Goal: Task Accomplishment & Management: Manage account settings

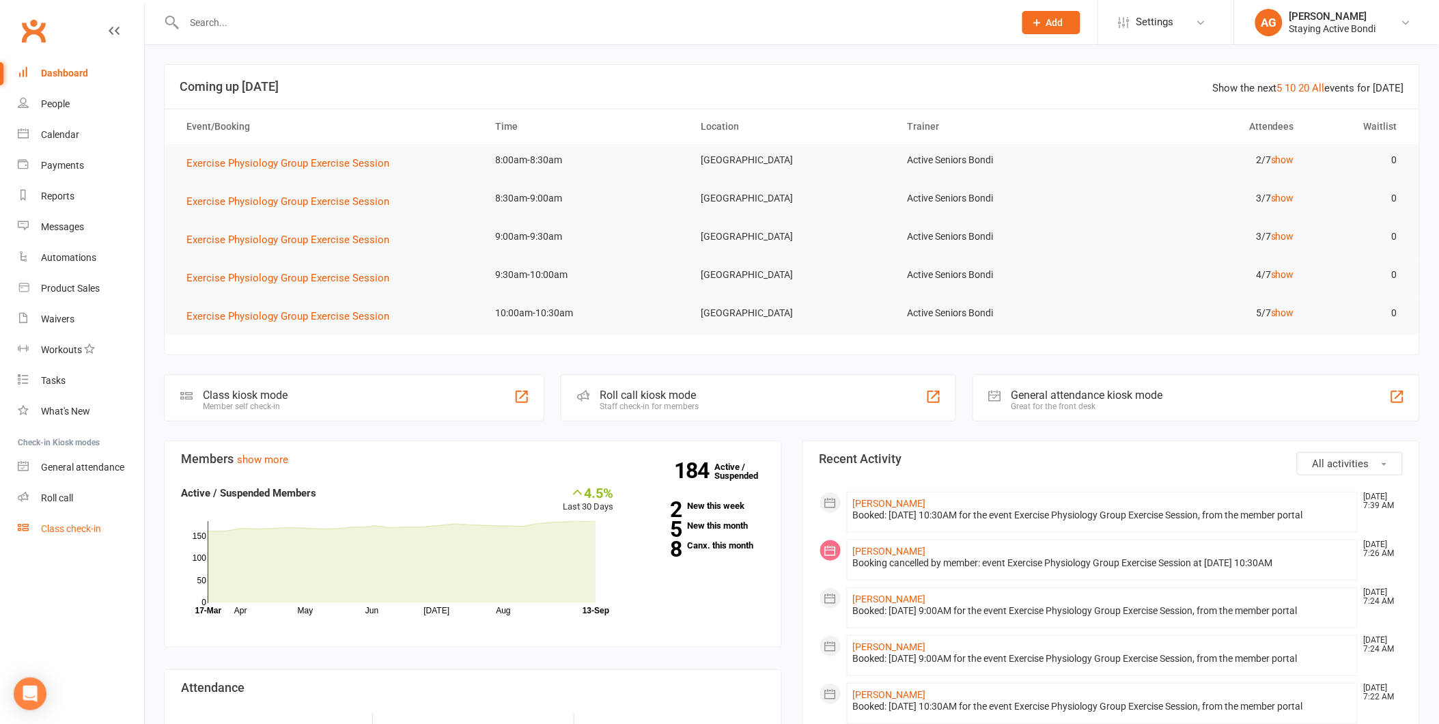
click at [87, 513] on link "Class check-in" at bounding box center [81, 528] width 126 height 31
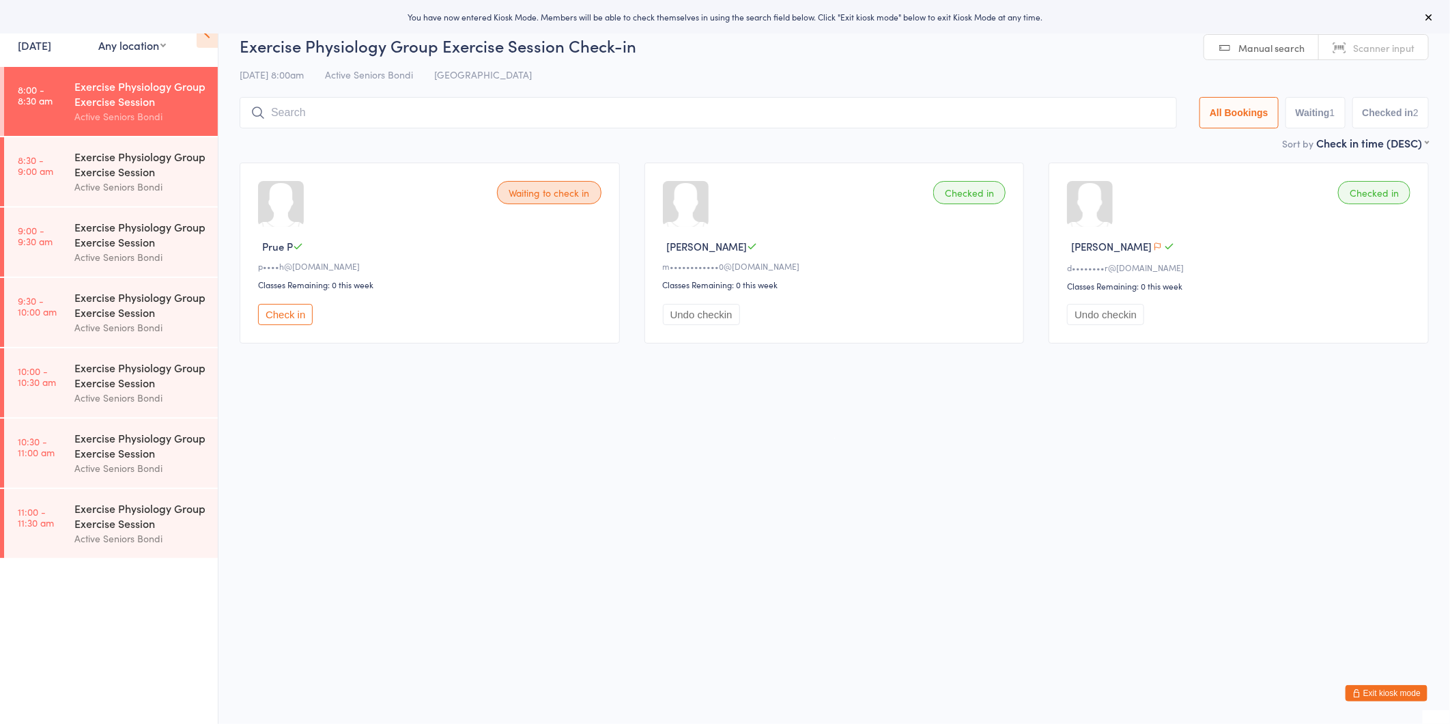
click at [1382, 697] on button "Exit kiosk mode" at bounding box center [1387, 693] width 82 height 16
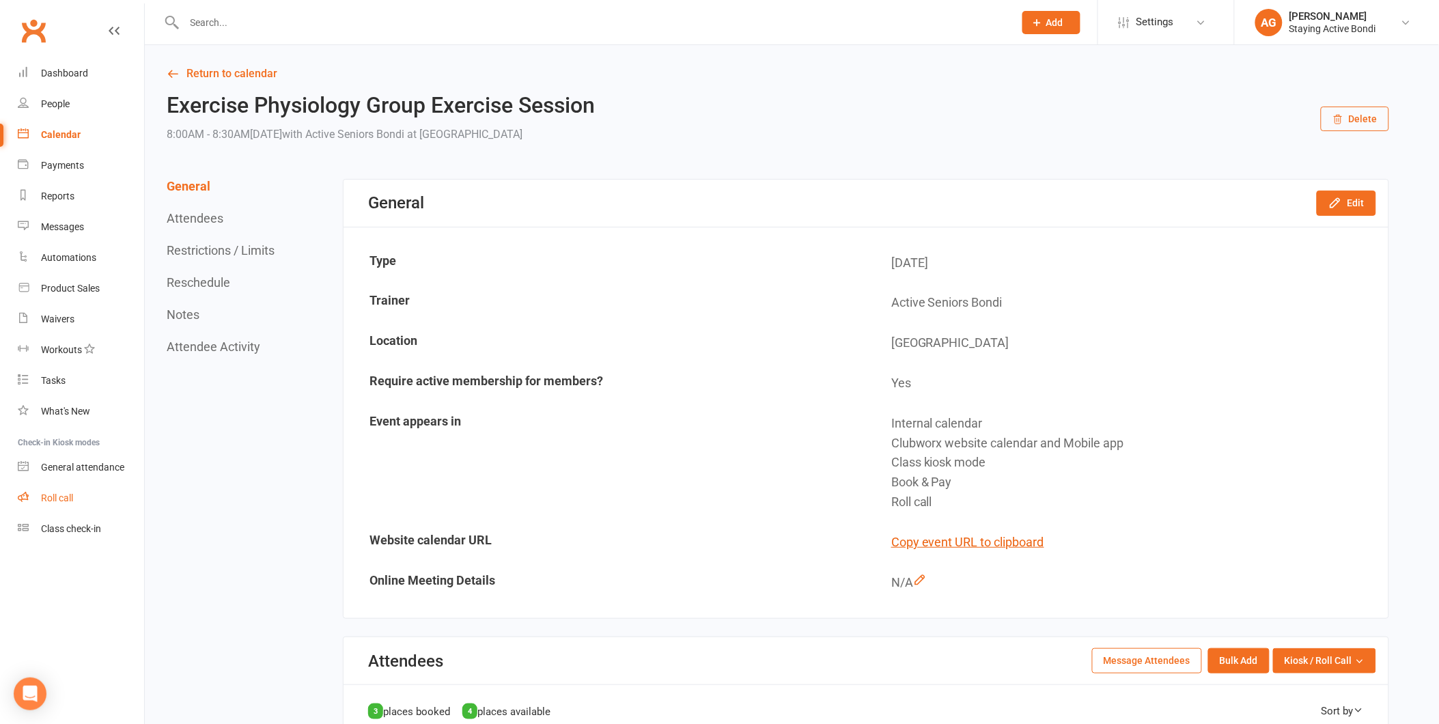
click at [50, 489] on link "Roll call" at bounding box center [81, 498] width 126 height 31
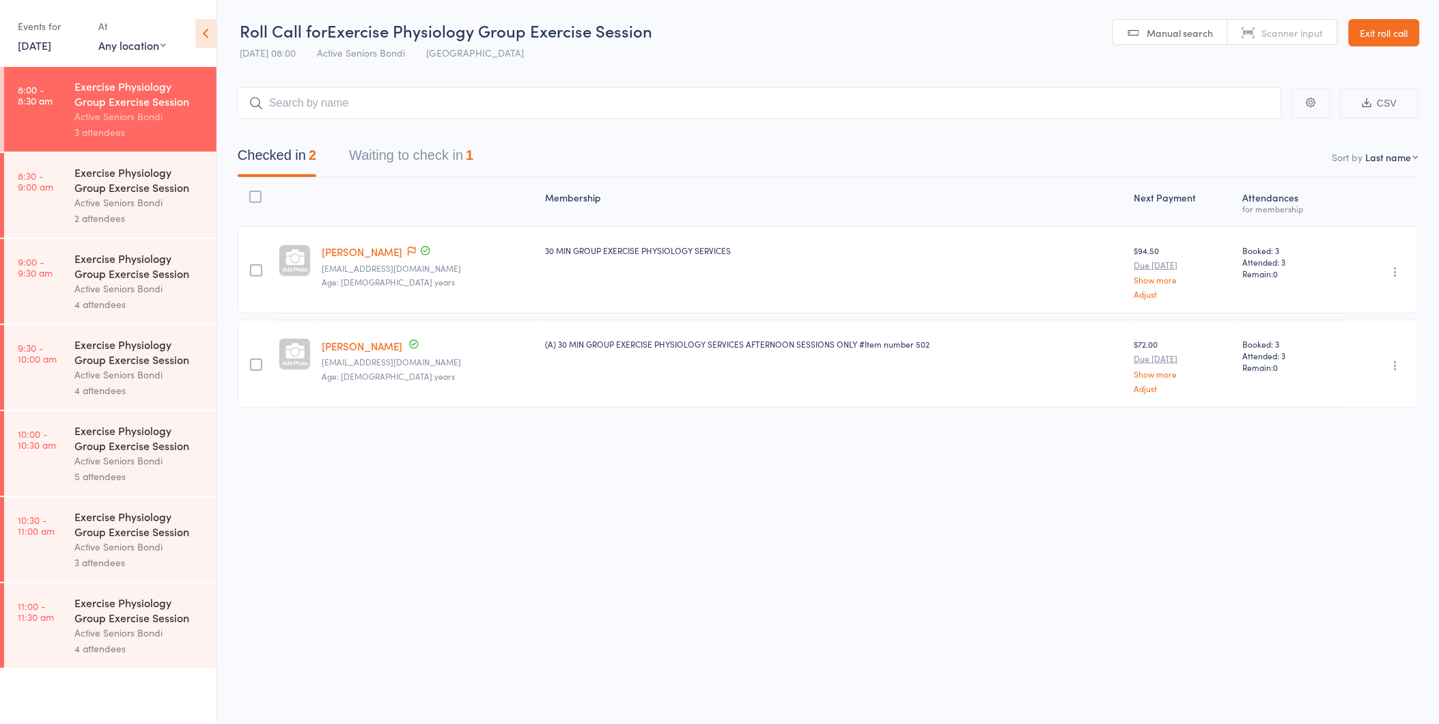
click at [75, 198] on div "Active Seniors Bondi" at bounding box center [139, 203] width 130 height 16
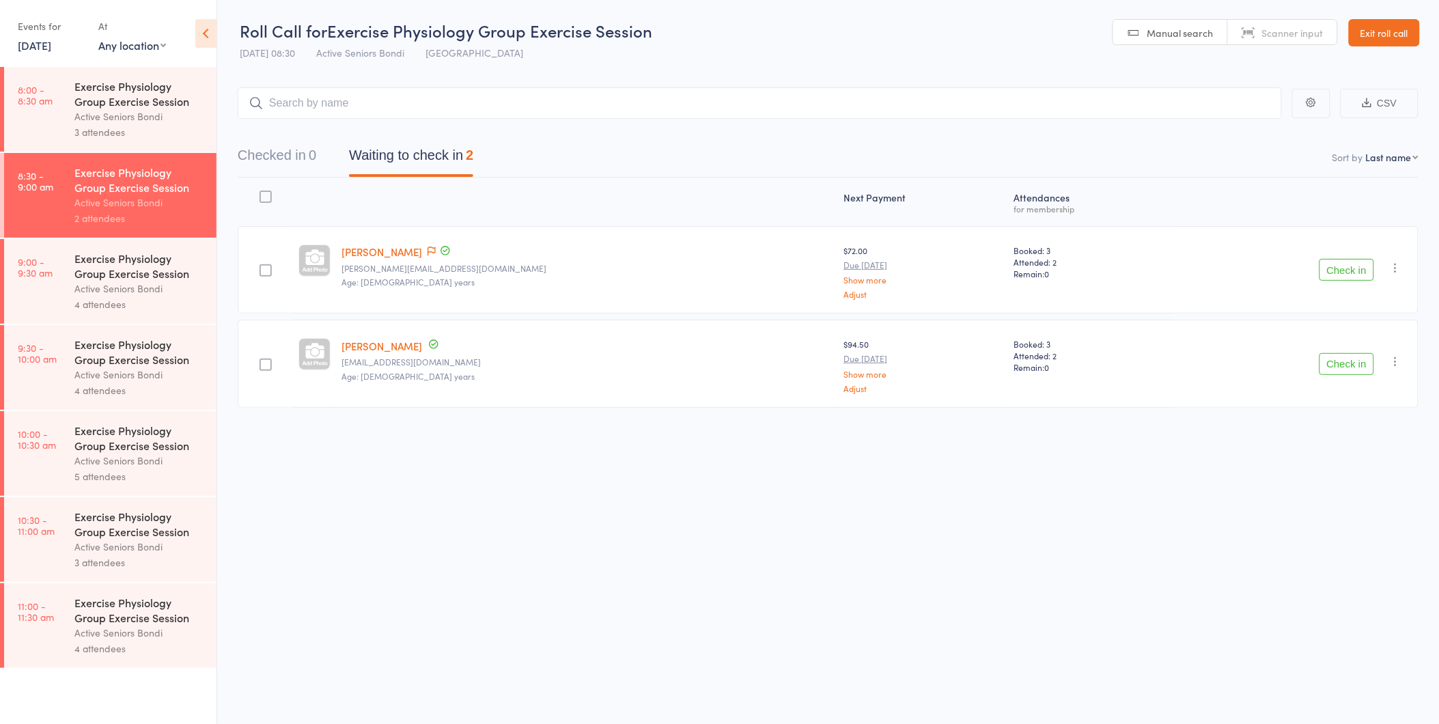
click at [1375, 270] on div "Check in Check in Send message Add Note Add Task Add Flag Remove Mark absent" at bounding box center [1296, 269] width 244 height 87
click at [1349, 265] on button "Check in" at bounding box center [1346, 270] width 55 height 22
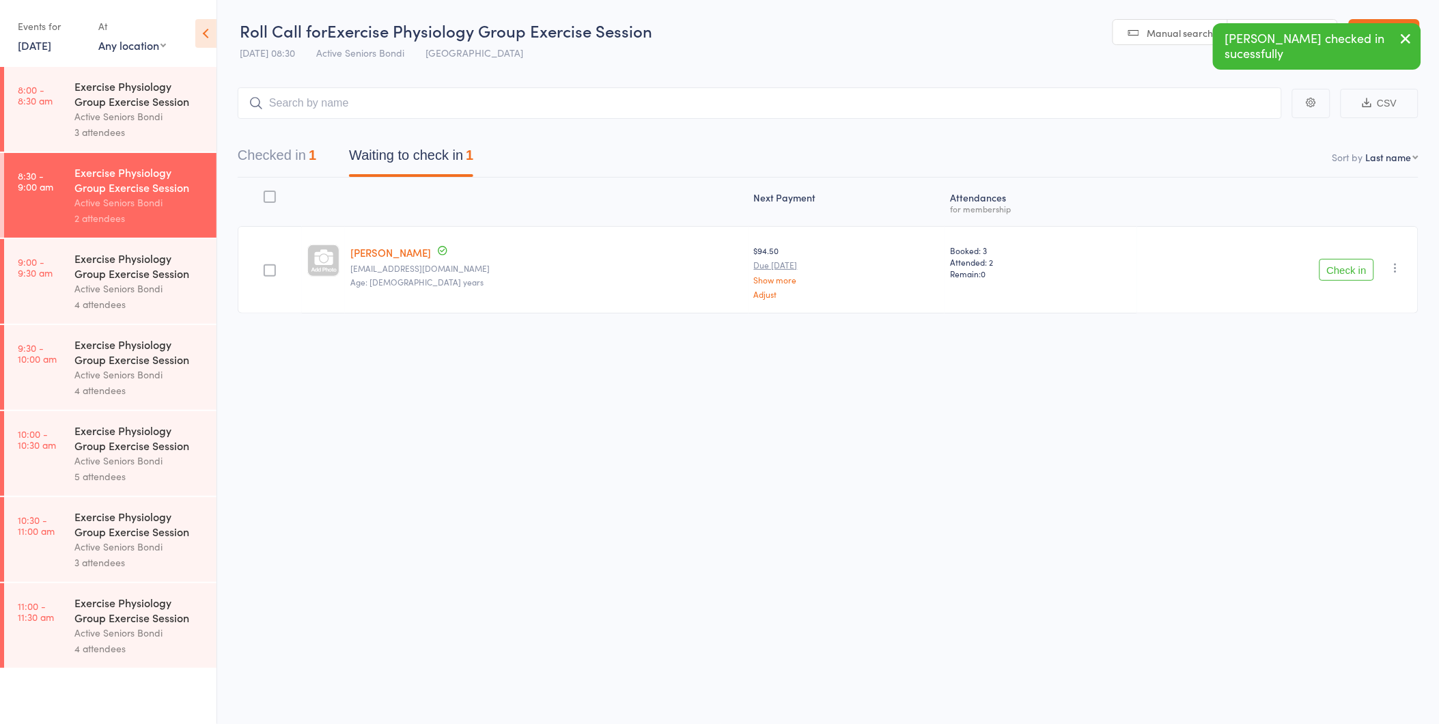
click at [393, 245] on link "[PERSON_NAME]" at bounding box center [390, 252] width 81 height 14
click at [1349, 276] on button "Check in" at bounding box center [1346, 270] width 55 height 22
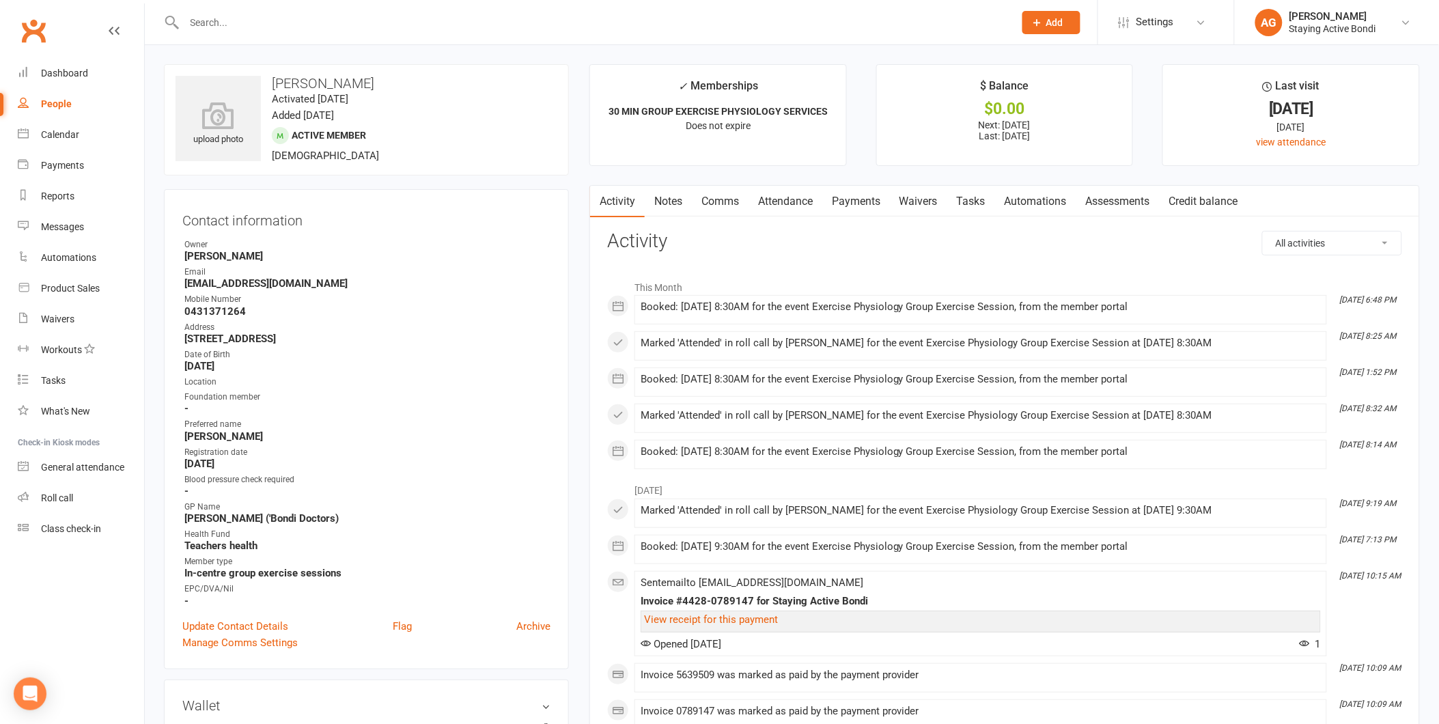
click at [680, 206] on link "Notes" at bounding box center [668, 201] width 47 height 31
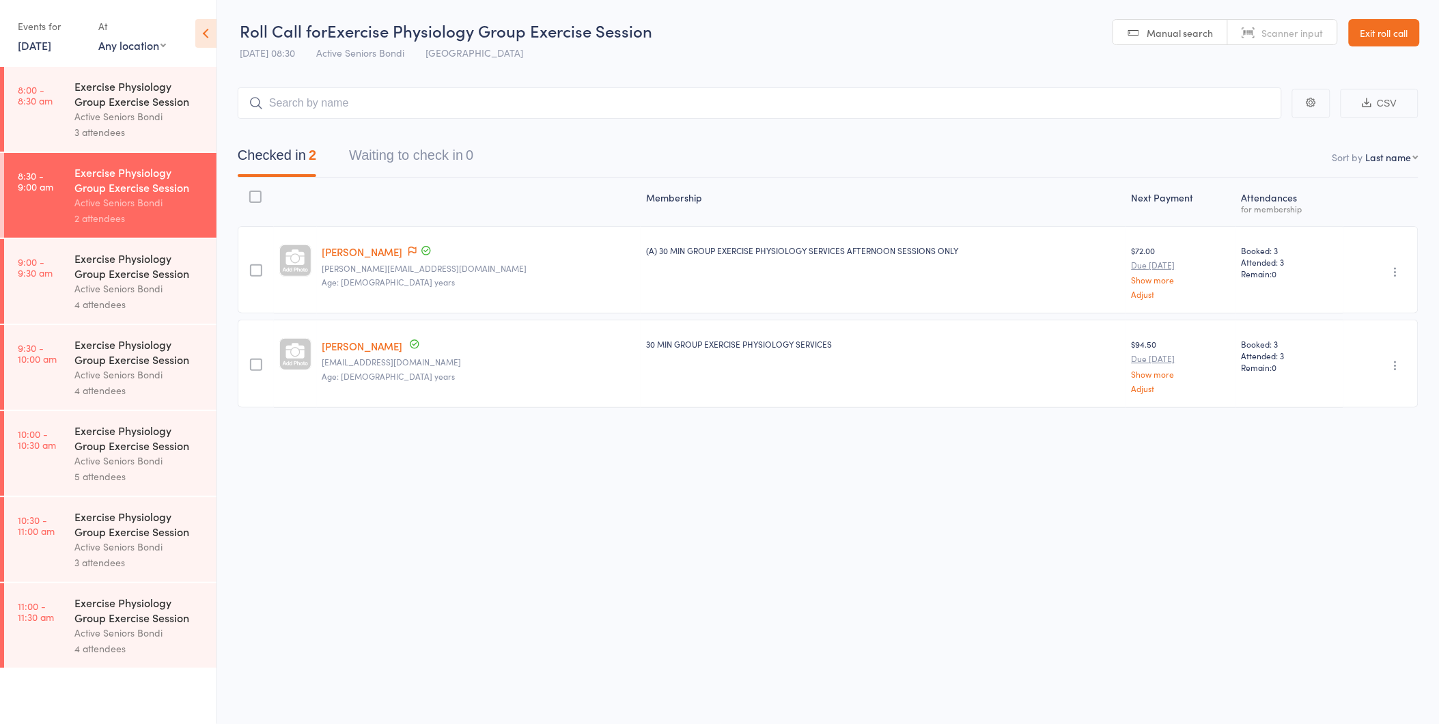
click at [141, 324] on li "9:00 - 9:30 am Exercise Physiology Group Exercise Session Active Seniors Bondi …" at bounding box center [108, 282] width 216 height 86
click at [141, 305] on div "4 attendees" at bounding box center [139, 304] width 130 height 16
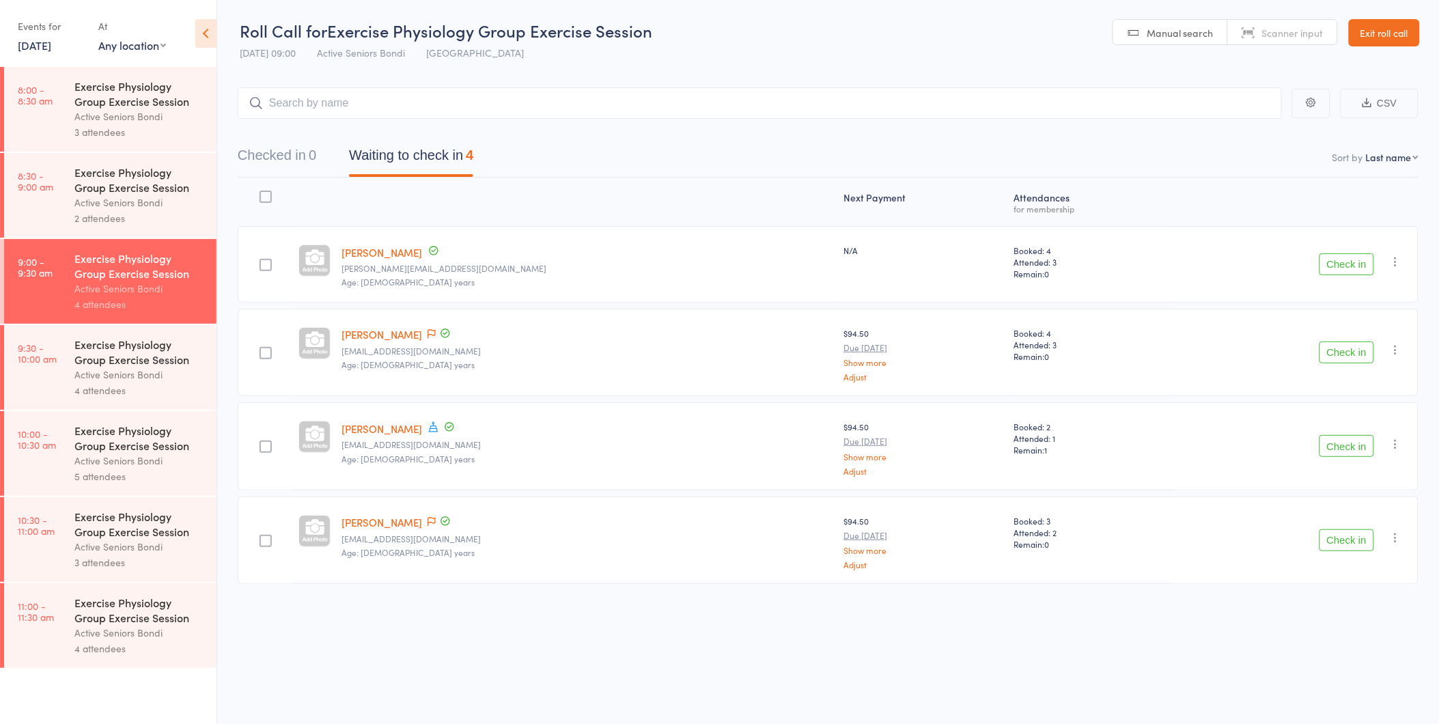
click at [1395, 346] on icon "button" at bounding box center [1396, 350] width 14 height 14
click at [1367, 466] on li "Remove" at bounding box center [1346, 468] width 113 height 18
click at [213, 214] on div "Exercise Physiology Group Exercise Session Active Seniors Bondi 2 attendees" at bounding box center [145, 195] width 142 height 85
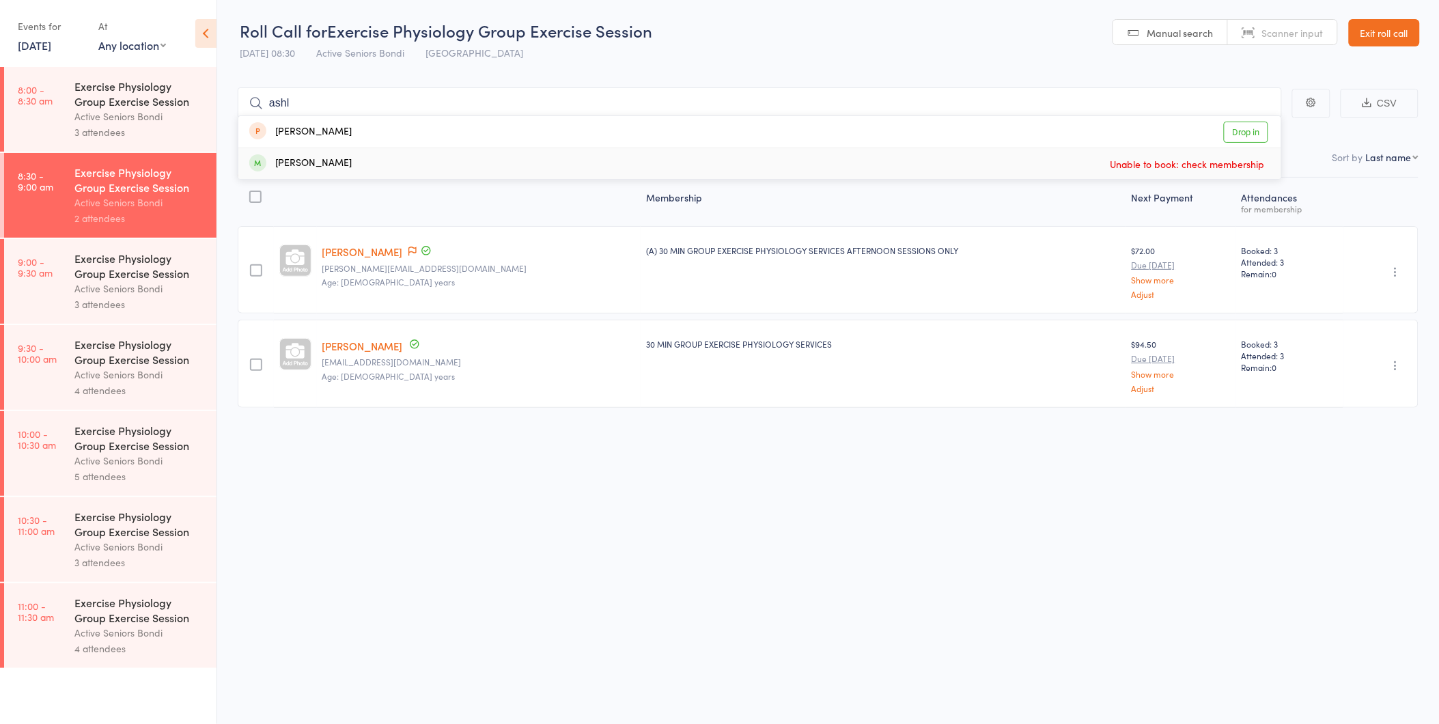
type input "ashl"
click at [178, 255] on div "Exercise Physiology Group Exercise Session" at bounding box center [139, 266] width 130 height 30
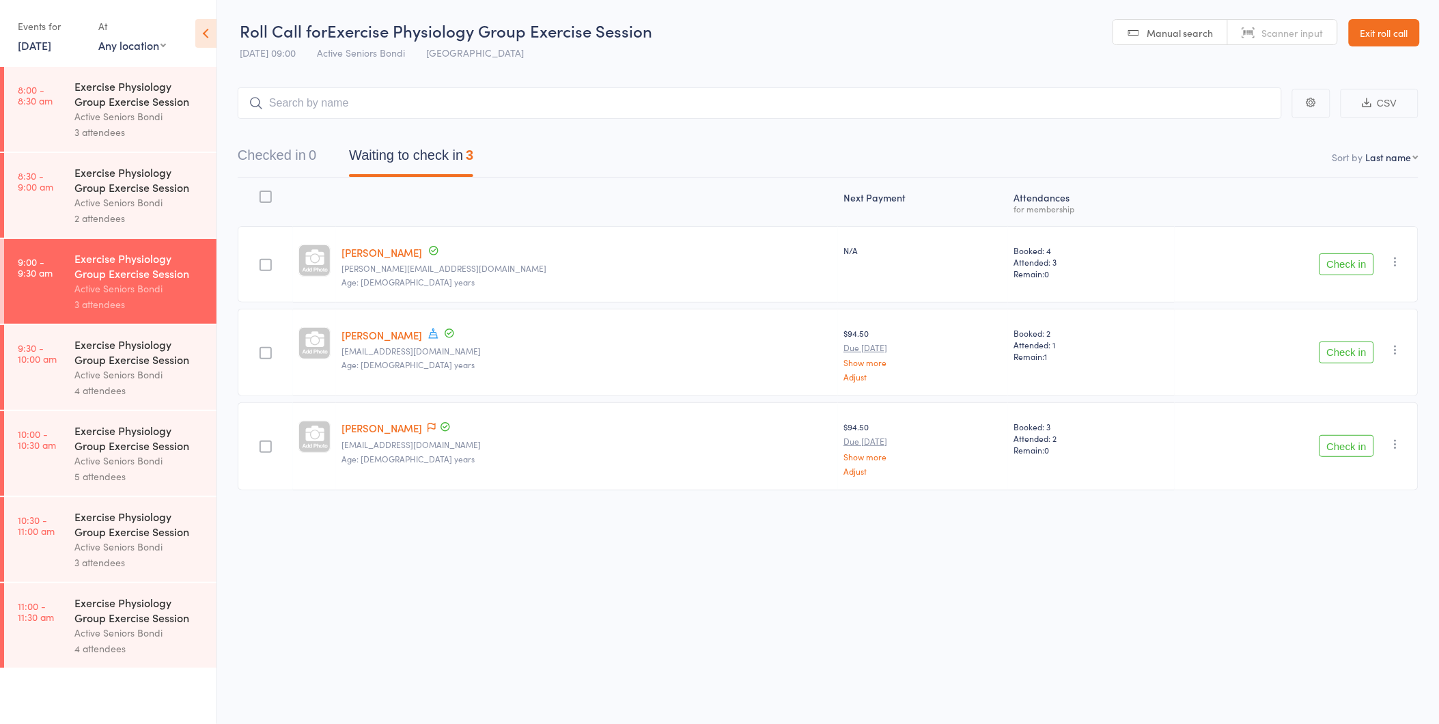
click at [199, 203] on div "Active Seniors Bondi" at bounding box center [139, 203] width 130 height 16
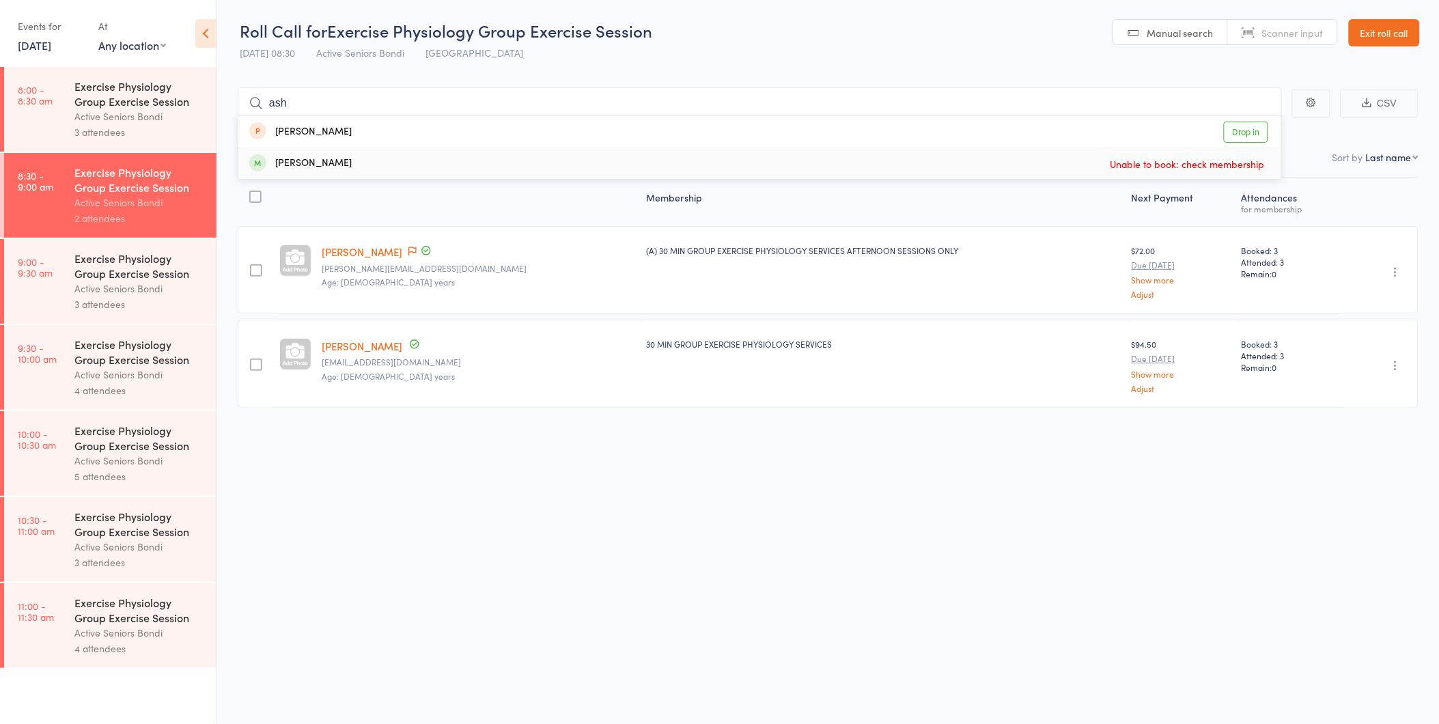
type input "ash"
click at [1036, 160] on div "Ashley Griffin Unable to book: check membership" at bounding box center [759, 163] width 1043 height 31
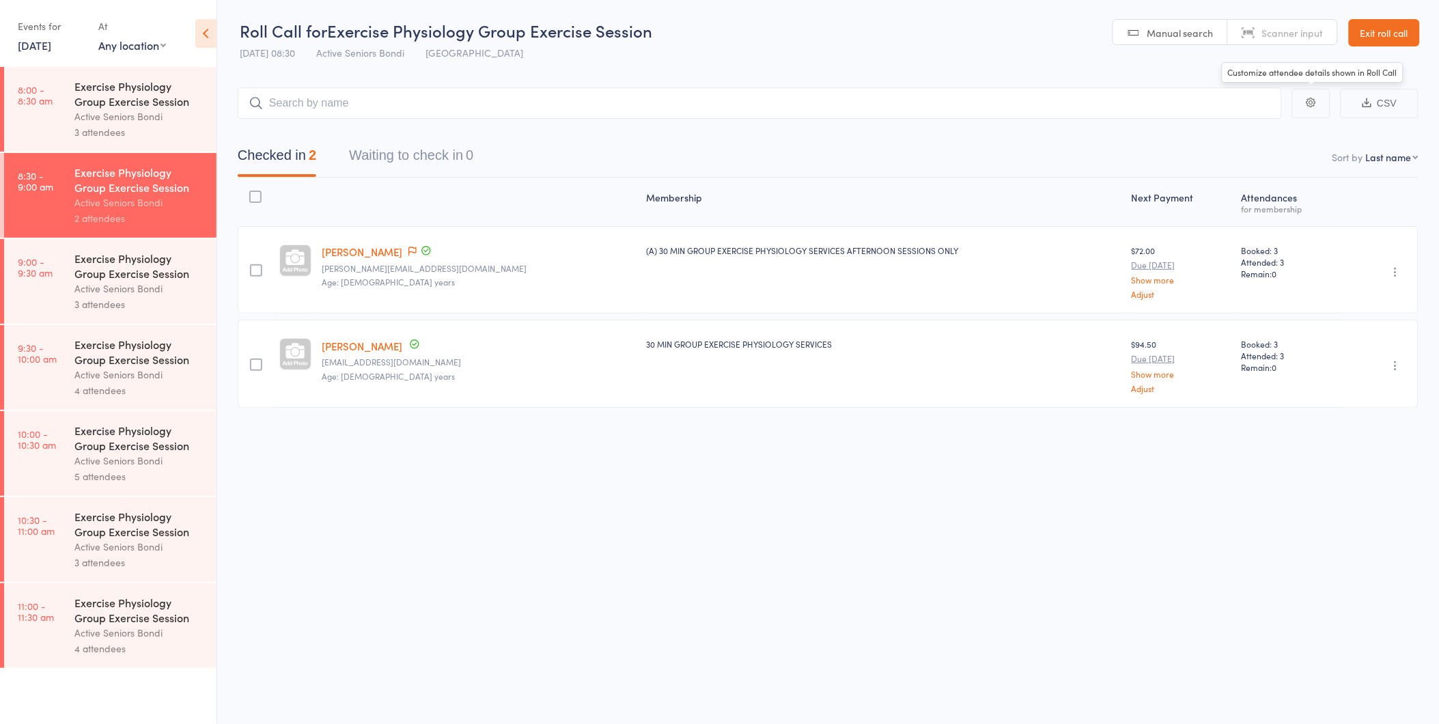
click at [1385, 29] on link "Exit roll call" at bounding box center [1384, 32] width 71 height 27
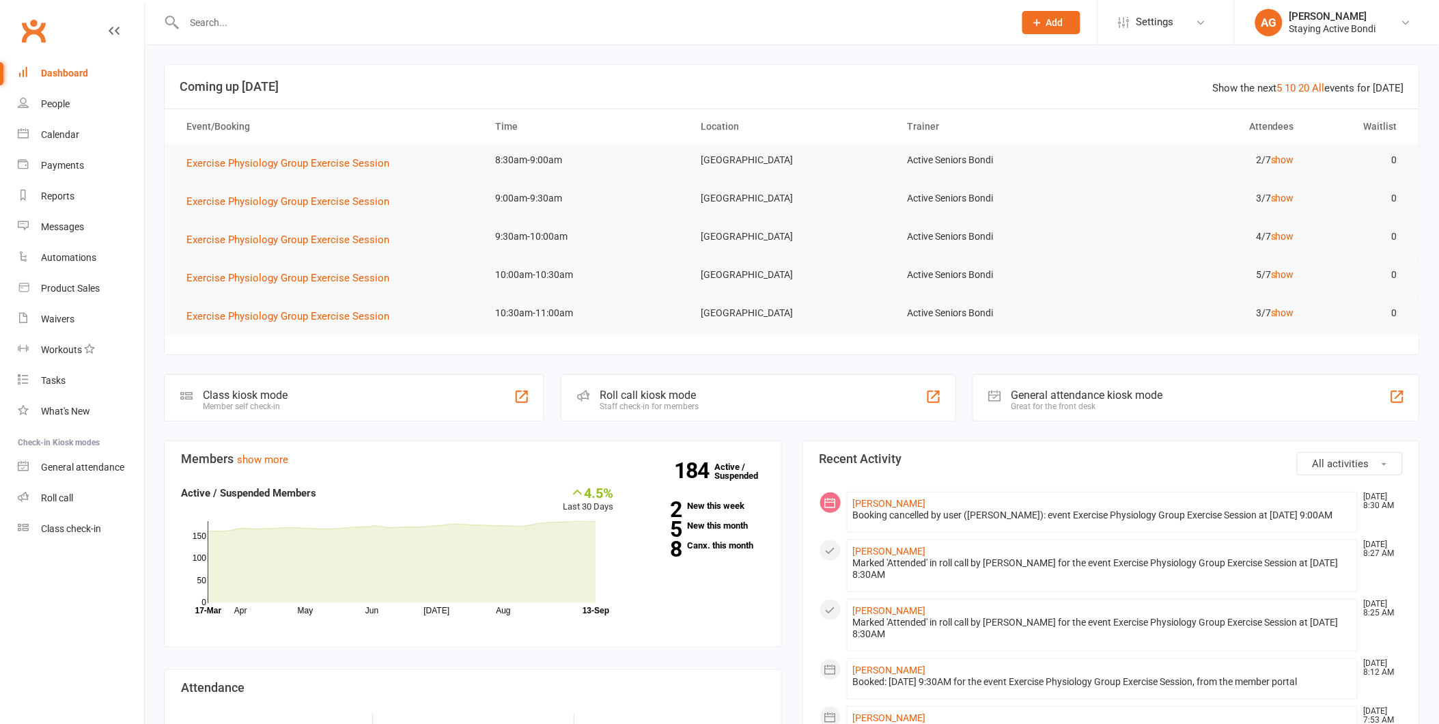
click at [198, 32] on div at bounding box center [584, 22] width 841 height 44
click at [199, 31] on div at bounding box center [584, 22] width 841 height 44
click at [199, 29] on input "text" at bounding box center [592, 22] width 824 height 19
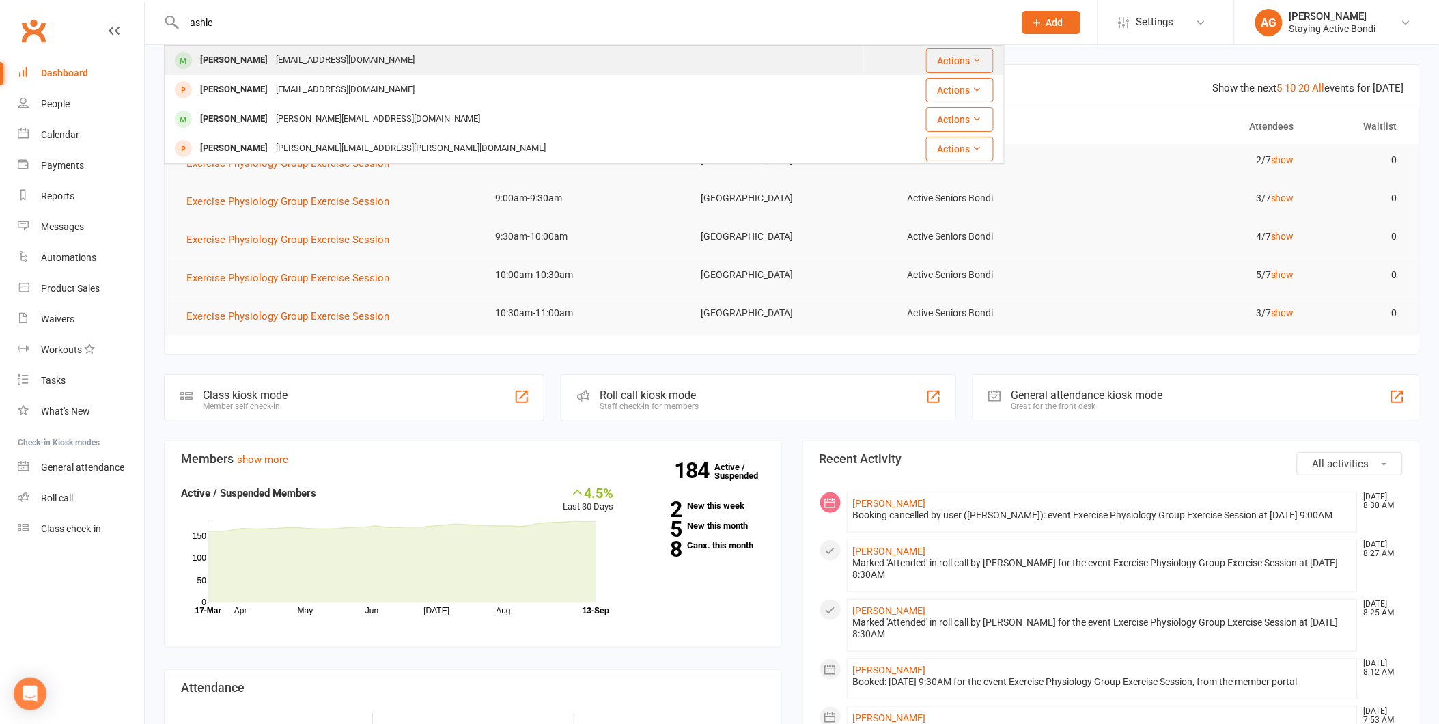
type input "ashle"
click at [196, 57] on div "[PERSON_NAME]" at bounding box center [234, 61] width 76 height 20
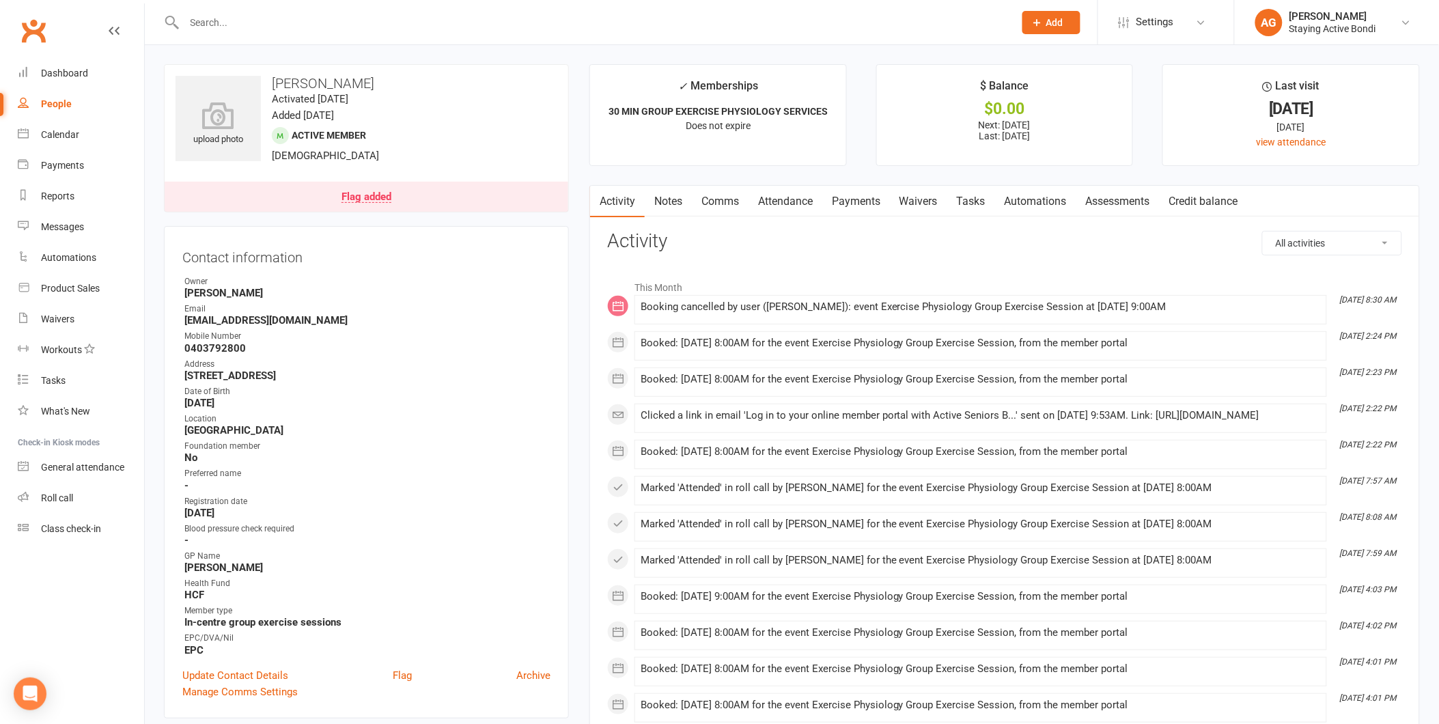
click at [770, 200] on link "Attendance" at bounding box center [785, 201] width 74 height 31
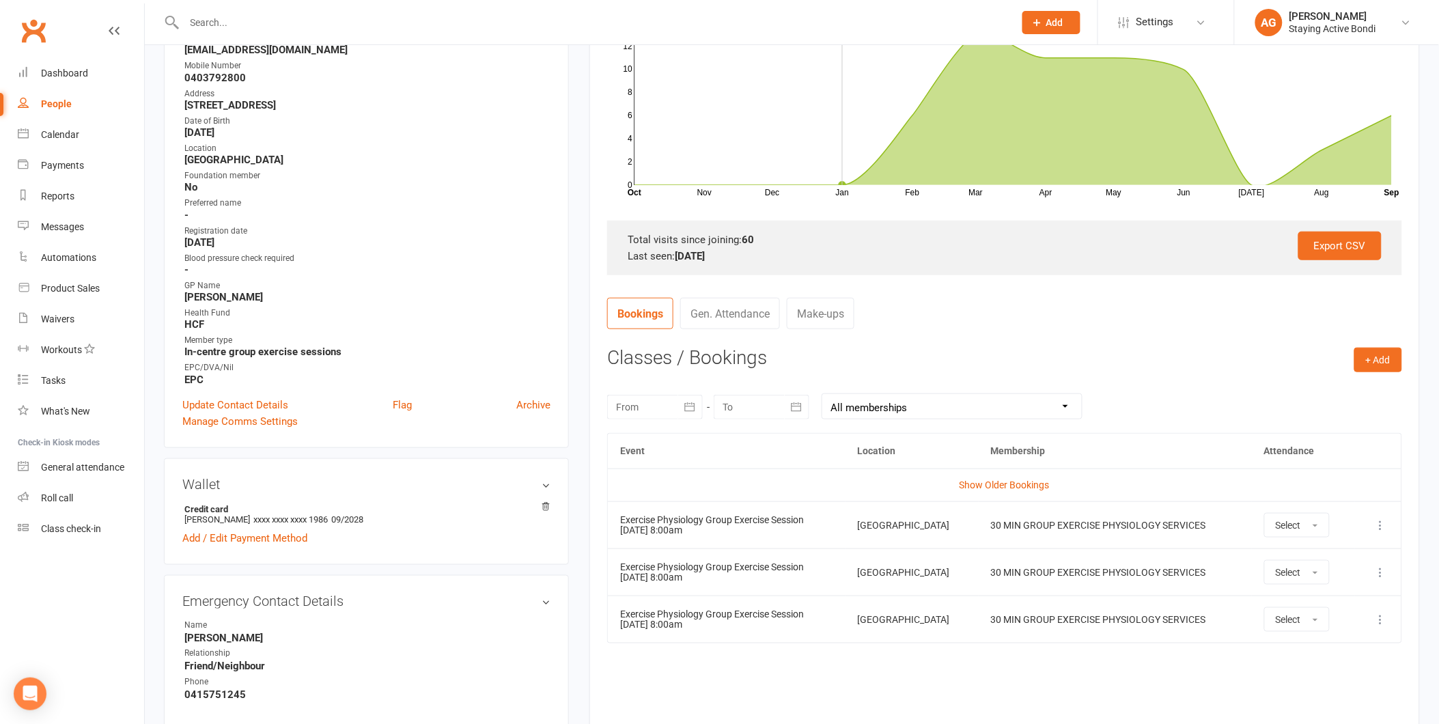
scroll to position [303, 0]
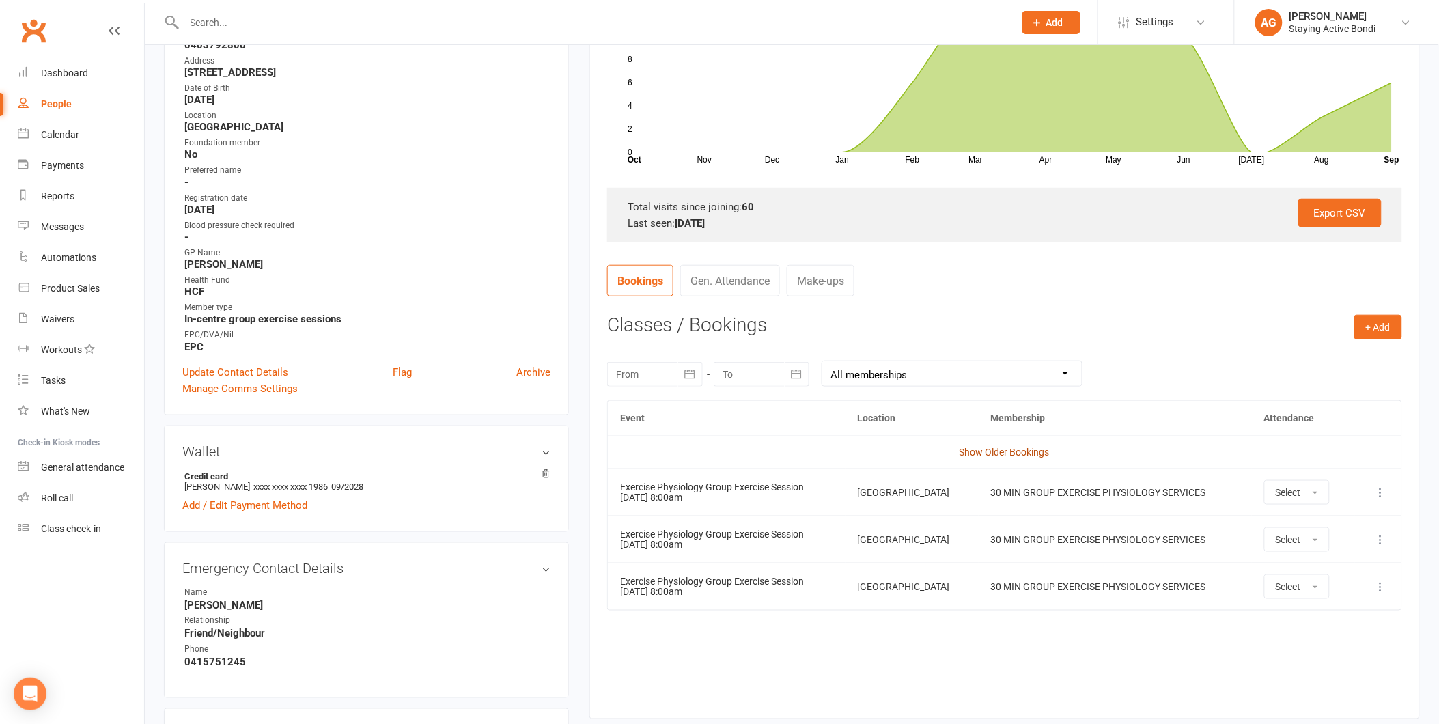
click at [1014, 451] on link "Show Older Bookings" at bounding box center [1004, 452] width 90 height 11
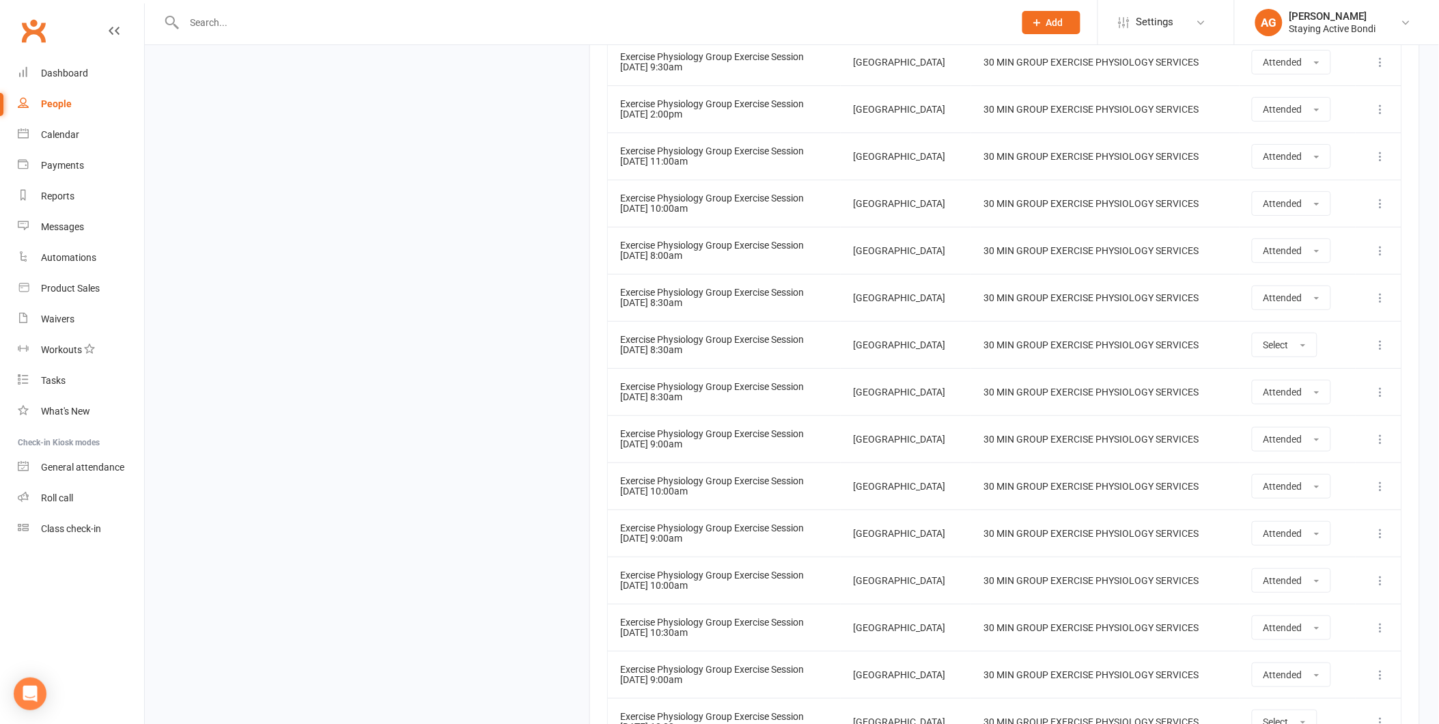
scroll to position [3452, 0]
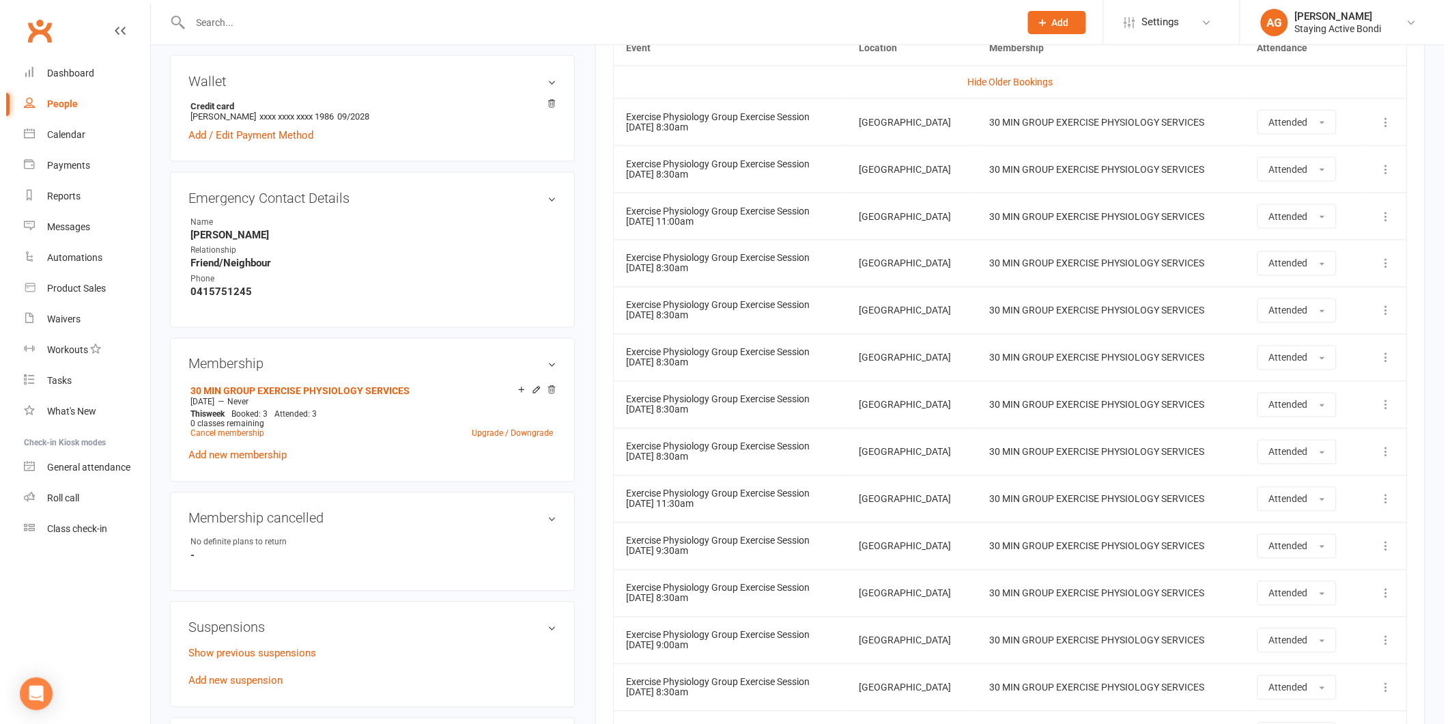
scroll to position [645, 0]
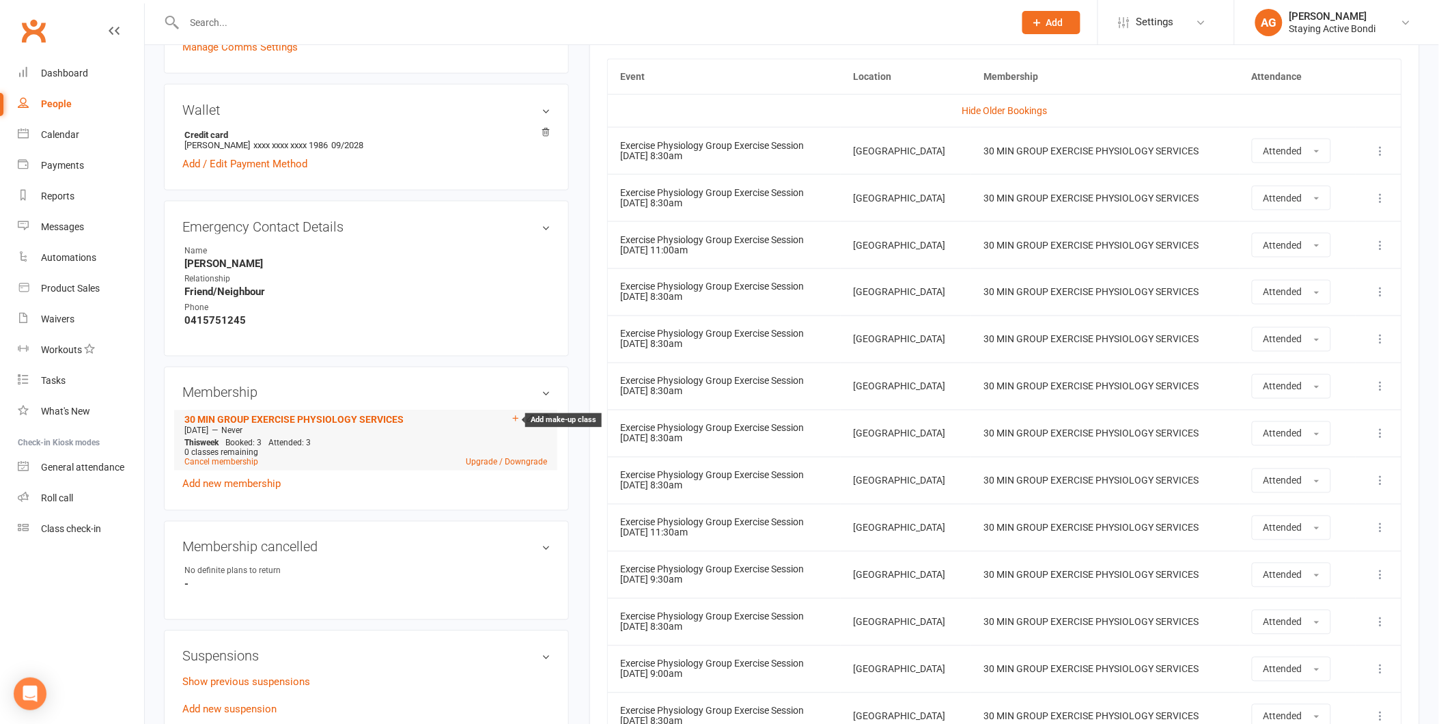
click at [517, 415] on icon at bounding box center [516, 419] width 10 height 10
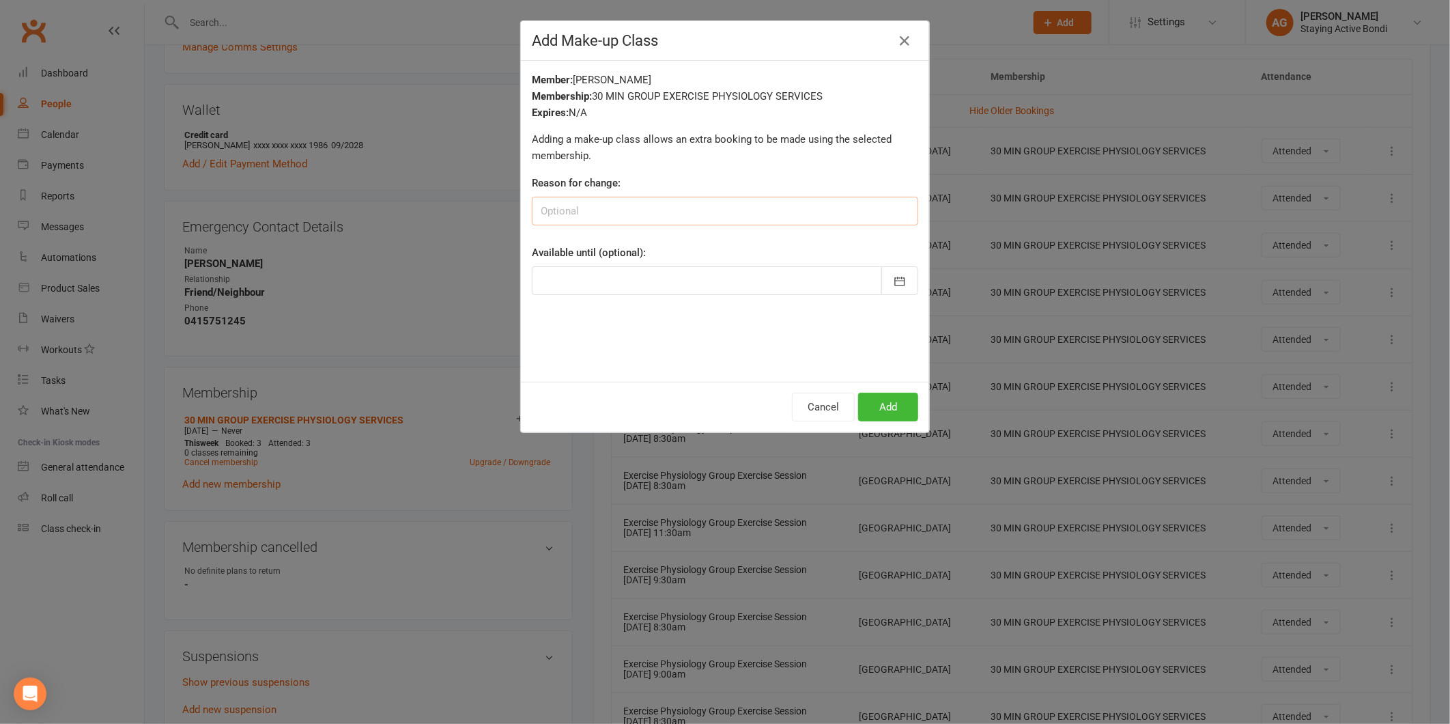
click at [582, 208] on input at bounding box center [725, 211] width 386 height 29
click at [569, 283] on div at bounding box center [725, 280] width 386 height 29
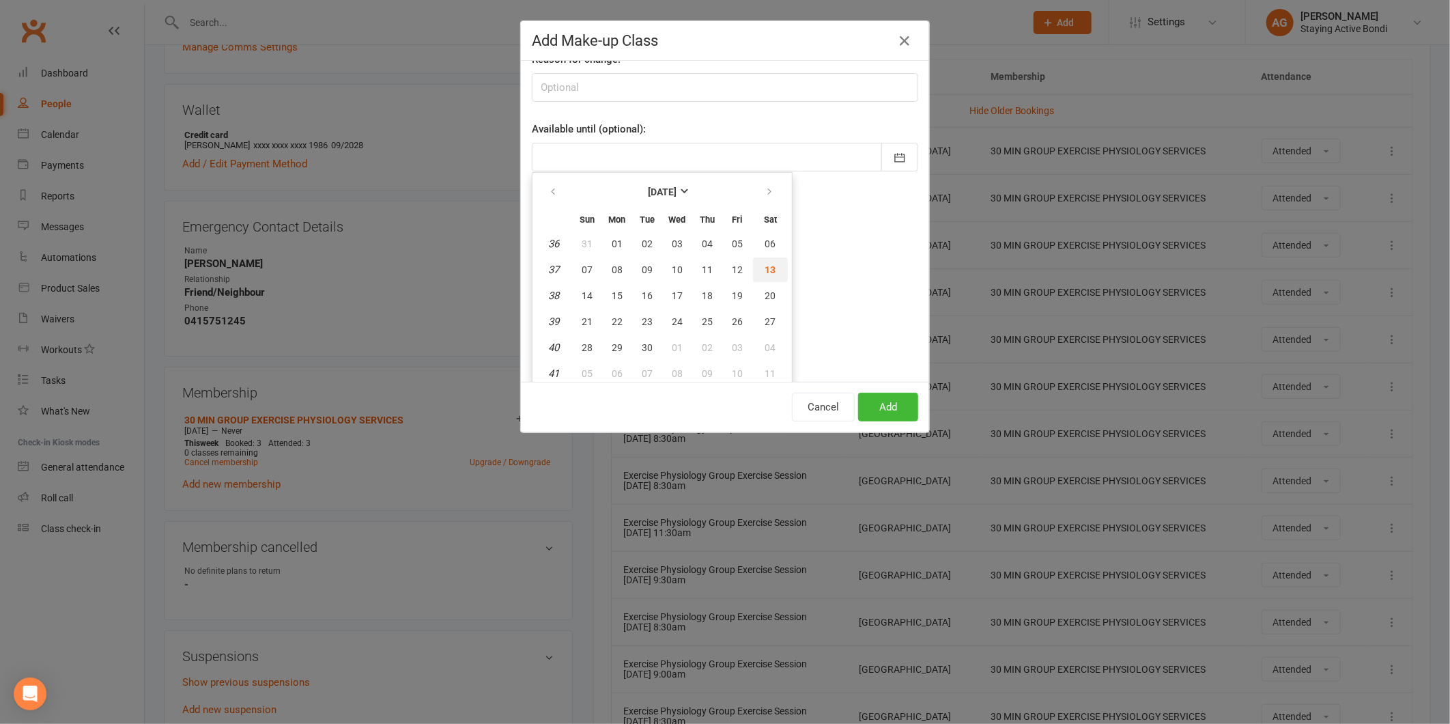
click at [753, 261] on button "13" at bounding box center [770, 269] width 35 height 25
type input "13 Sep 2025"
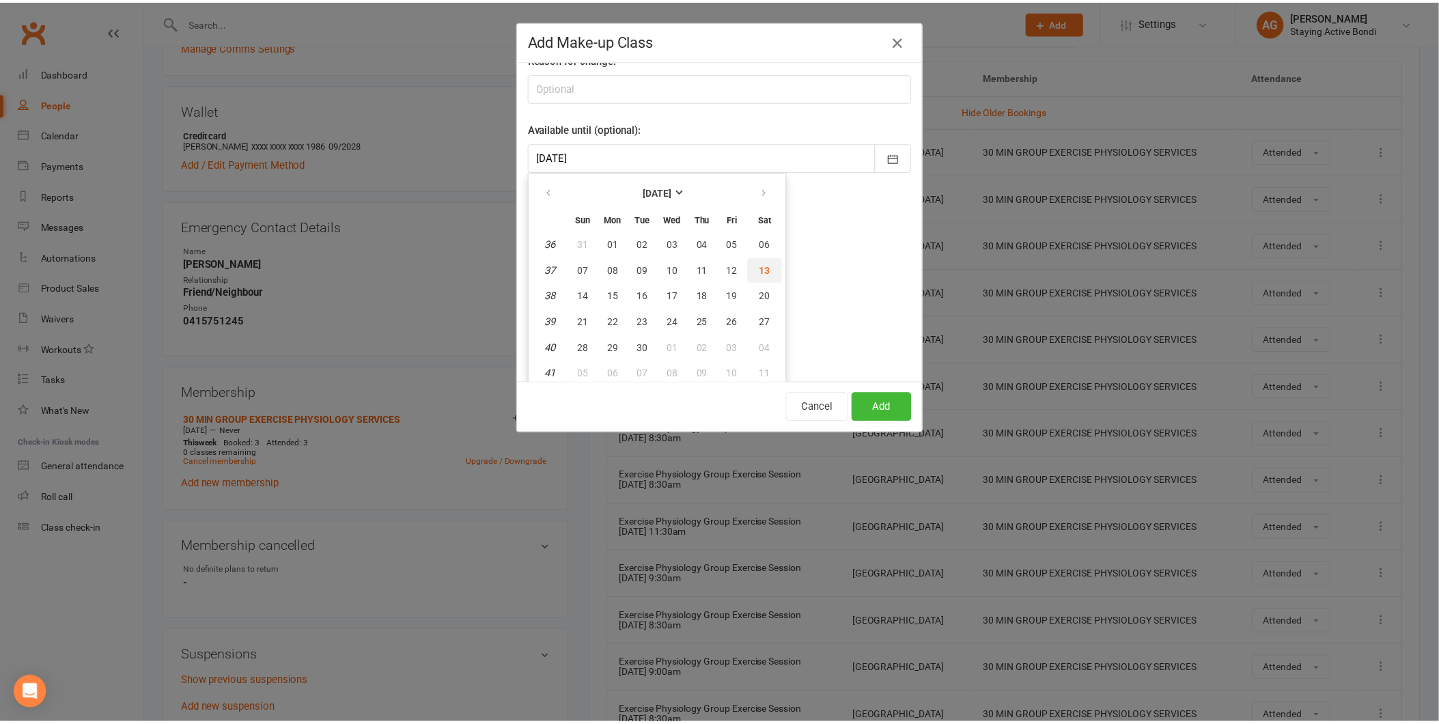
scroll to position [0, 0]
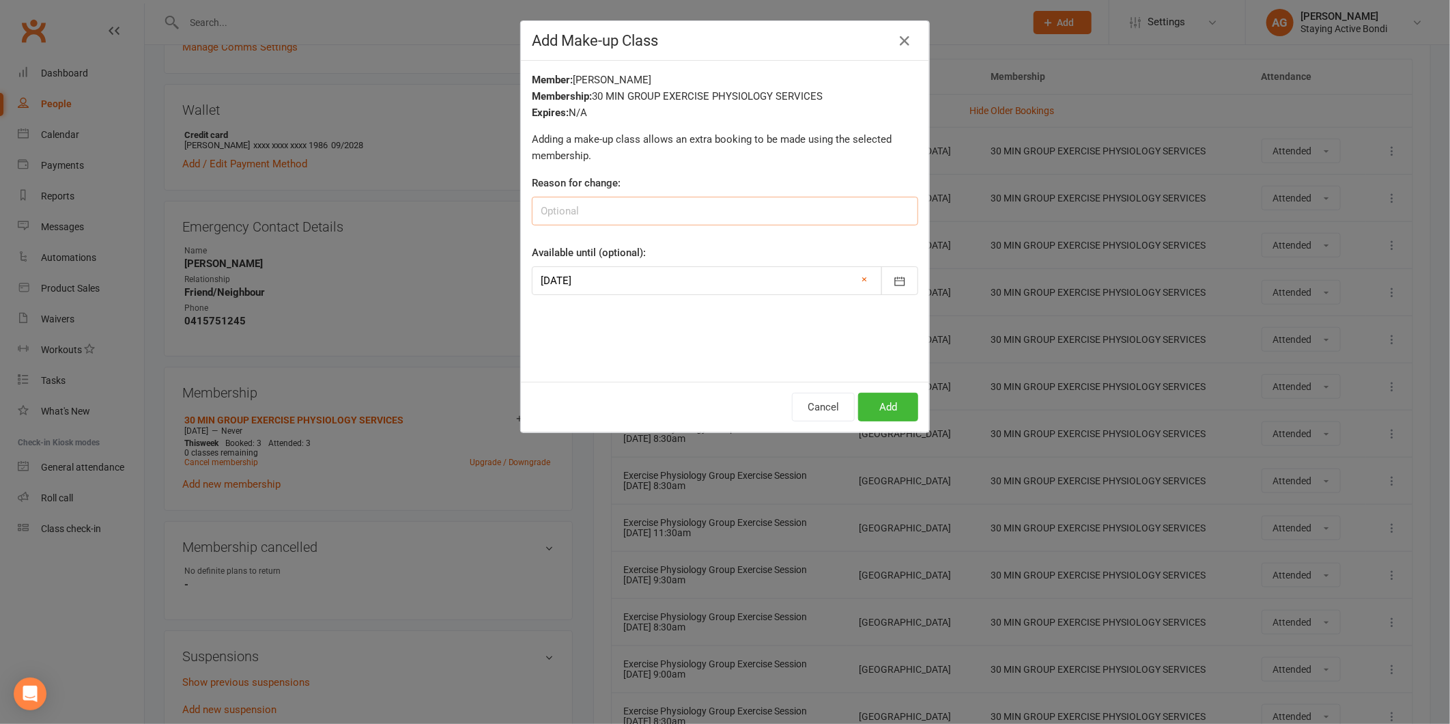
click at [653, 217] on input at bounding box center [725, 211] width 386 height 29
type input "Added previously by other staff- unsure why"
click at [895, 414] on button "Add" at bounding box center [888, 407] width 60 height 29
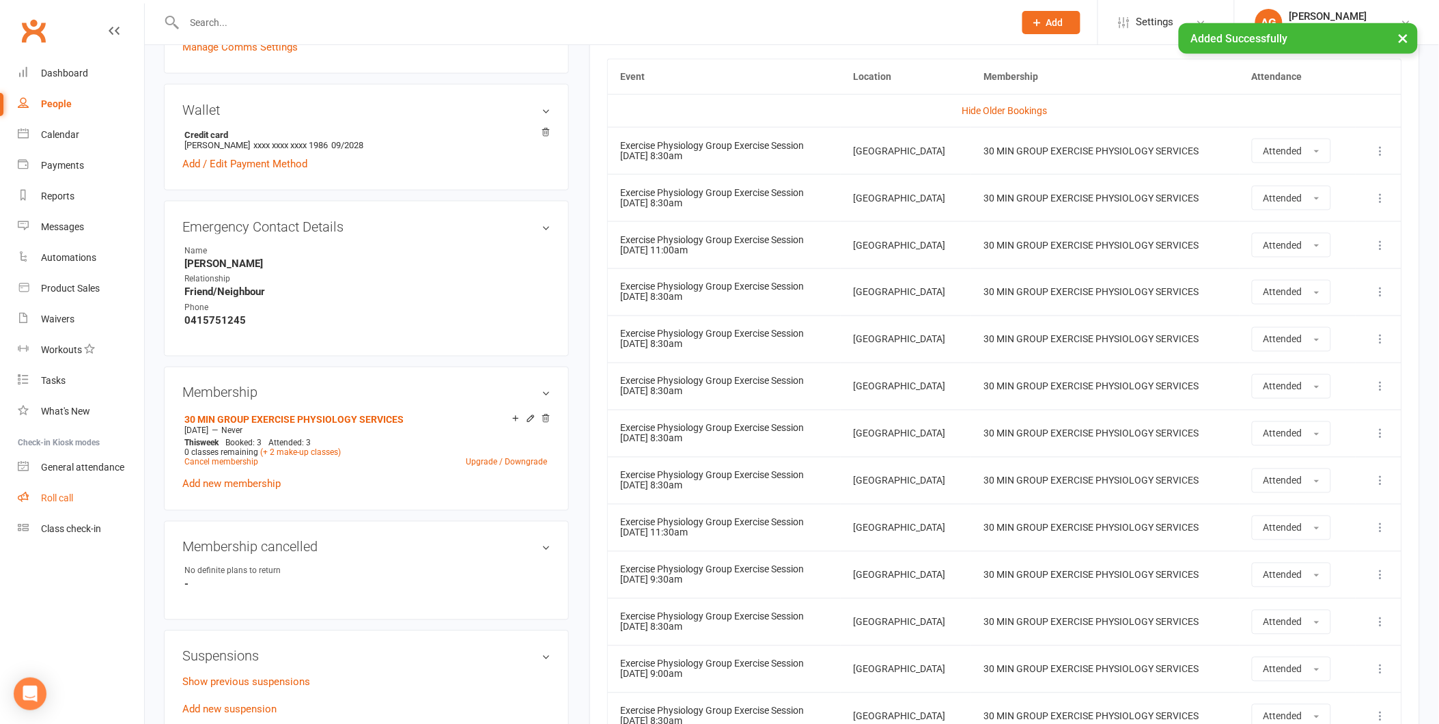
click at [94, 494] on link "Roll call" at bounding box center [81, 498] width 126 height 31
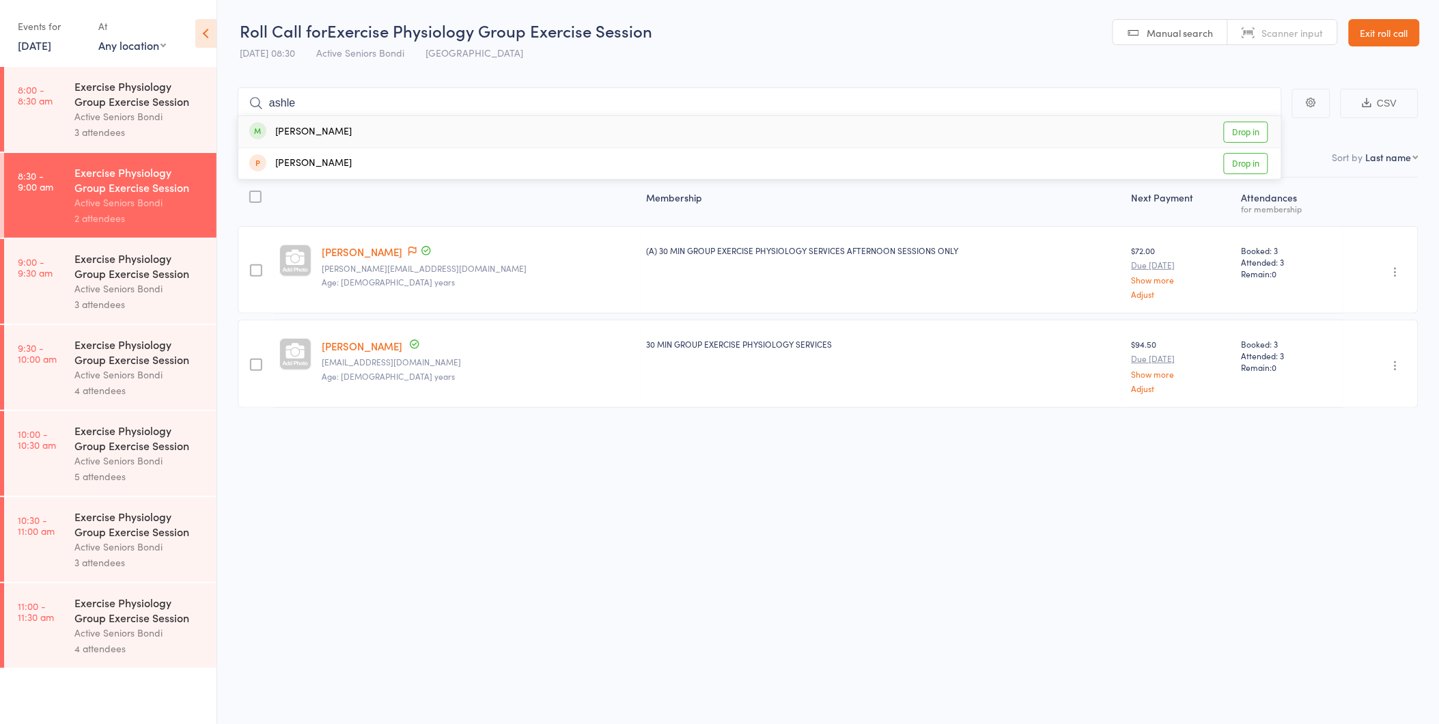
type input "ashle"
click at [1238, 119] on div "[PERSON_NAME] Drop in" at bounding box center [759, 131] width 1043 height 31
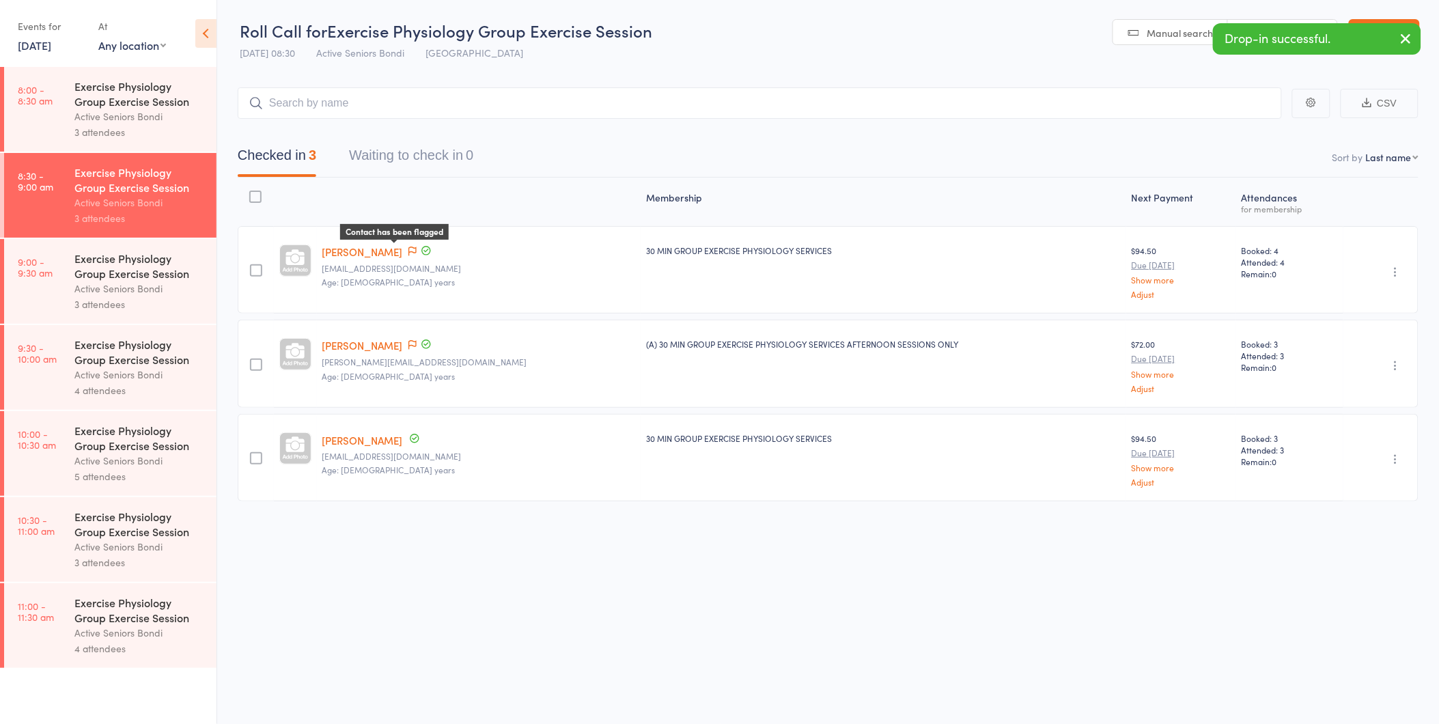
click at [408, 249] on icon at bounding box center [412, 251] width 8 height 10
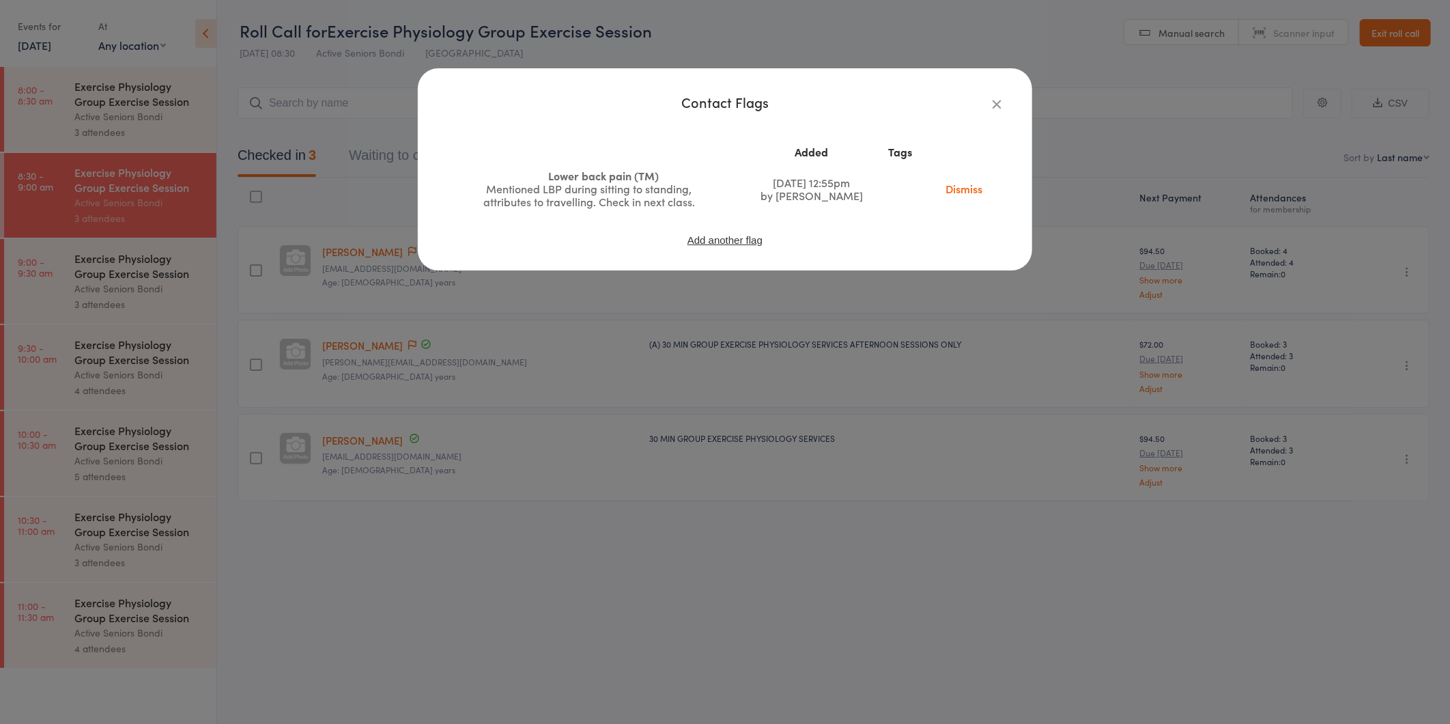
click at [968, 185] on link "Dismiss" at bounding box center [963, 188] width 57 height 15
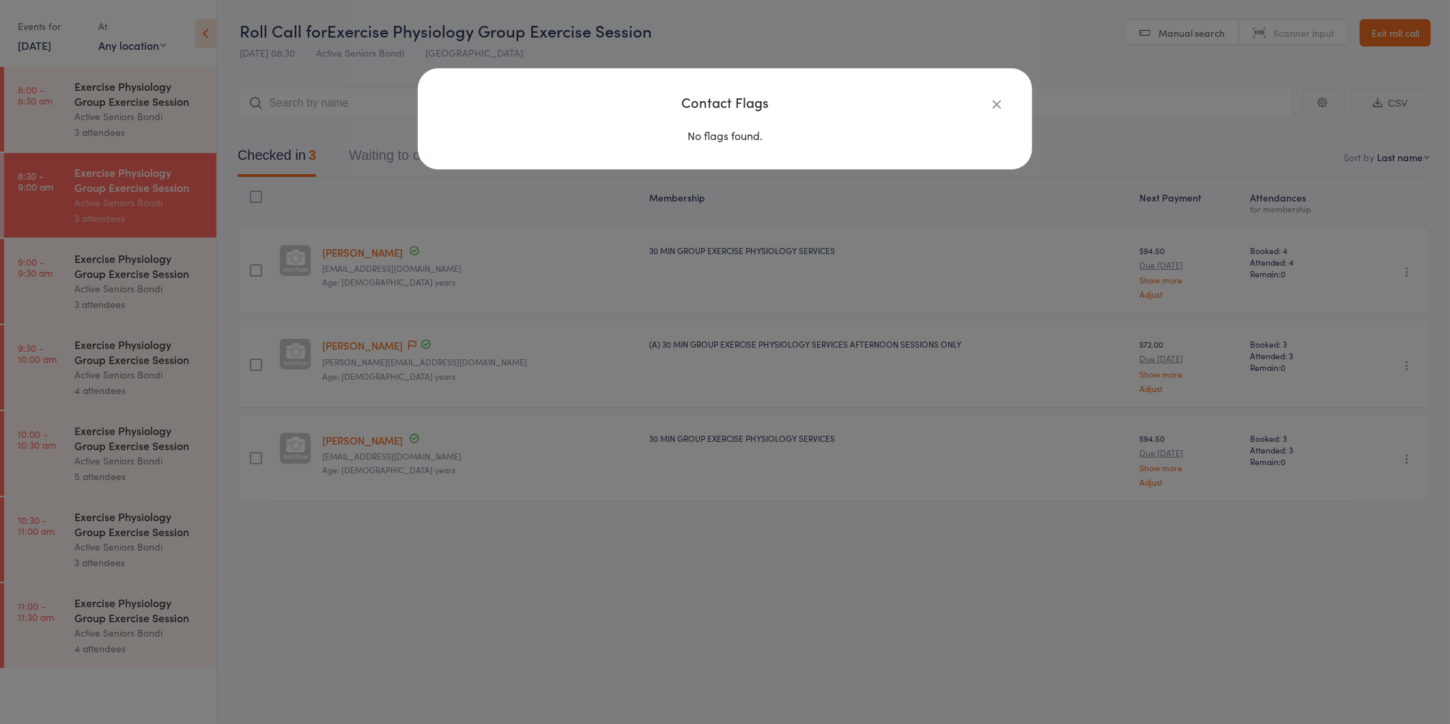
click at [417, 206] on div "Contact Flags No flags found." at bounding box center [725, 362] width 1450 height 724
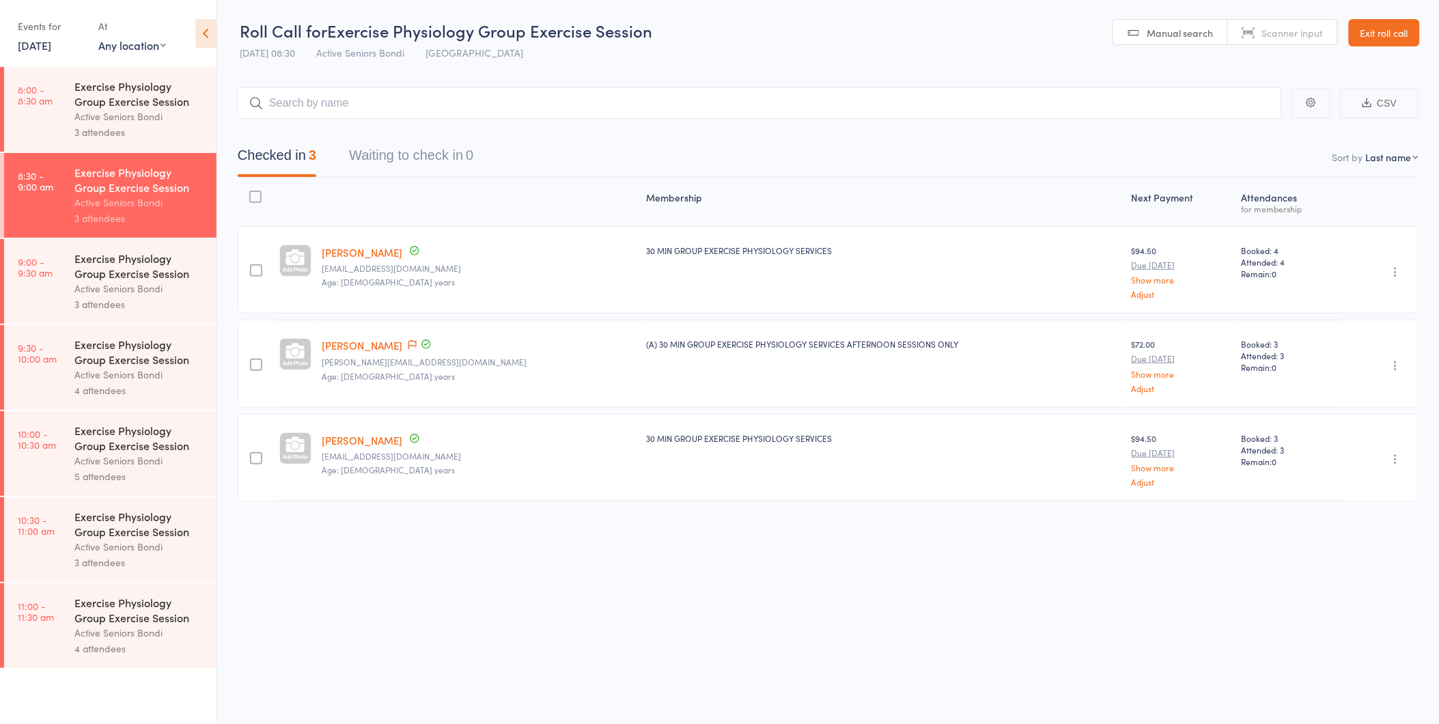
click at [352, 255] on link "[PERSON_NAME]" at bounding box center [362, 252] width 81 height 14
click at [322, 245] on link "[PERSON_NAME]" at bounding box center [362, 252] width 81 height 14
click at [31, 294] on link "9:00 - 9:30 am Exercise Physiology Group Exercise Session Active Seniors Bondi …" at bounding box center [110, 281] width 212 height 85
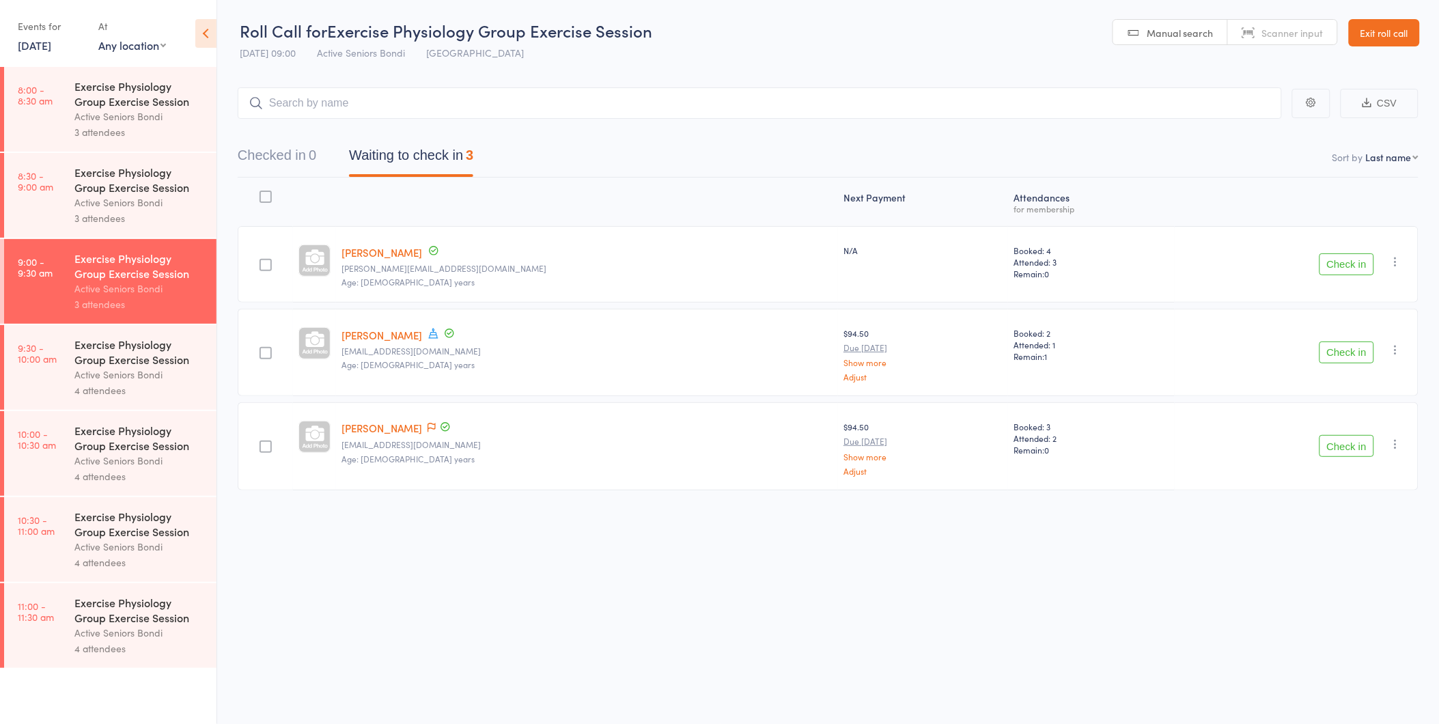
click at [1366, 258] on button "Check in" at bounding box center [1346, 264] width 55 height 22
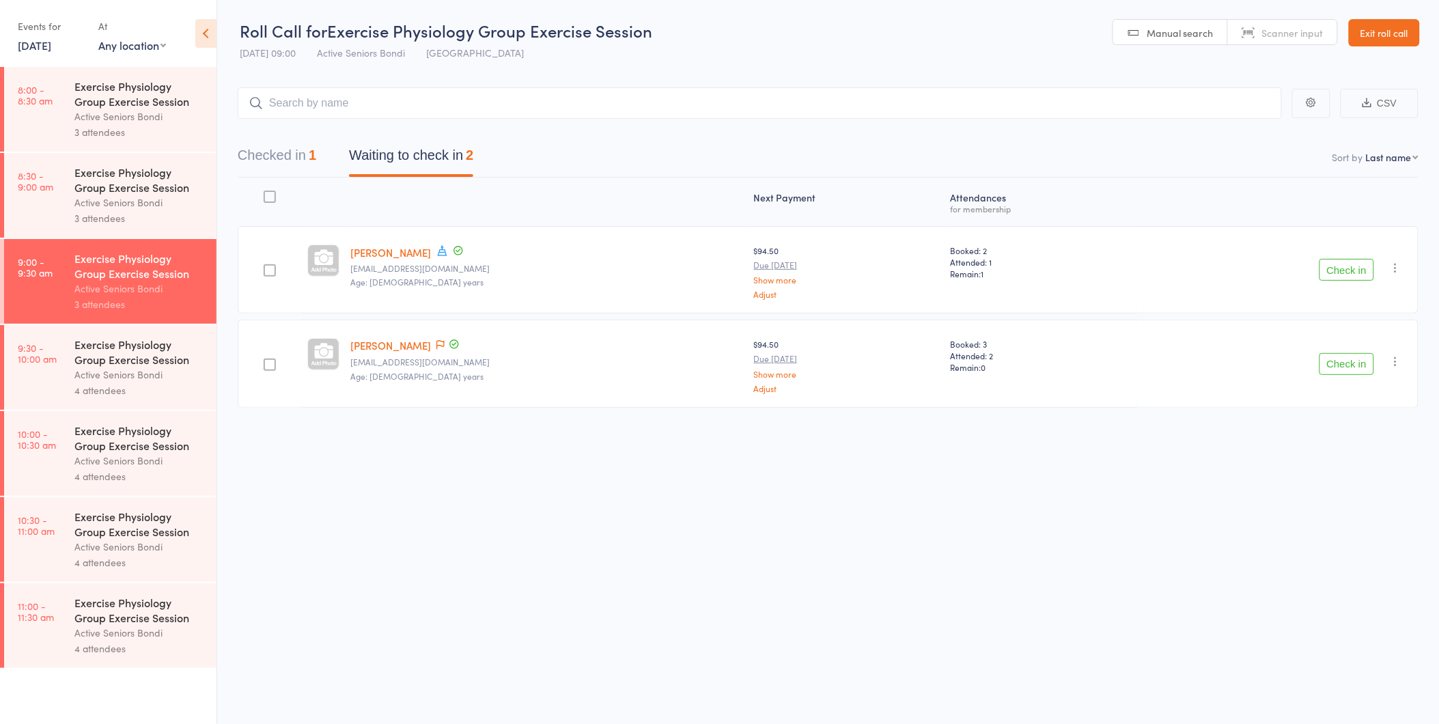
click at [1363, 35] on link "Exit roll call" at bounding box center [1384, 32] width 71 height 27
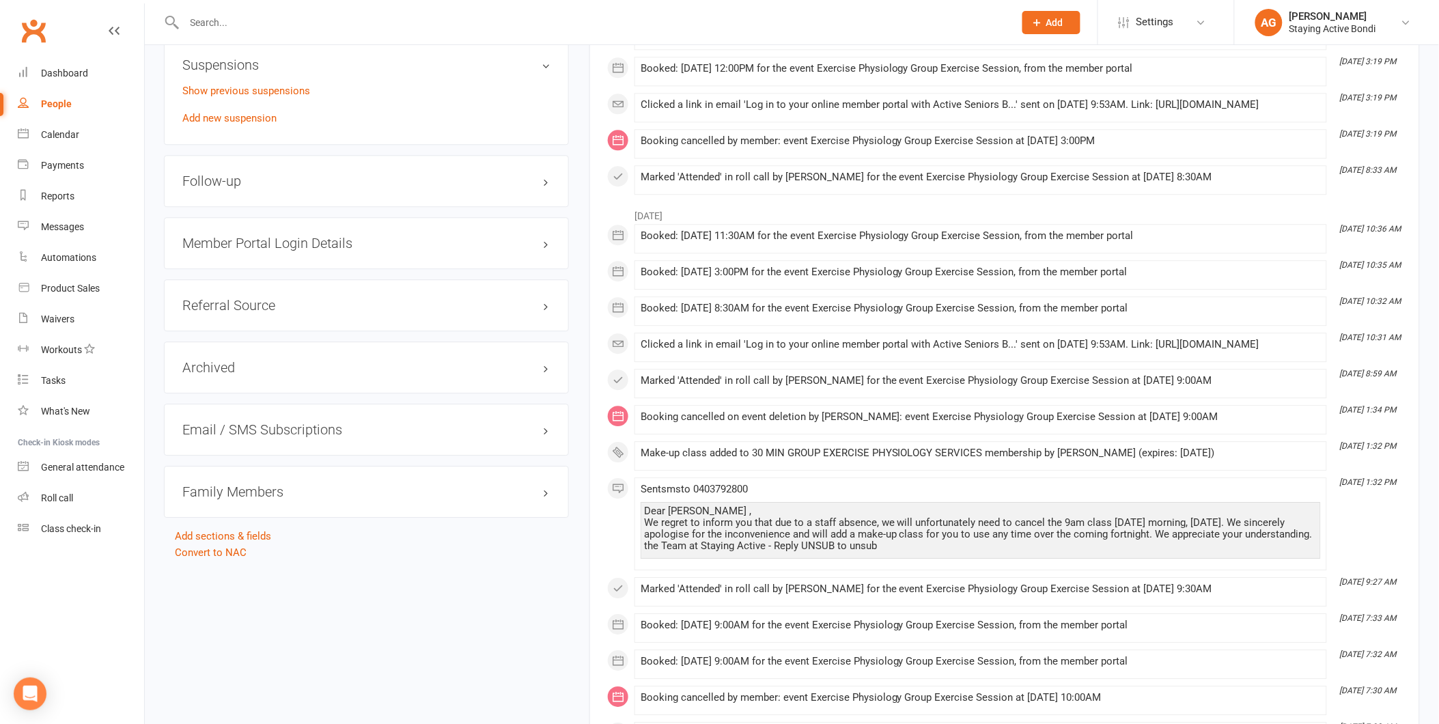
scroll to position [1213, 0]
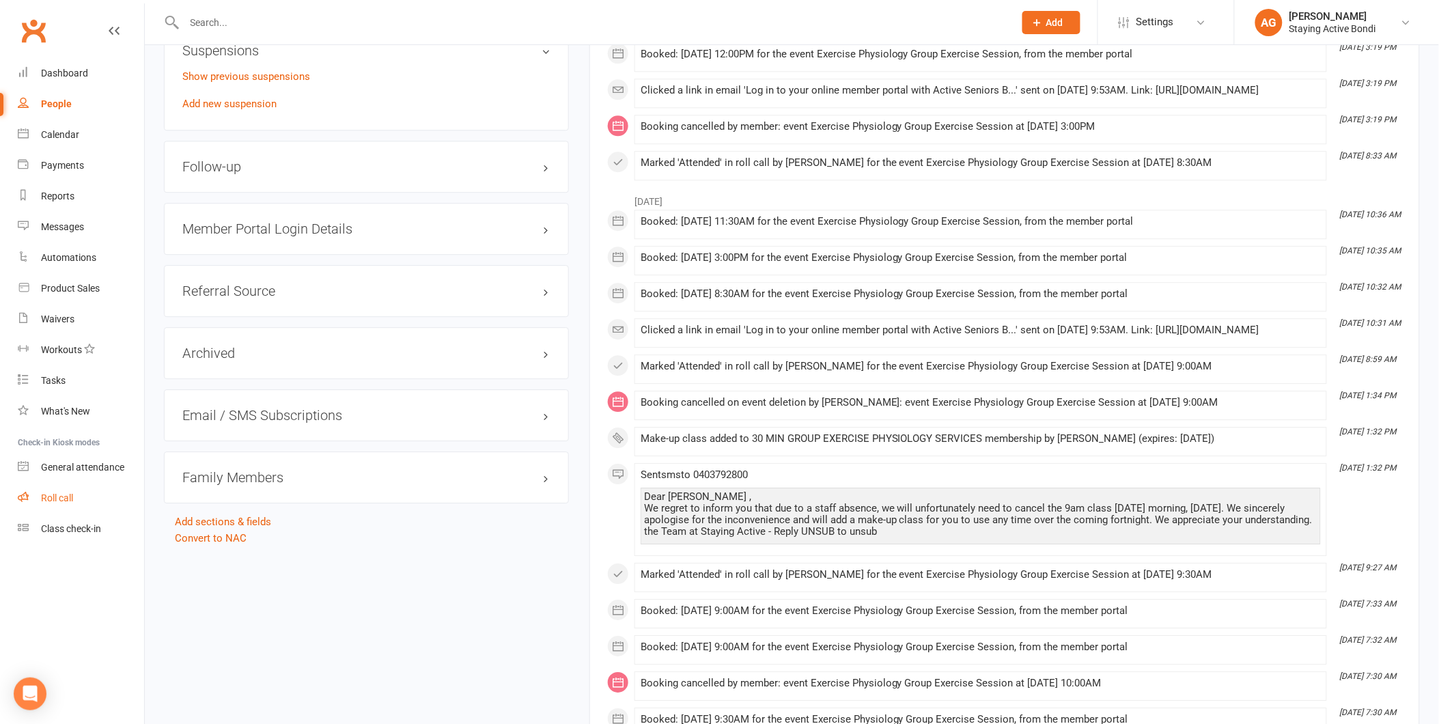
click at [50, 490] on link "Roll call" at bounding box center [81, 498] width 126 height 31
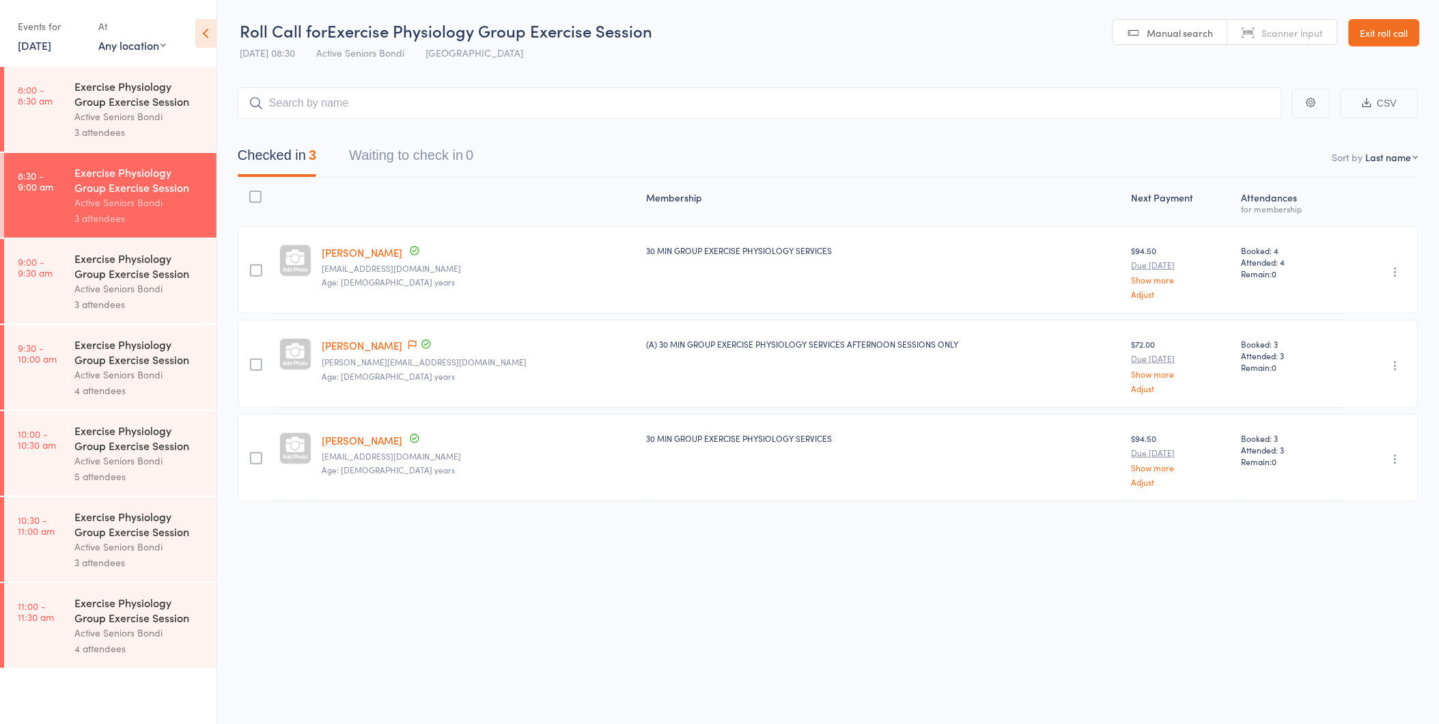
click at [139, 279] on div "Exercise Physiology Group Exercise Session" at bounding box center [139, 266] width 130 height 30
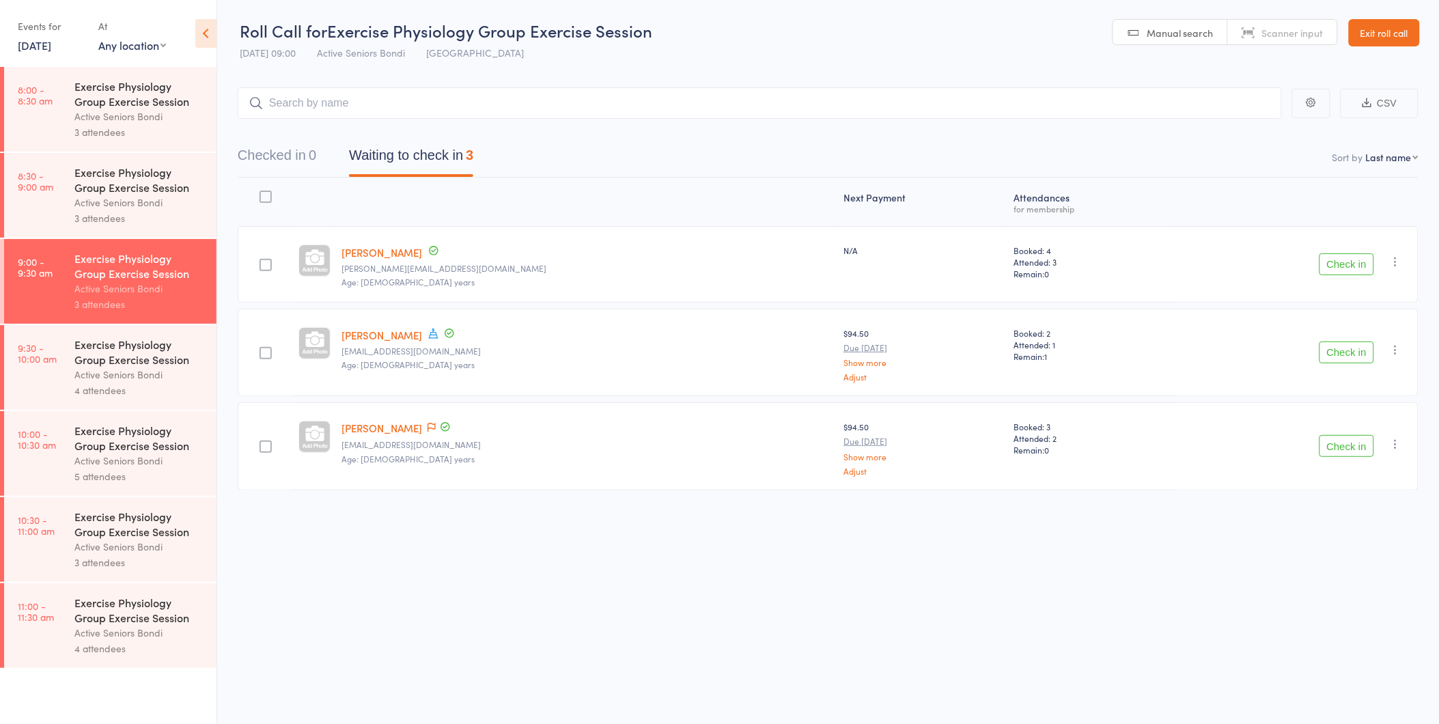
click at [135, 350] on div "Exercise Physiology Group Exercise Session" at bounding box center [139, 352] width 130 height 30
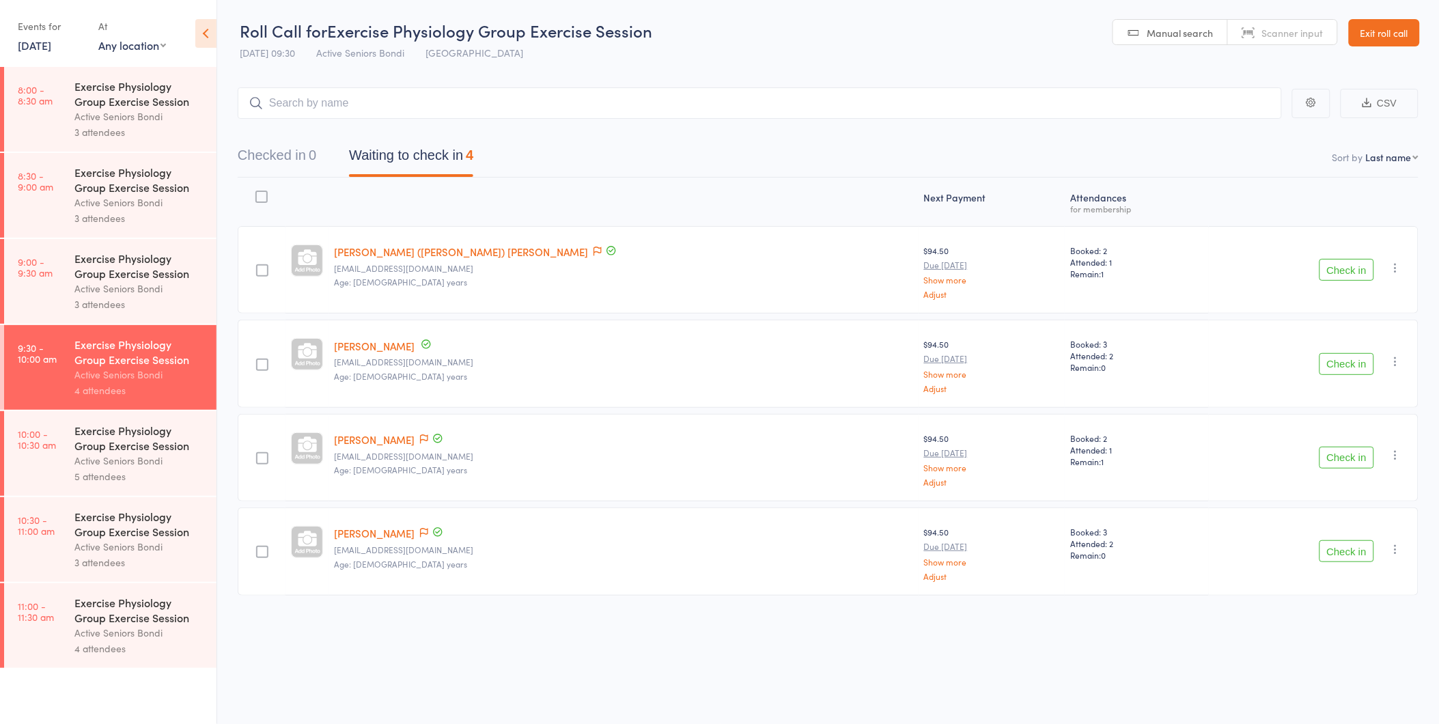
click at [134, 421] on div "Exercise Physiology Group Exercise Session Active Seniors Bondi 5 attendees" at bounding box center [145, 453] width 142 height 85
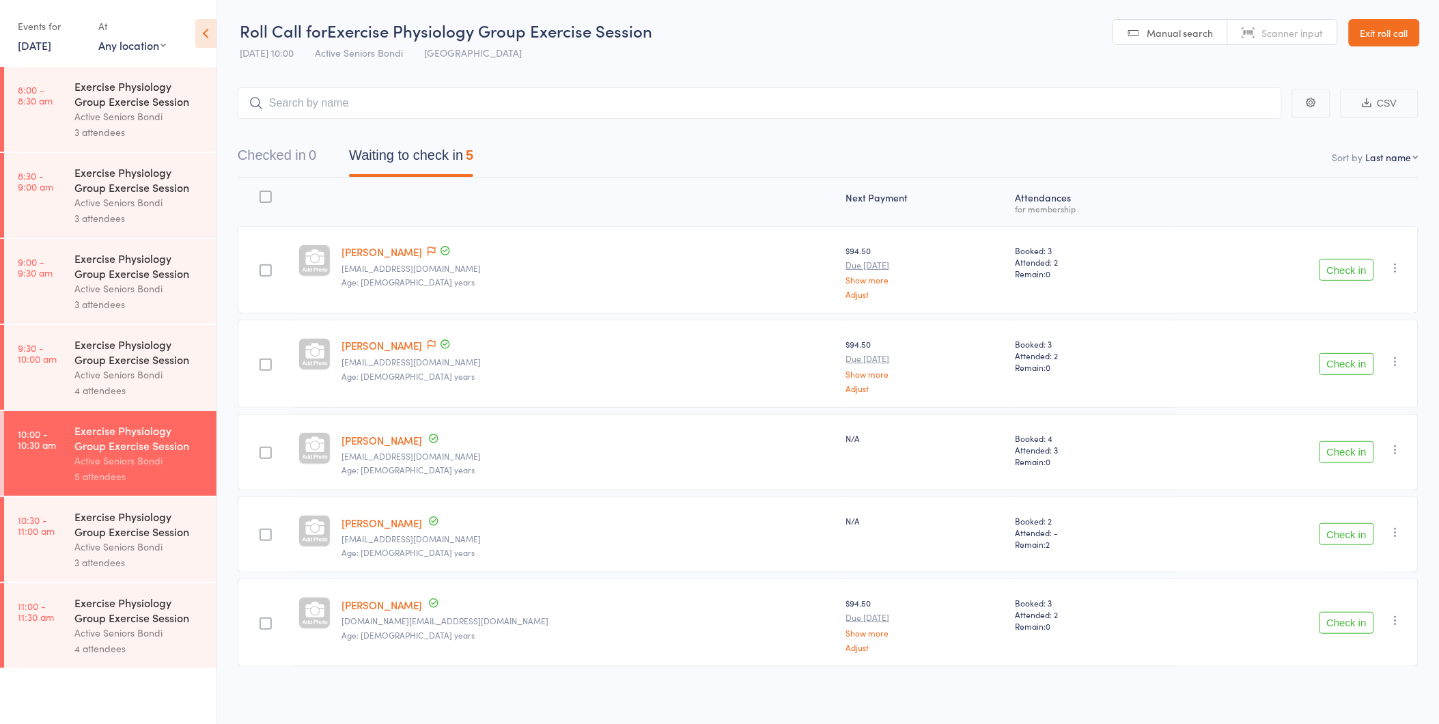
click at [89, 542] on div "Active Seniors Bondi" at bounding box center [139, 547] width 130 height 16
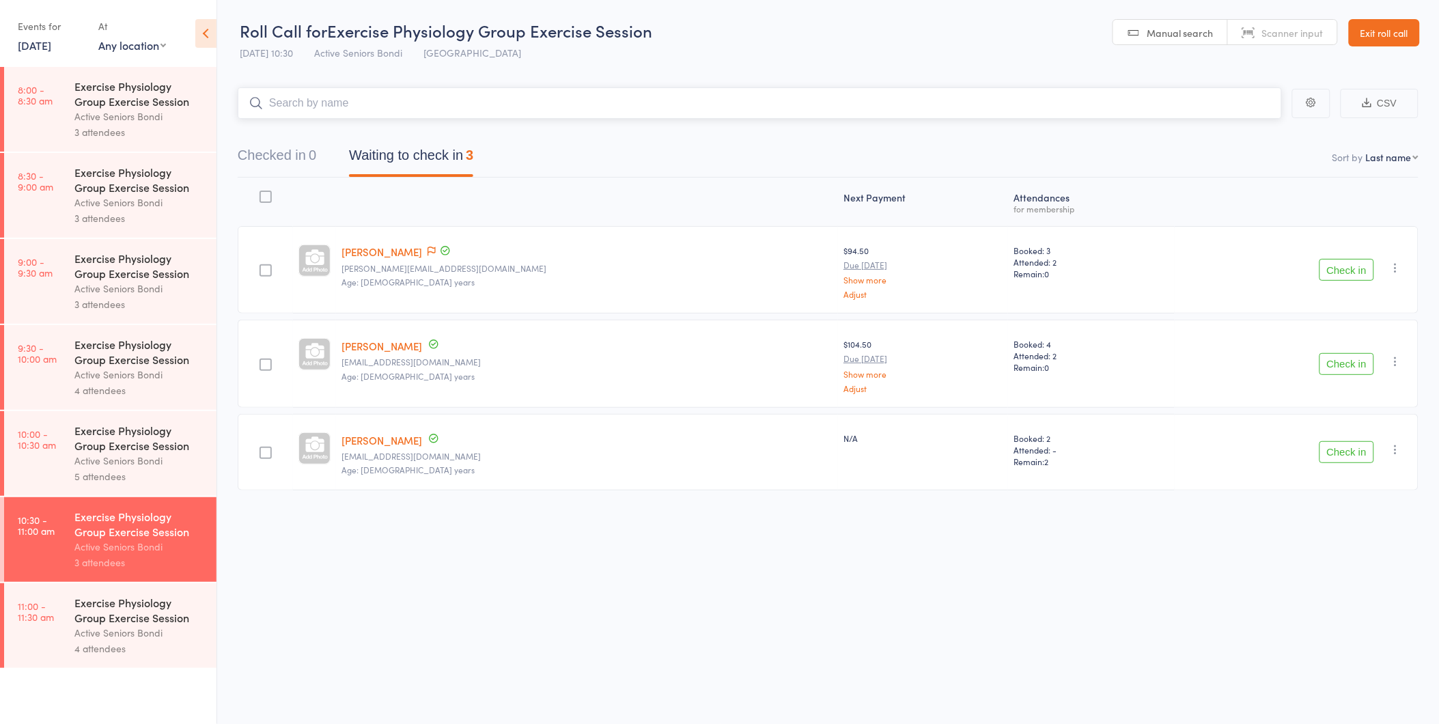
scroll to position [1, 0]
click at [10, 611] on link "11:00 - 11:30 am Exercise Physiology Group Exercise Session Active Seniors Bond…" at bounding box center [110, 625] width 212 height 85
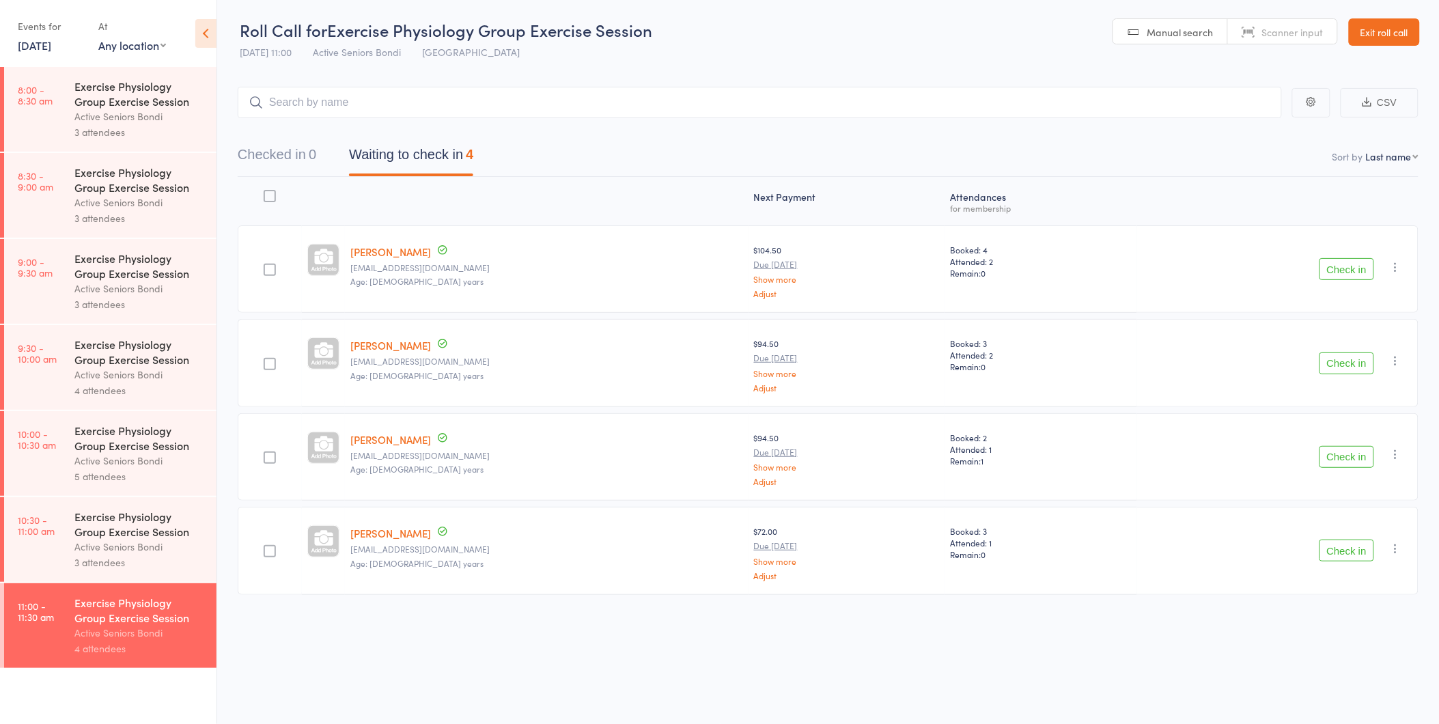
click at [1349, 34] on link "Exit roll call" at bounding box center [1384, 31] width 71 height 27
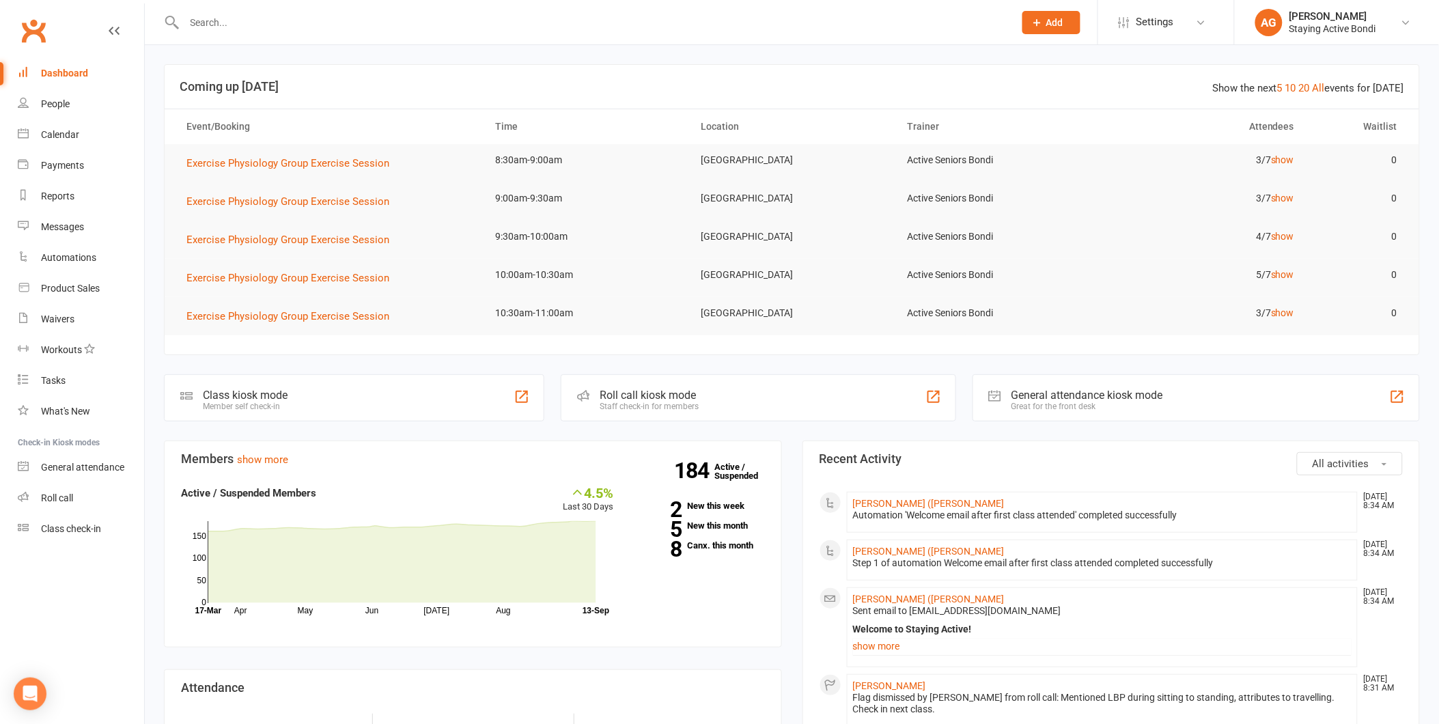
scroll to position [227, 0]
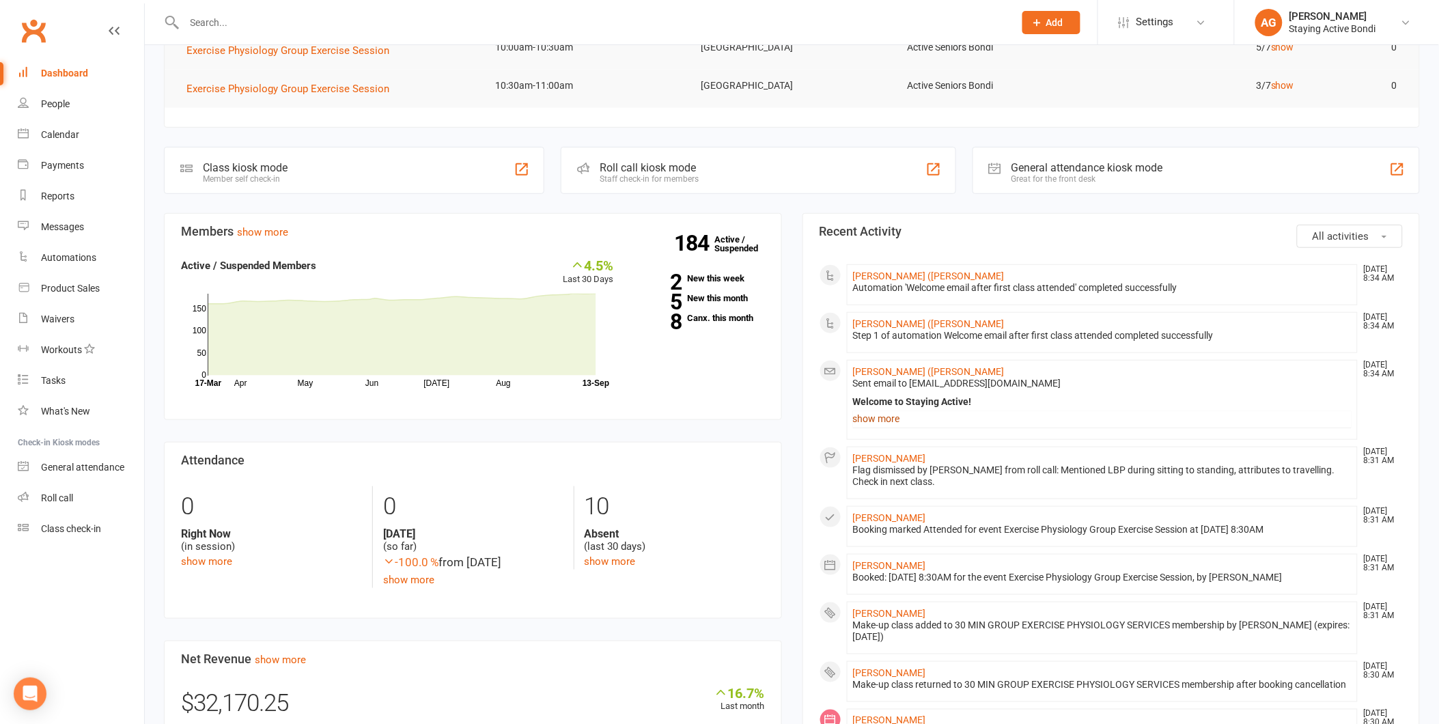
click at [872, 417] on link "show more" at bounding box center [1102, 418] width 499 height 19
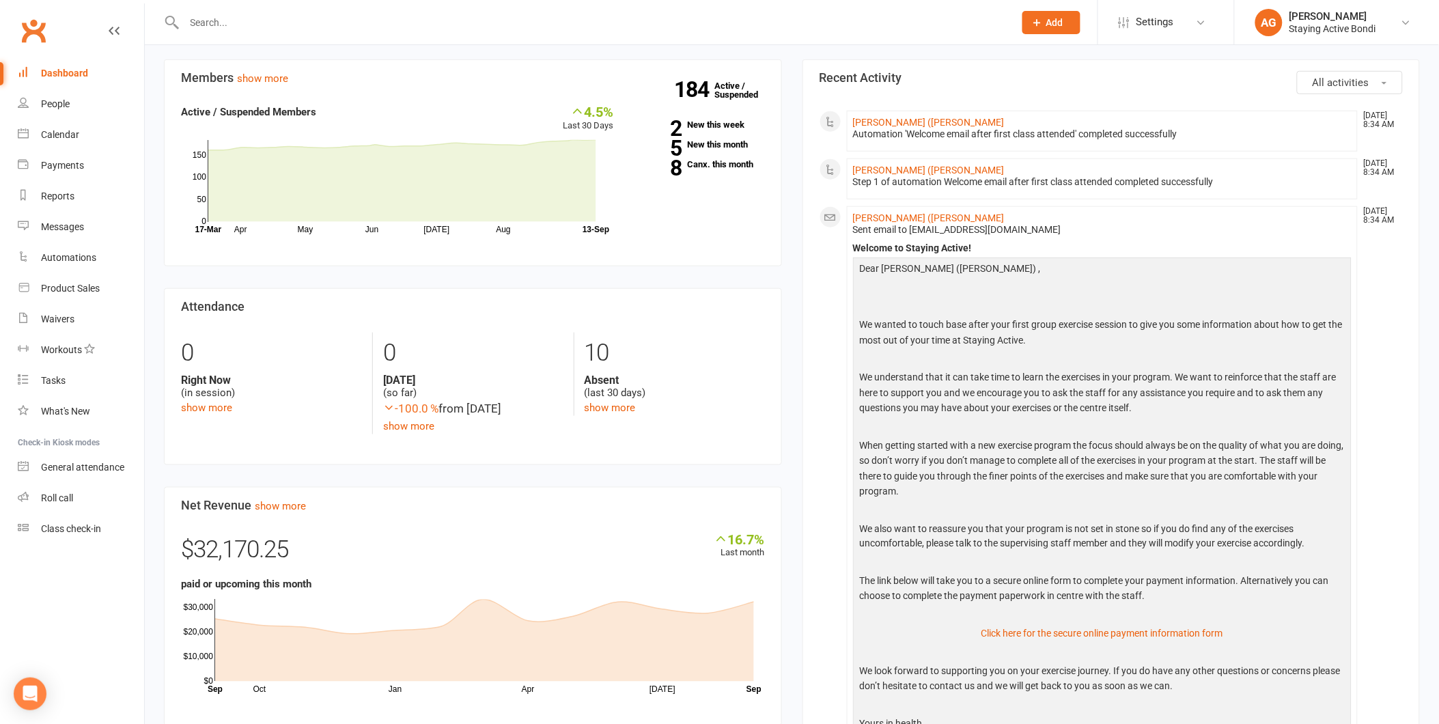
scroll to position [379, 0]
click at [886, 174] on link "[PERSON_NAME] ([PERSON_NAME]" at bounding box center [929, 172] width 152 height 11
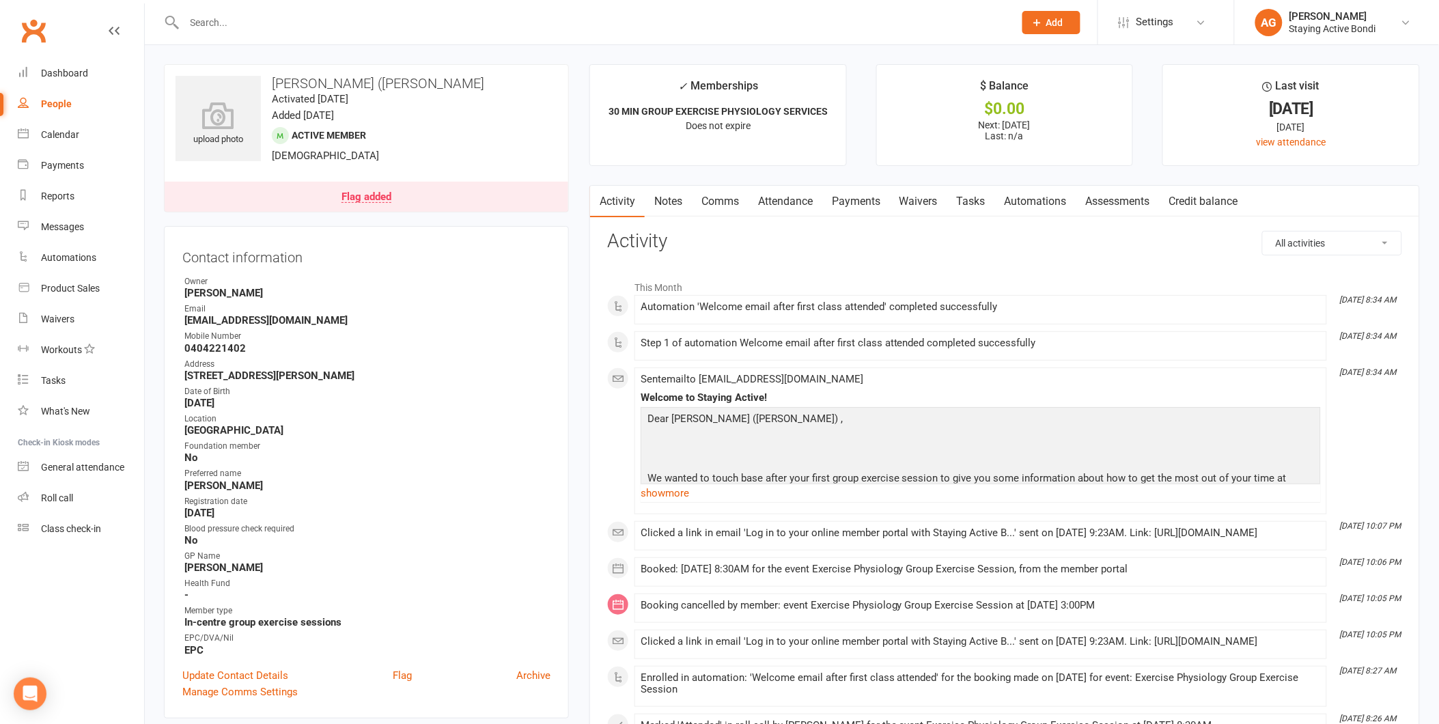
click at [806, 201] on link "Attendance" at bounding box center [785, 201] width 74 height 31
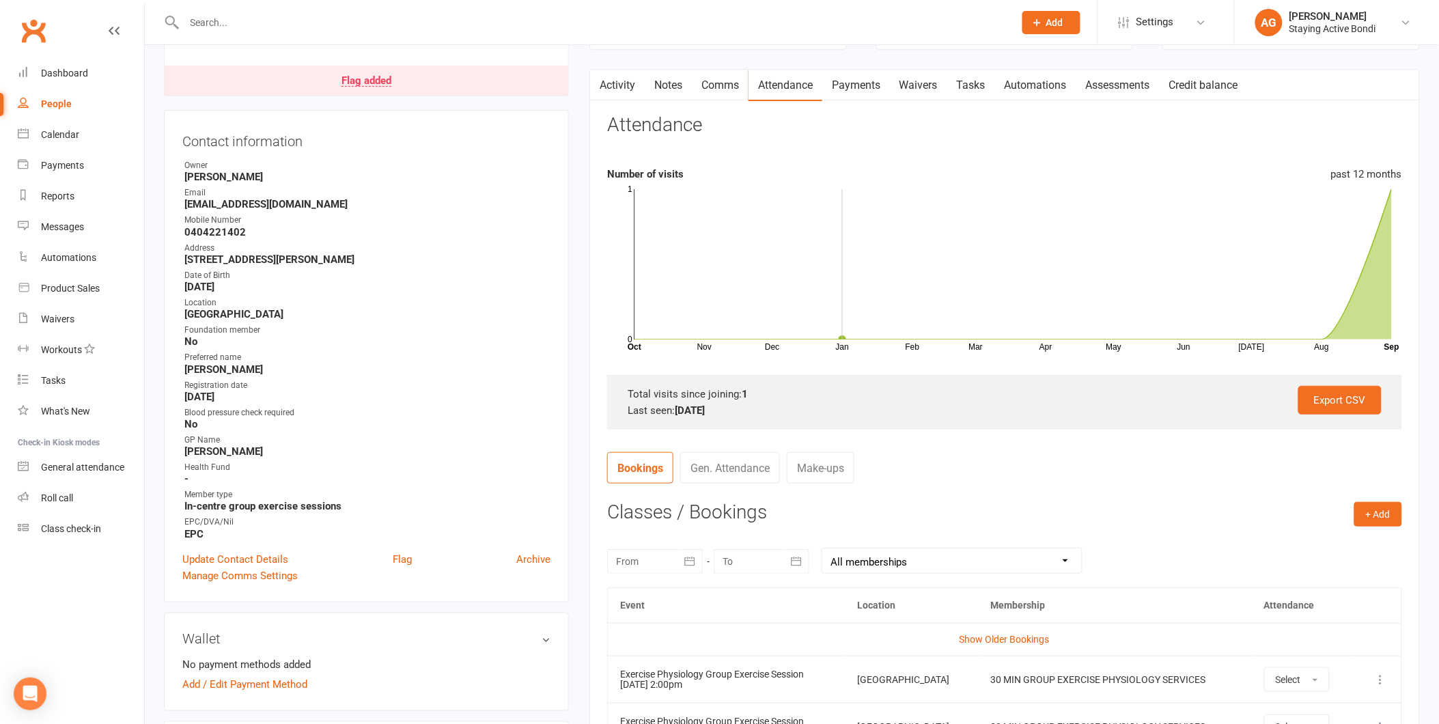
scroll to position [227, 0]
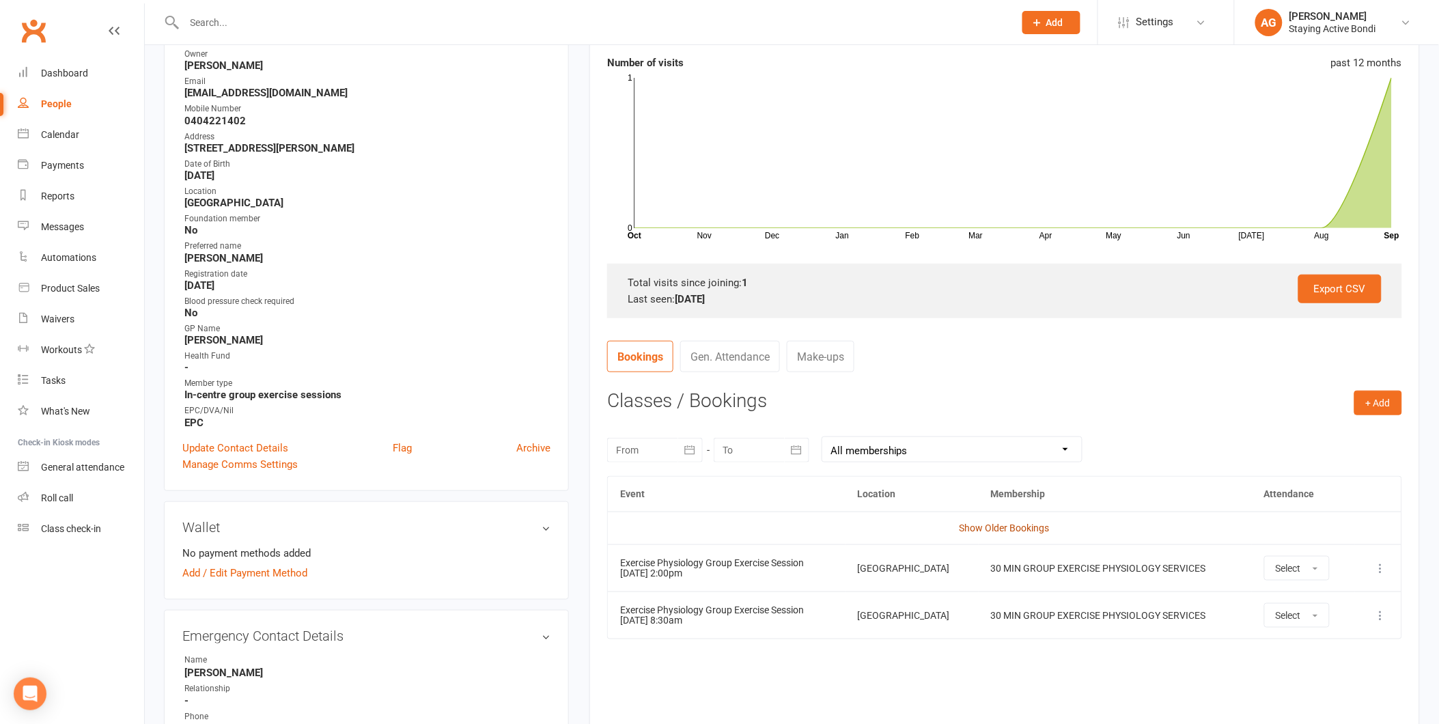
click at [960, 522] on link "Show Older Bookings" at bounding box center [1004, 527] width 90 height 11
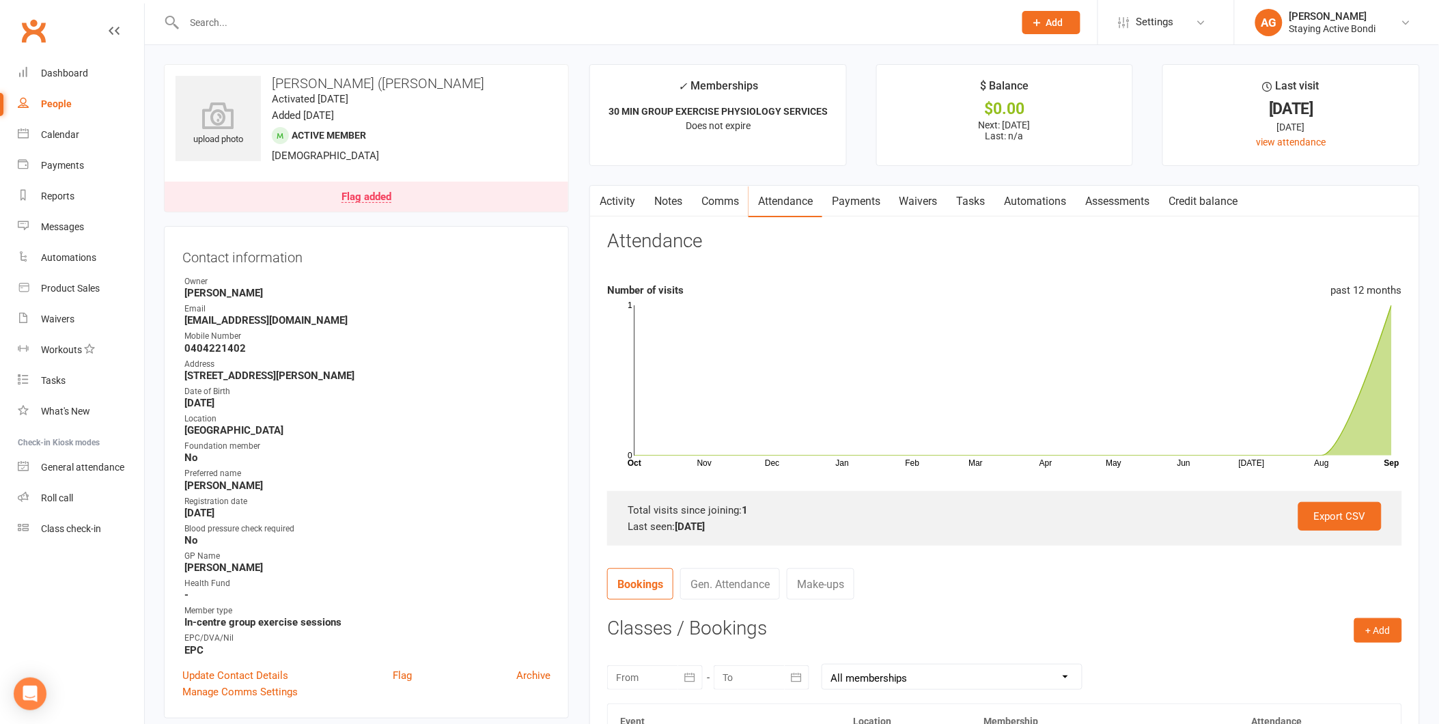
scroll to position [379, 0]
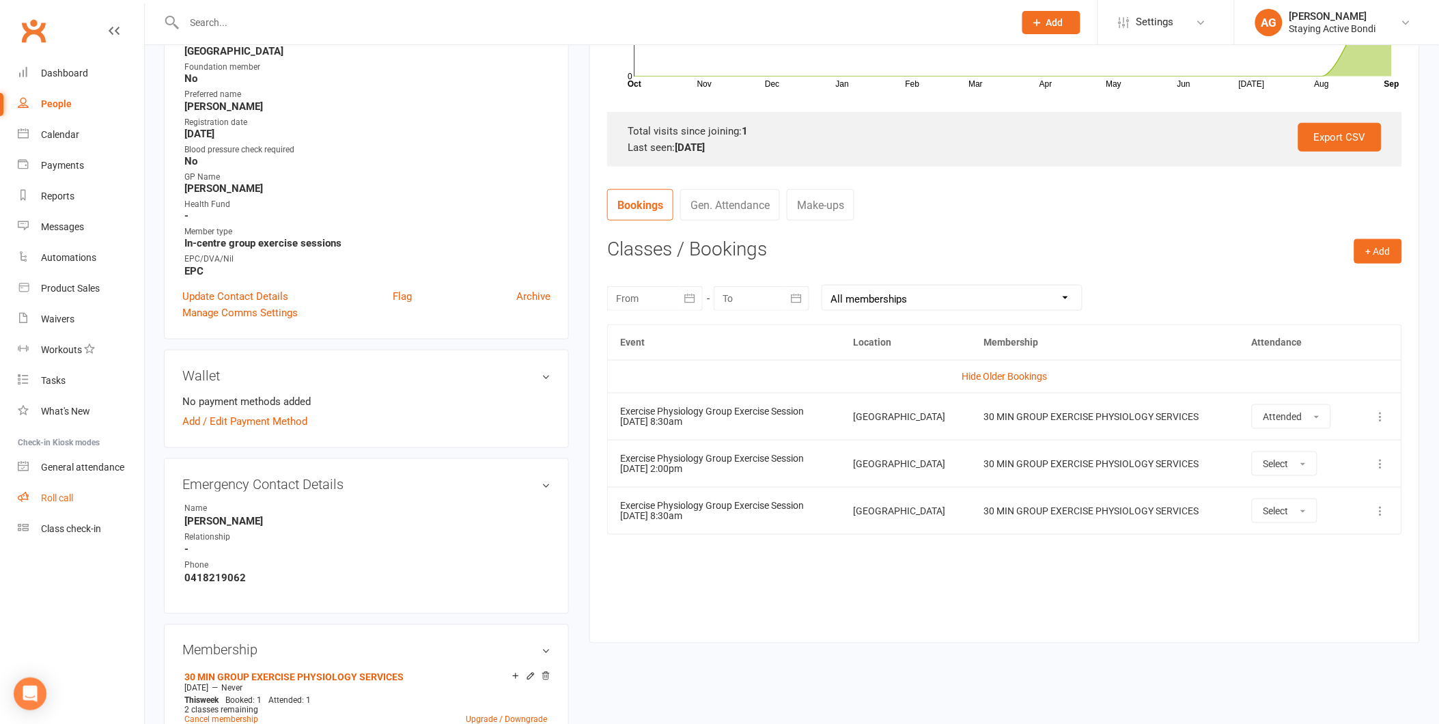
click at [76, 507] on link "Roll call" at bounding box center [81, 498] width 126 height 31
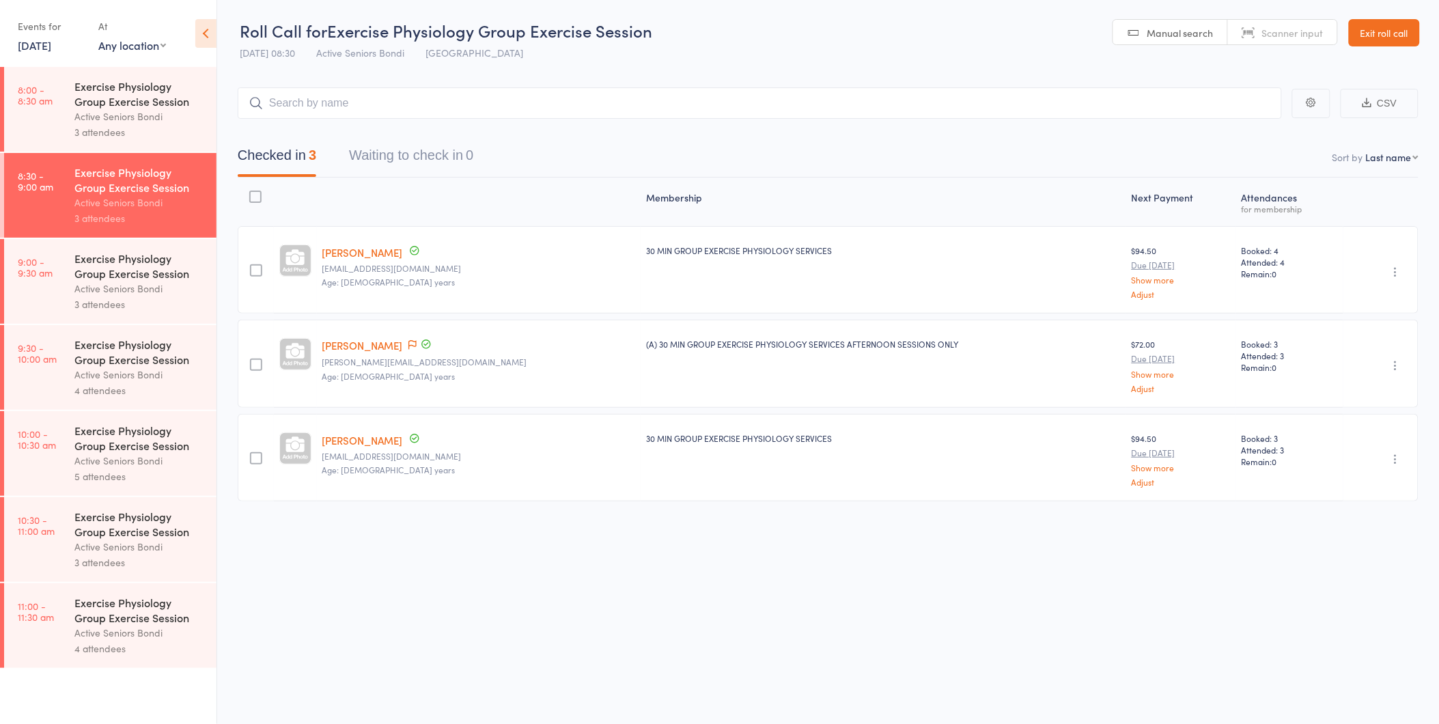
click at [114, 305] on div "3 attendees" at bounding box center [139, 304] width 130 height 16
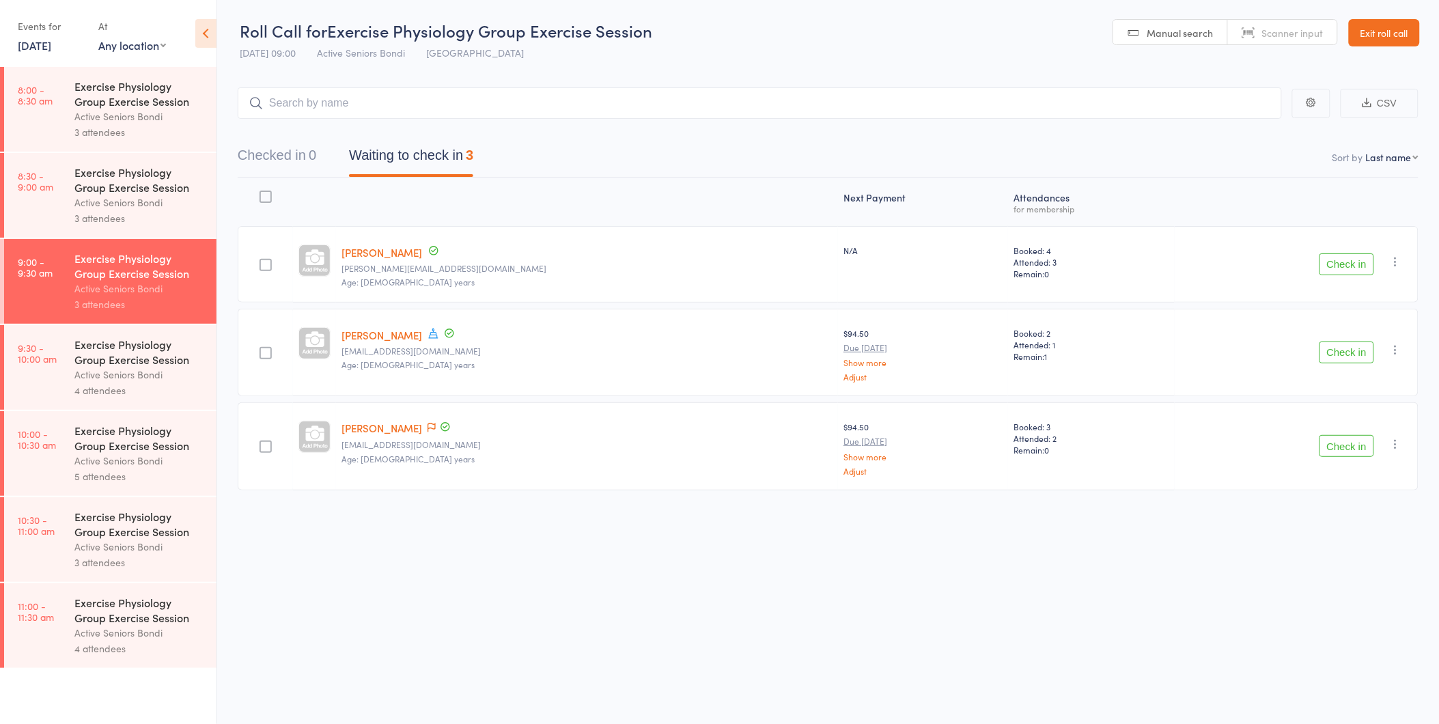
click at [1390, 617] on div "Roll Call for Exercise Physiology Group Exercise Session 13 Sep 09:00 Active Se…" at bounding box center [719, 362] width 1439 height 724
click at [124, 357] on div "Exercise Physiology Group Exercise Session" at bounding box center [139, 352] width 130 height 30
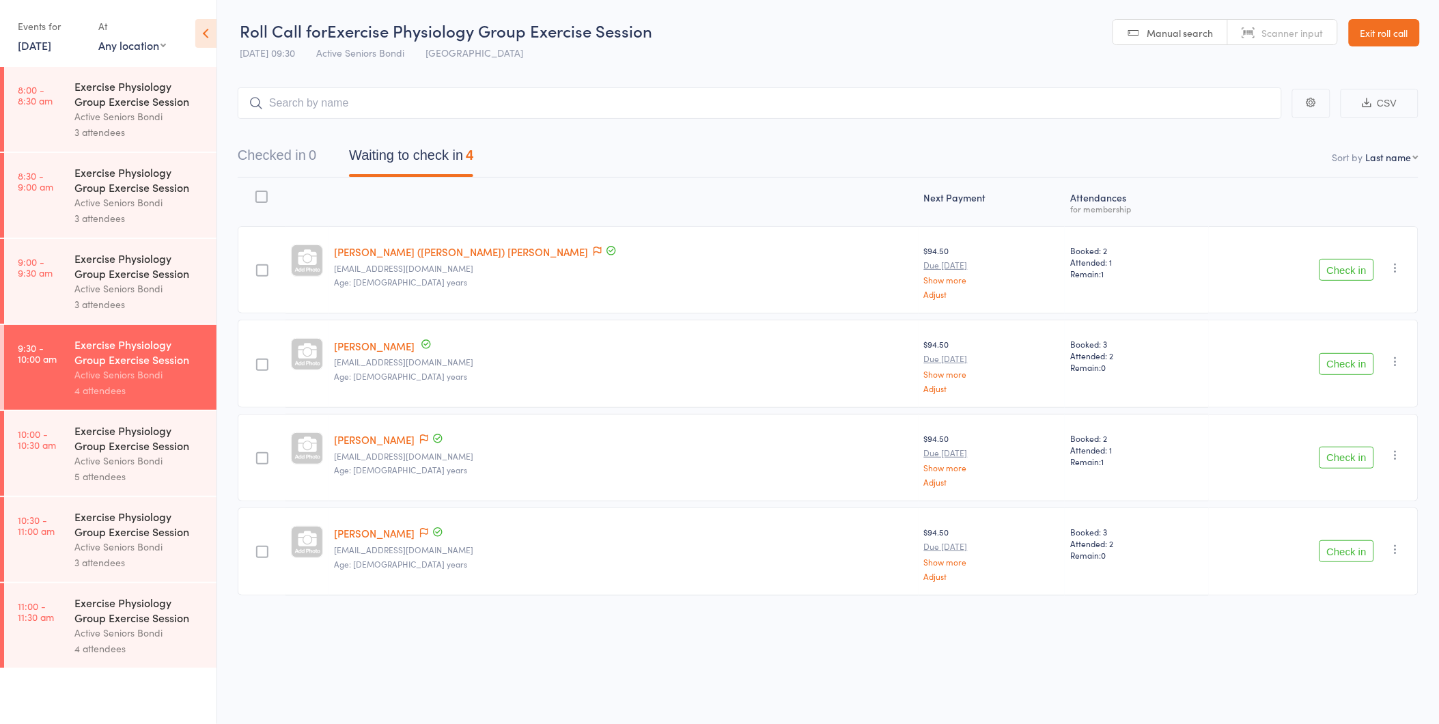
click at [124, 414] on div "Exercise Physiology Group Exercise Session Active Seniors Bondi 5 attendees" at bounding box center [145, 453] width 142 height 85
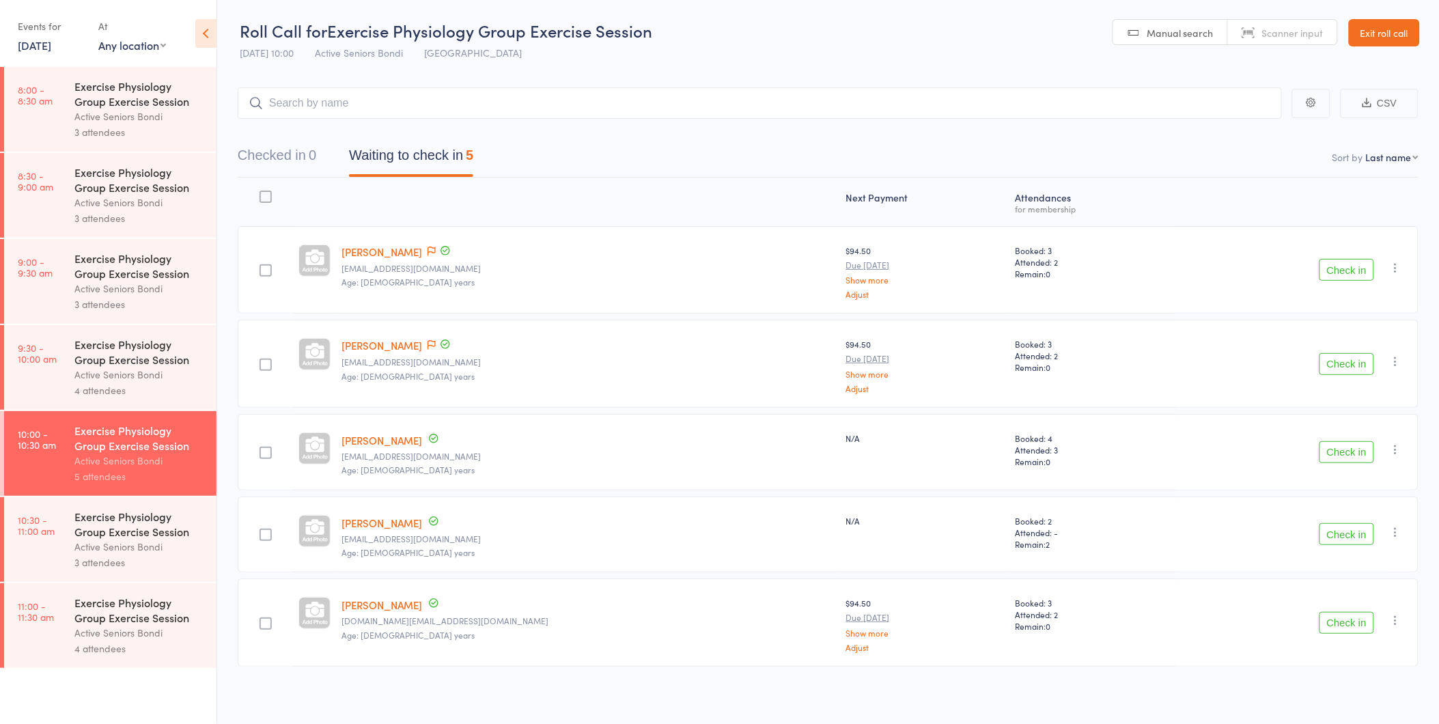
click at [1394, 453] on icon "button" at bounding box center [1396, 449] width 14 height 14
click at [1329, 567] on li "Remove" at bounding box center [1346, 568] width 113 height 18
click at [55, 529] on time "10:30 - 11:00 am" at bounding box center [36, 525] width 37 height 22
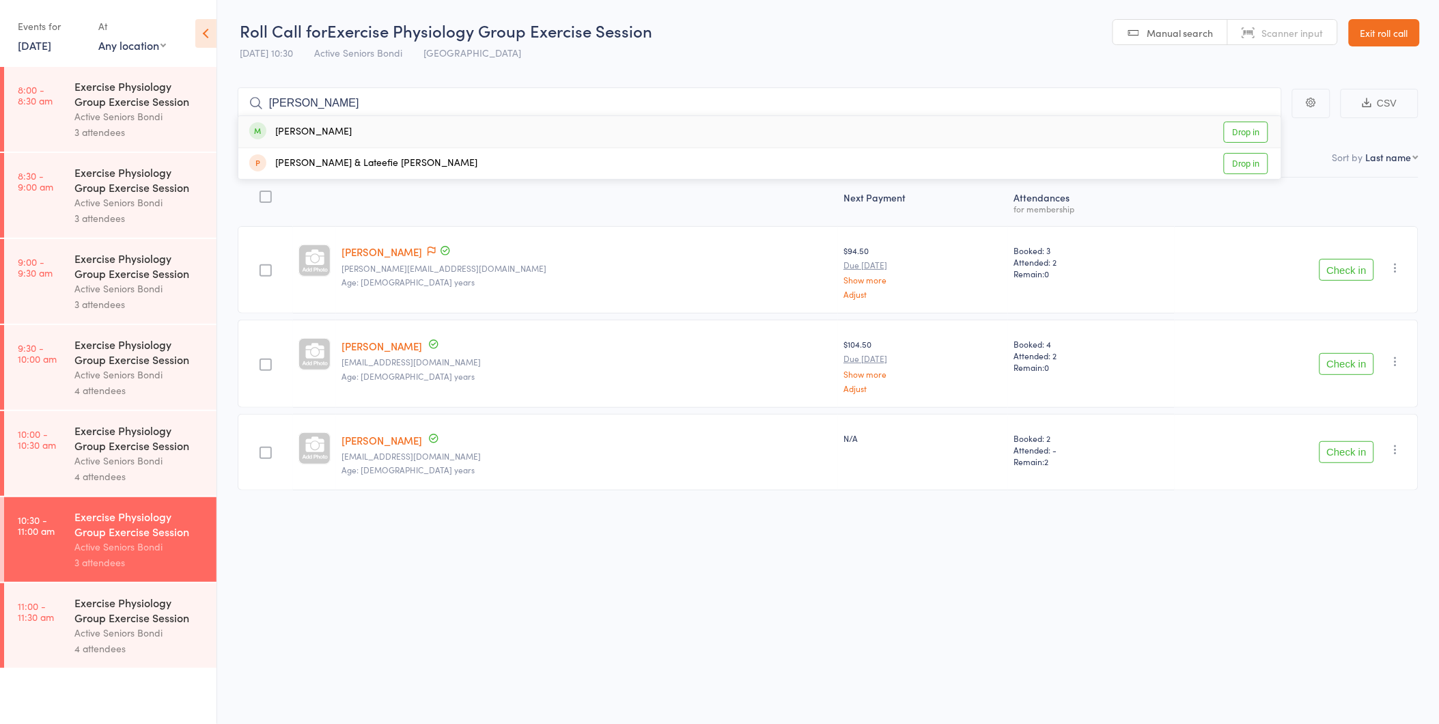
type input "angelina"
click at [1258, 132] on link "Drop in" at bounding box center [1246, 132] width 44 height 21
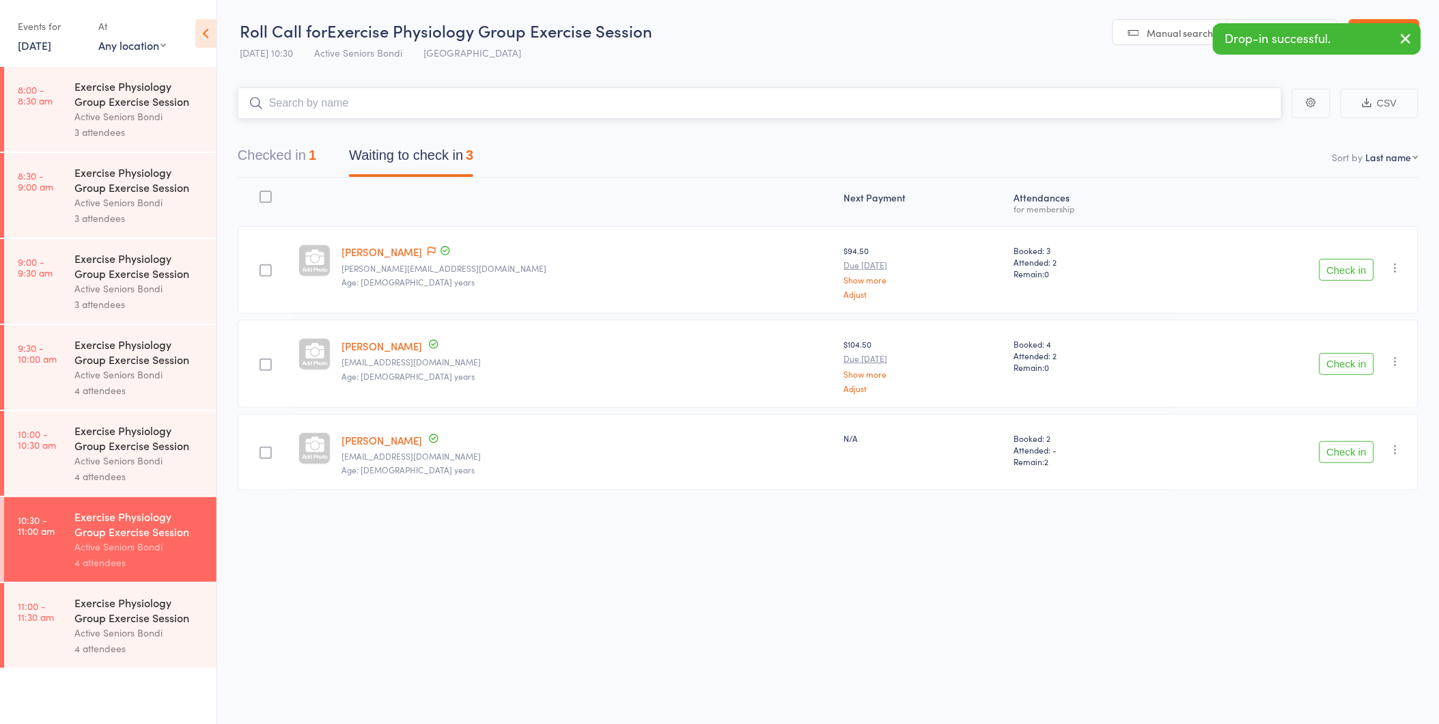
drag, startPoint x: 239, startPoint y: 154, endPoint x: 253, endPoint y: 146, distance: 15.6
click at [240, 152] on button "Checked in 1" at bounding box center [277, 159] width 79 height 36
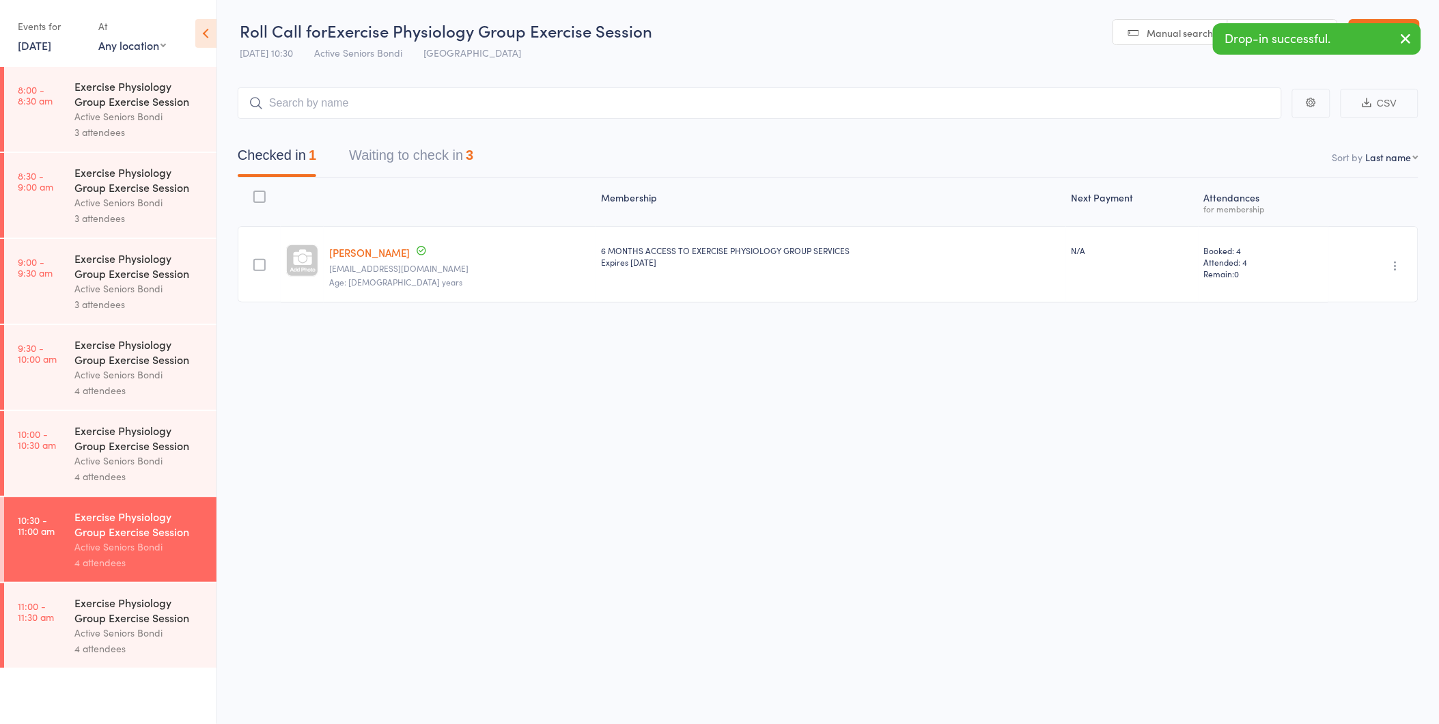
click at [1400, 259] on icon "button" at bounding box center [1396, 266] width 14 height 14
click at [1383, 282] on ul "Undo check-in Send message Add Note Add Task Add Flag Remove Mark absent" at bounding box center [1347, 348] width 114 height 148
click at [1394, 263] on icon "button" at bounding box center [1396, 266] width 14 height 14
click at [1383, 294] on li "Undo check-in" at bounding box center [1346, 292] width 113 height 17
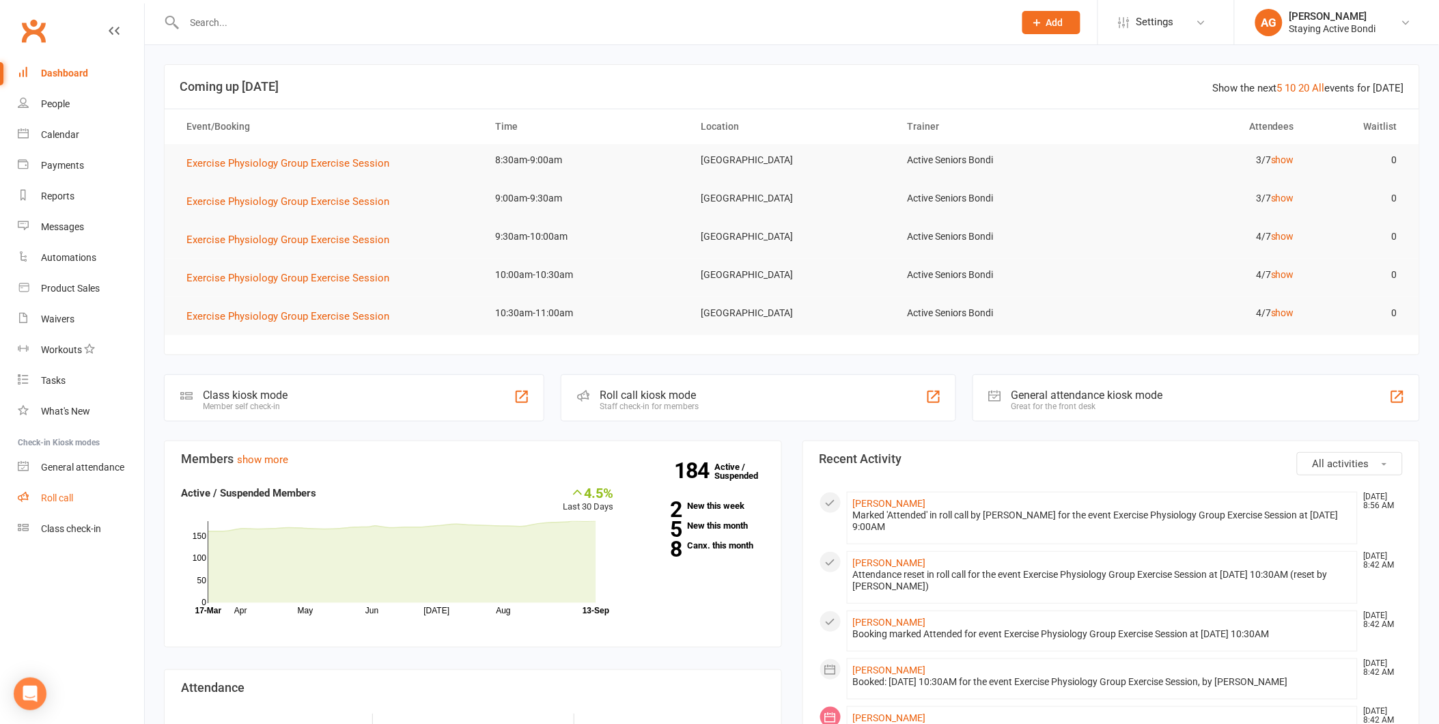
click at [74, 500] on link "Roll call" at bounding box center [81, 498] width 126 height 31
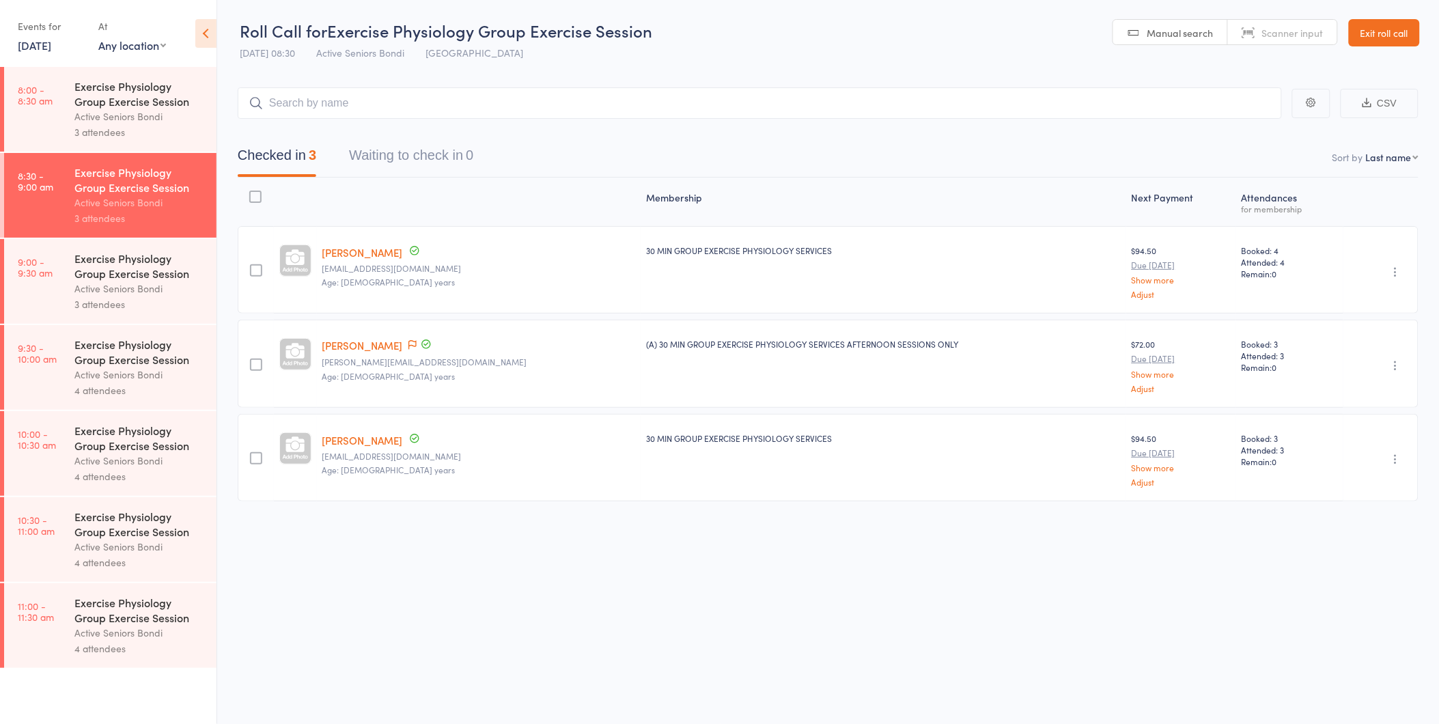
click at [45, 234] on link "8:30 - 9:00 am Exercise Physiology Group Exercise Session Active Seniors Bondi …" at bounding box center [110, 195] width 212 height 85
click at [46, 251] on link "9:00 - 9:30 am Exercise Physiology Group Exercise Session Active Seniors Bondi …" at bounding box center [110, 281] width 212 height 85
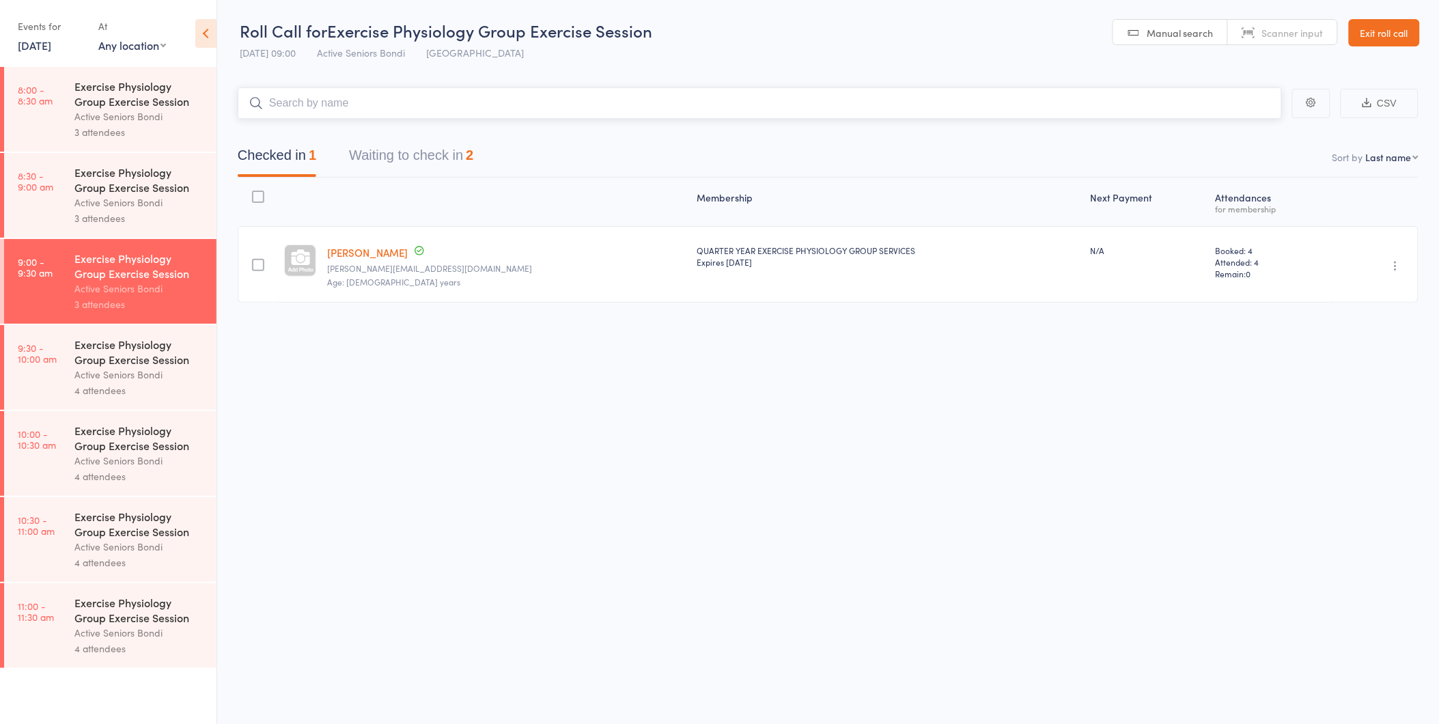
click at [415, 143] on button "Waiting to check in 2" at bounding box center [411, 159] width 124 height 36
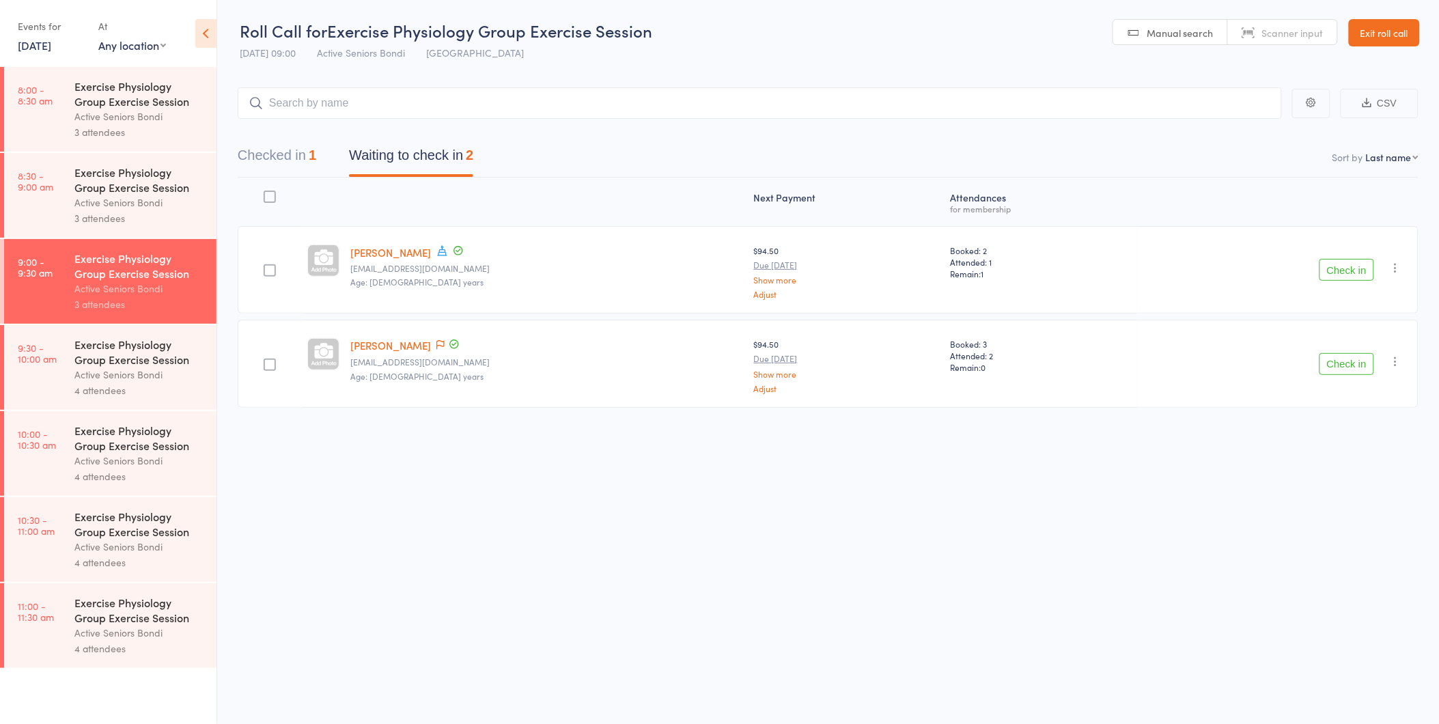
click at [1362, 268] on button "Check in" at bounding box center [1346, 270] width 55 height 22
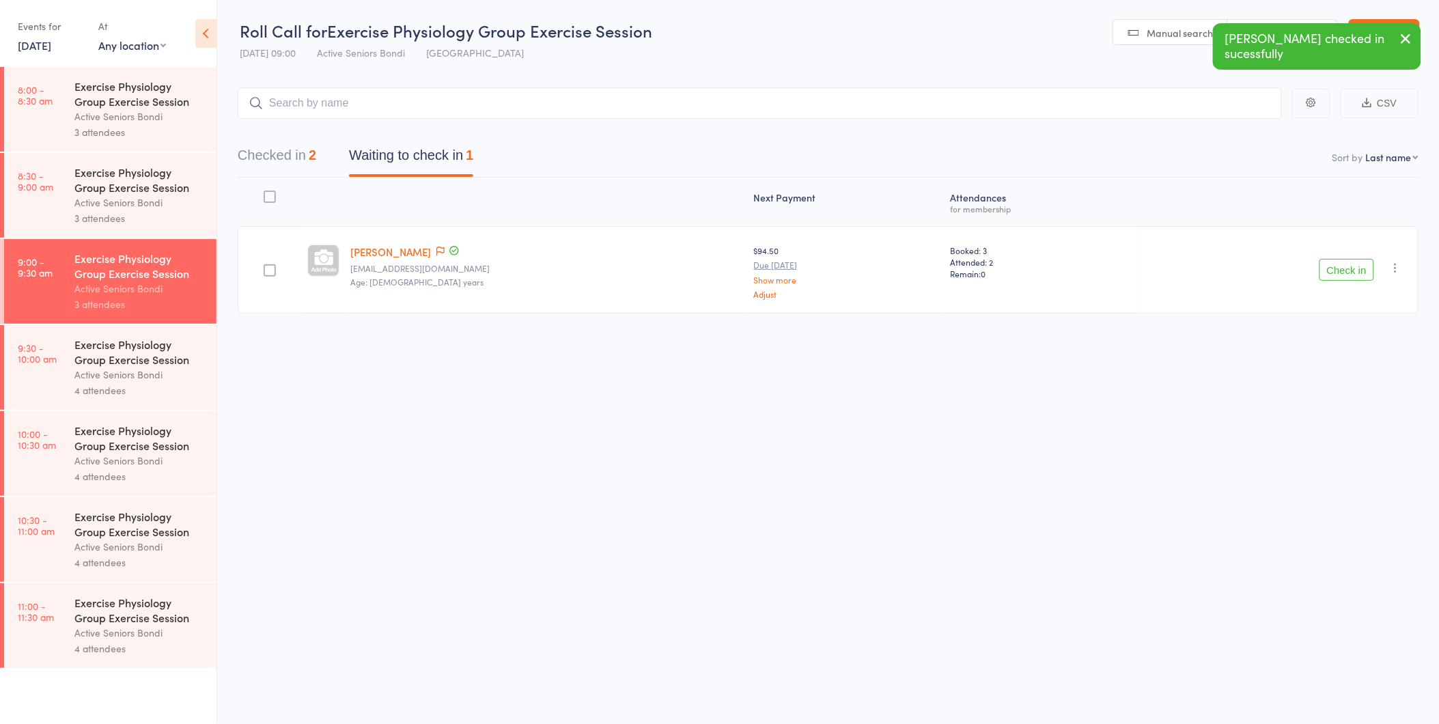
click at [1413, 22] on link "Exit roll call" at bounding box center [1384, 32] width 71 height 27
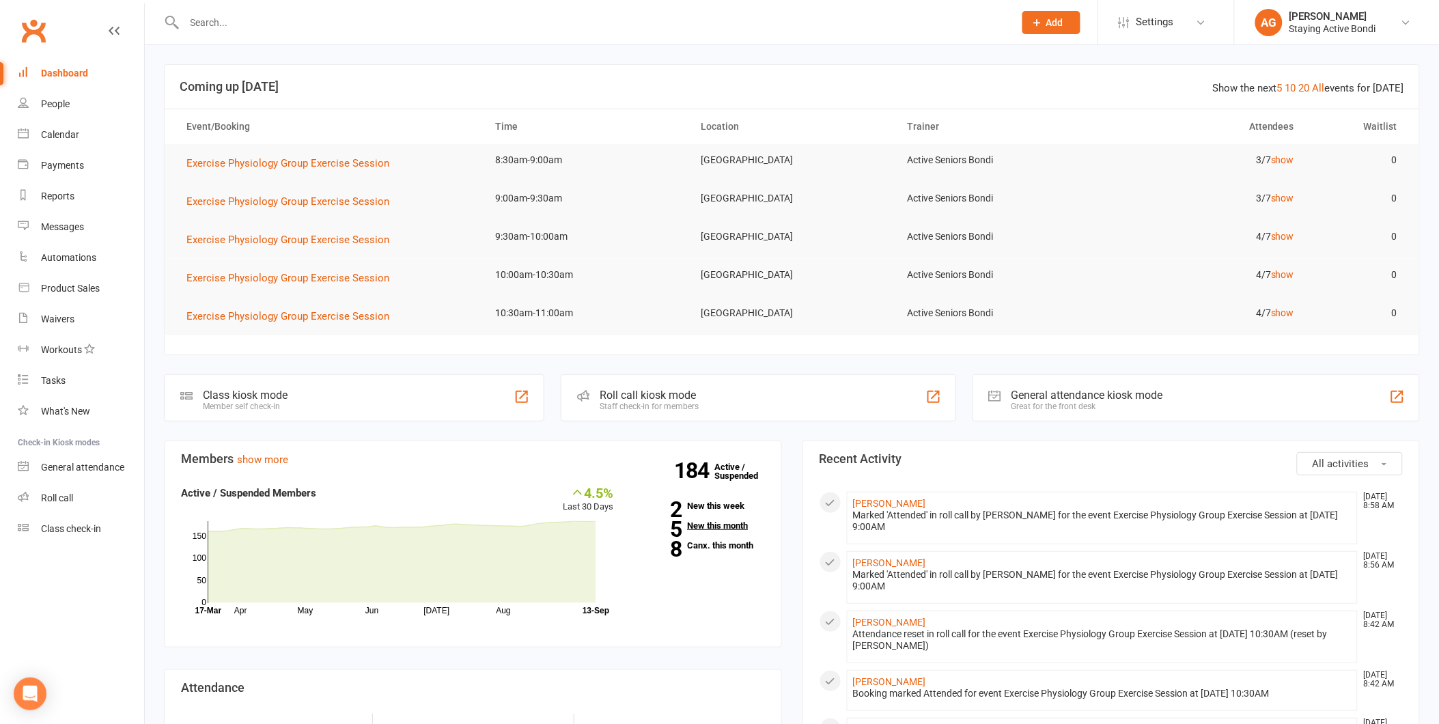
click at [716, 524] on link "5 New this month" at bounding box center [699, 525] width 130 height 9
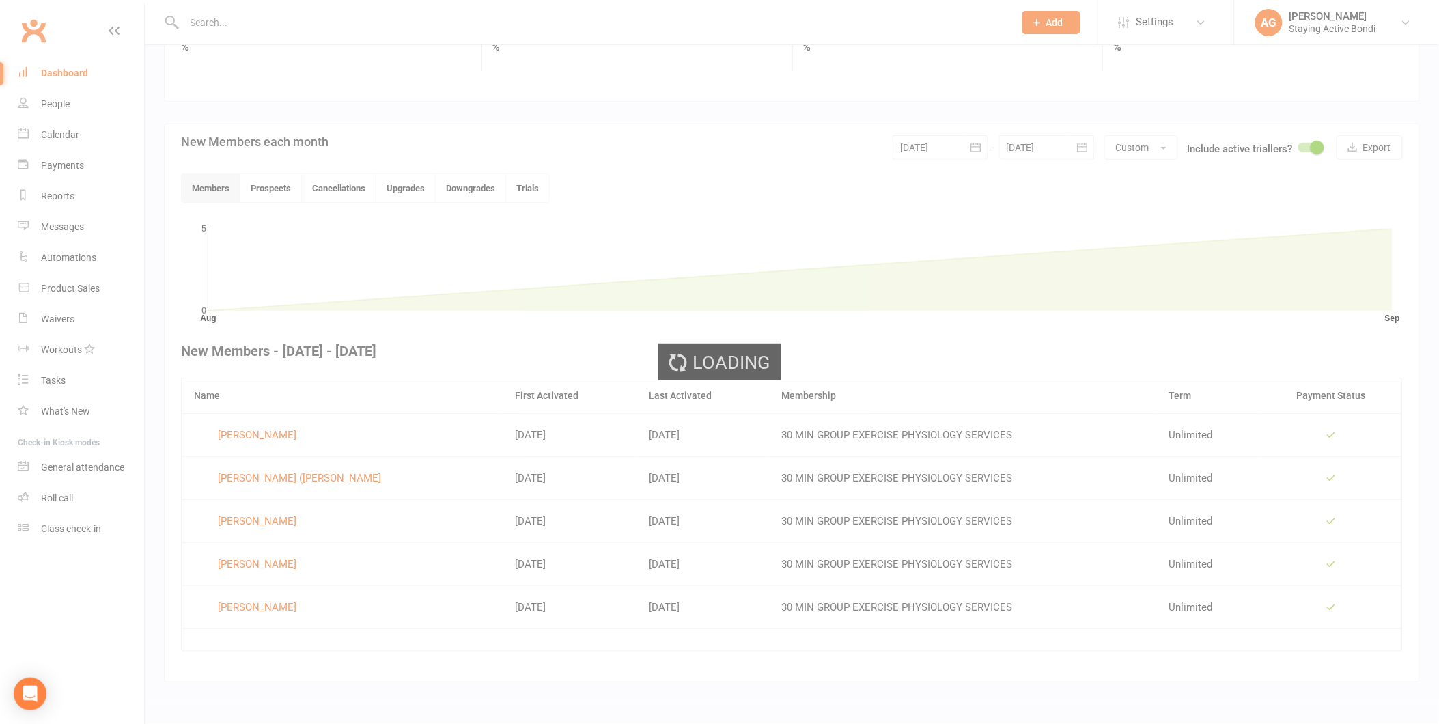
scroll to position [237, 0]
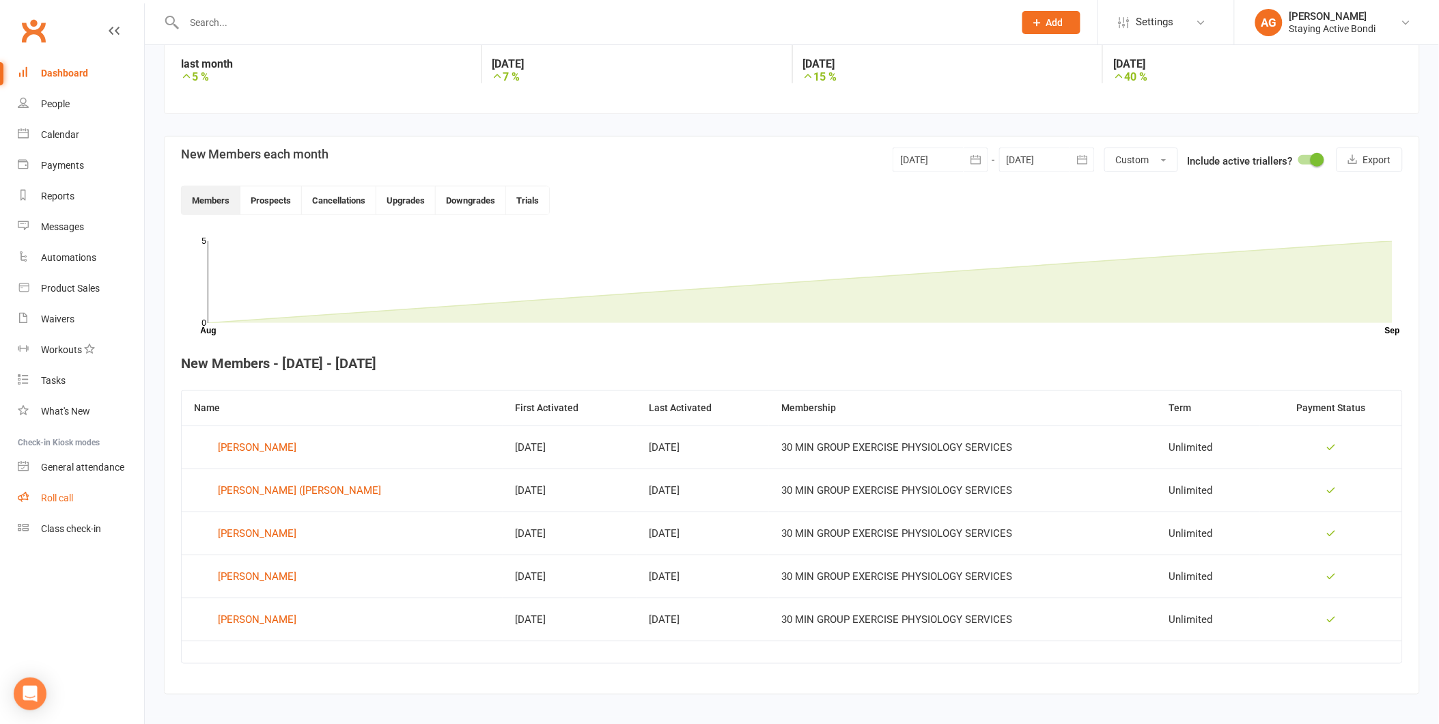
click at [38, 497] on link "Roll call" at bounding box center [81, 498] width 126 height 31
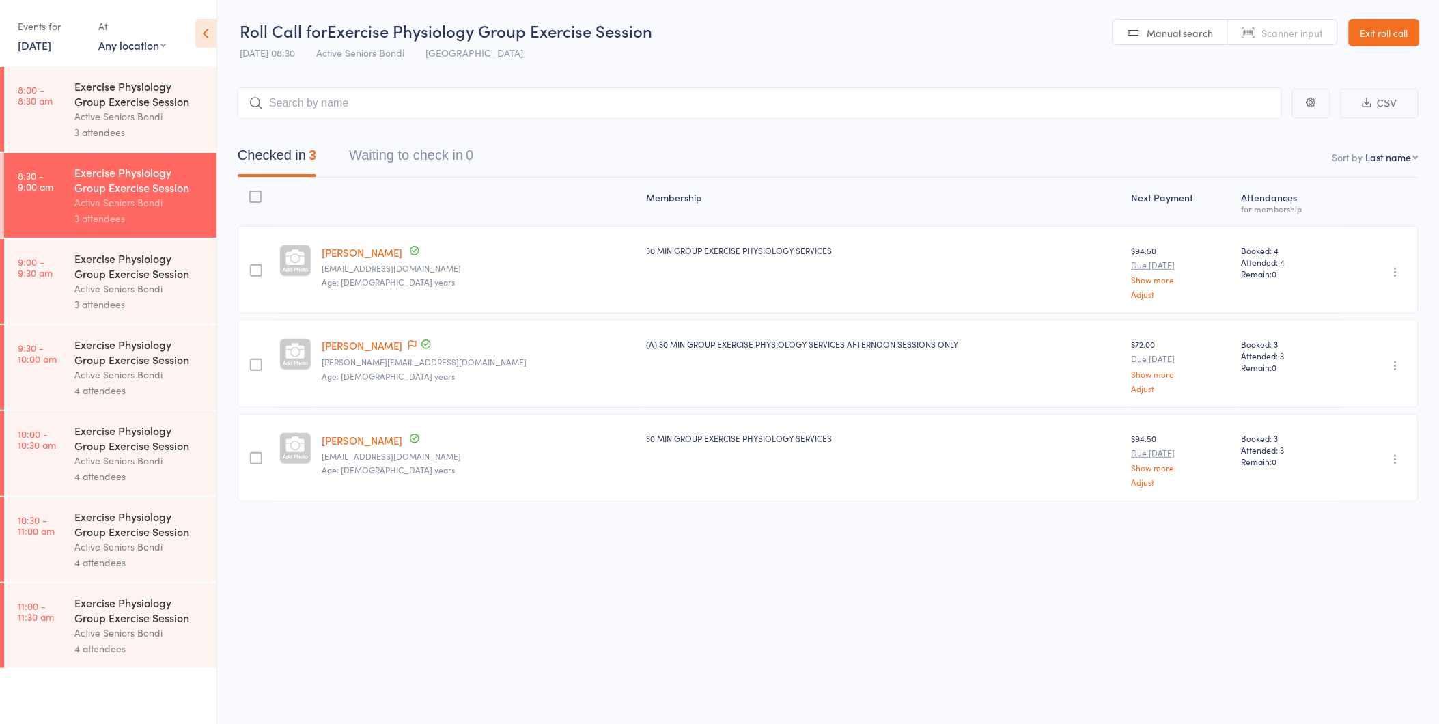
click at [114, 384] on div "4 attendees" at bounding box center [139, 390] width 130 height 16
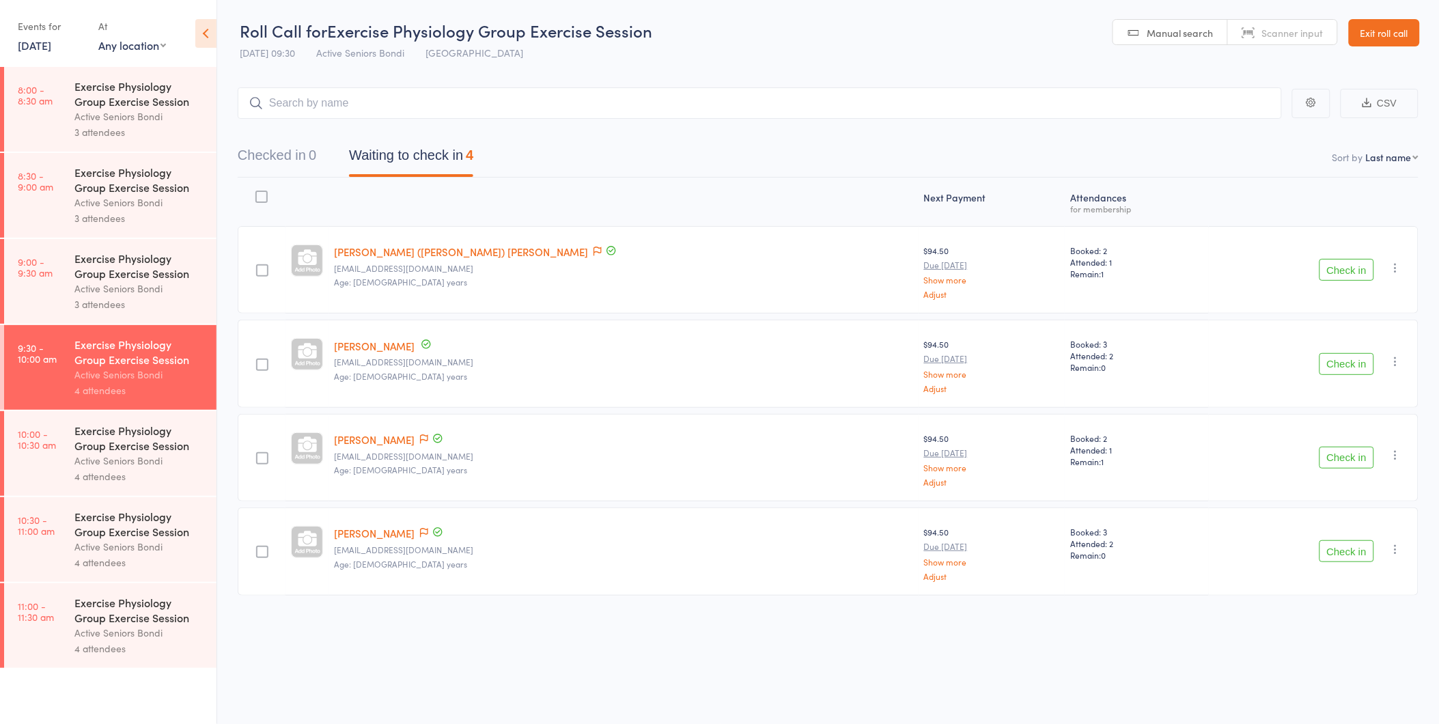
click at [158, 472] on div "4 attendees" at bounding box center [139, 476] width 130 height 16
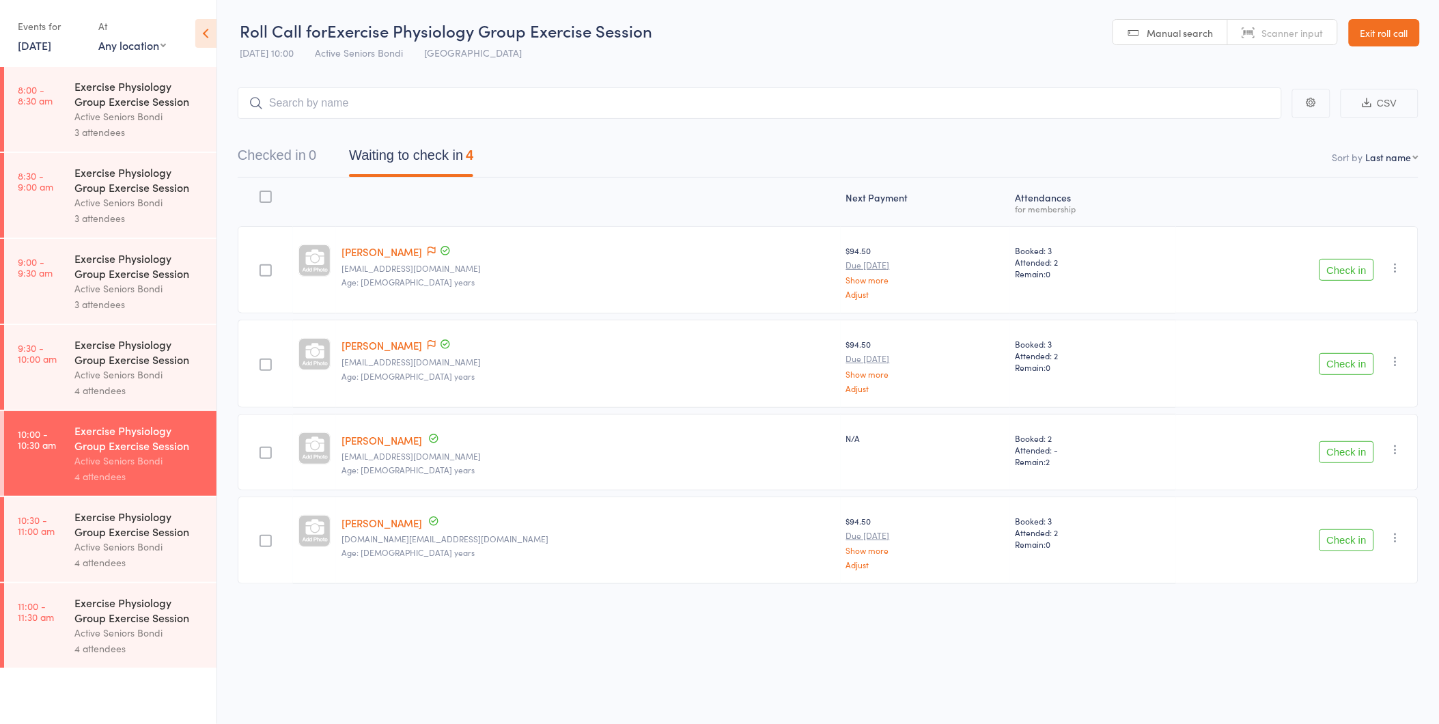
click at [179, 520] on div "Exercise Physiology Group Exercise Session" at bounding box center [139, 524] width 130 height 30
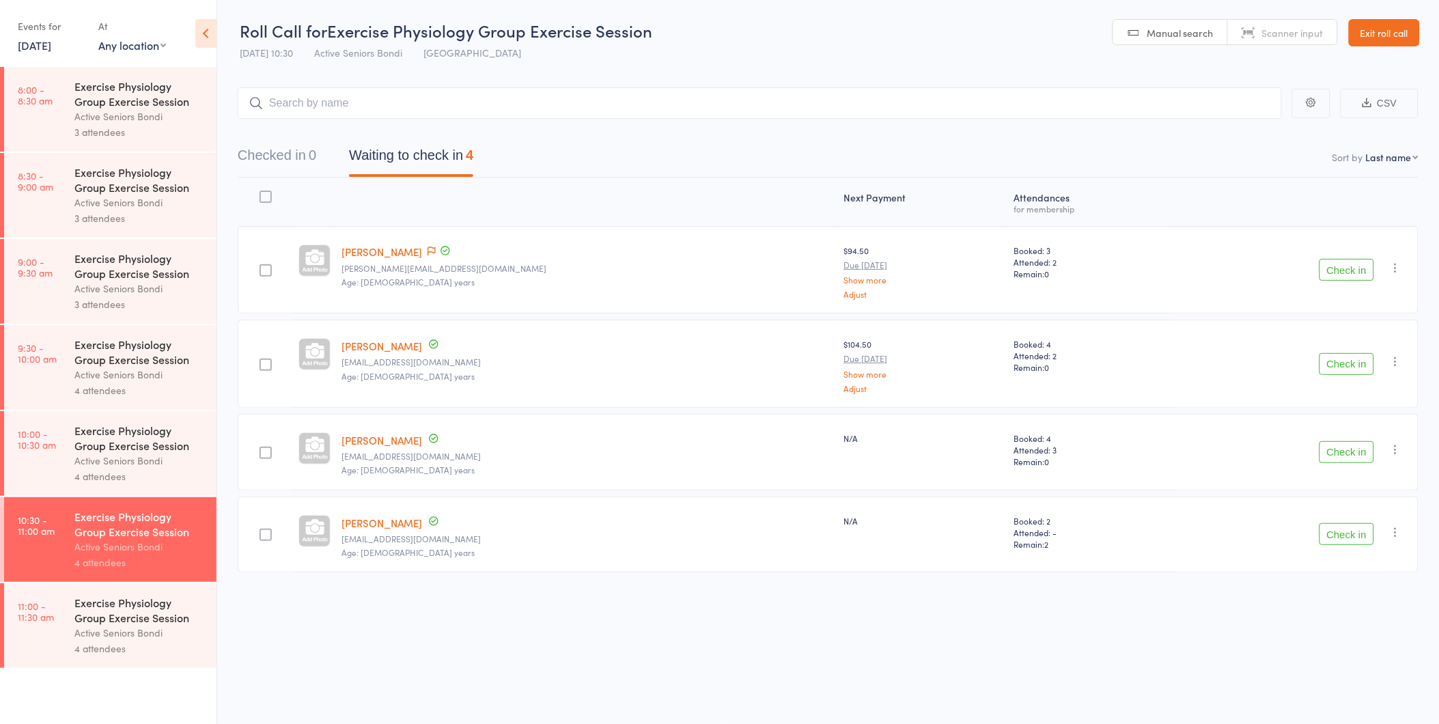
click at [194, 603] on div "Exercise Physiology Group Exercise Session" at bounding box center [139, 610] width 130 height 30
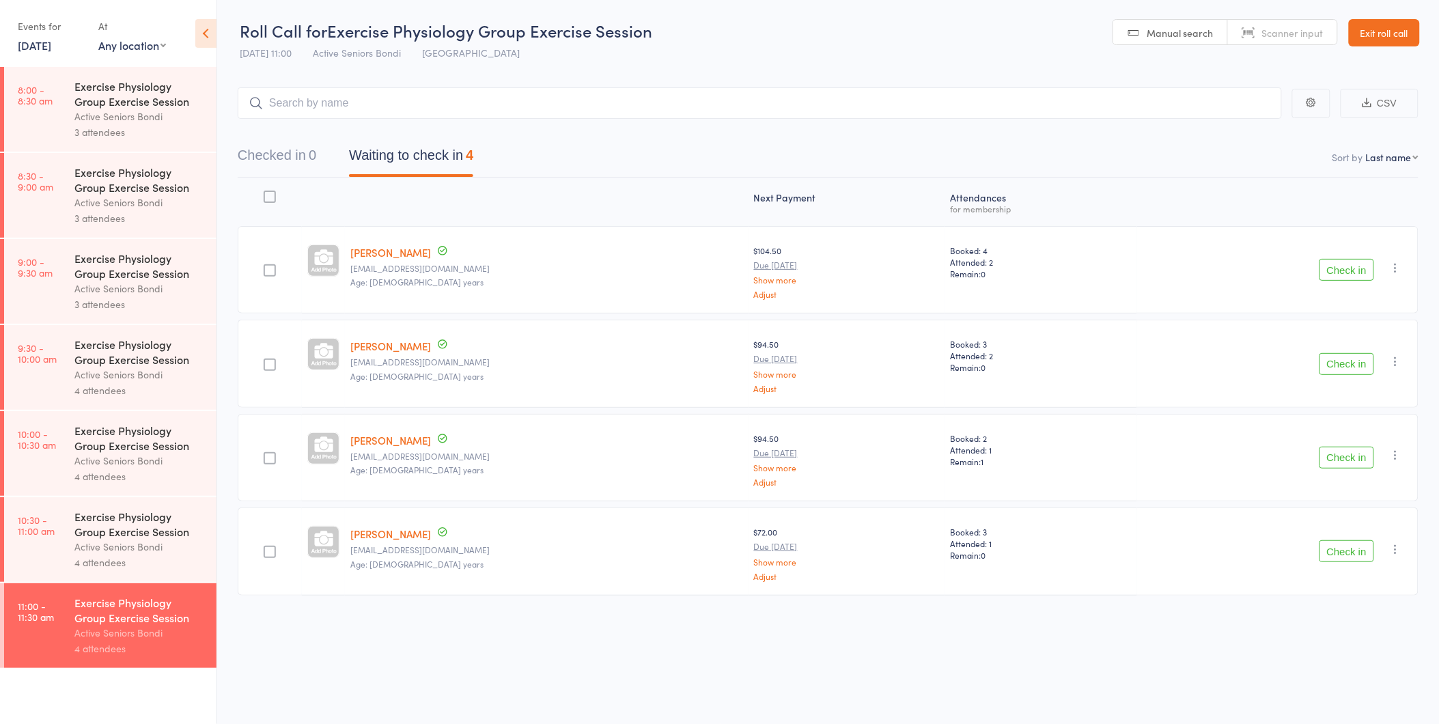
click at [1389, 21] on link "Exit roll call" at bounding box center [1384, 32] width 71 height 27
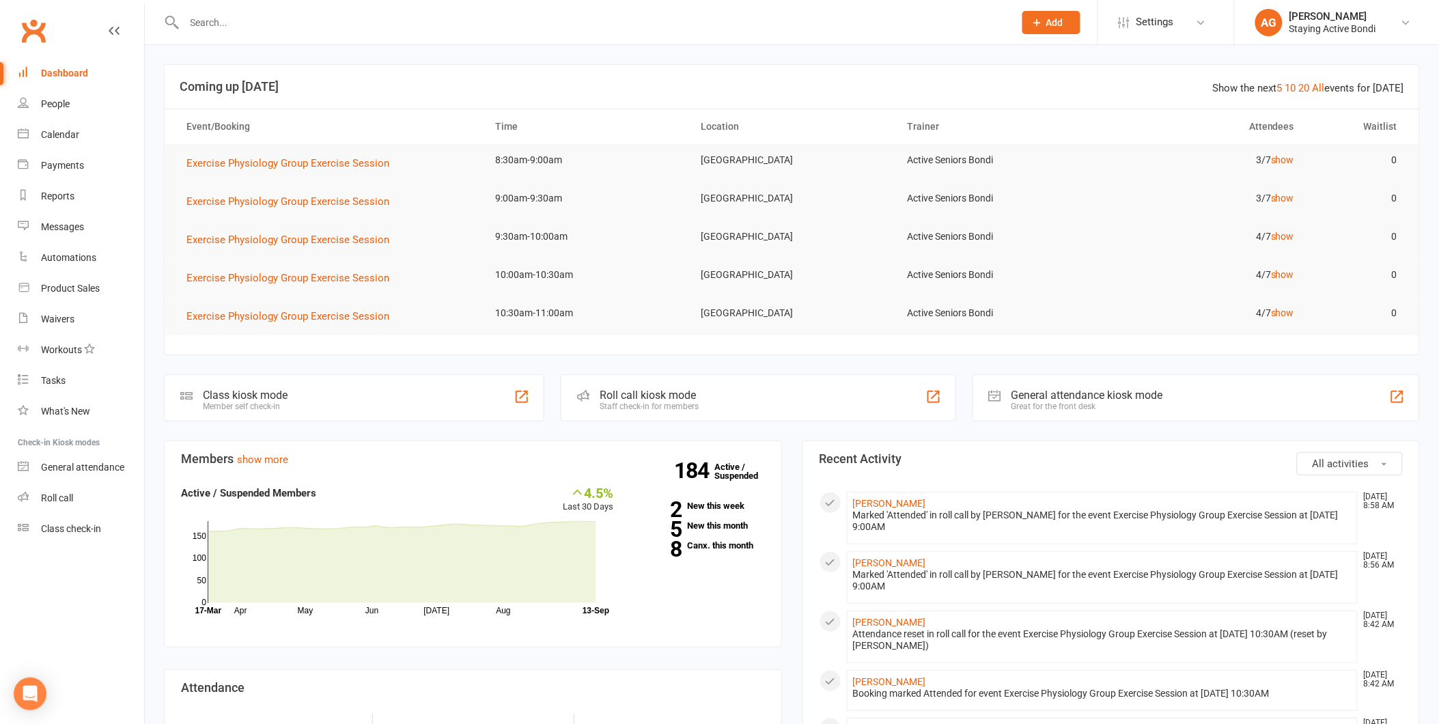
click at [302, 15] on input "text" at bounding box center [592, 22] width 824 height 19
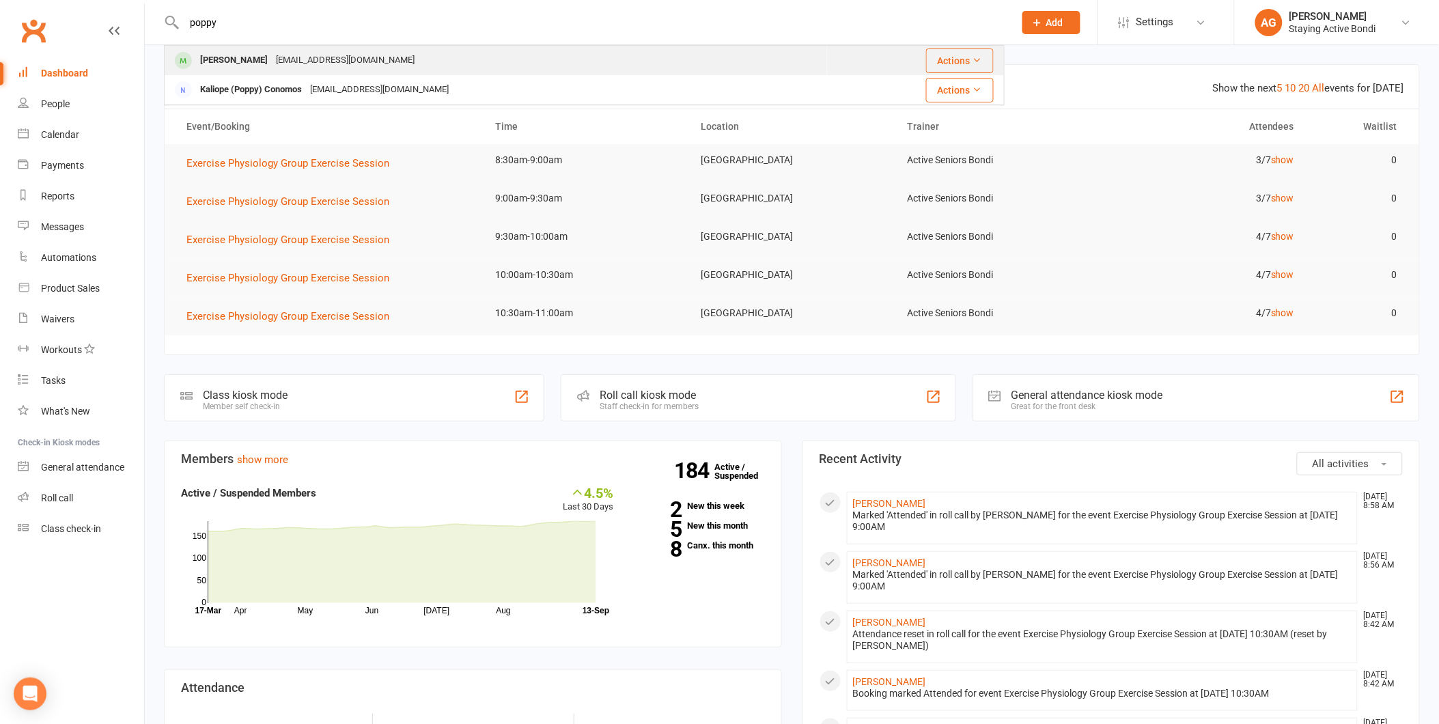
type input "poppy"
click at [272, 61] on div "[PERSON_NAME]" at bounding box center [234, 61] width 76 height 20
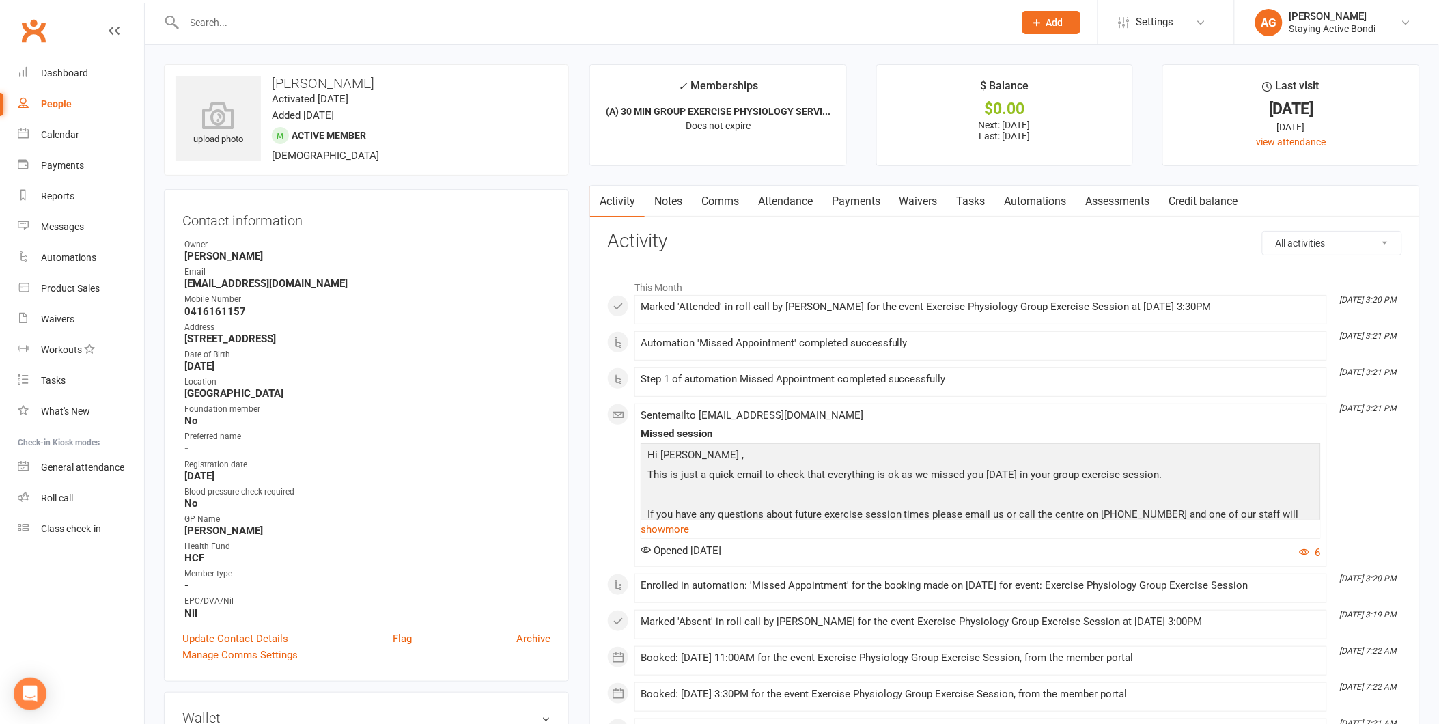
click at [767, 193] on link "Attendance" at bounding box center [785, 201] width 74 height 31
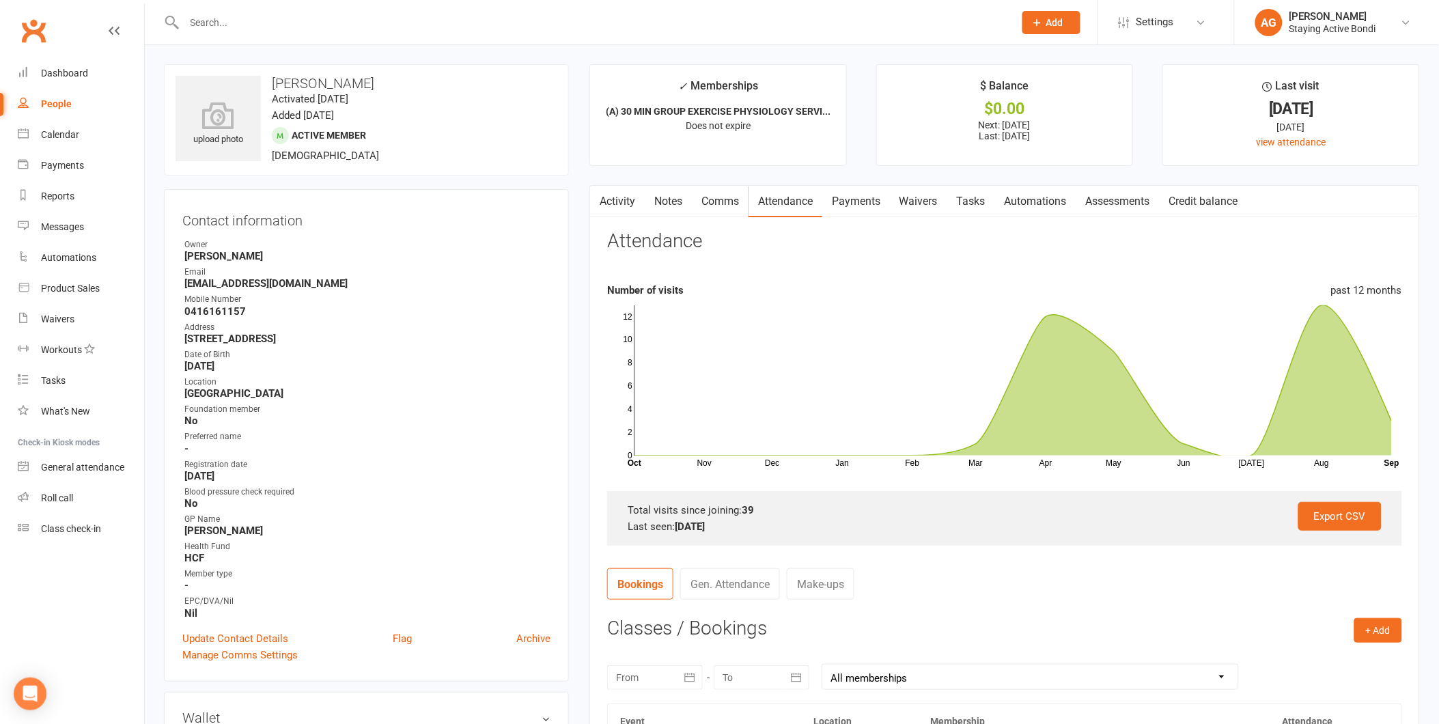
scroll to position [455, 0]
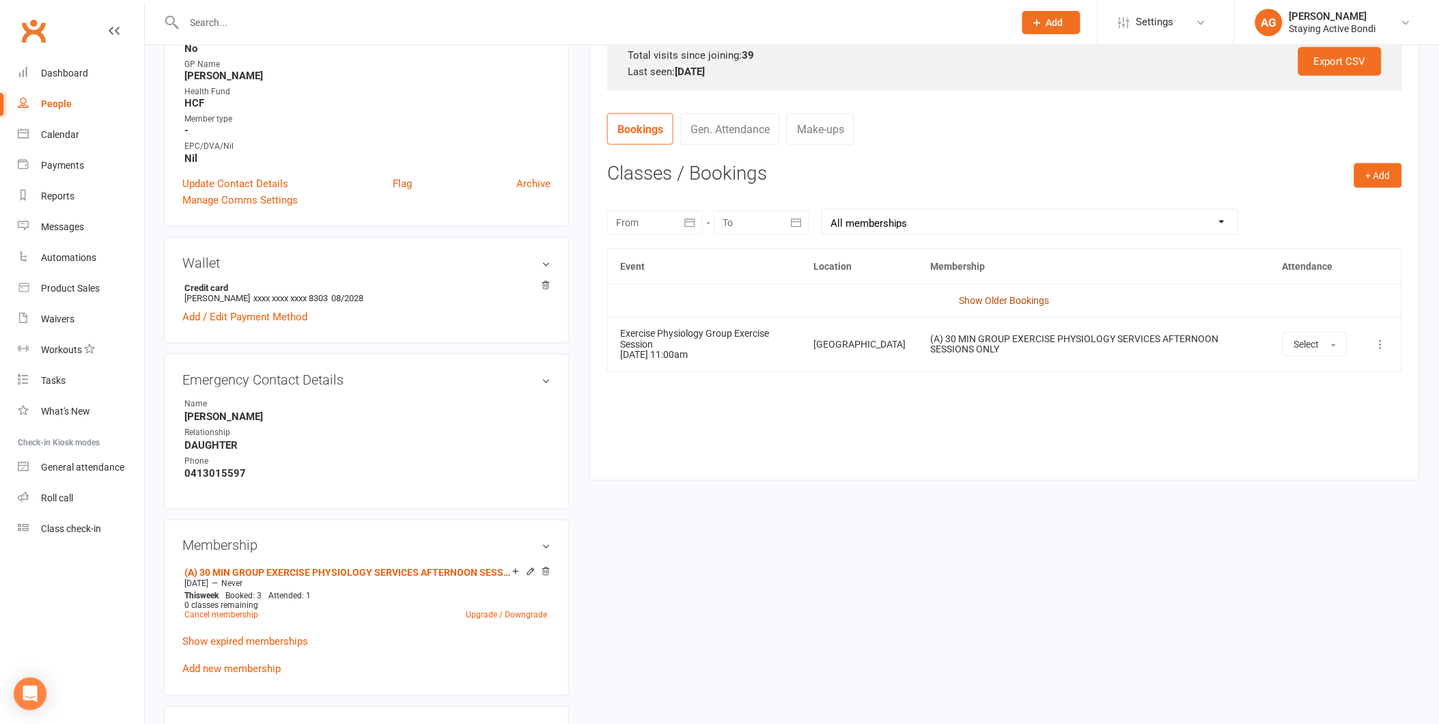
click at [1002, 305] on link "Show Older Bookings" at bounding box center [1004, 300] width 90 height 11
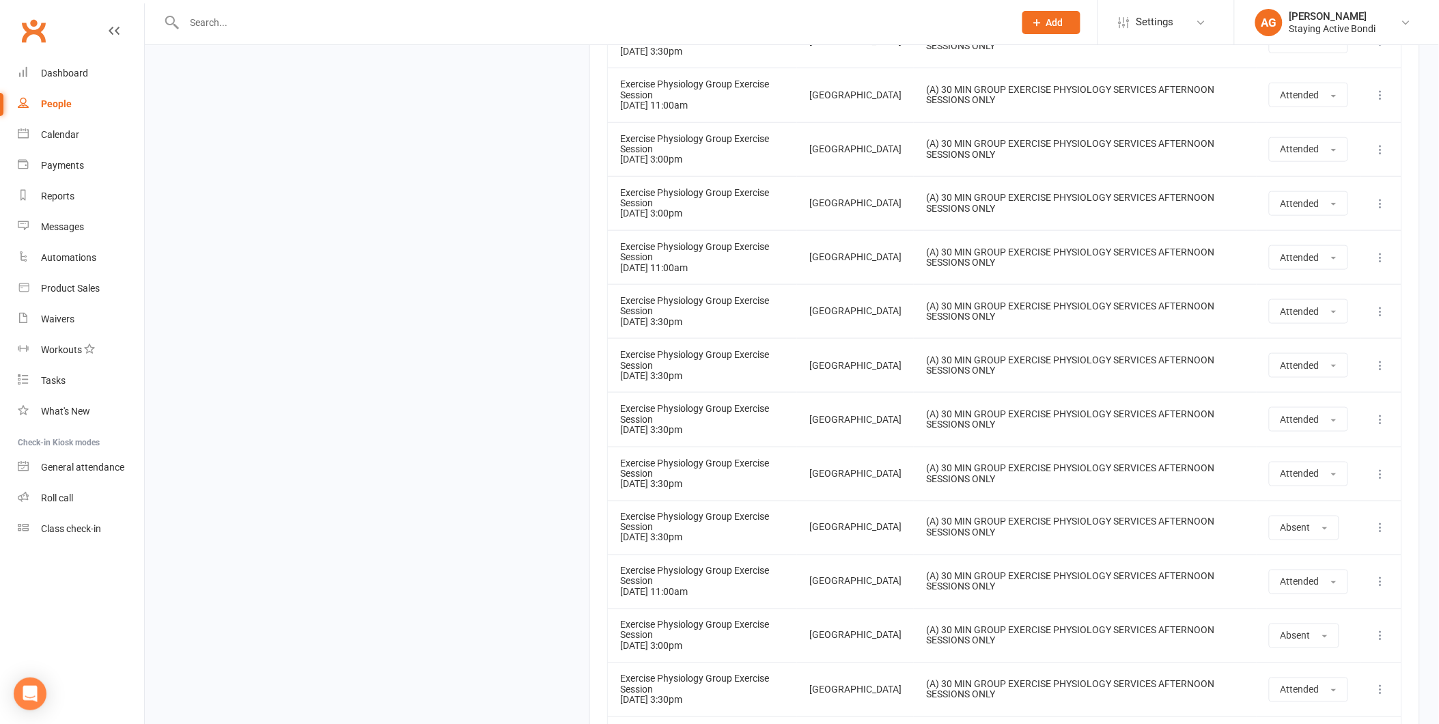
scroll to position [2516, 0]
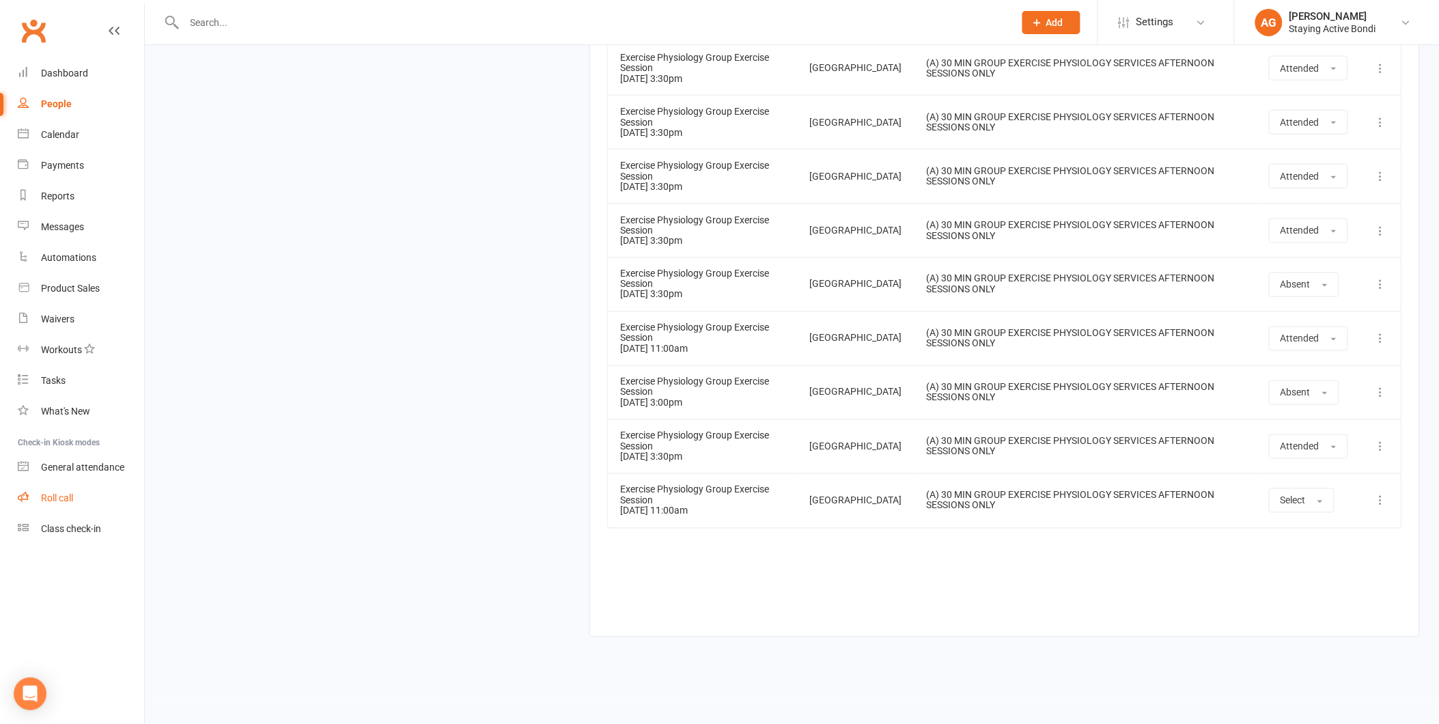
click at [103, 498] on link "Roll call" at bounding box center [81, 498] width 126 height 31
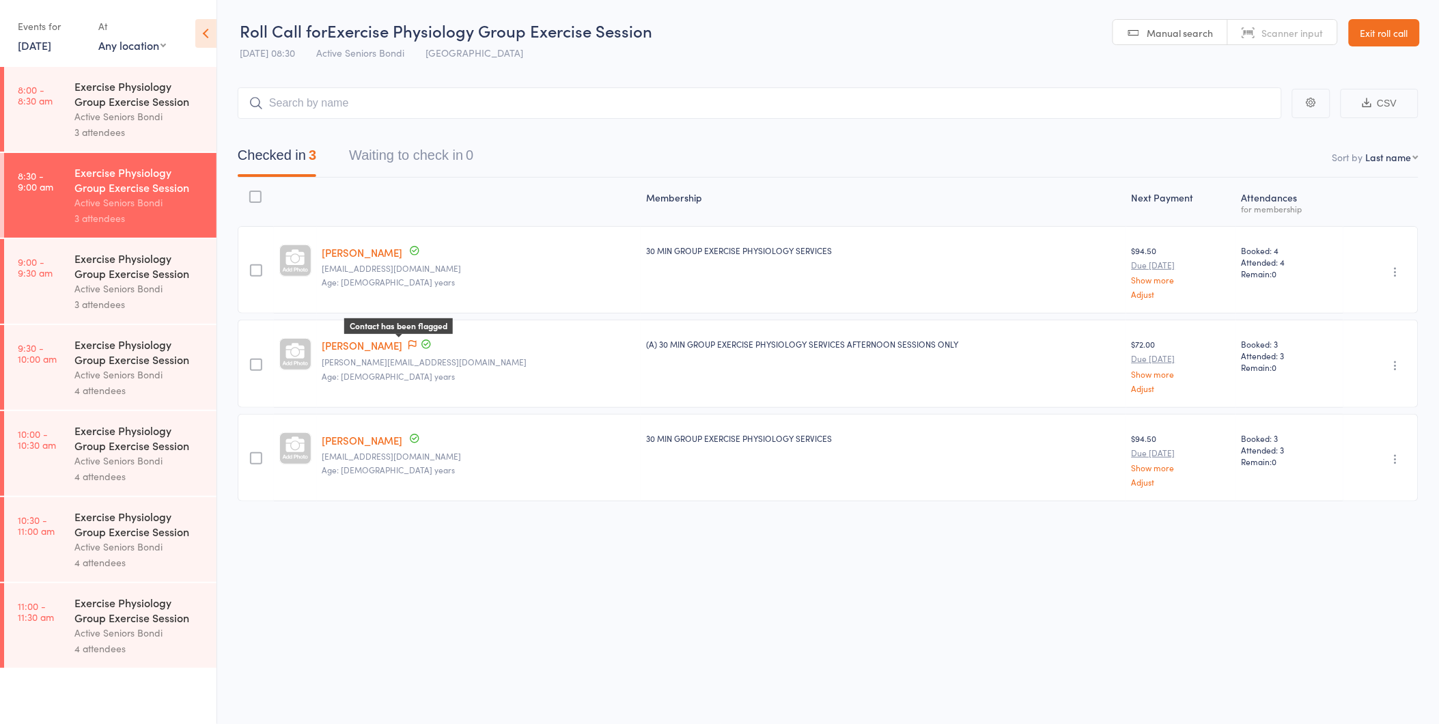
click at [408, 343] on icon at bounding box center [412, 346] width 8 height 10
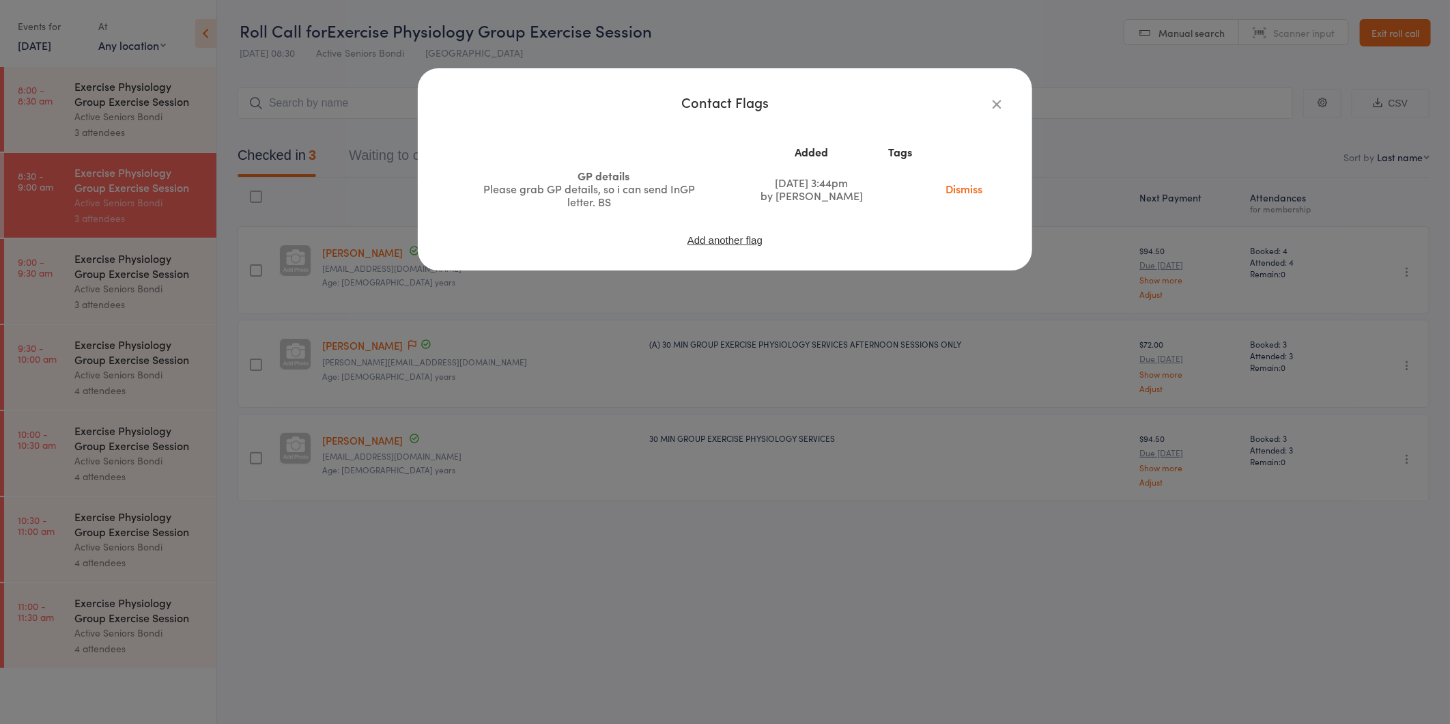
click at [399, 524] on div "Contact Flags Added Tags GP details Please grab GP details, so i can send InGP …" at bounding box center [725, 362] width 1450 height 724
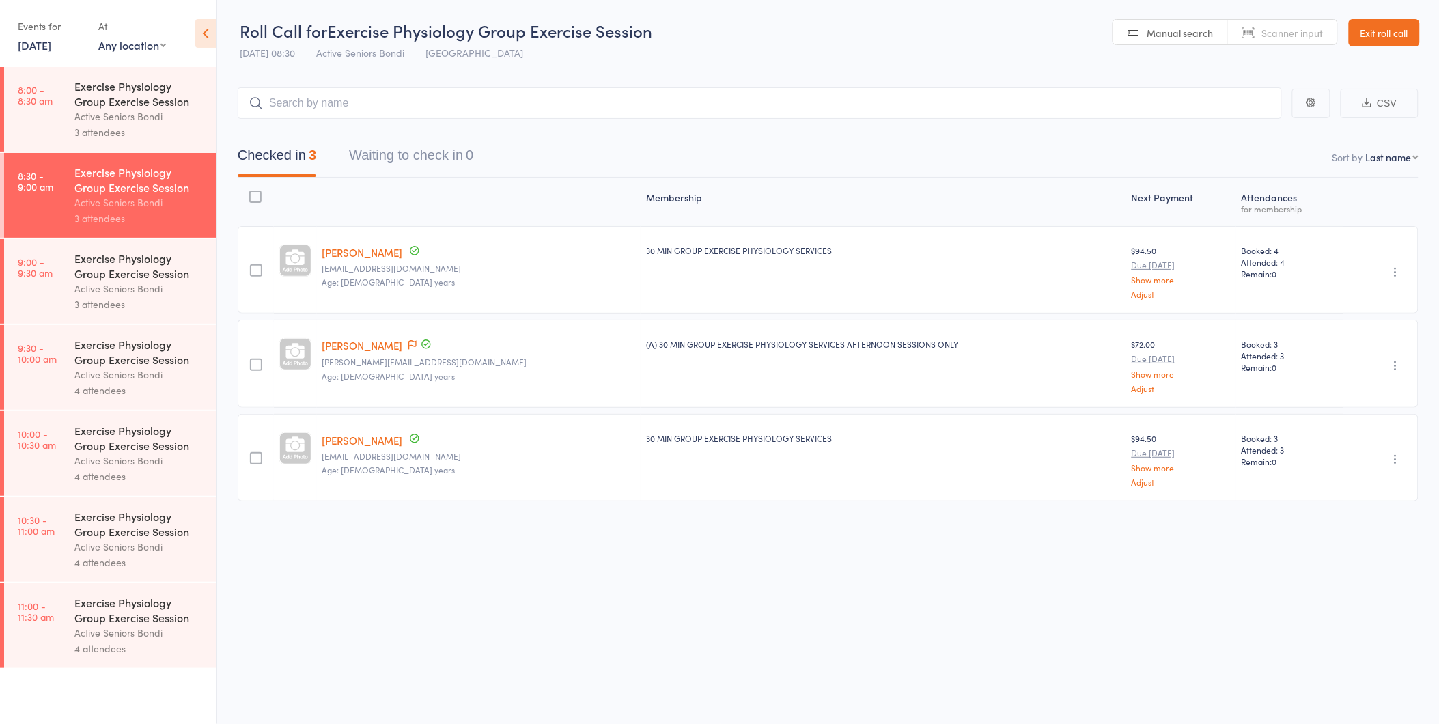
click at [377, 343] on link "[PERSON_NAME]" at bounding box center [362, 345] width 81 height 14
click at [147, 294] on div "Active Seniors Bondi" at bounding box center [139, 289] width 130 height 16
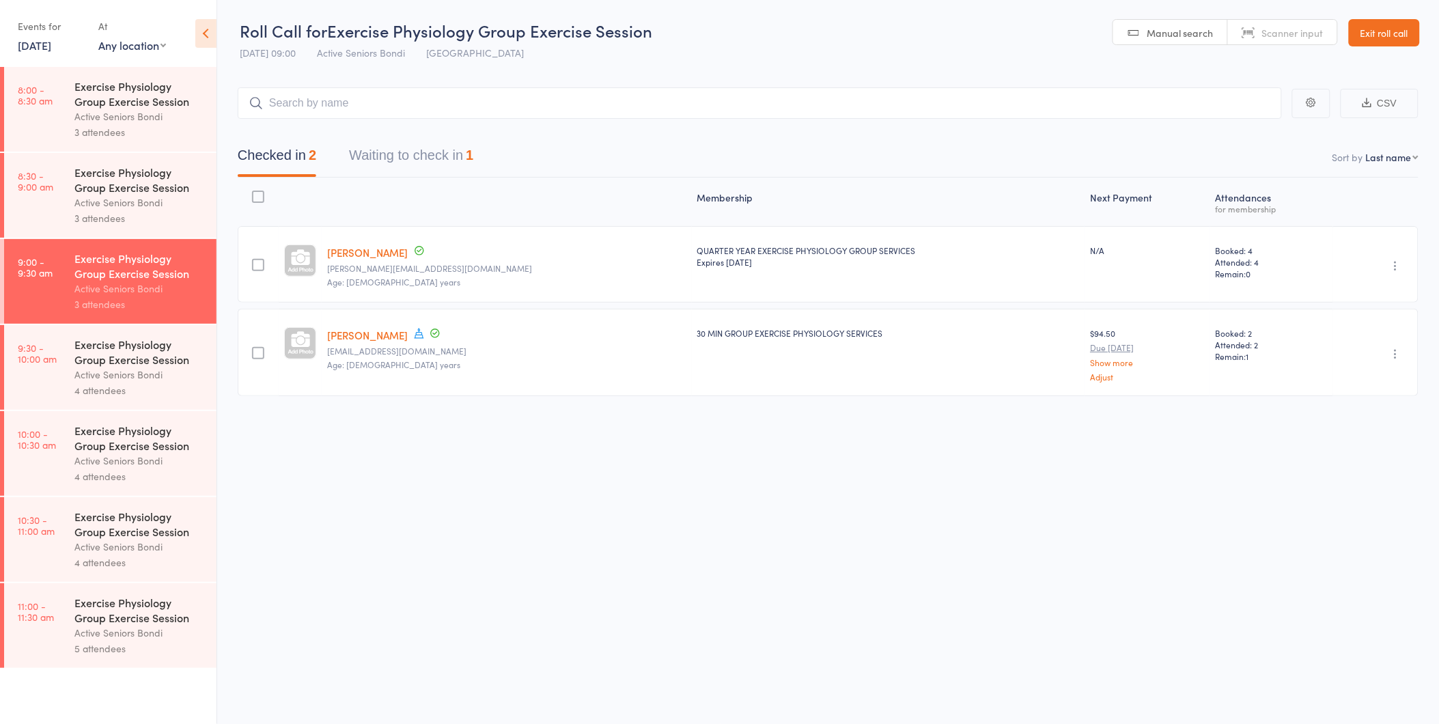
click at [442, 160] on button "Waiting to check in 1" at bounding box center [411, 159] width 124 height 36
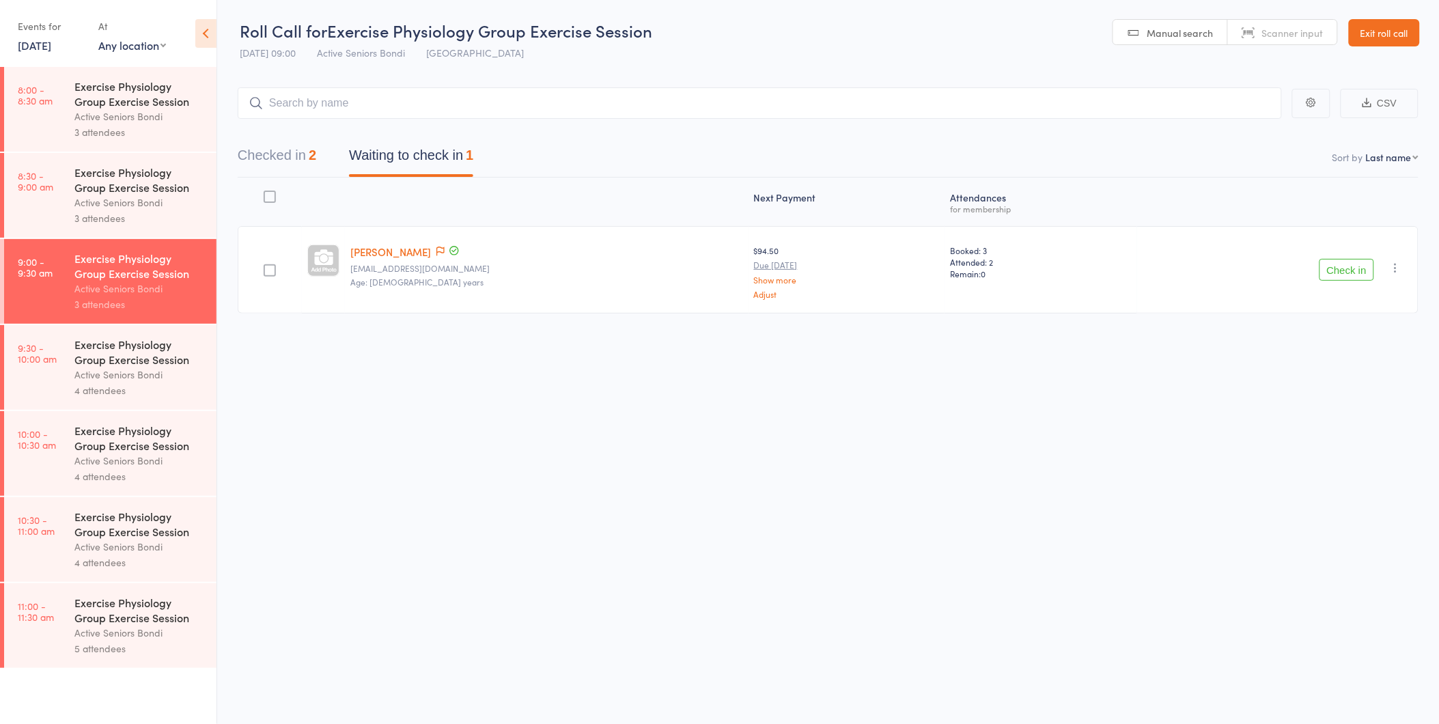
click at [1328, 260] on button "Check in" at bounding box center [1346, 270] width 55 height 22
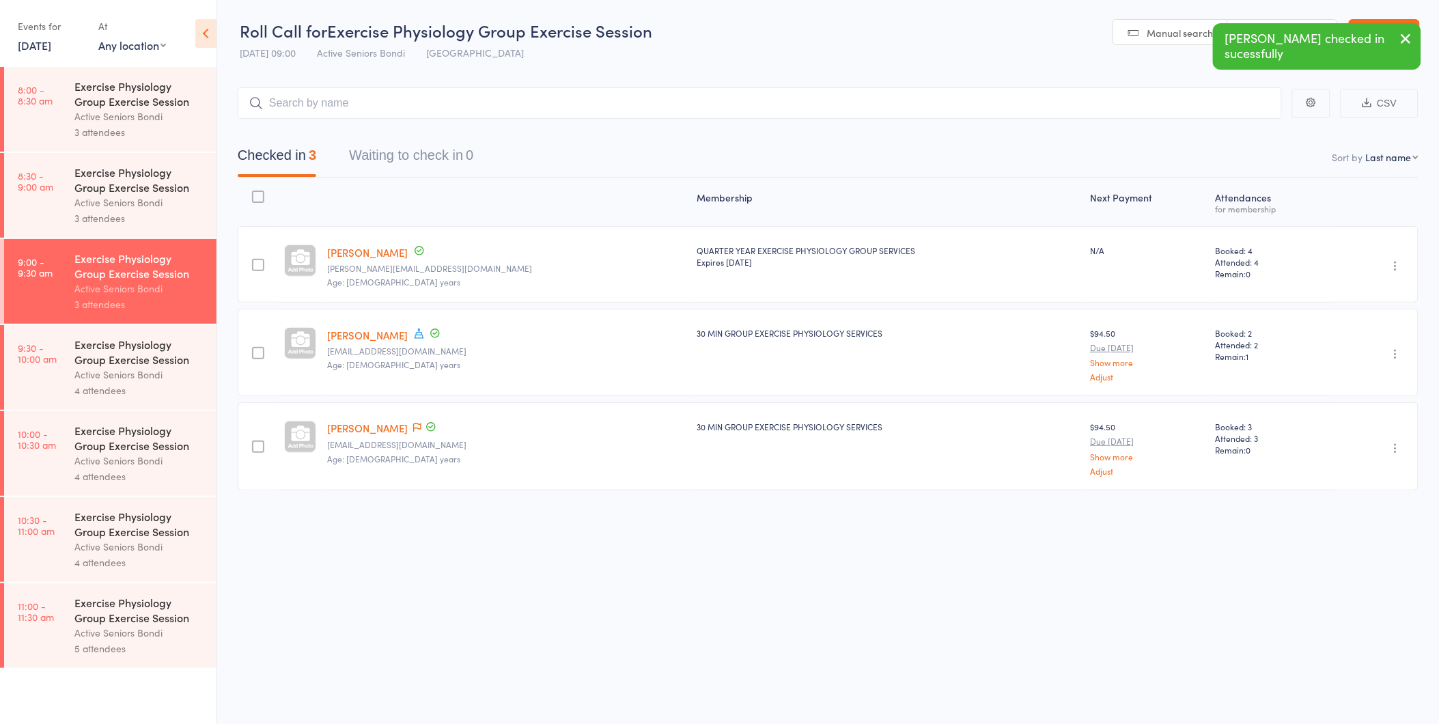
click at [171, 339] on div "Exercise Physiology Group Exercise Session" at bounding box center [139, 352] width 130 height 30
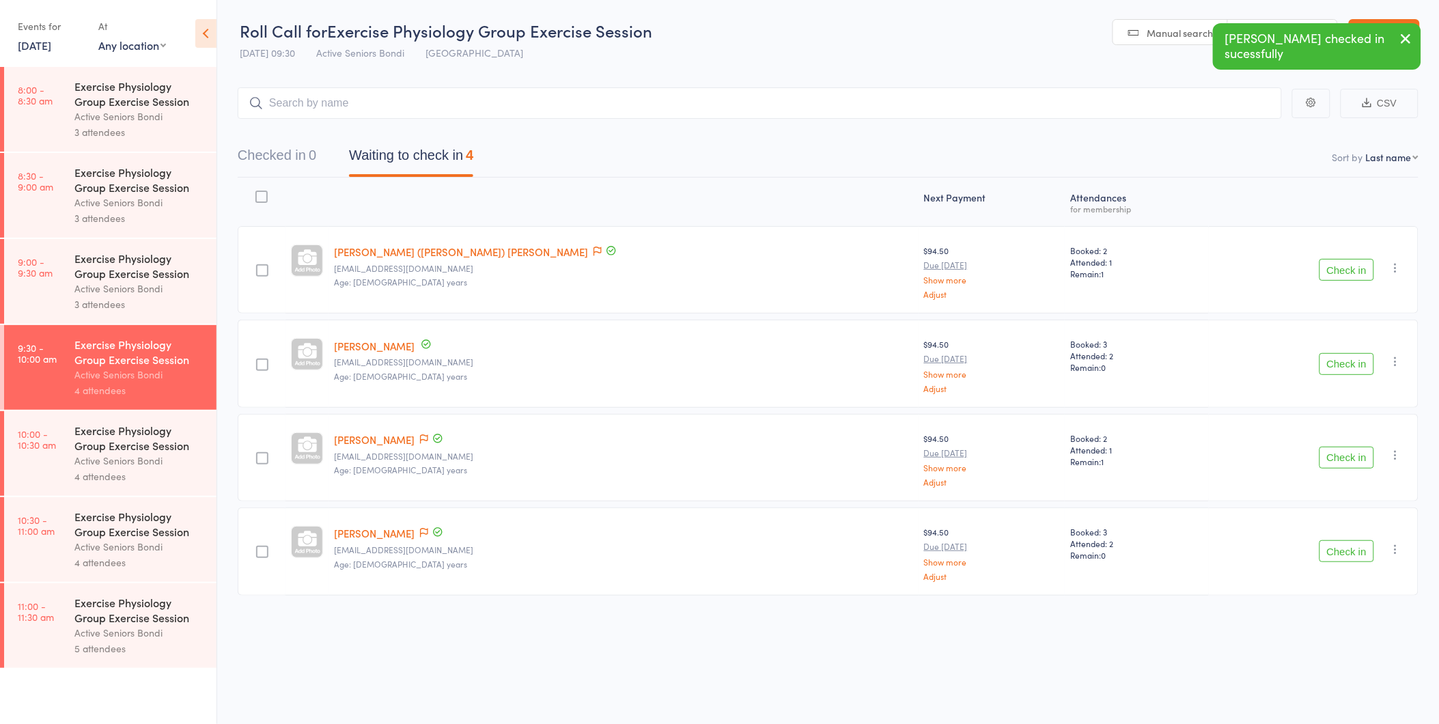
click at [444, 439] on div "Up to date" at bounding box center [430, 439] width 27 height 15
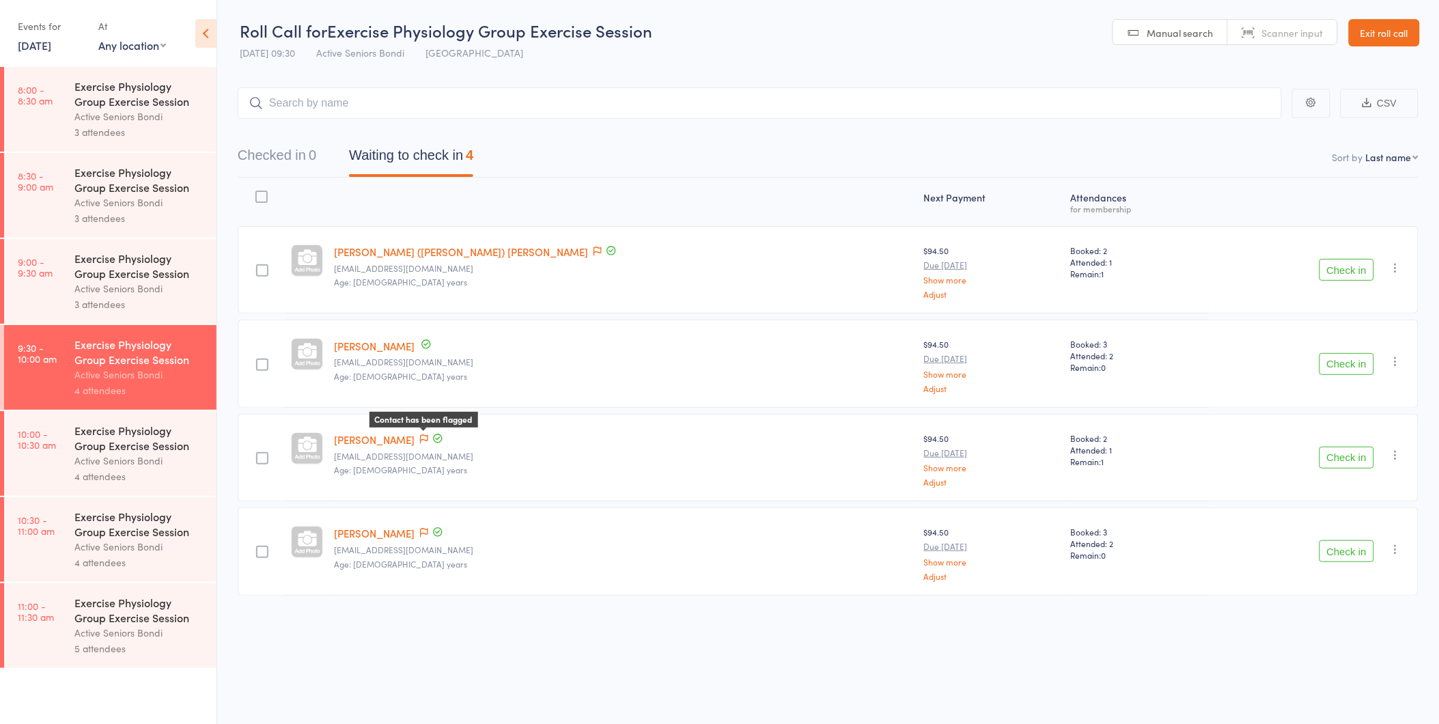
click at [428, 436] on icon at bounding box center [424, 439] width 8 height 10
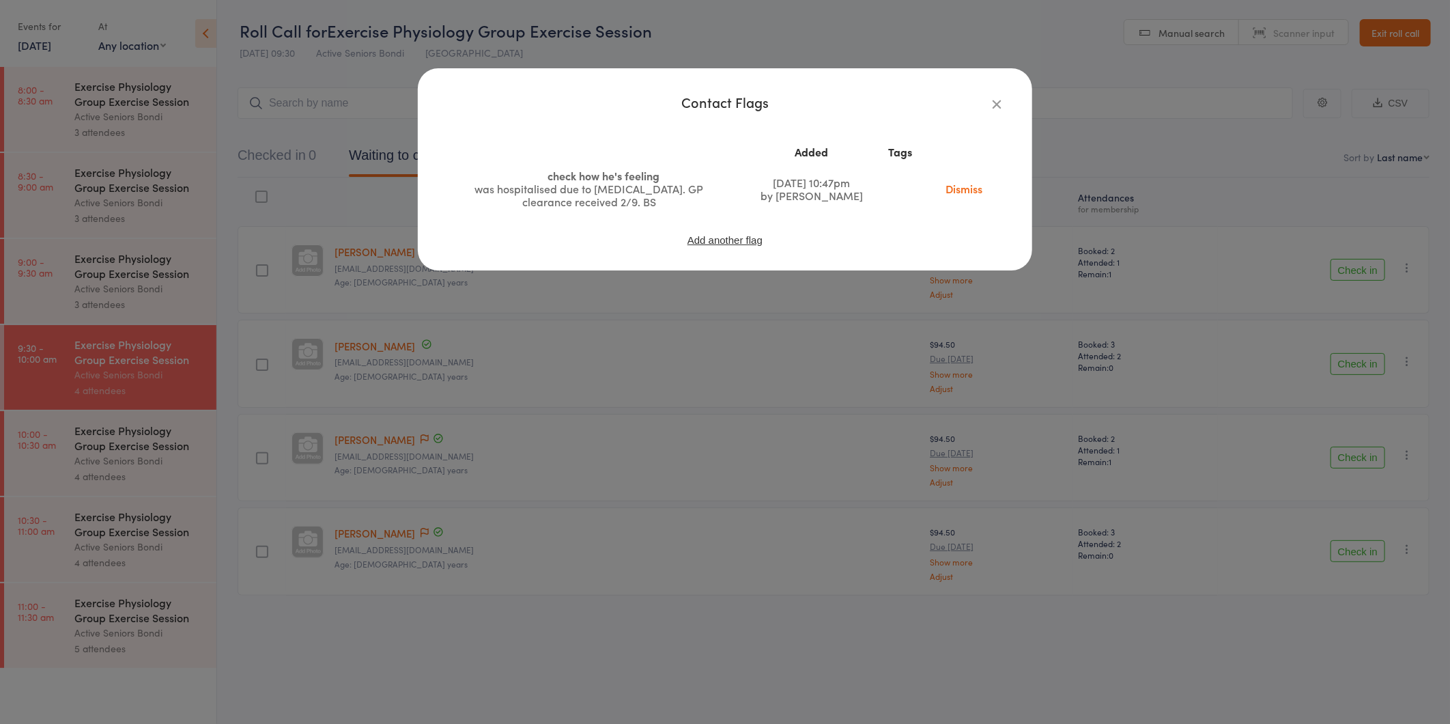
click at [516, 435] on div "Contact Flags Added Tags check how he's feeling was hospitalised due to tachyca…" at bounding box center [725, 362] width 1450 height 724
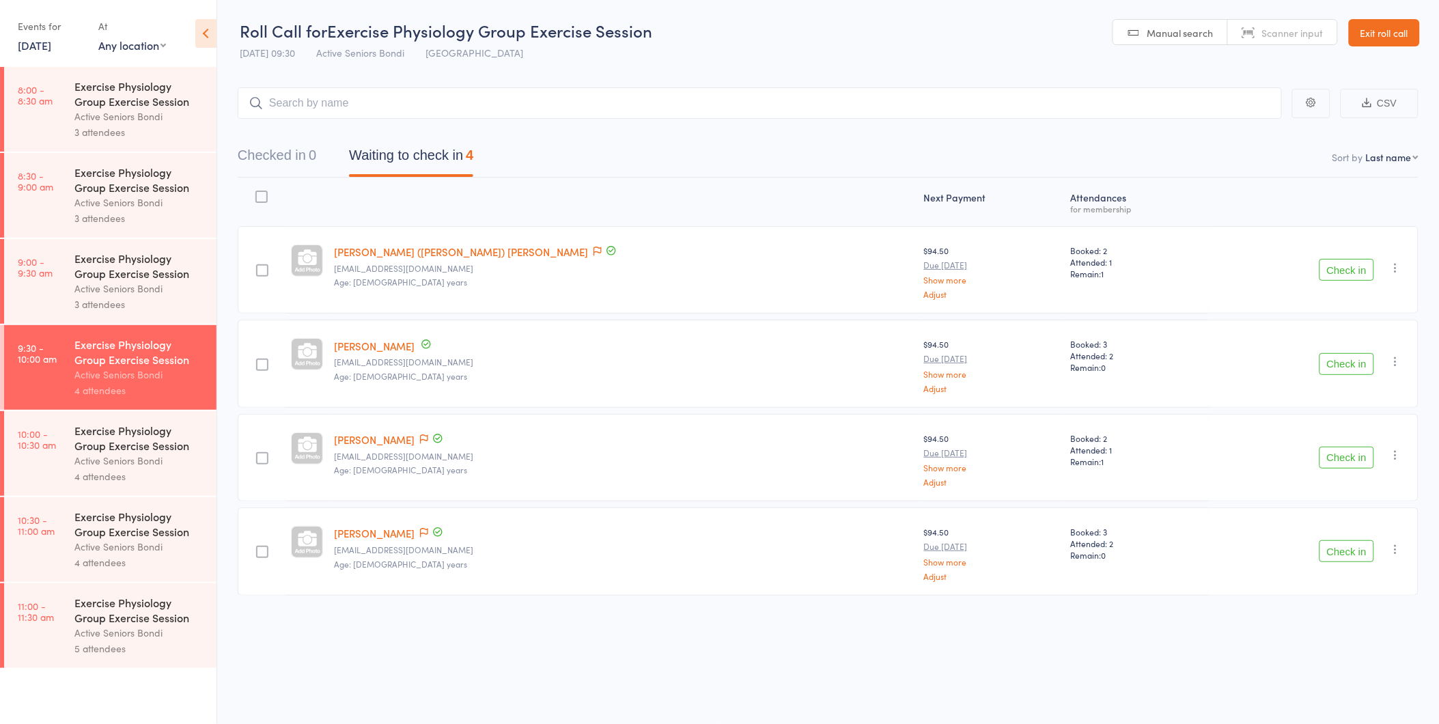
click at [1334, 447] on button "Check in" at bounding box center [1346, 458] width 55 height 22
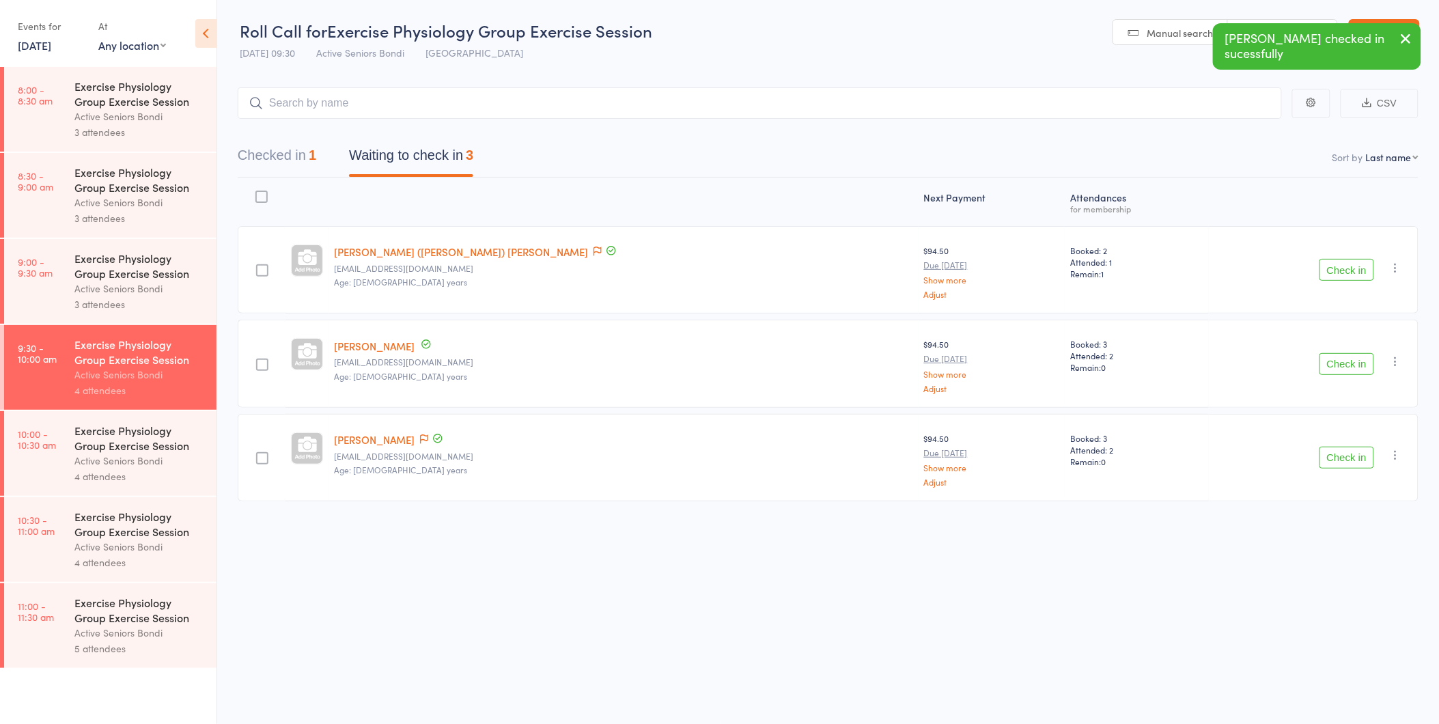
click at [279, 158] on button "Checked in 1" at bounding box center [277, 159] width 79 height 36
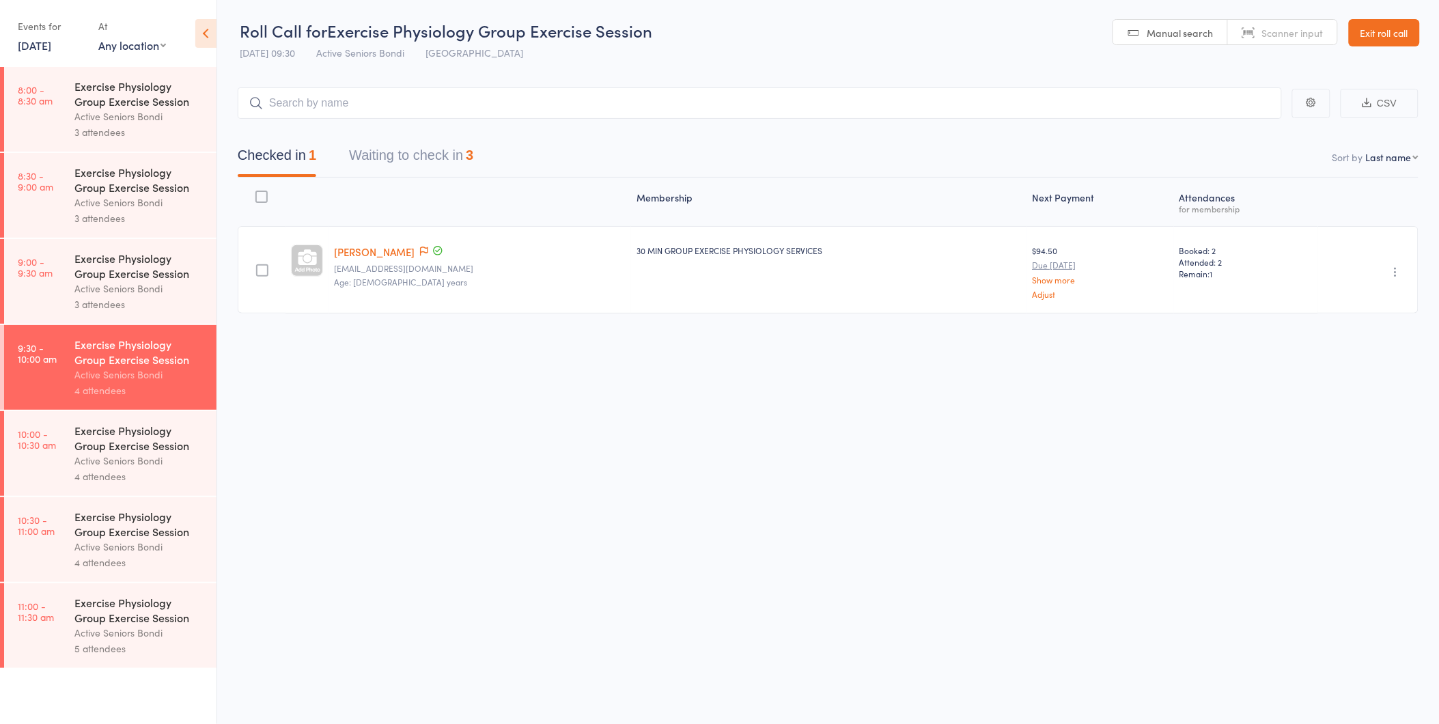
click at [404, 154] on button "Waiting to check in 3" at bounding box center [411, 159] width 124 height 36
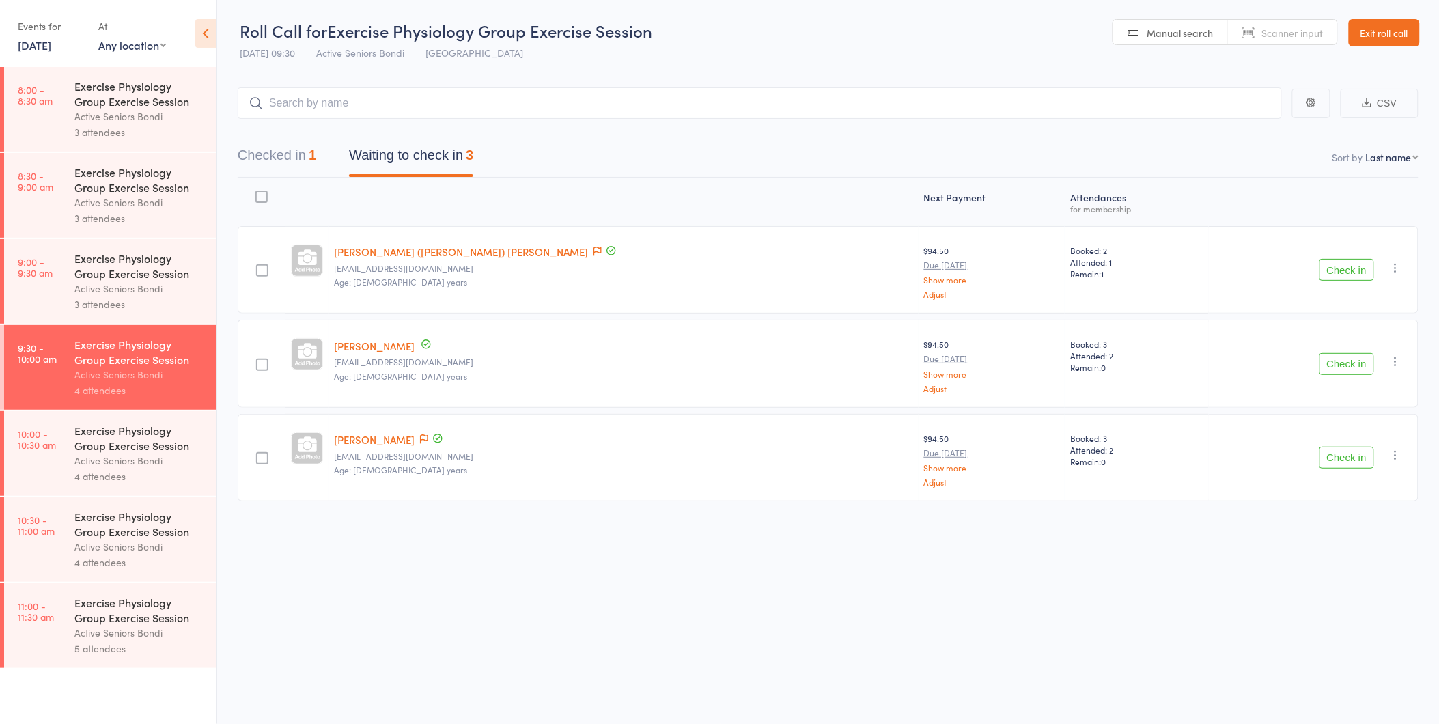
click at [1372, 369] on button "Check in" at bounding box center [1346, 364] width 55 height 22
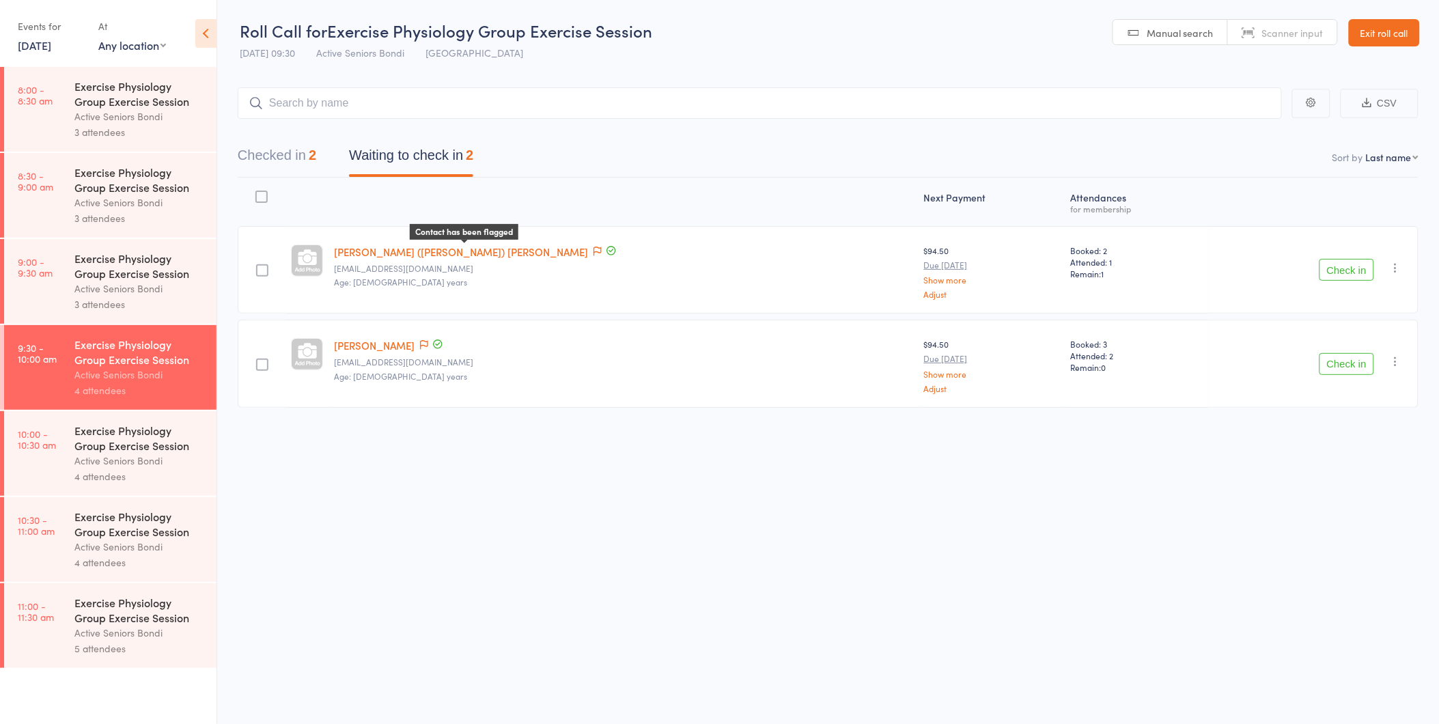
click at [593, 255] on span at bounding box center [597, 252] width 8 height 14
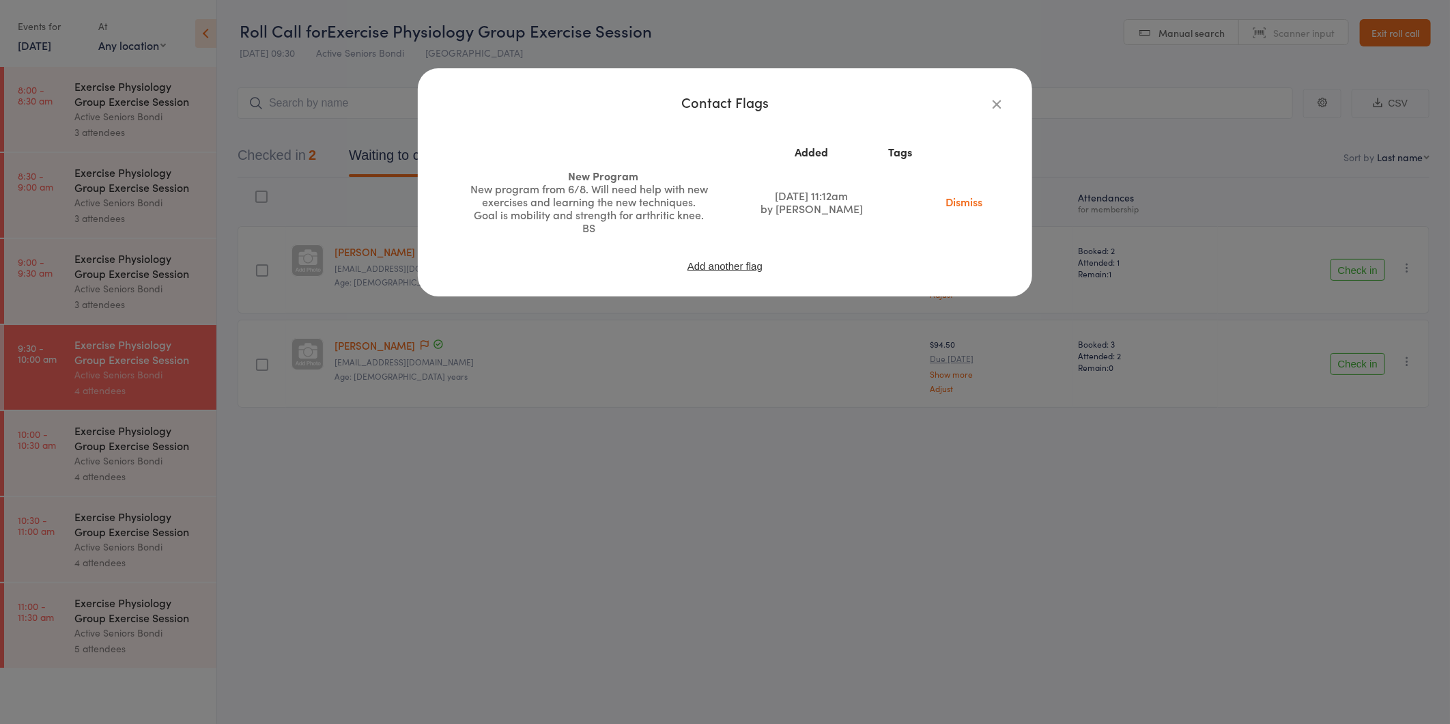
click at [485, 297] on div "Contact Flags Added Tags New Program New program from 6/8. Will need help with …" at bounding box center [725, 362] width 1450 height 724
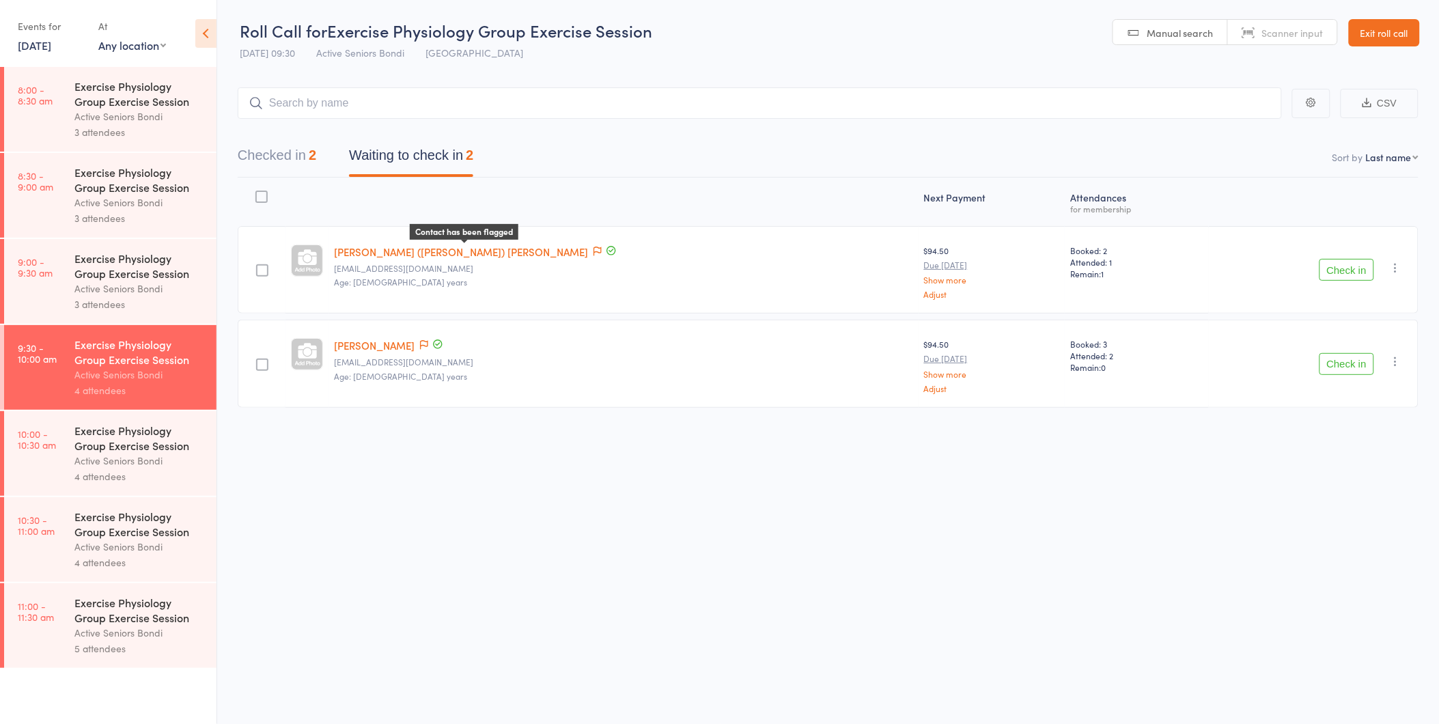
click at [593, 248] on icon at bounding box center [597, 251] width 8 height 10
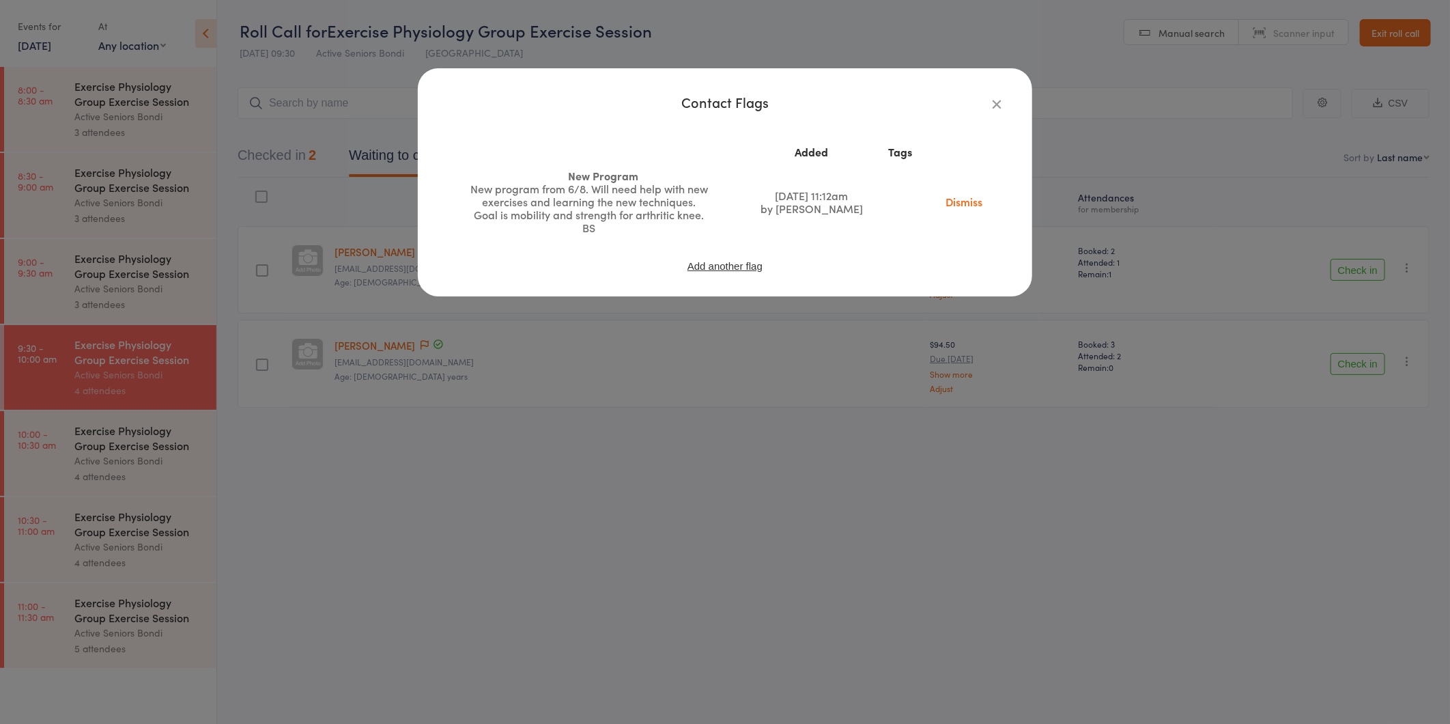
click at [937, 203] on link "Dismiss" at bounding box center [963, 201] width 57 height 15
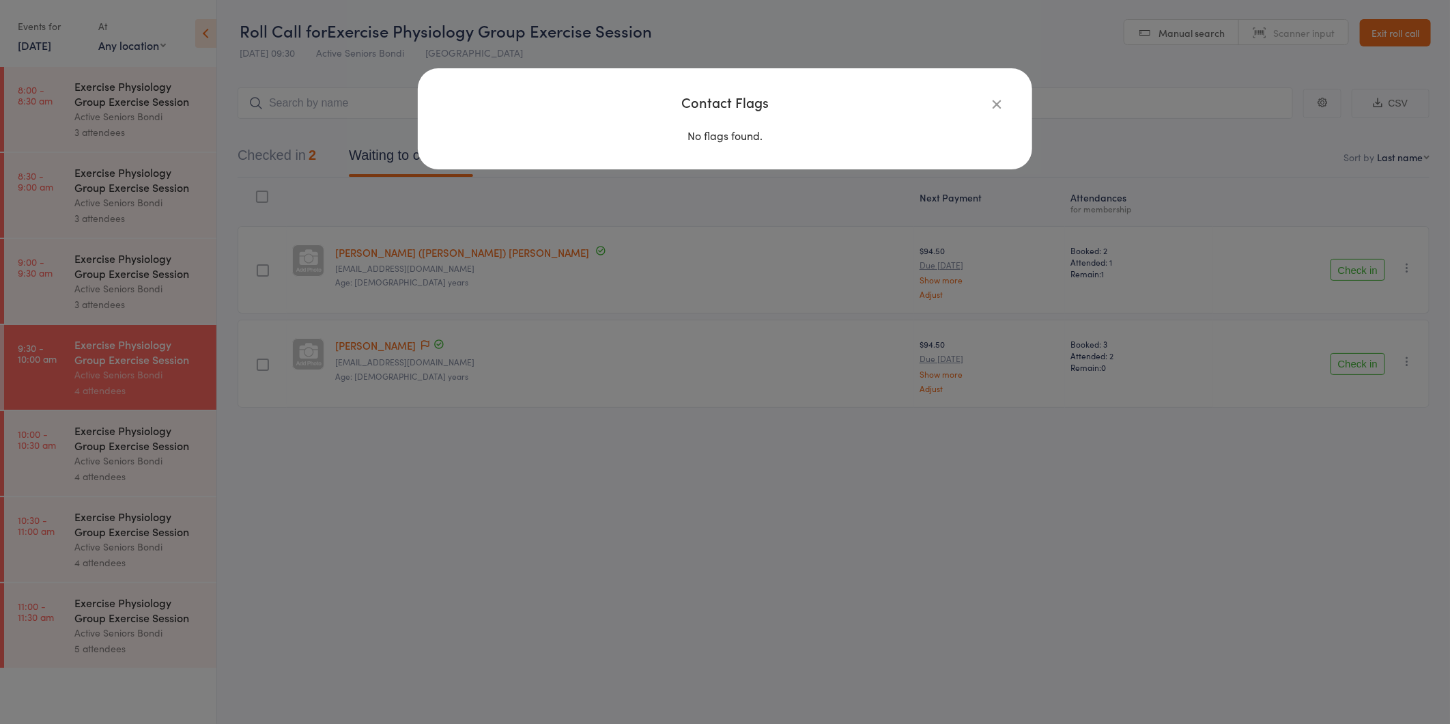
click at [1183, 216] on div "Contact Flags No flags found." at bounding box center [725, 362] width 1450 height 724
click at [1368, 264] on button "Check in" at bounding box center [1346, 270] width 55 height 22
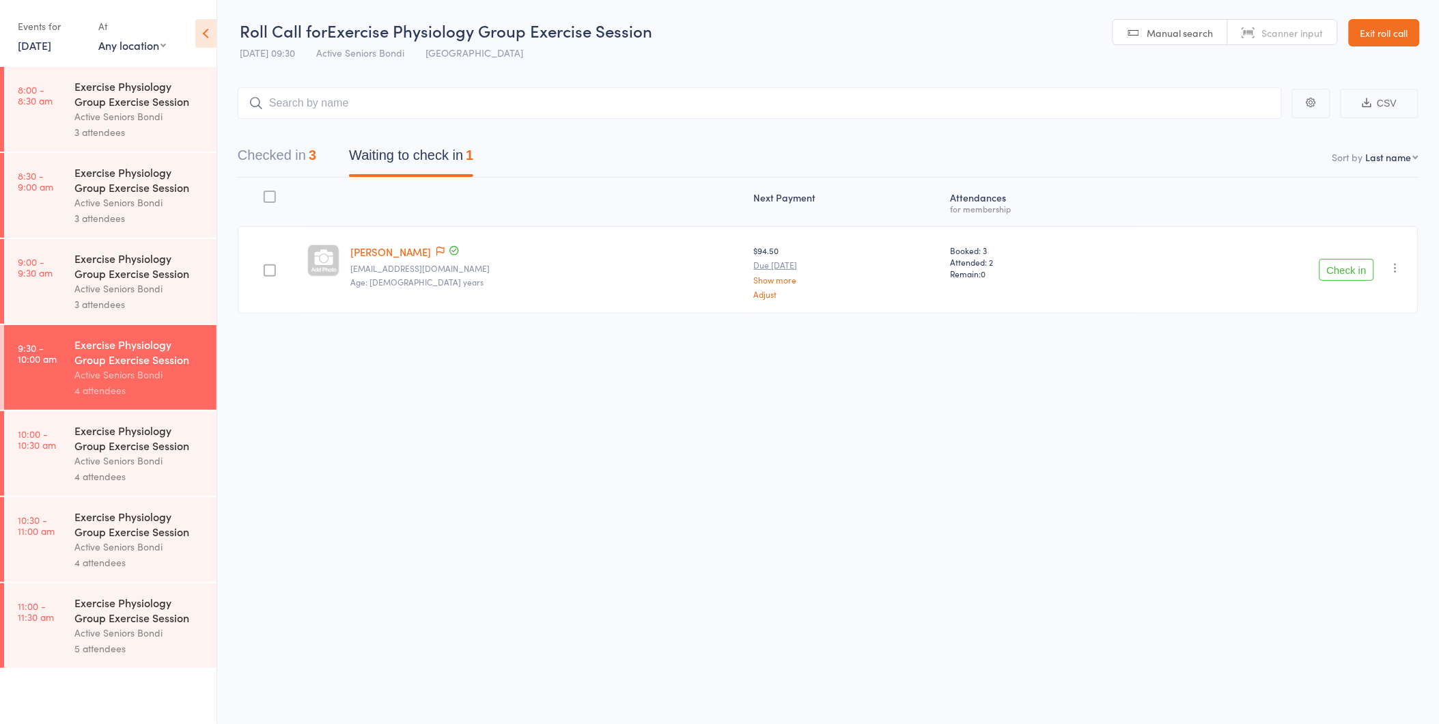
click at [1336, 255] on div "Check in Check in Send message Add Note Add Task Add Flag Remove Mark absent" at bounding box center [1277, 269] width 281 height 87
click at [1336, 260] on button "Check in" at bounding box center [1346, 270] width 55 height 22
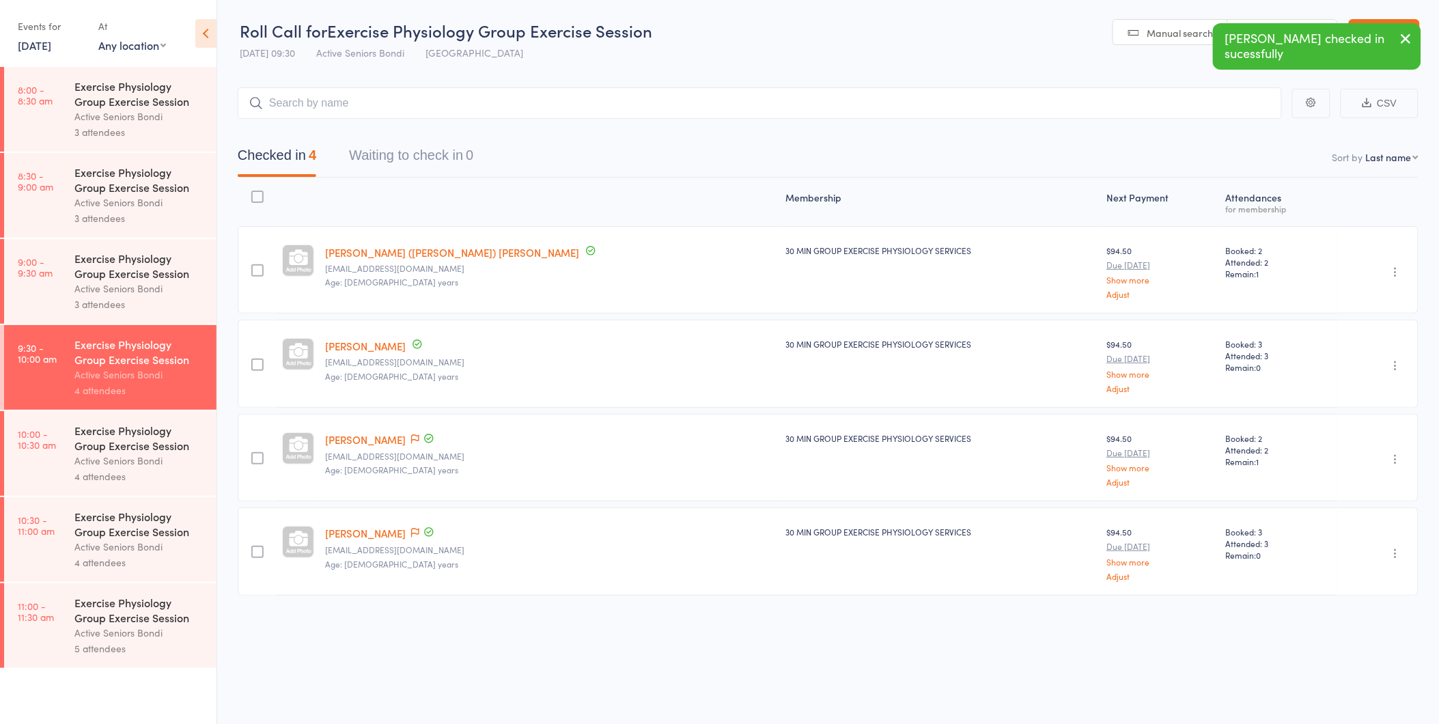
click at [1410, 34] on icon "button" at bounding box center [1406, 38] width 16 height 17
click at [1410, 32] on link "Exit roll call" at bounding box center [1384, 32] width 71 height 27
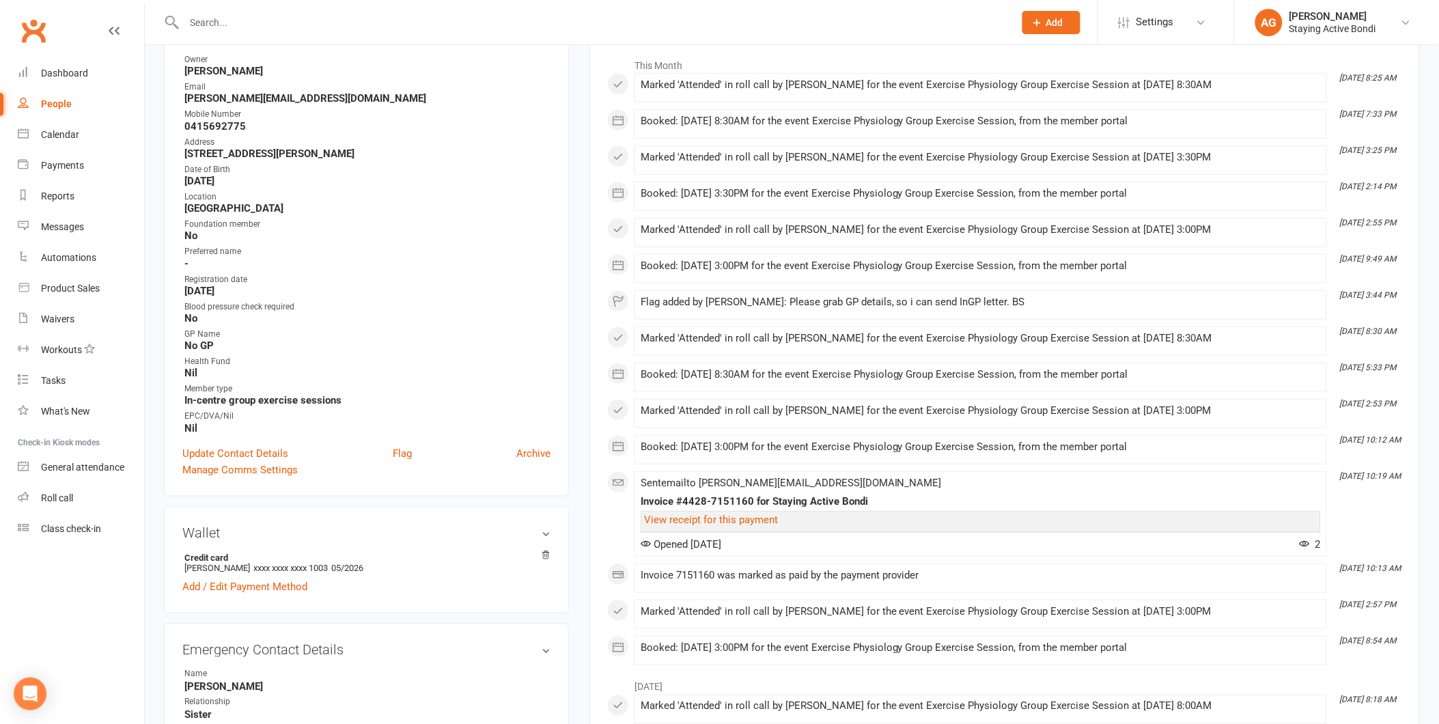
scroll to position [227, 0]
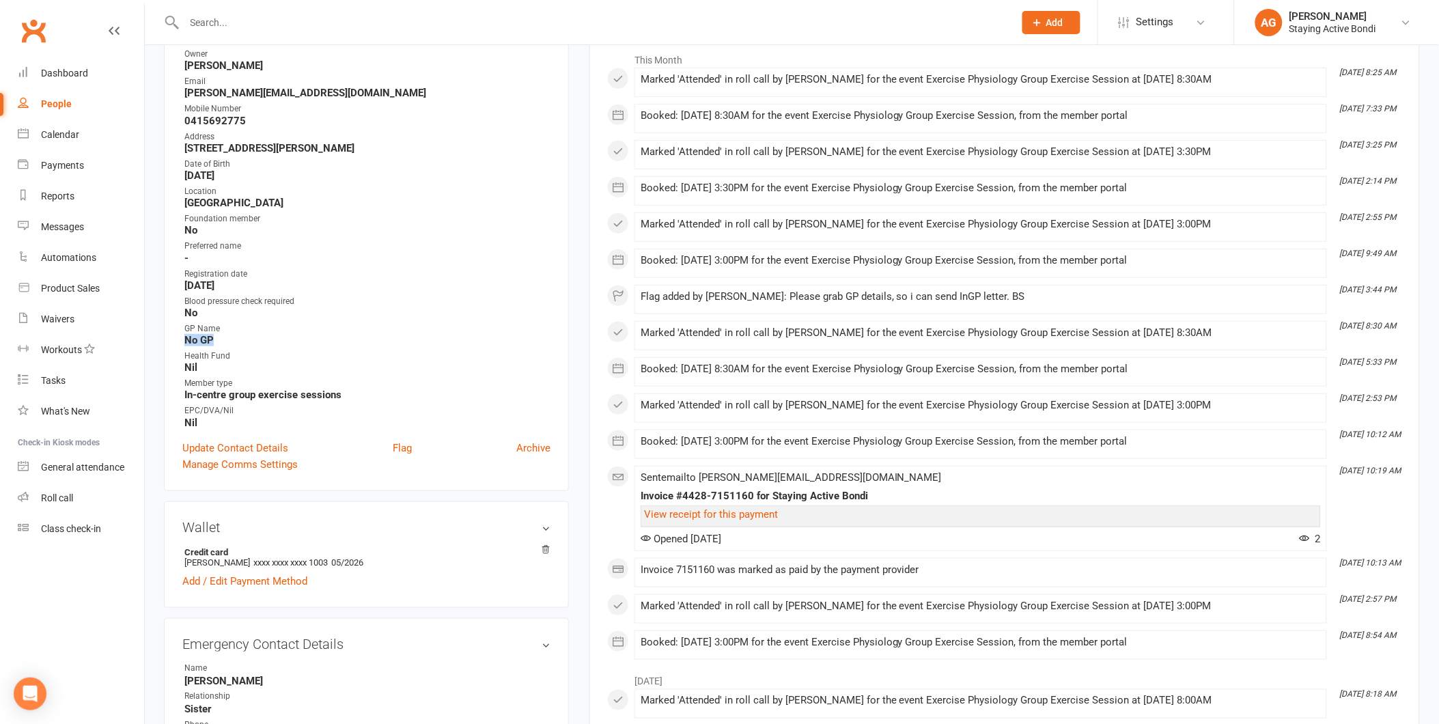
drag, startPoint x: 221, startPoint y: 335, endPoint x: 178, endPoint y: 338, distance: 43.2
click at [178, 338] on div "Contact information Owner [PERSON_NAME] Email [PERSON_NAME][EMAIL_ADDRESS][DOMA…" at bounding box center [366, 245] width 405 height 492
drag, startPoint x: 178, startPoint y: 338, endPoint x: 326, endPoint y: 324, distance: 148.8
click at [326, 324] on div "GP Name" at bounding box center [367, 328] width 366 height 13
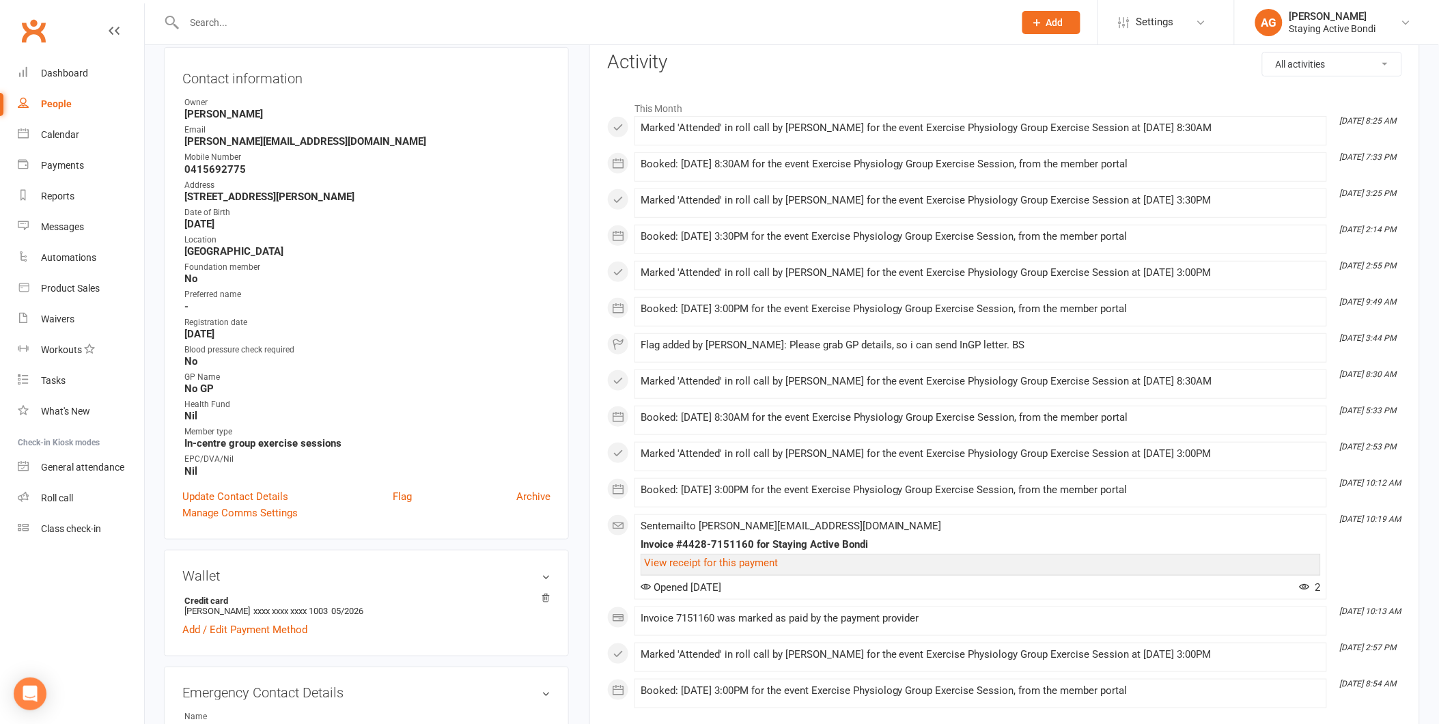
scroll to position [0, 0]
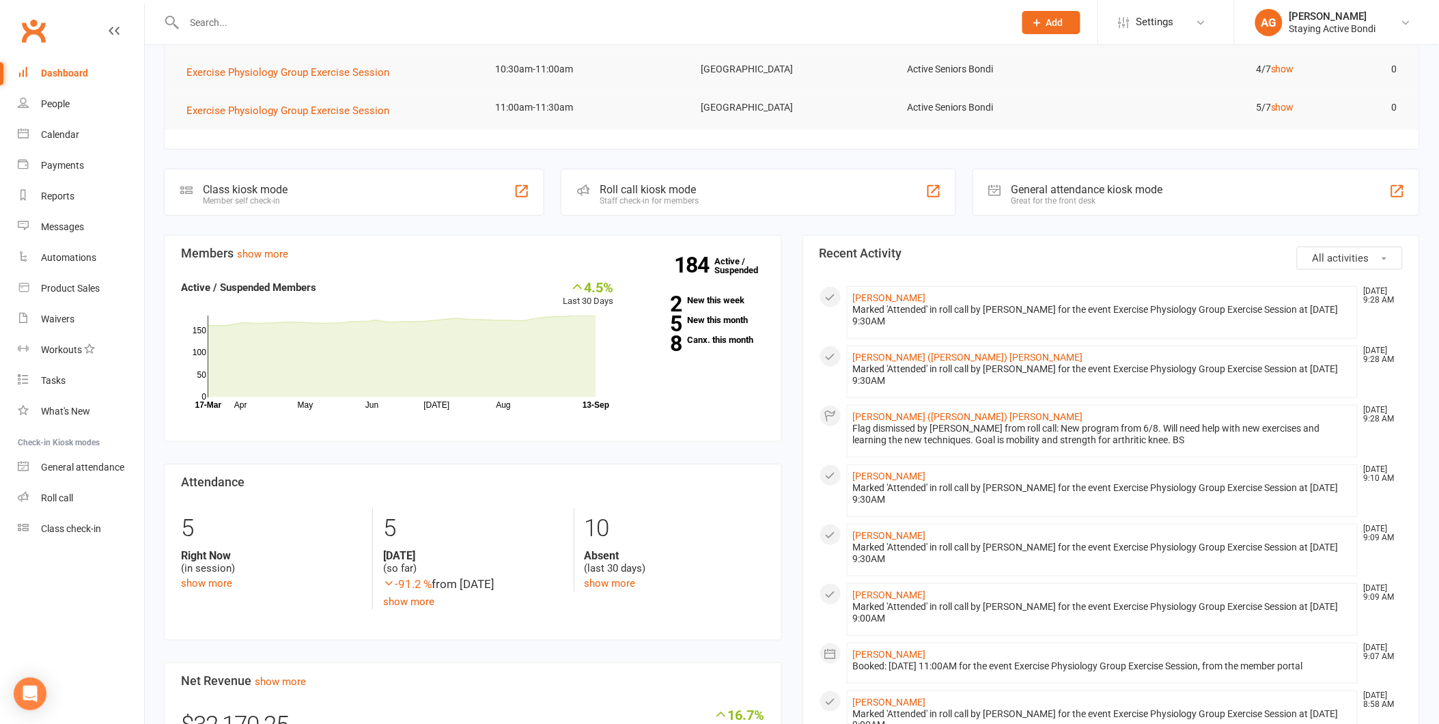
scroll to position [172, 0]
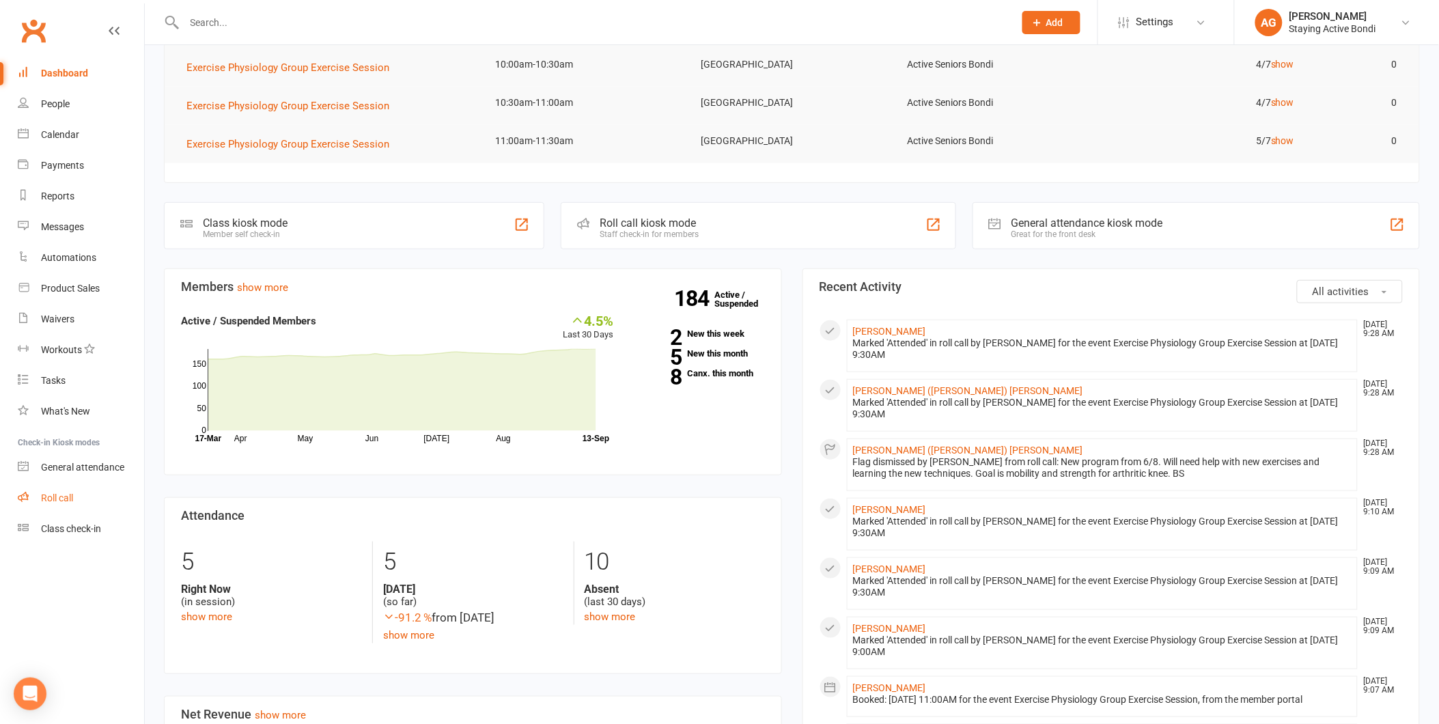
click at [58, 508] on link "Roll call" at bounding box center [81, 498] width 126 height 31
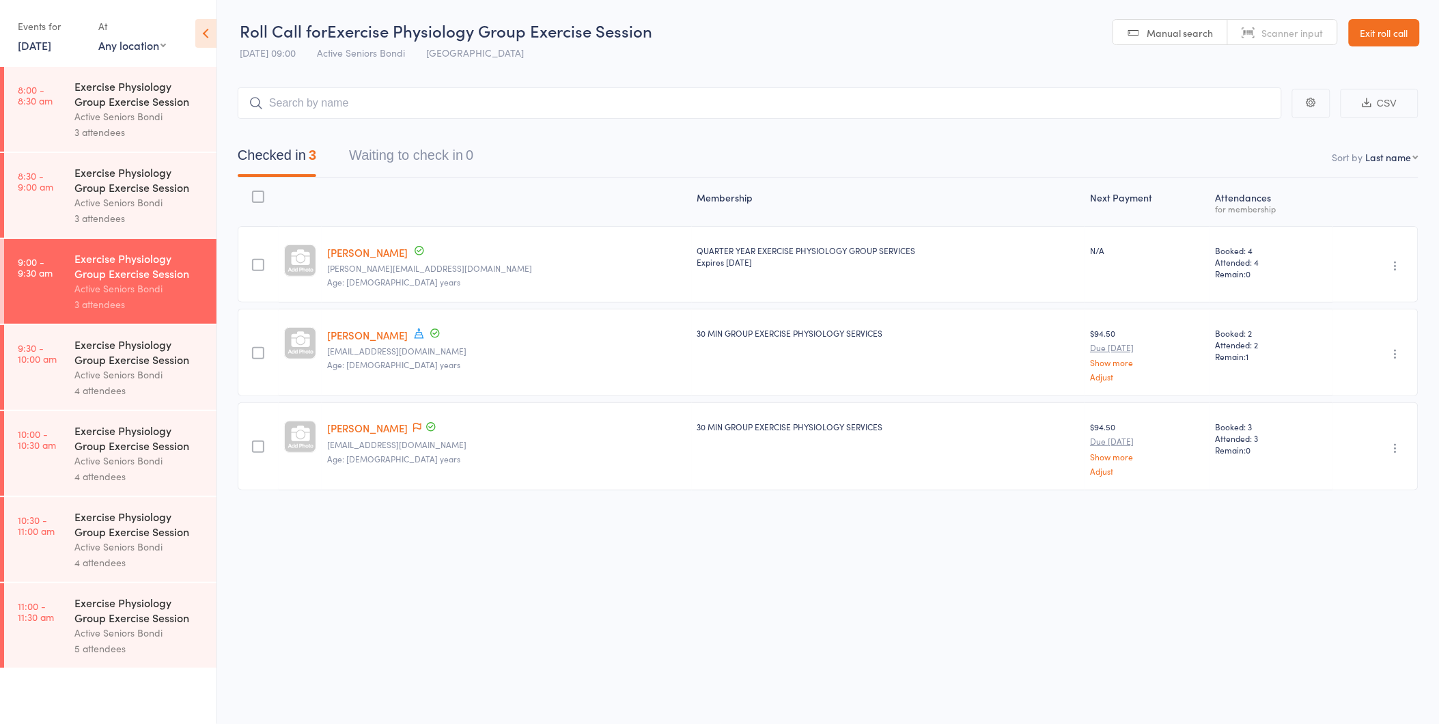
click at [151, 365] on div "Exercise Physiology Group Exercise Session" at bounding box center [139, 352] width 130 height 30
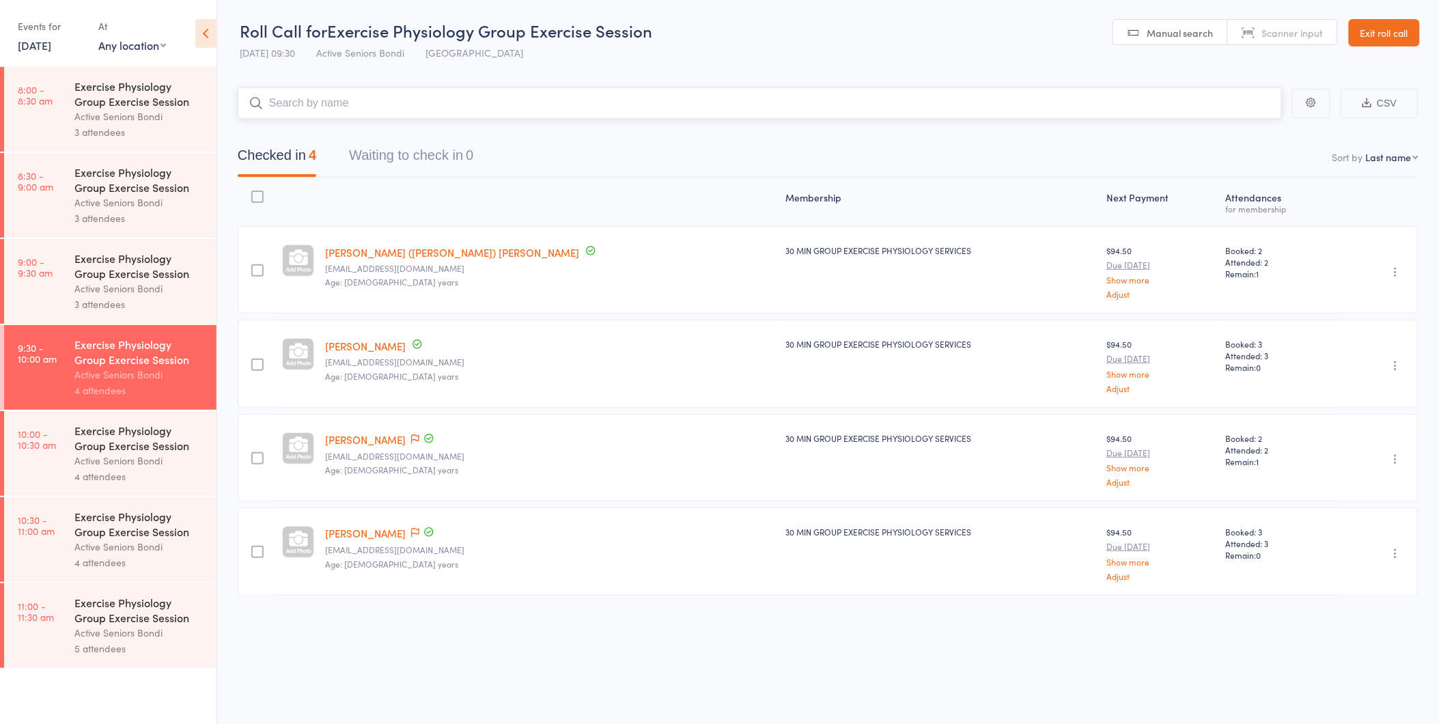
scroll to position [1, 0]
click at [164, 615] on div "Exercise Physiology Group Exercise Session" at bounding box center [139, 610] width 130 height 30
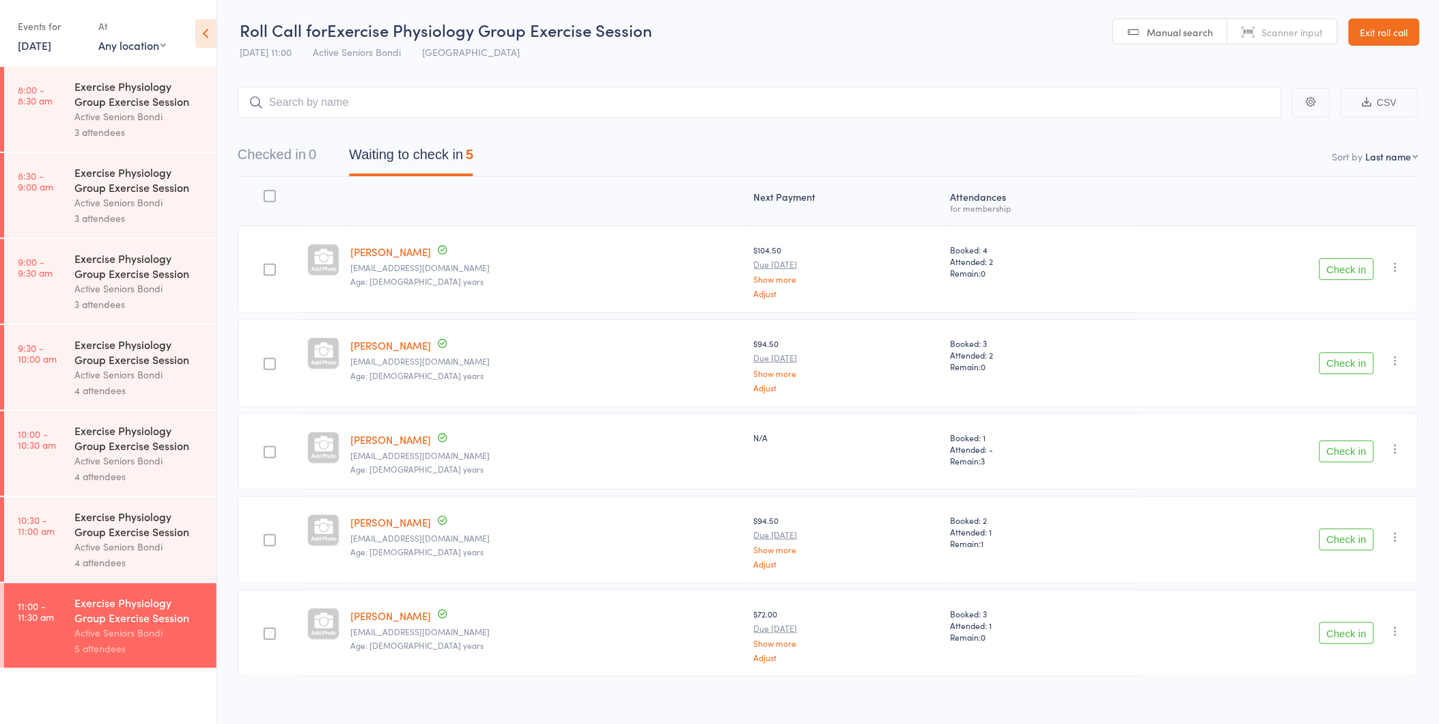
click at [146, 386] on div "4 attendees" at bounding box center [139, 390] width 130 height 16
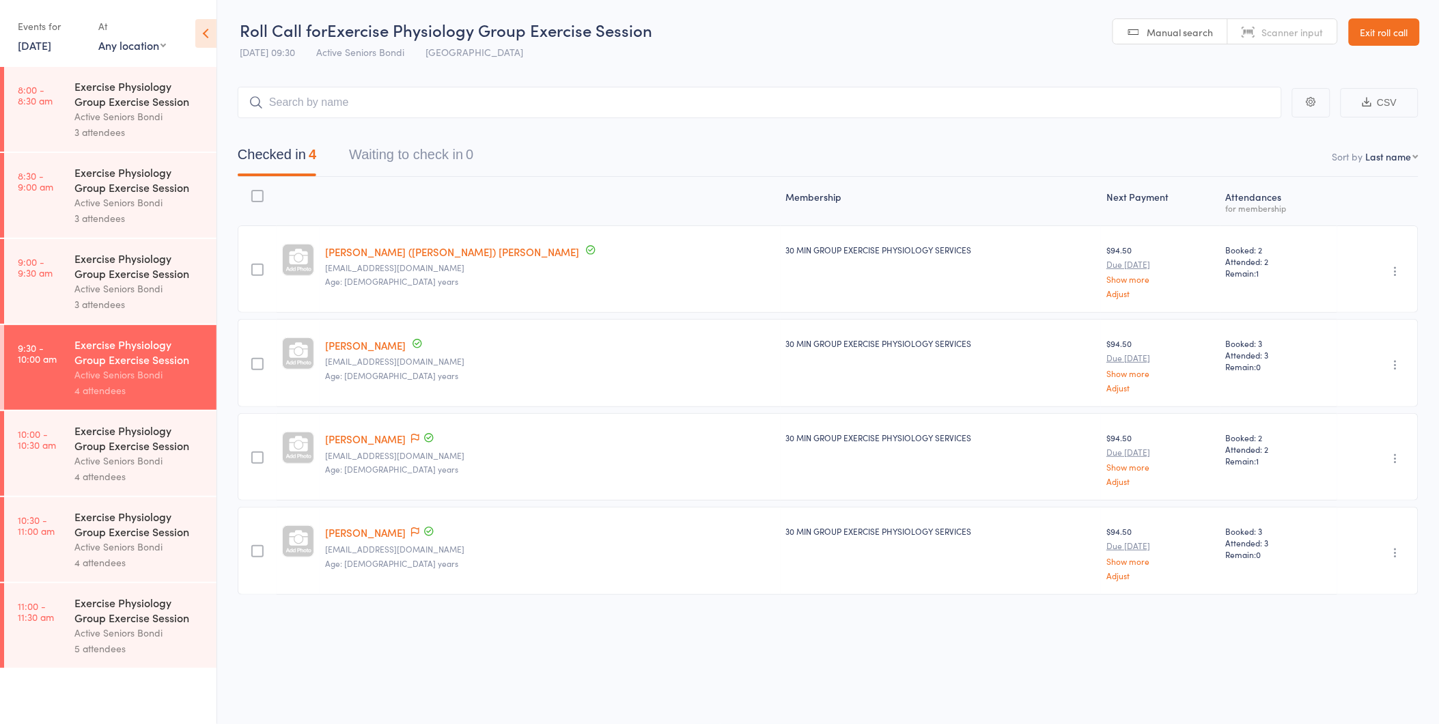
click at [113, 494] on div "Exercise Physiology Group Exercise Session Active Seniors Bondi 4 attendees" at bounding box center [145, 453] width 142 height 85
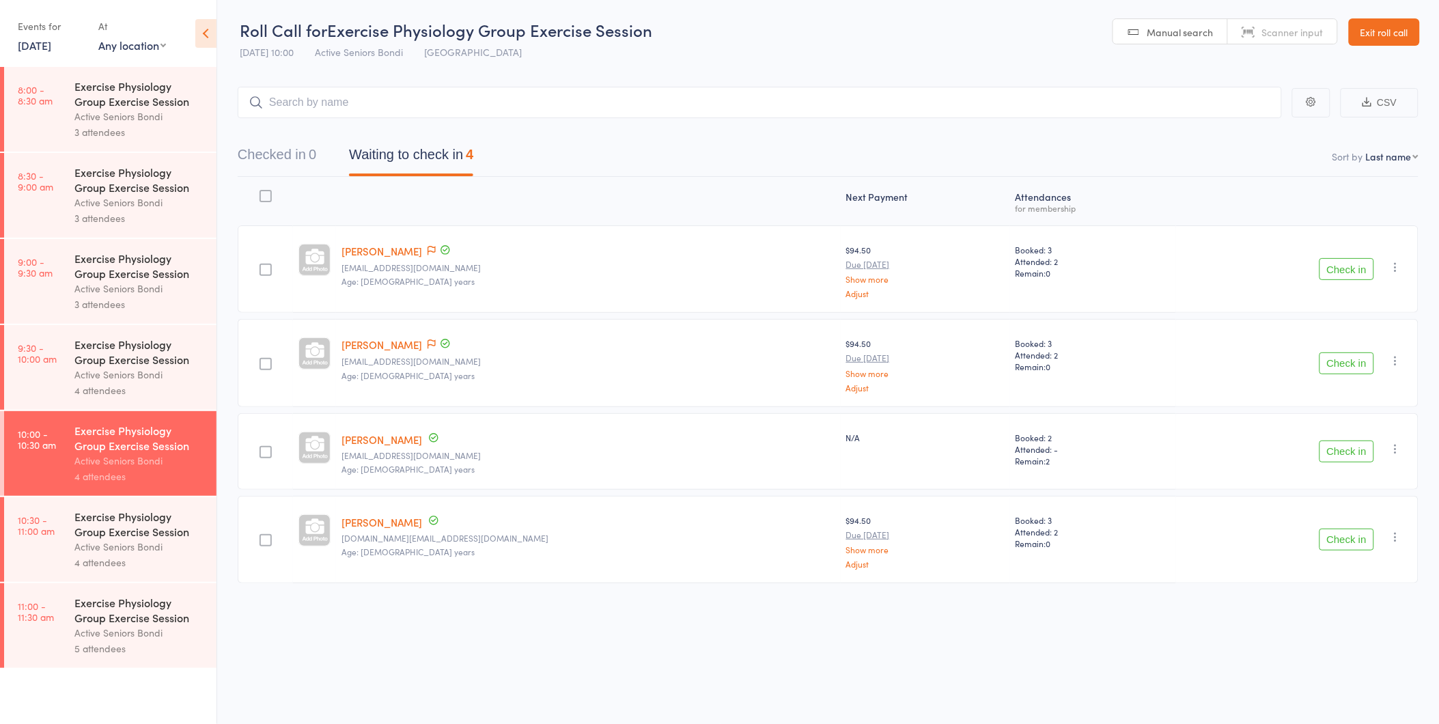
click at [1342, 265] on button "Check in" at bounding box center [1346, 269] width 55 height 22
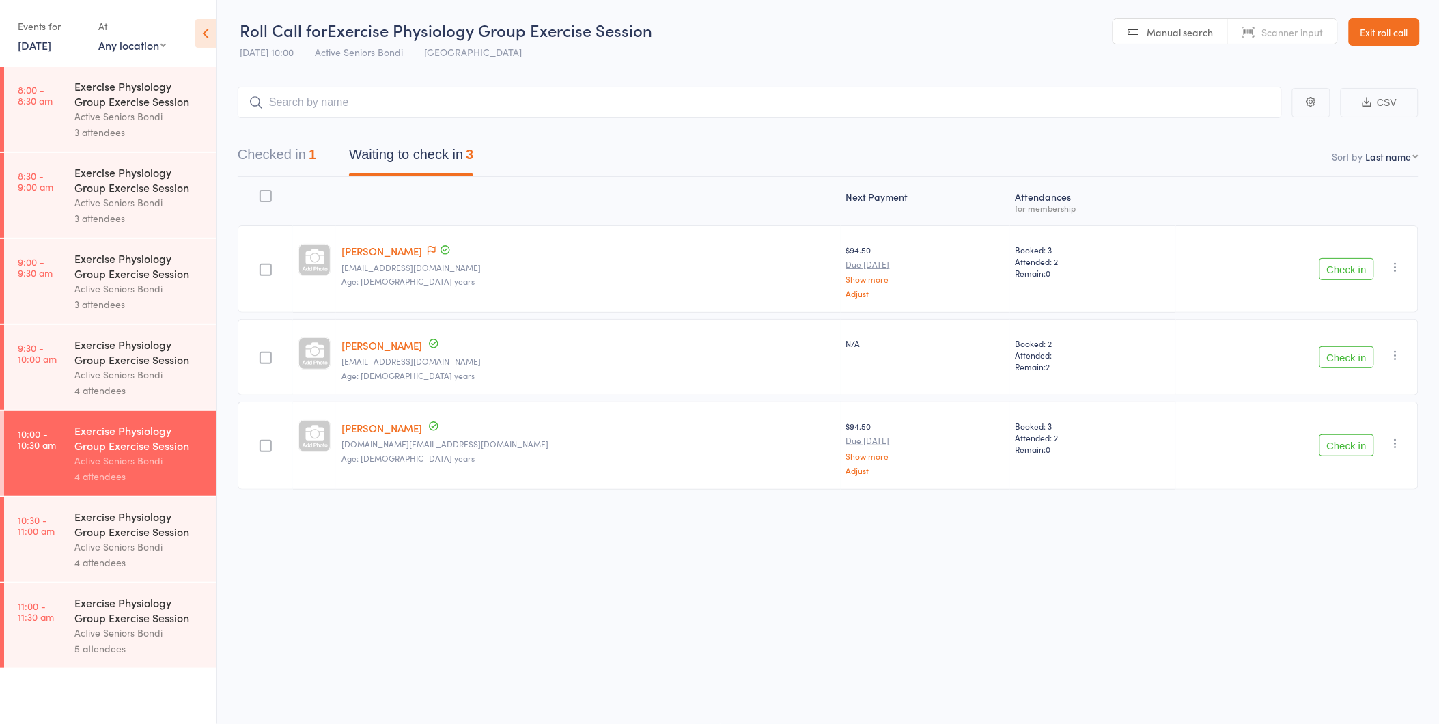
click at [1342, 352] on button "Check in" at bounding box center [1346, 357] width 55 height 22
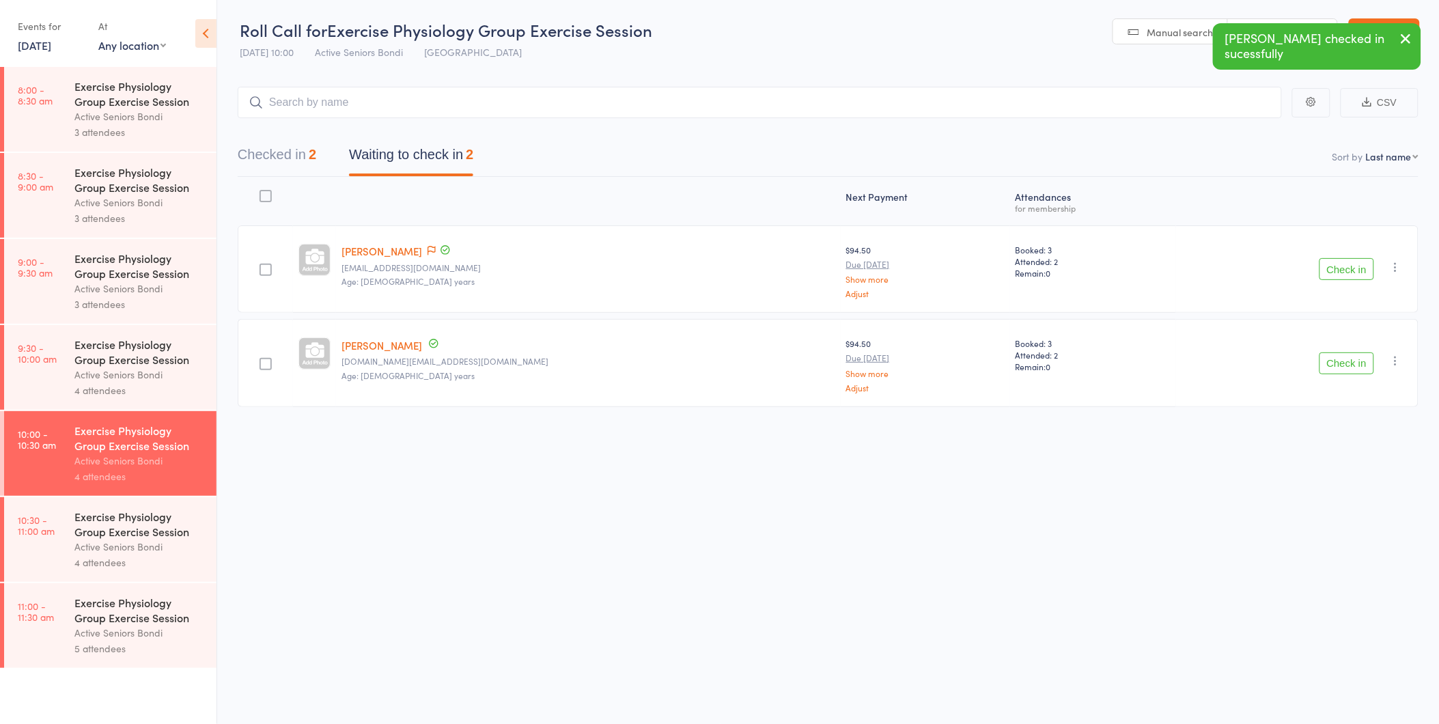
click at [113, 539] on div "Exercise Physiology Group Exercise Session" at bounding box center [139, 524] width 130 height 30
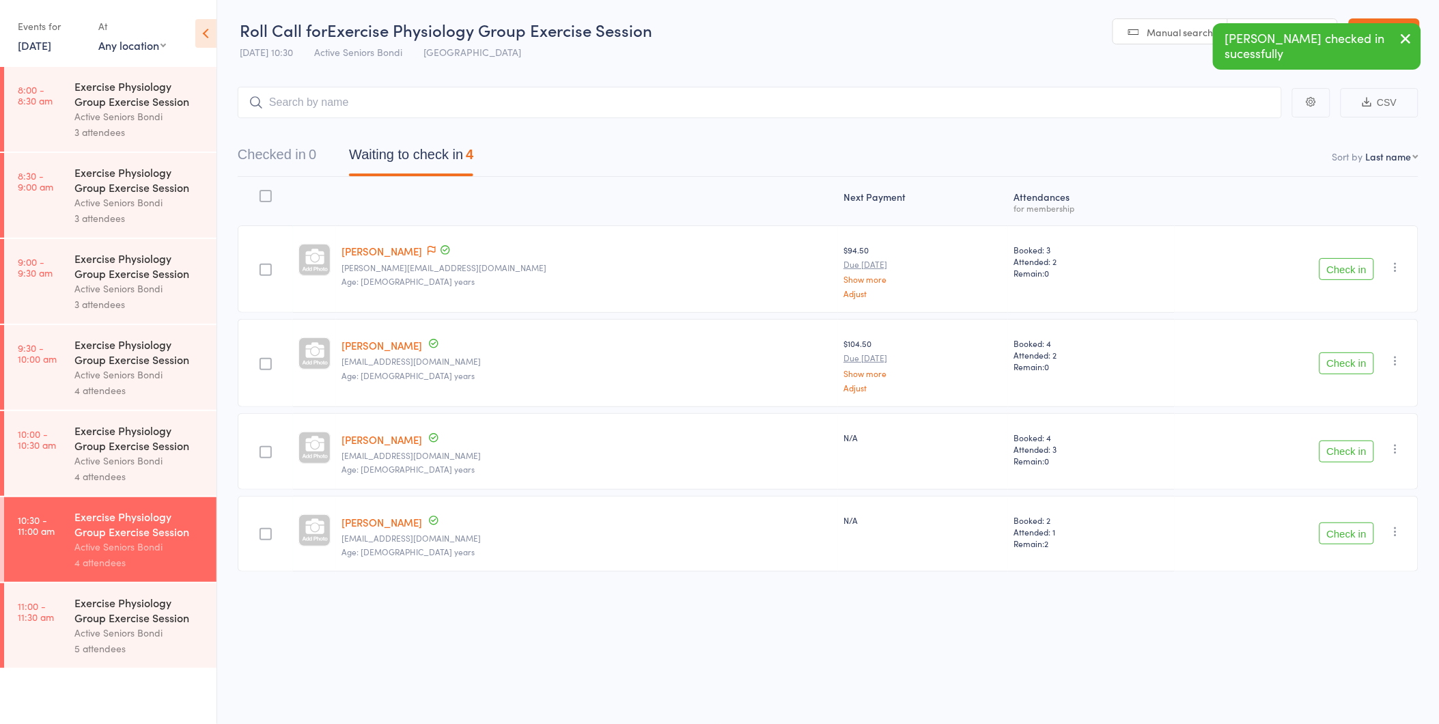
click at [1354, 544] on button "Check in" at bounding box center [1346, 533] width 55 height 22
click at [118, 493] on div "Exercise Physiology Group Exercise Session Active Seniors Bondi 4 attendees" at bounding box center [145, 453] width 142 height 85
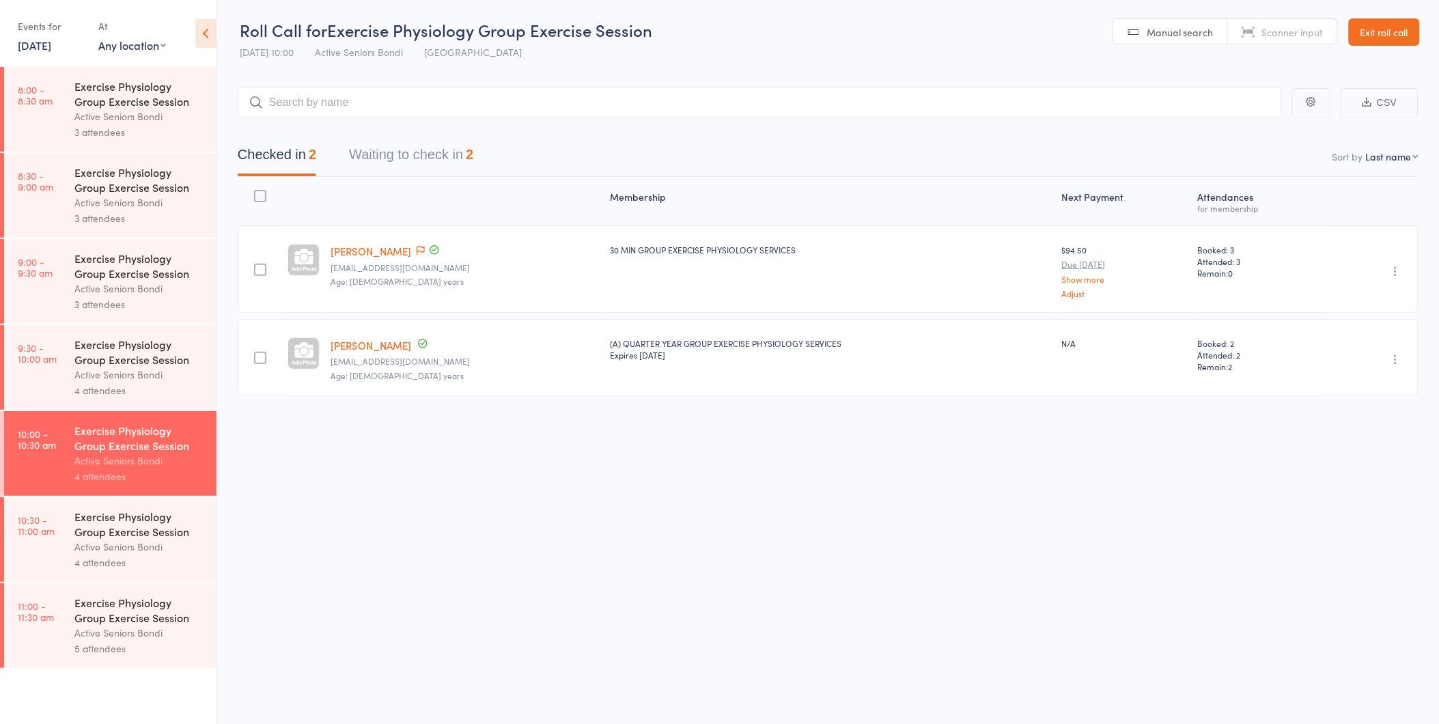
click at [44, 637] on link "11:00 - 11:30 am Exercise Physiology Group Exercise Session Active Seniors Bond…" at bounding box center [110, 625] width 212 height 85
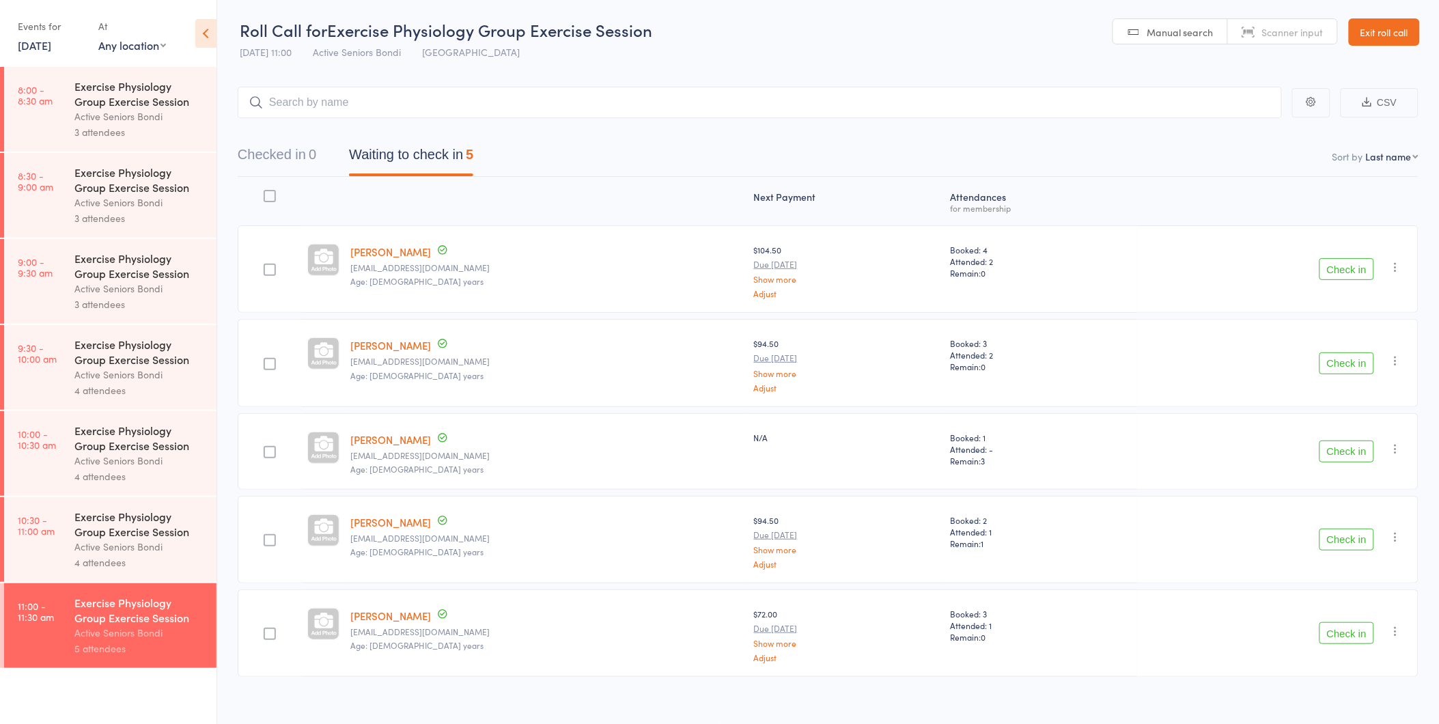
click at [1400, 537] on icon "button" at bounding box center [1396, 537] width 14 height 14
click at [1362, 649] on li "Remove" at bounding box center [1346, 655] width 113 height 18
click at [108, 446] on div "Exercise Physiology Group Exercise Session" at bounding box center [139, 438] width 130 height 30
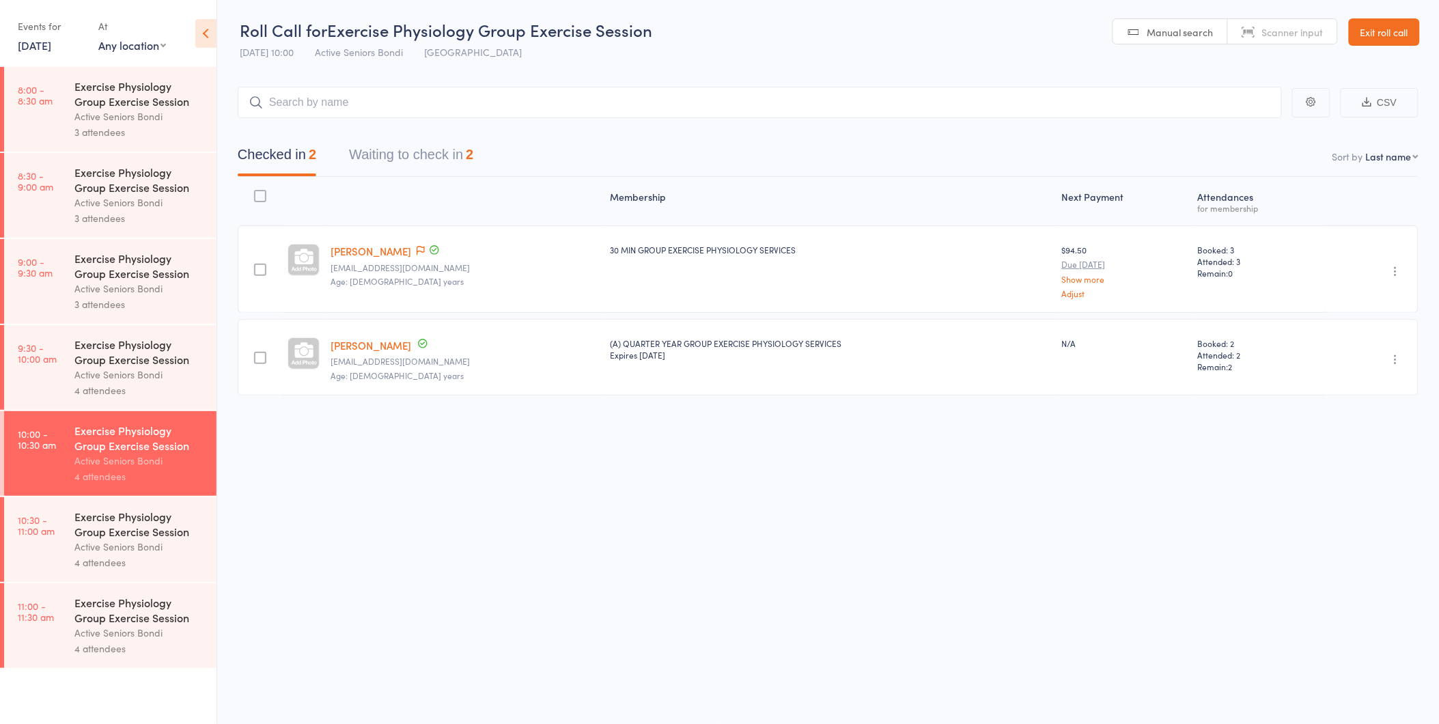
click at [451, 150] on button "Waiting to check in 2" at bounding box center [411, 158] width 124 height 36
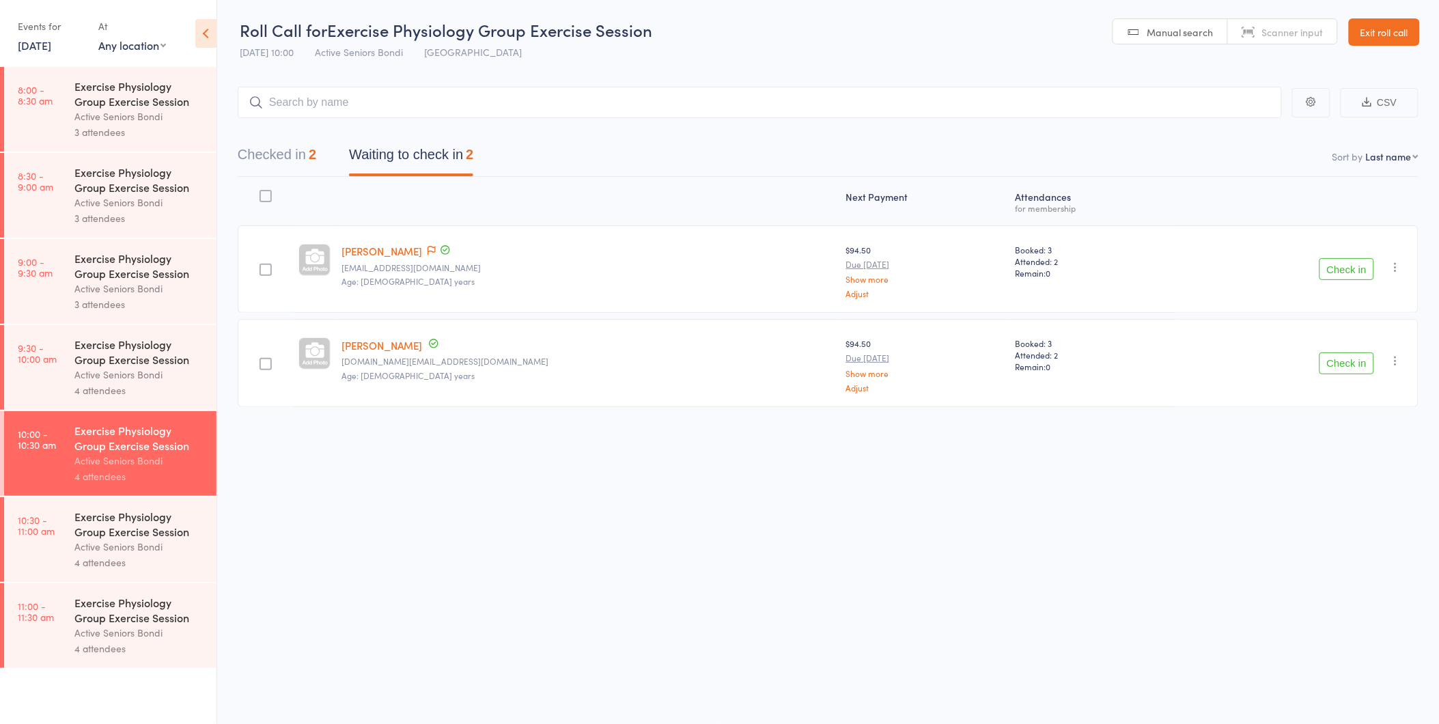
click at [1325, 358] on button "Check in" at bounding box center [1346, 363] width 55 height 22
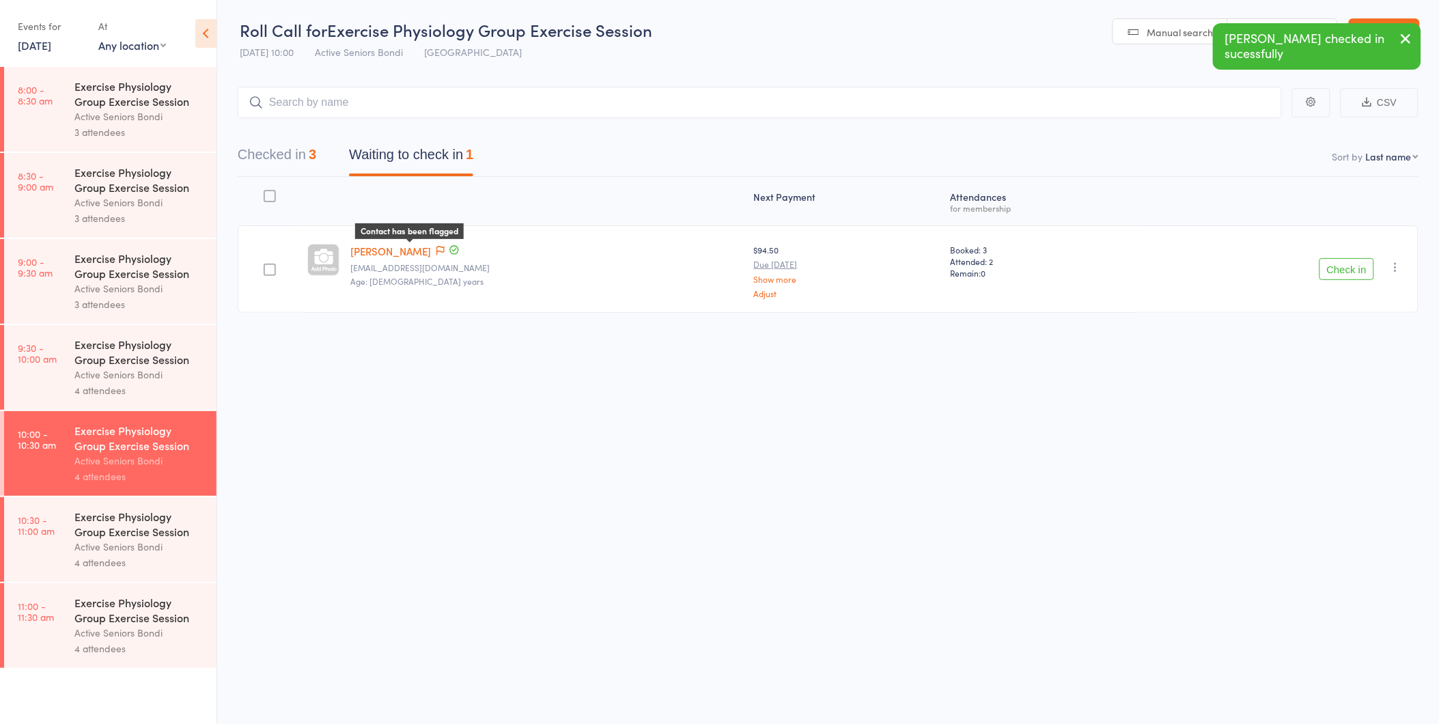
click at [436, 246] on icon at bounding box center [440, 251] width 8 height 10
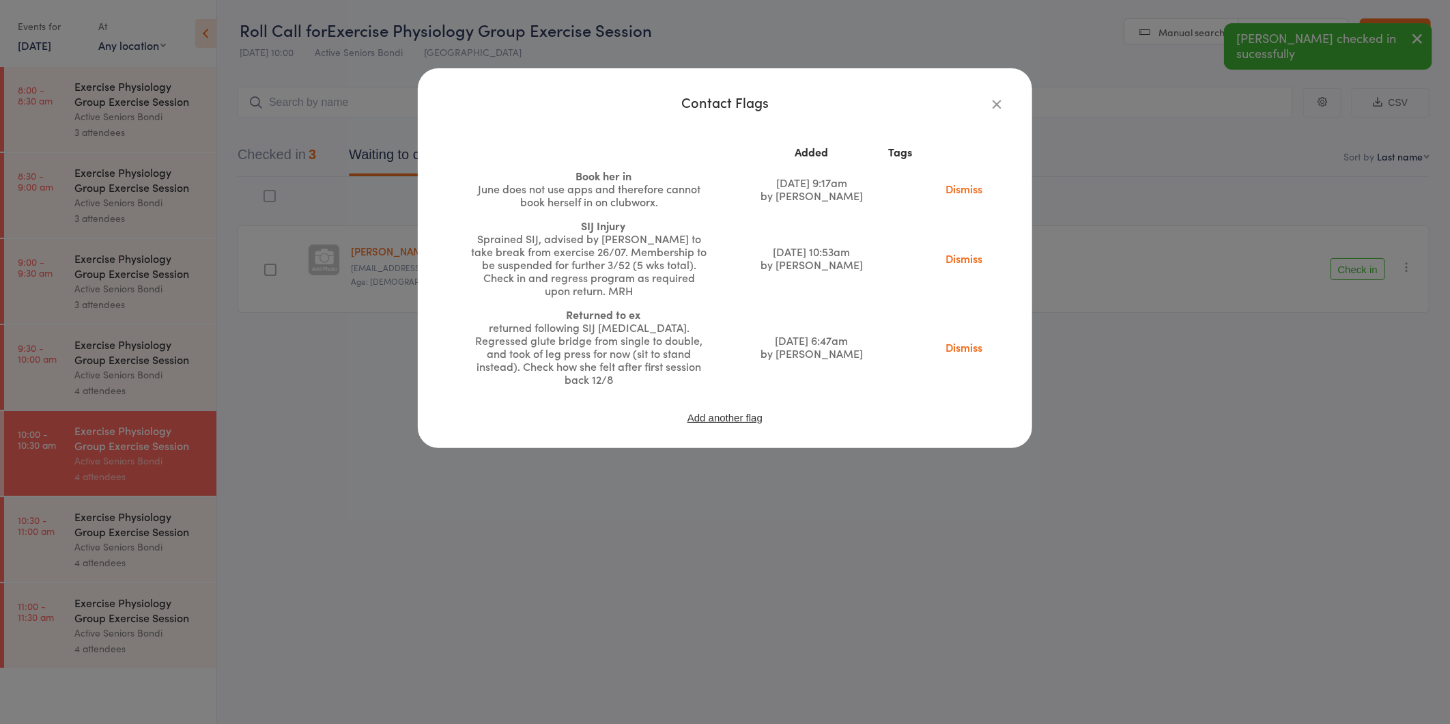
click at [973, 265] on td "Dismiss" at bounding box center [964, 258] width 82 height 89
click at [972, 260] on link "Dismiss" at bounding box center [963, 258] width 57 height 15
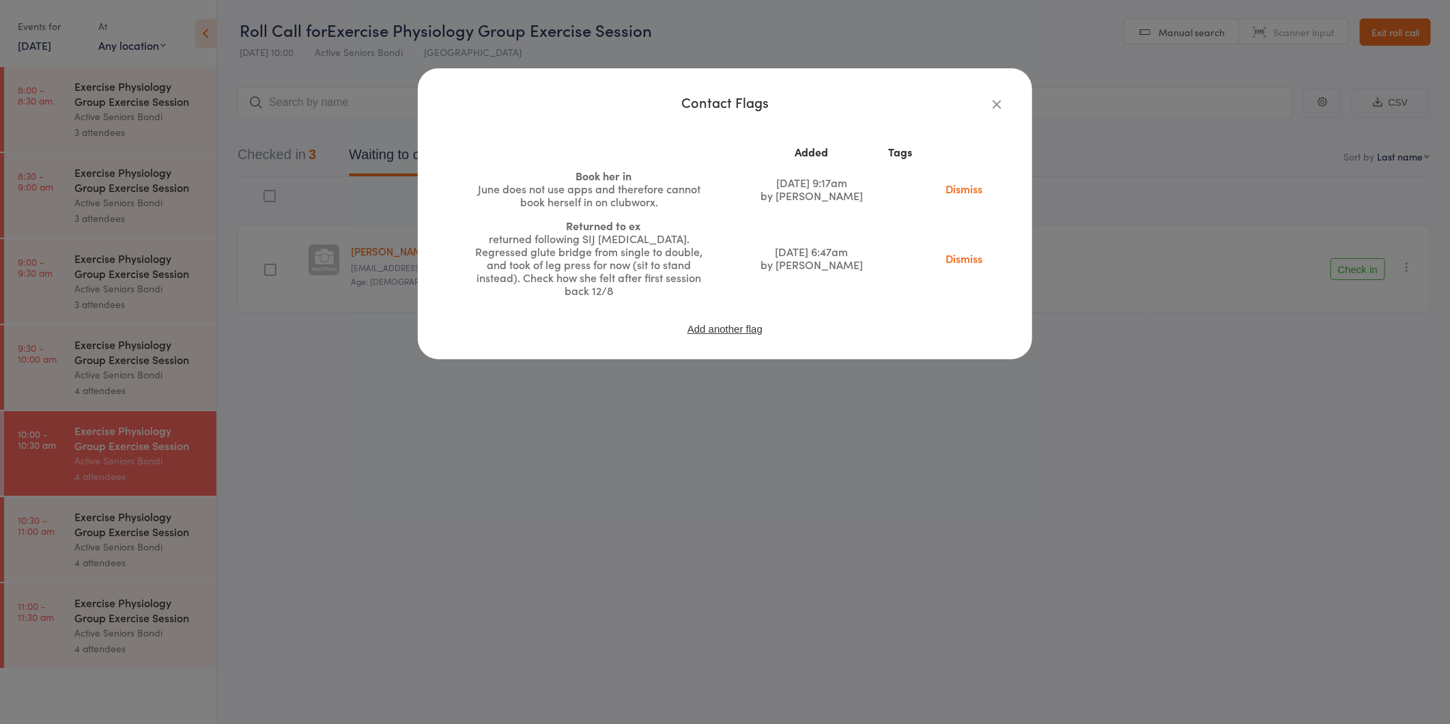
click at [946, 253] on link "Dismiss" at bounding box center [963, 258] width 57 height 15
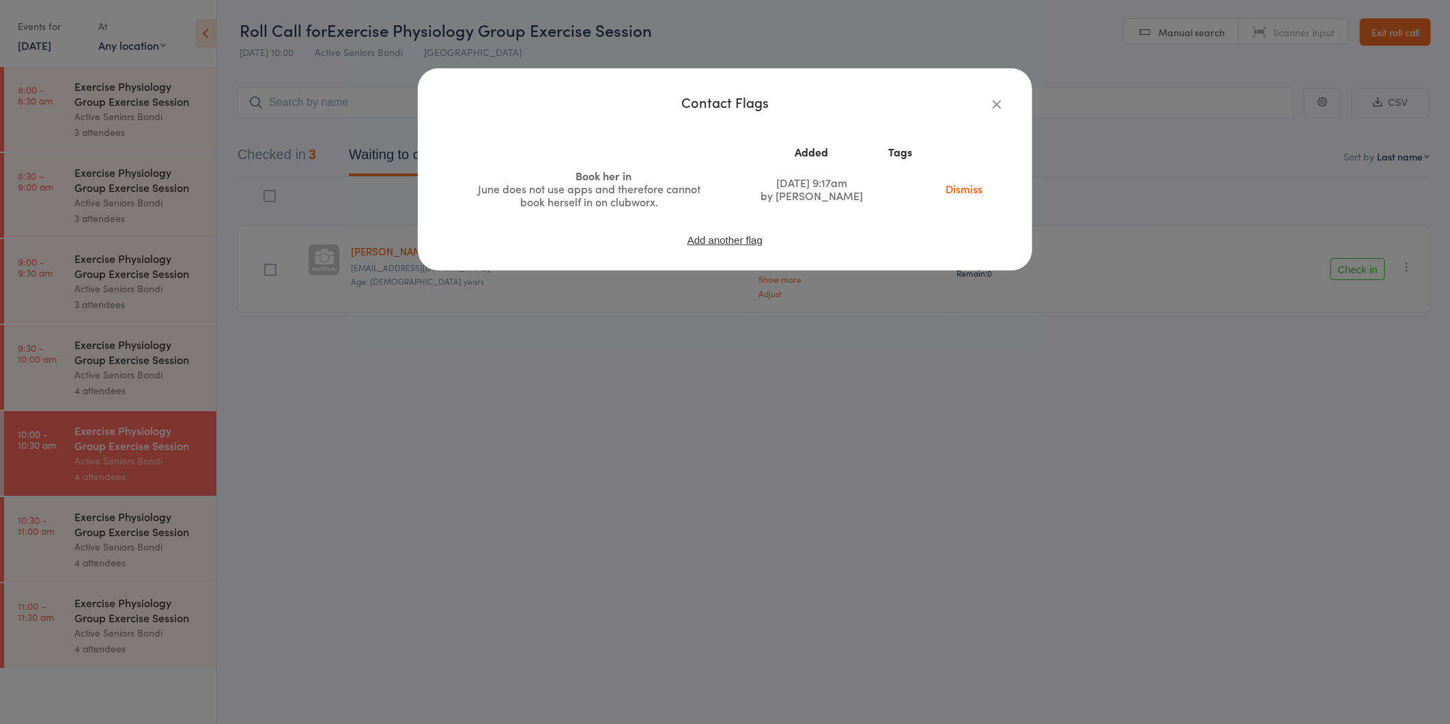
click at [816, 326] on div "Contact Flags Added Tags Book her in June does not use apps and therefore canno…" at bounding box center [725, 362] width 1450 height 724
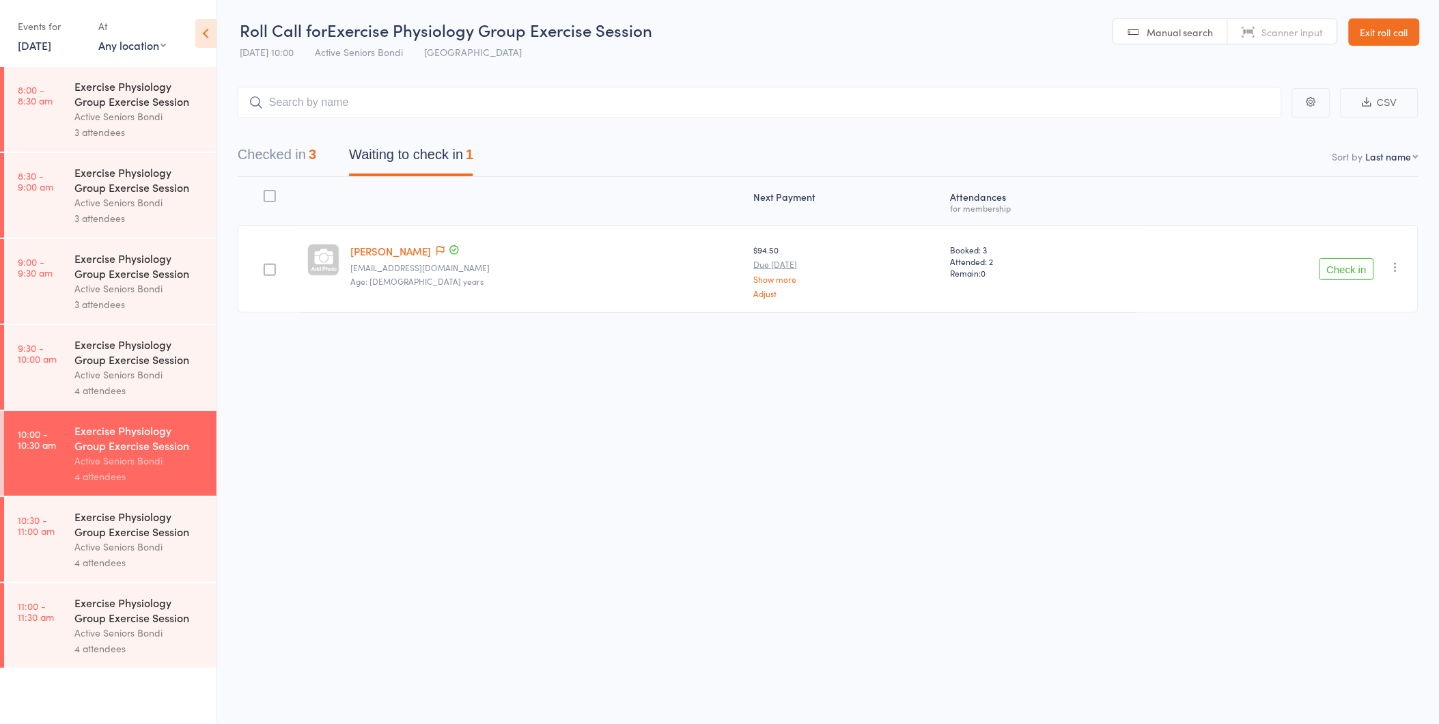
click at [1353, 265] on button "Check in" at bounding box center [1346, 269] width 55 height 22
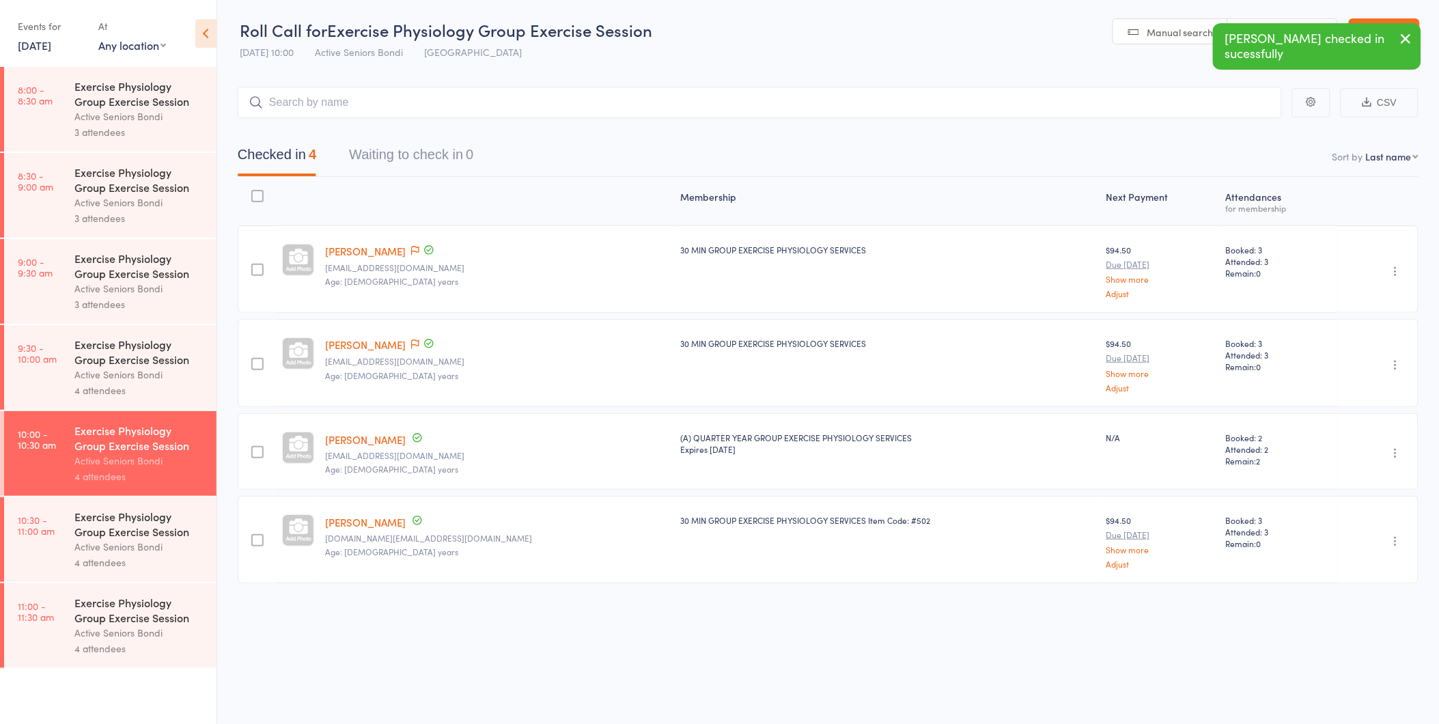
click at [188, 530] on div "Exercise Physiology Group Exercise Session" at bounding box center [139, 524] width 130 height 30
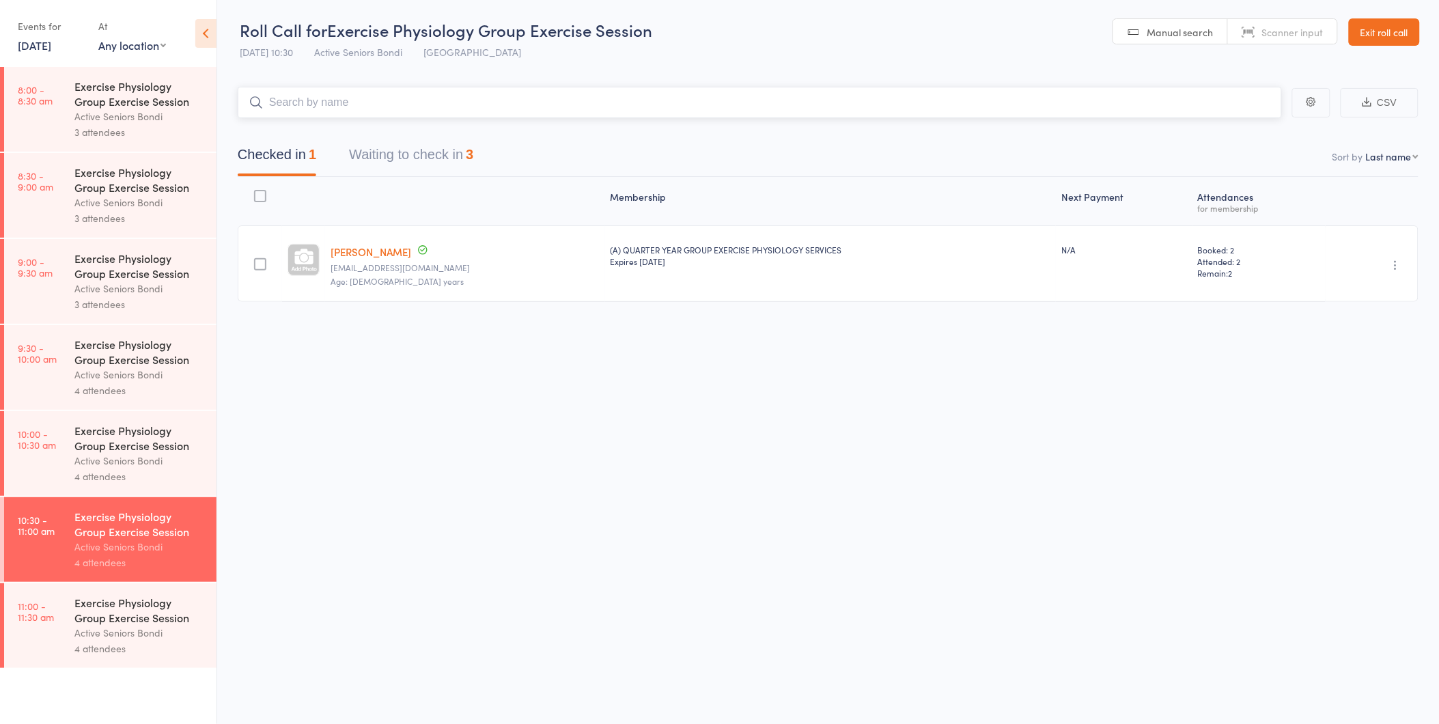
click at [421, 158] on button "Waiting to check in 3" at bounding box center [411, 158] width 124 height 36
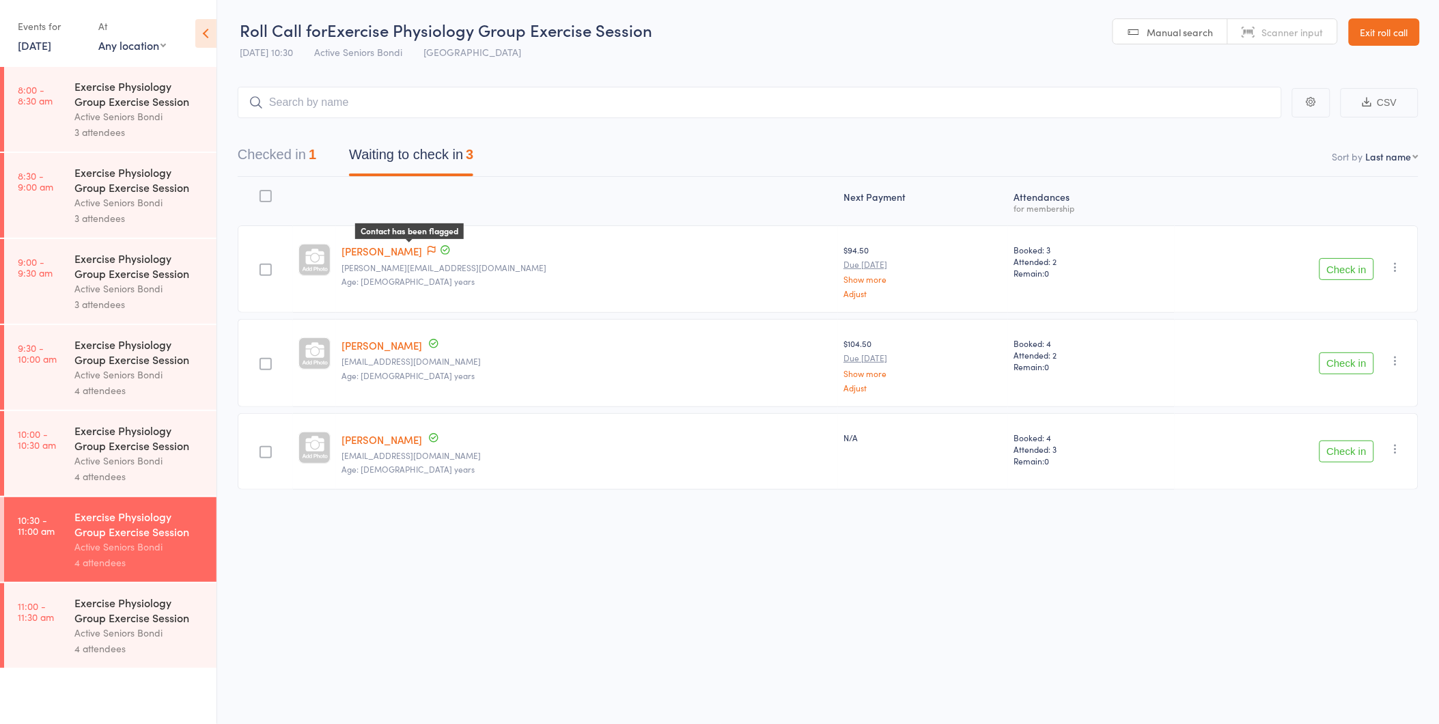
click at [427, 249] on icon at bounding box center [431, 251] width 8 height 10
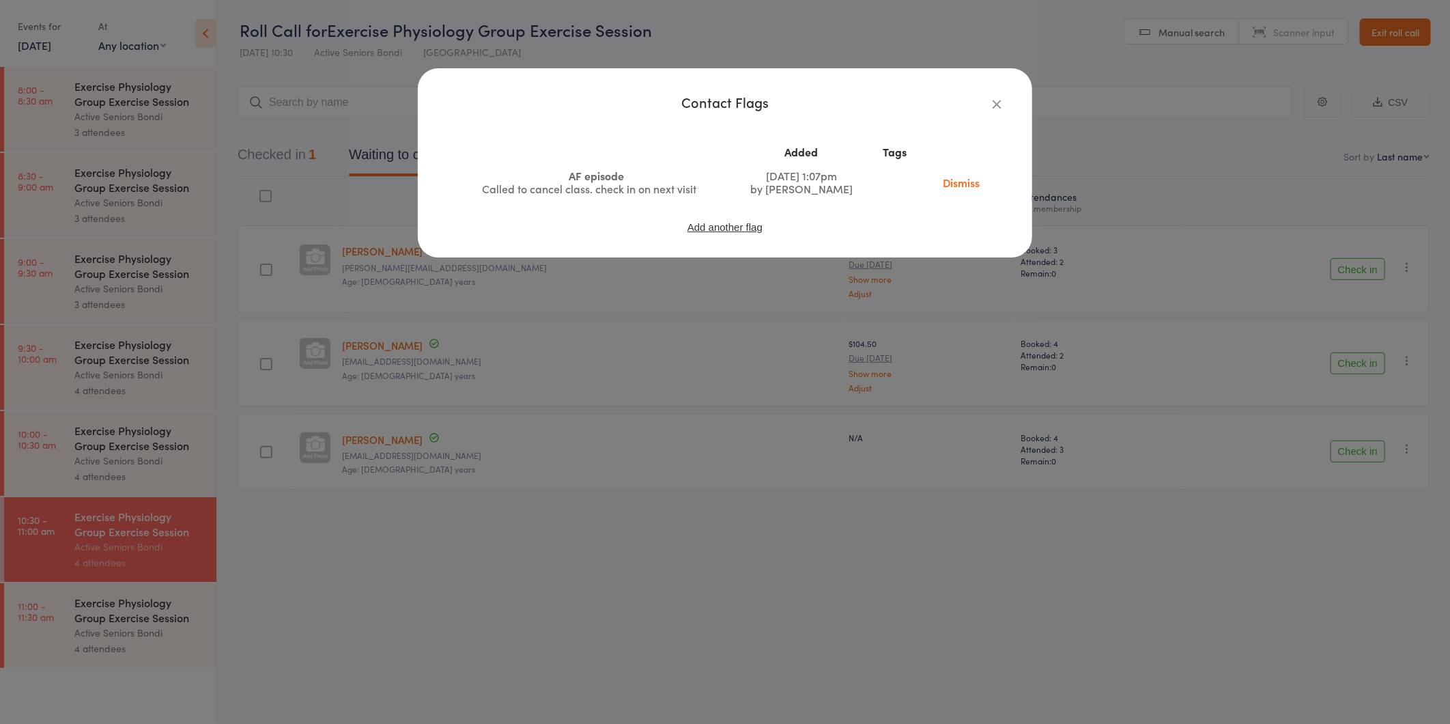
click at [454, 308] on div "Contact Flags Added Tags AF episode Called to cancel class. check in on next vi…" at bounding box center [725, 362] width 1450 height 724
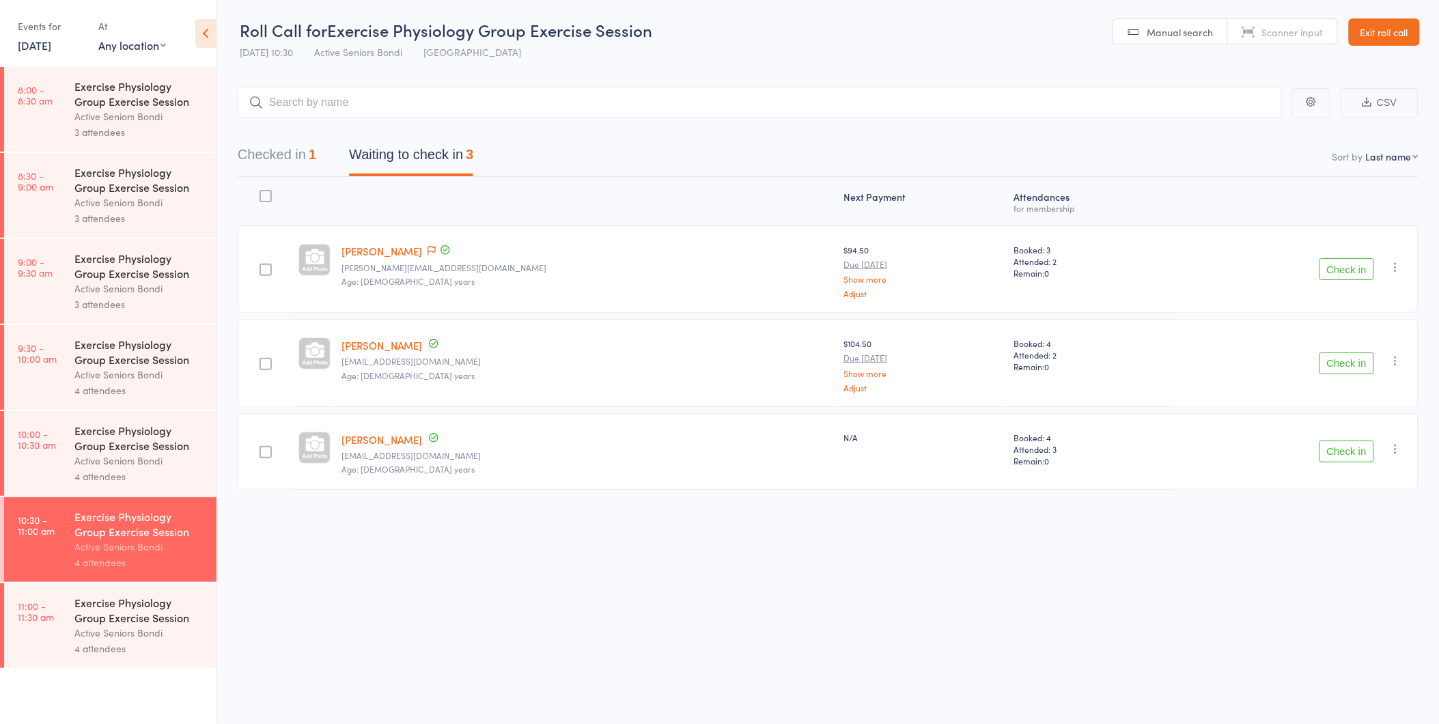
click at [1334, 442] on button "Check in" at bounding box center [1346, 451] width 55 height 22
click at [1391, 43] on link "Exit roll call" at bounding box center [1384, 31] width 71 height 27
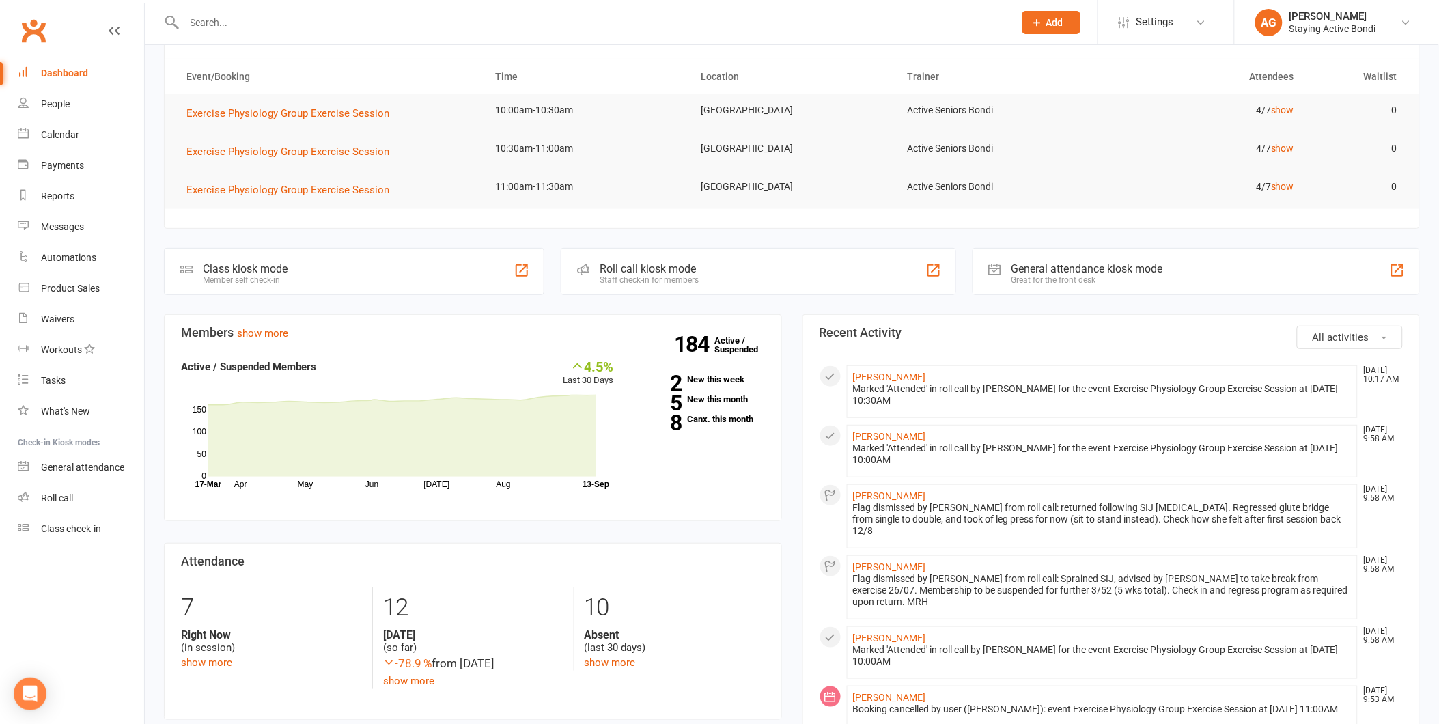
scroll to position [76, 0]
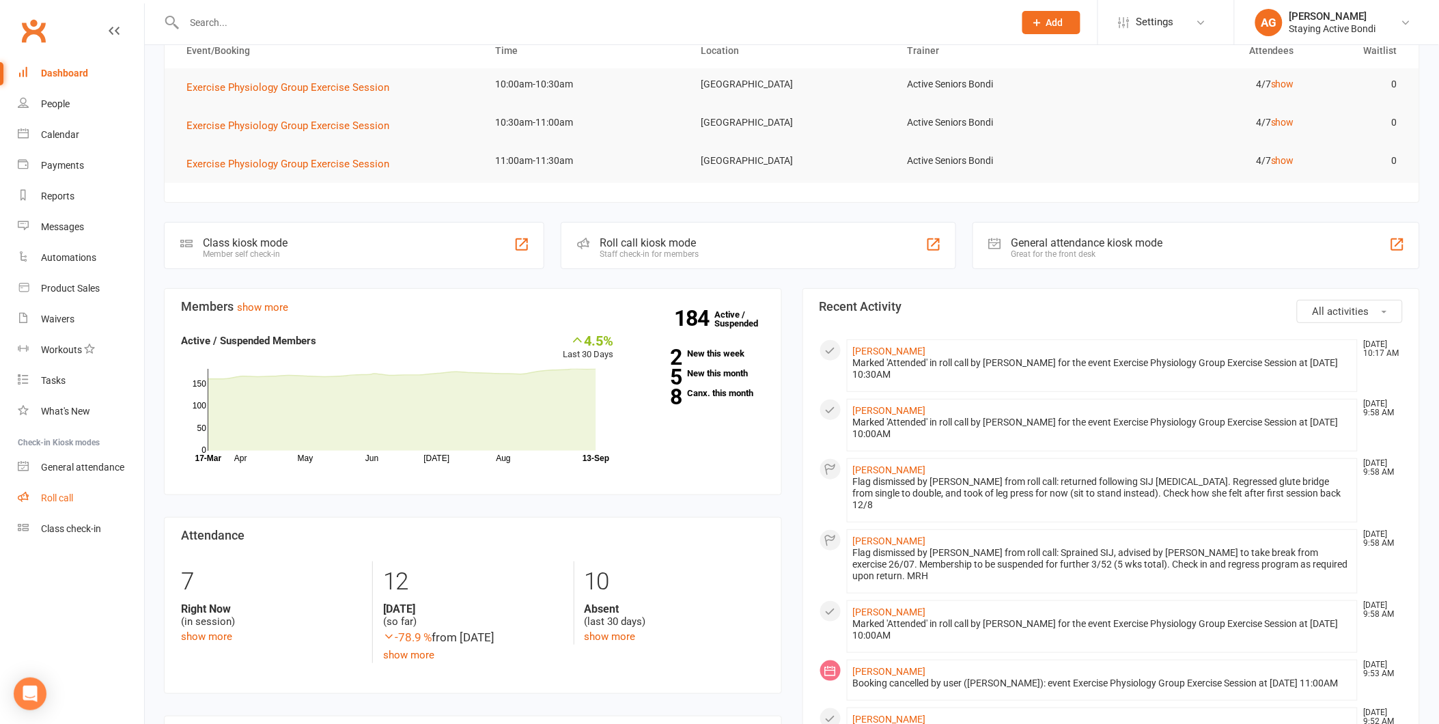
click at [117, 492] on link "Roll call" at bounding box center [81, 498] width 126 height 31
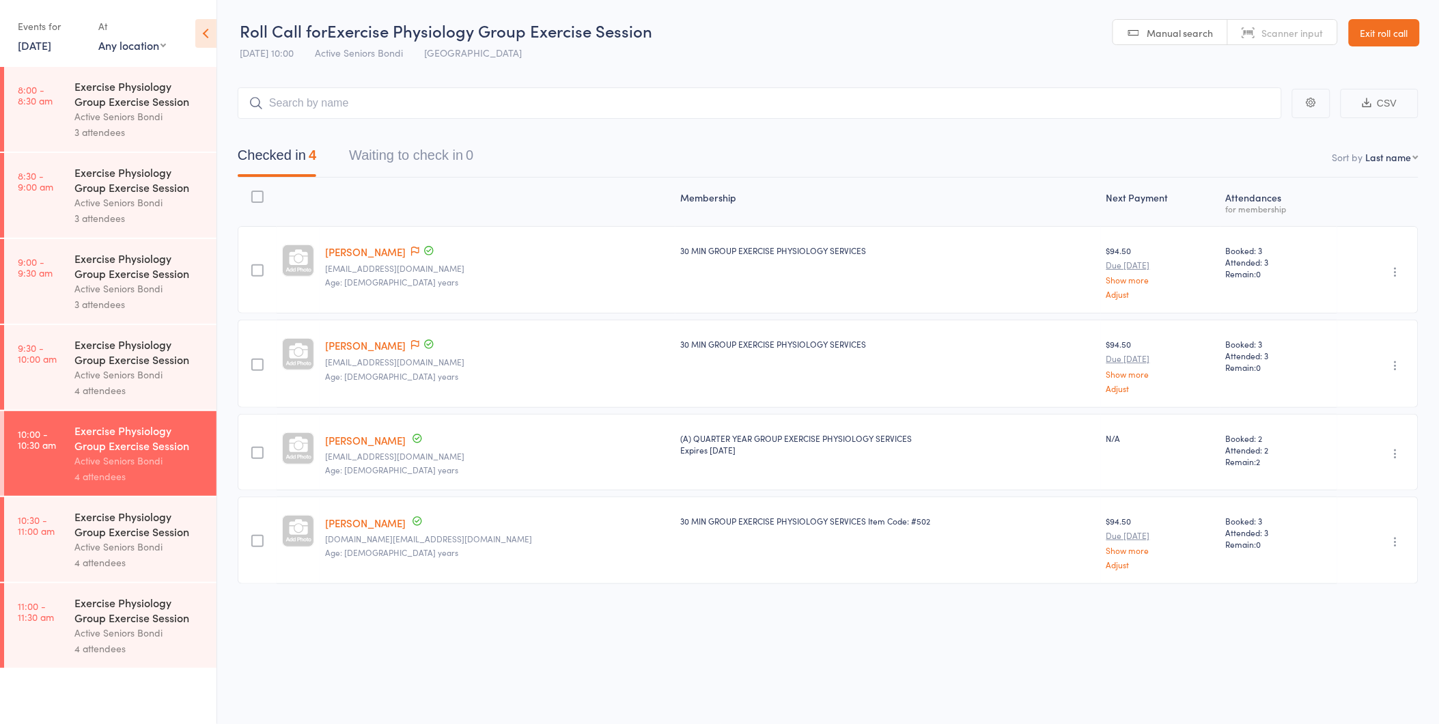
click at [125, 562] on div "4 attendees" at bounding box center [139, 562] width 130 height 16
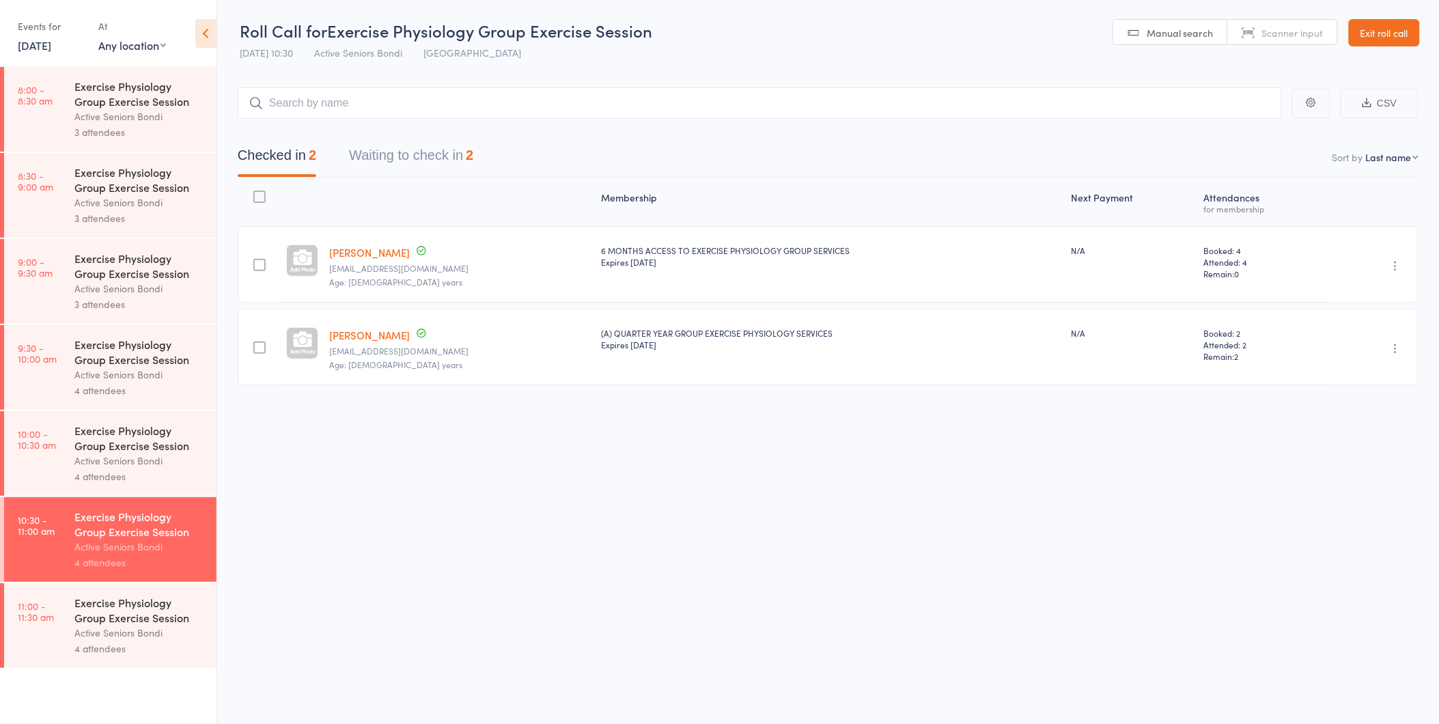
click at [421, 167] on button "Waiting to check in 2" at bounding box center [411, 159] width 124 height 36
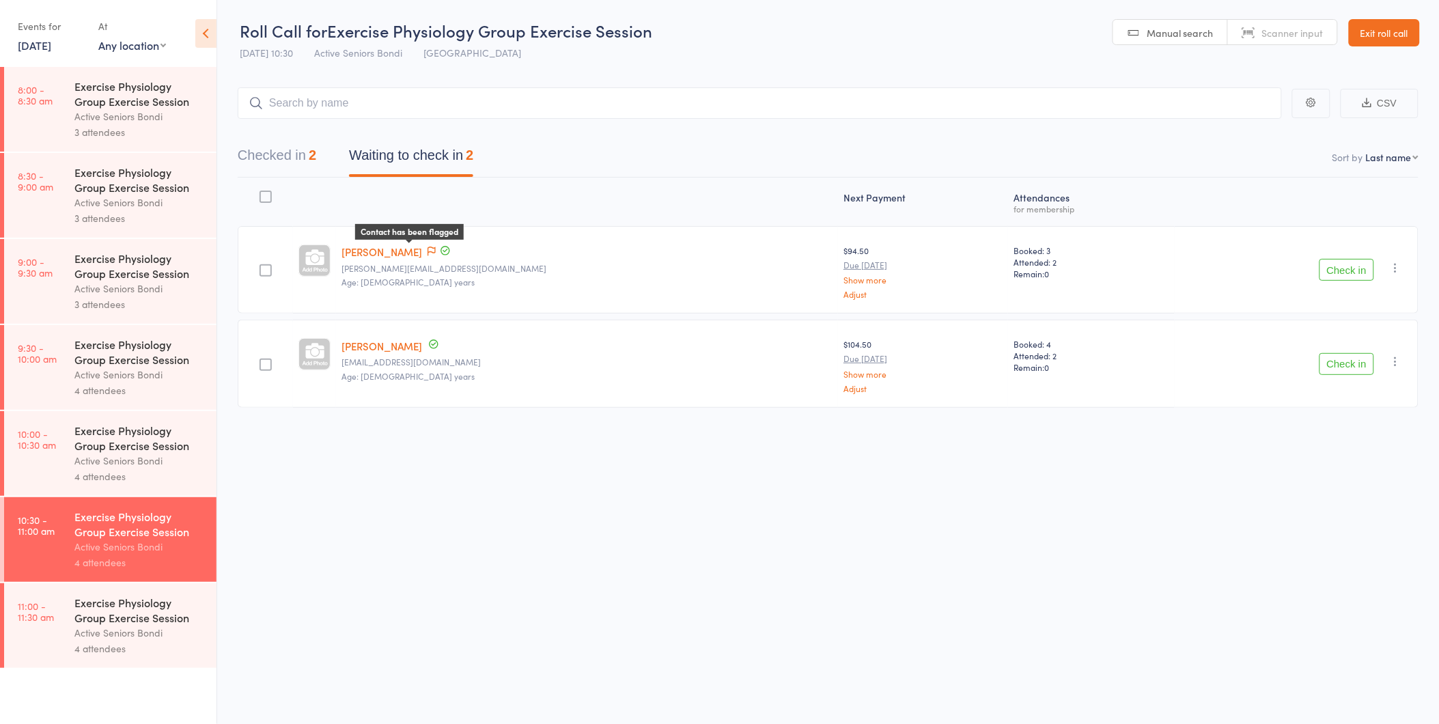
click at [427, 254] on icon at bounding box center [431, 251] width 8 height 10
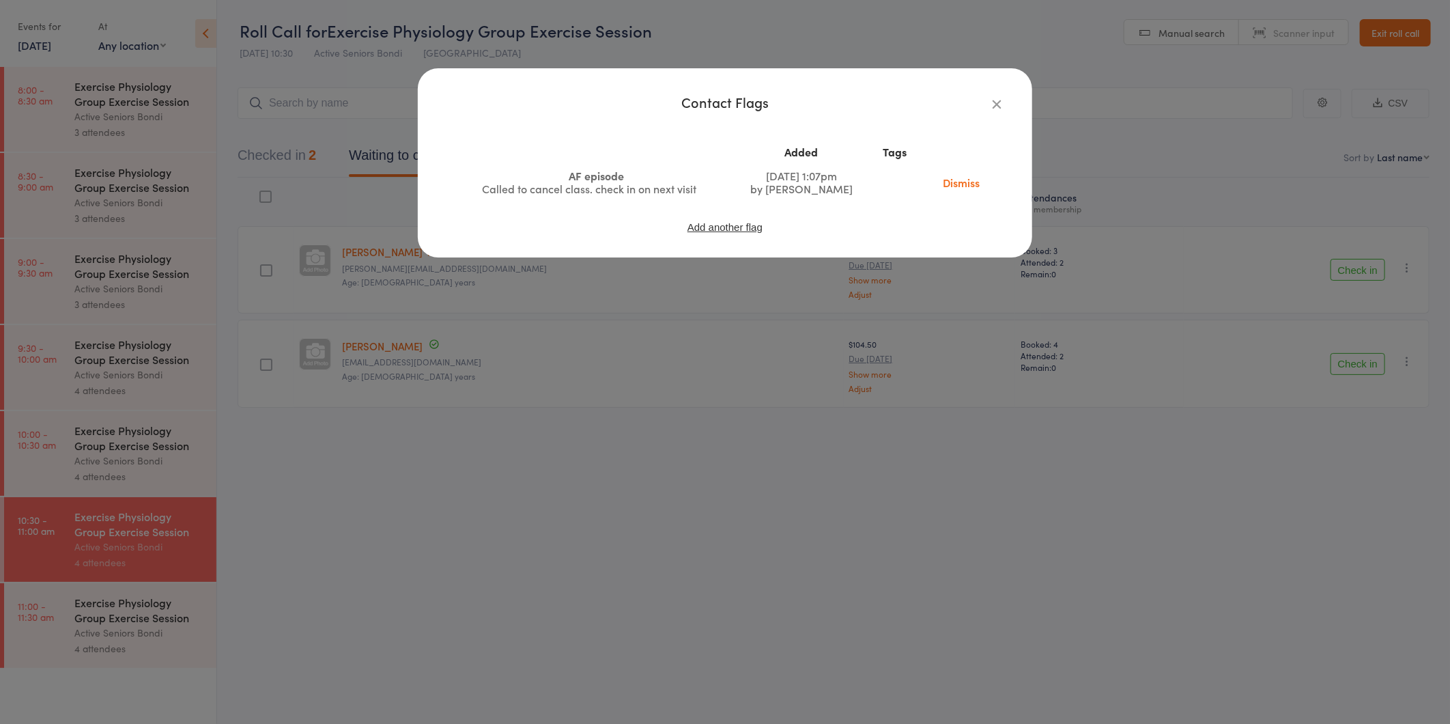
drag, startPoint x: 736, startPoint y: 257, endPoint x: 772, endPoint y: 257, distance: 36.2
click at [737, 257] on div "Contact Flags Added Tags AF episode Called to cancel class. check in on next vi…" at bounding box center [725, 162] width 615 height 189
click at [1354, 260] on div "Contact Flags Added Tags AF episode Called to cancel class. check in on next vi…" at bounding box center [725, 362] width 1450 height 724
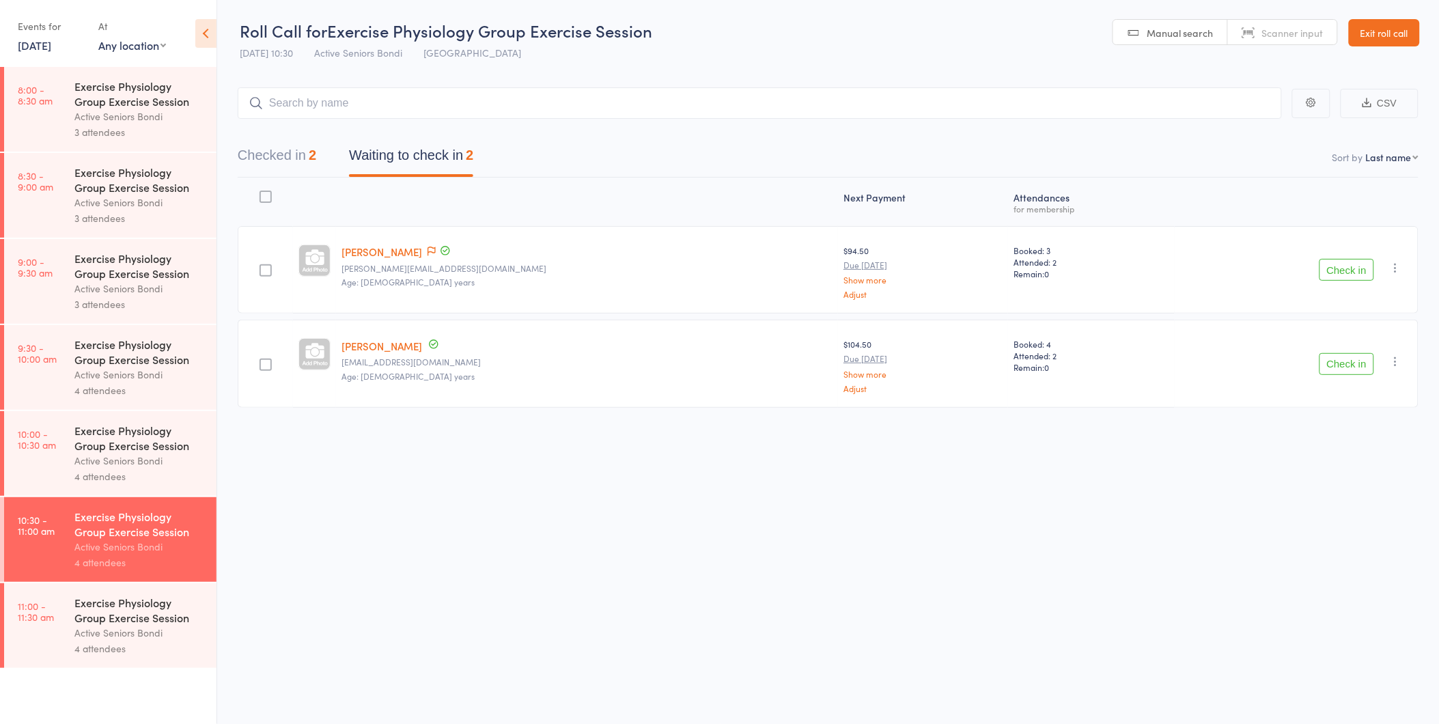
click at [1354, 262] on button "Check in" at bounding box center [1346, 270] width 55 height 22
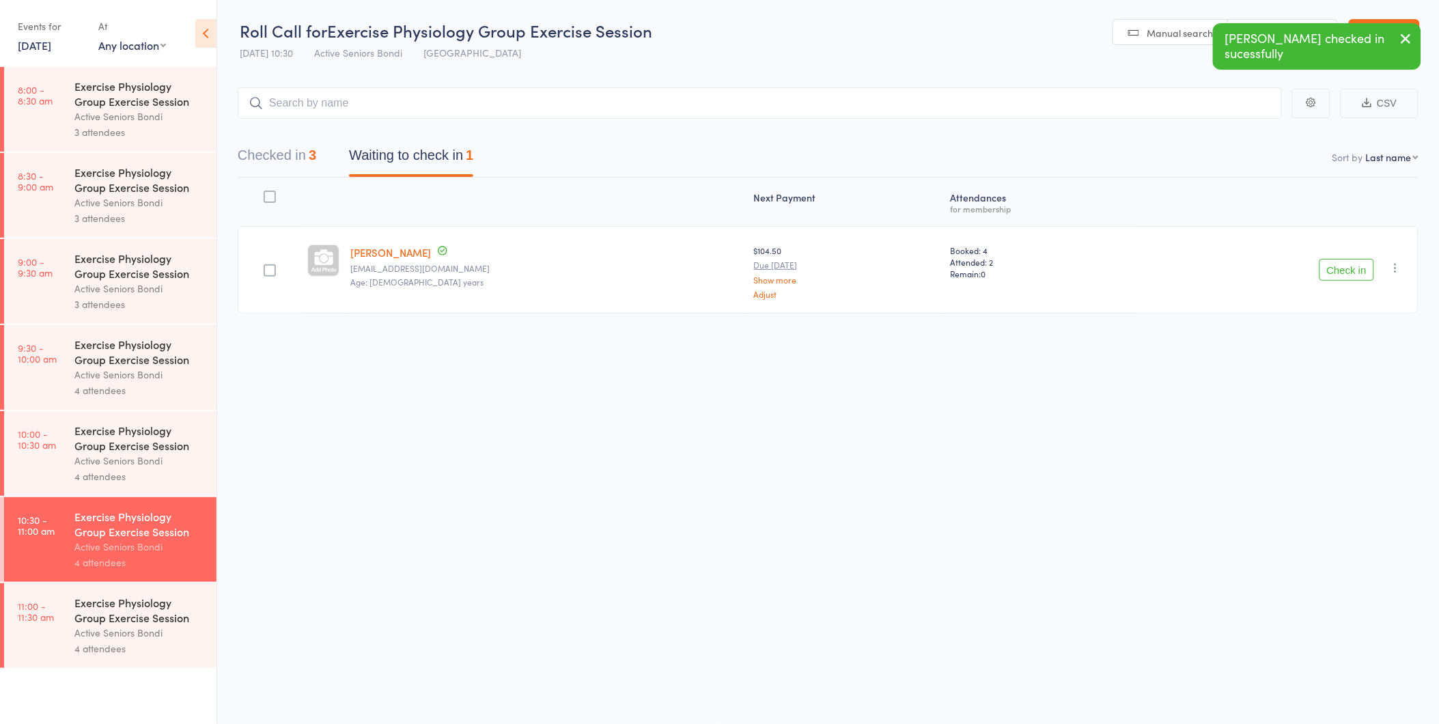
click at [1403, 41] on icon "button" at bounding box center [1406, 38] width 16 height 17
click at [1400, 42] on link "Exit roll call" at bounding box center [1384, 32] width 71 height 27
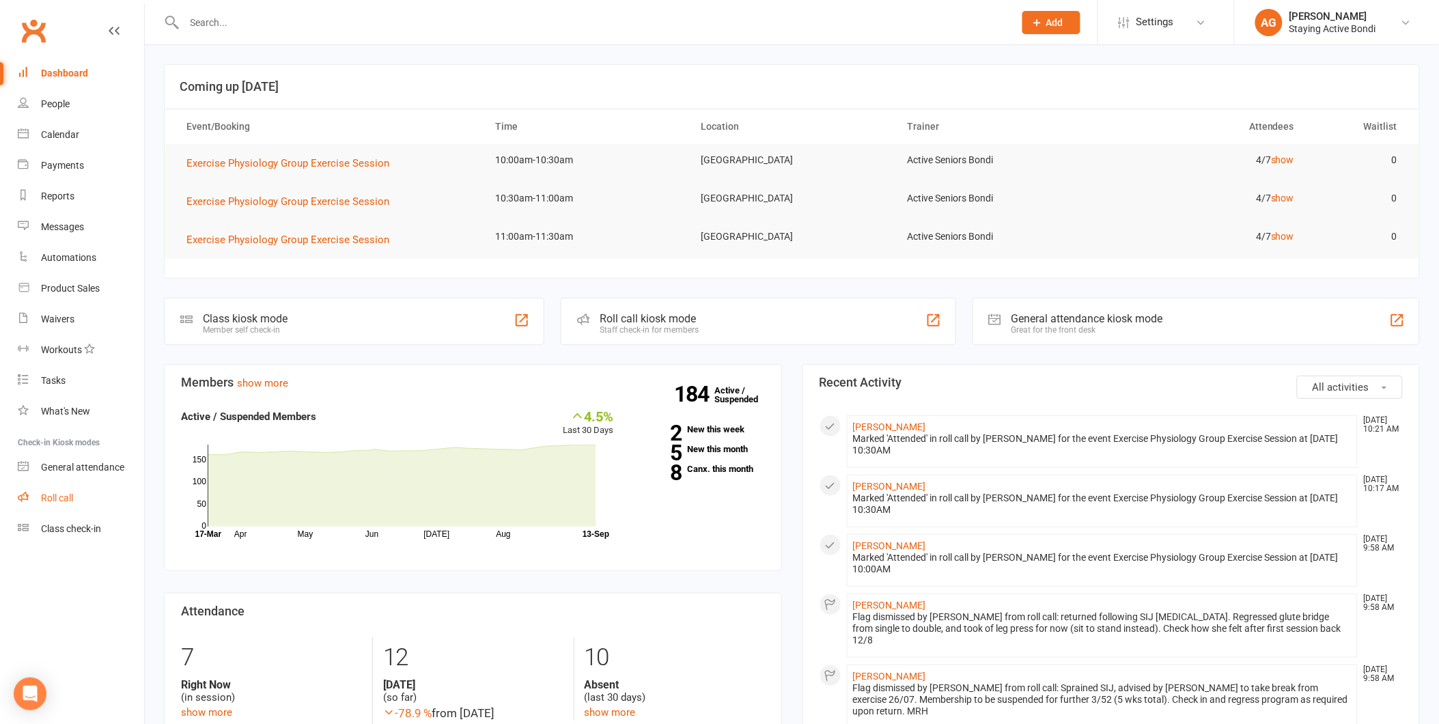
click at [87, 509] on link "Roll call" at bounding box center [81, 498] width 126 height 31
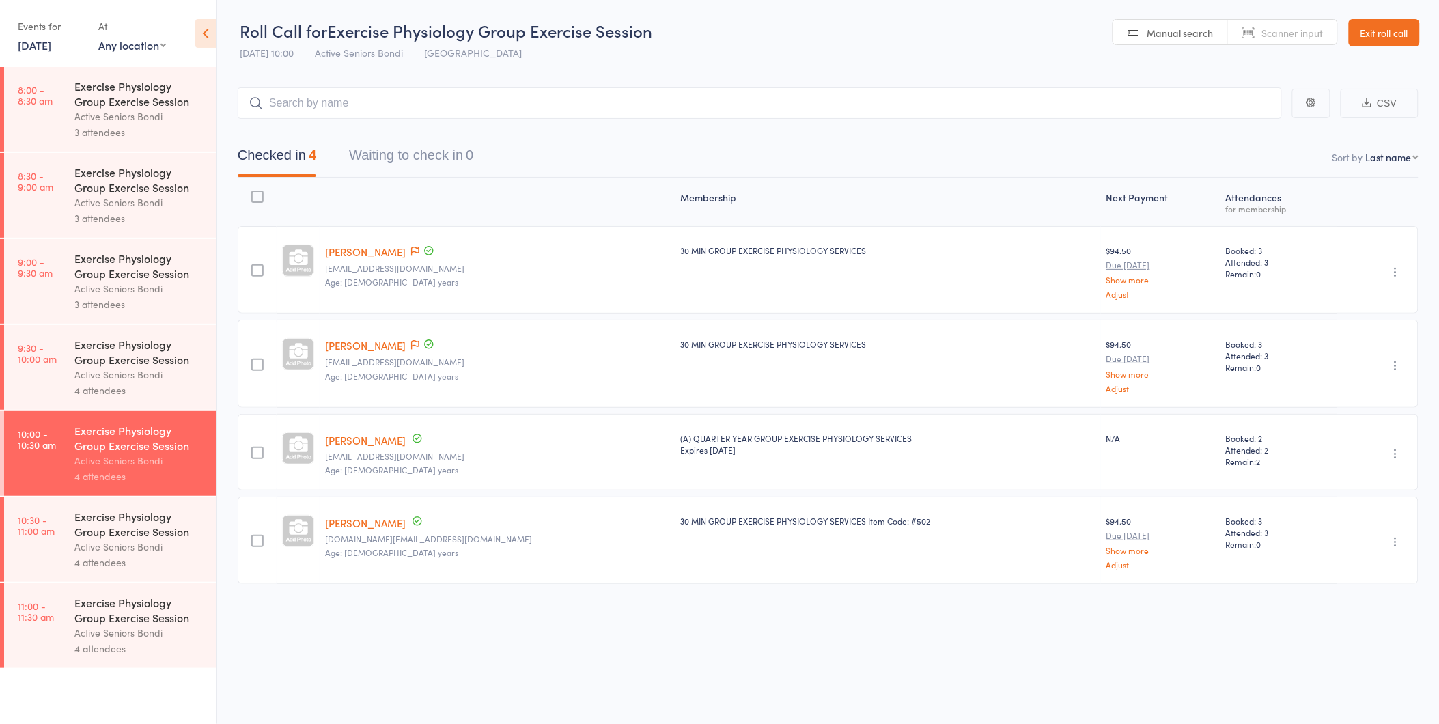
scroll to position [1, 0]
click at [172, 631] on div "Active Seniors Bondi" at bounding box center [139, 633] width 130 height 16
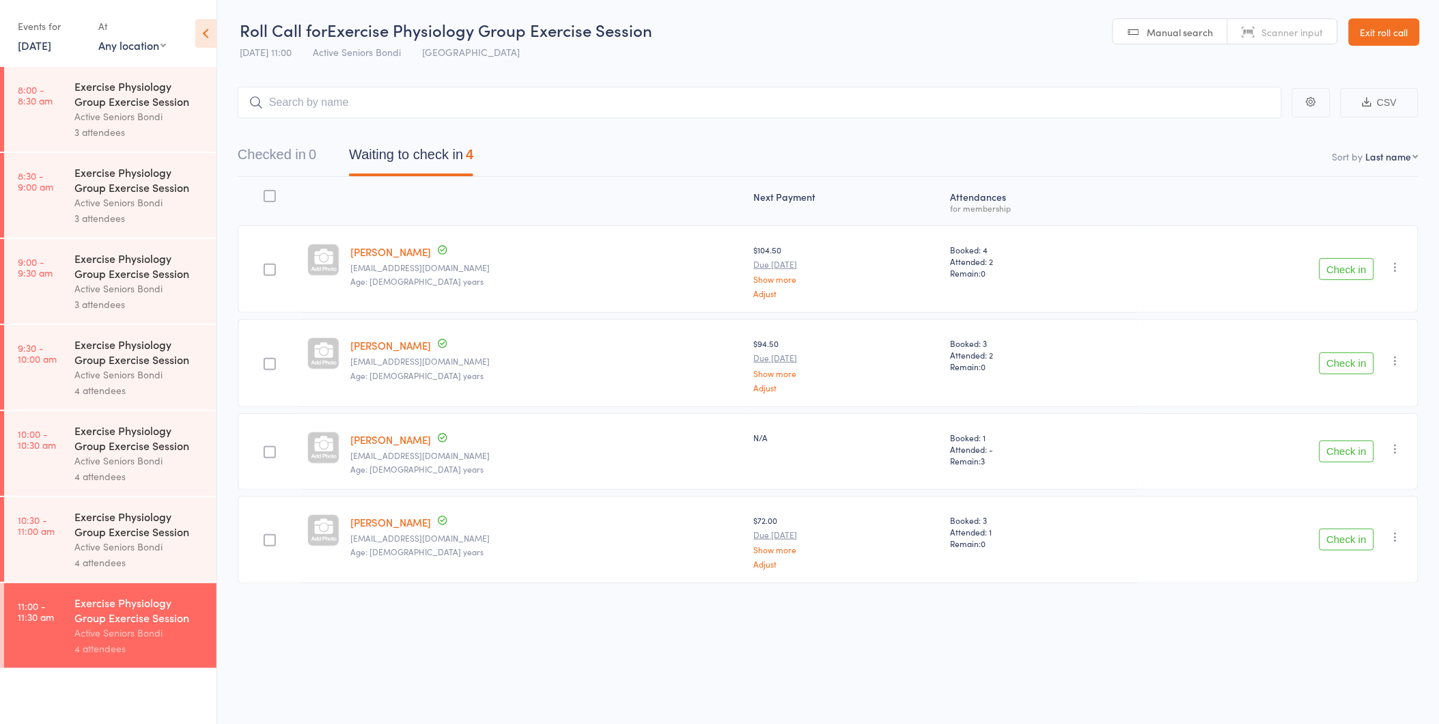
click at [168, 528] on div "Exercise Physiology Group Exercise Session" at bounding box center [139, 524] width 130 height 30
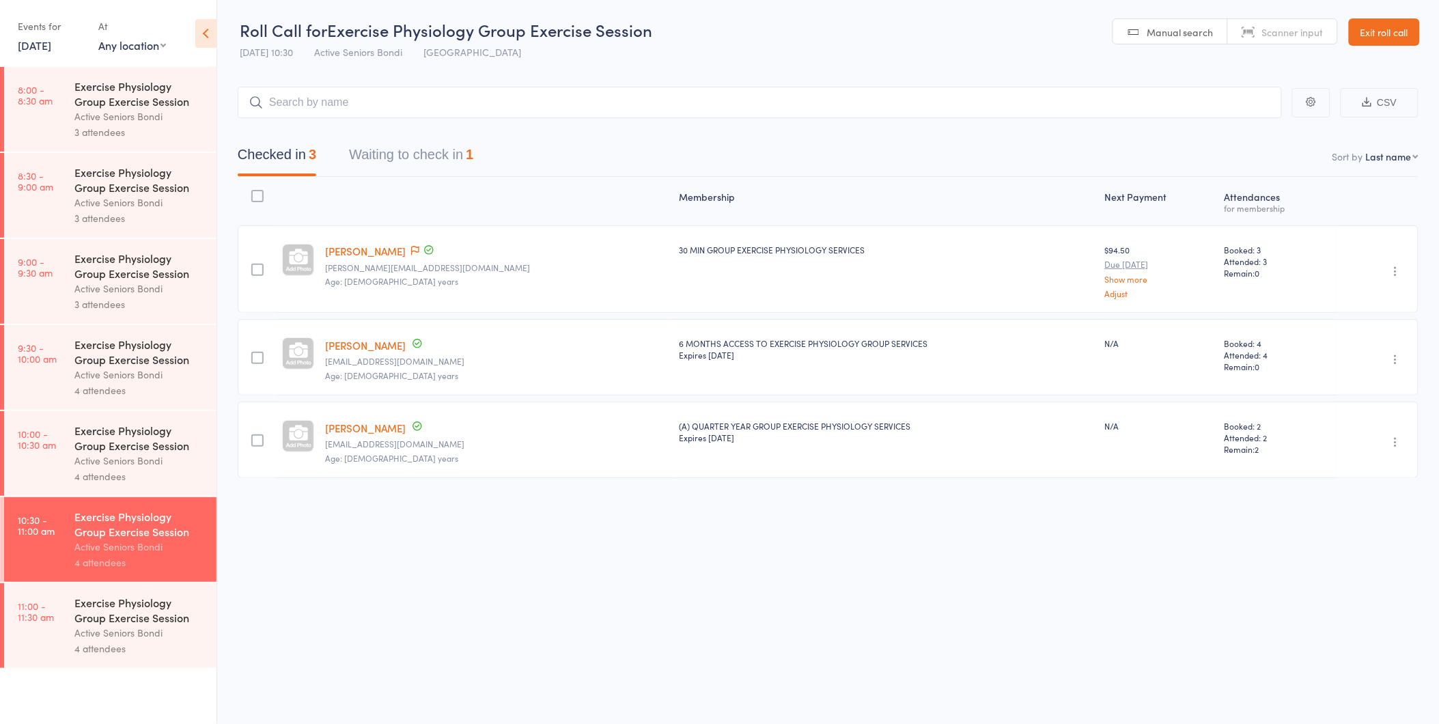
click at [393, 176] on div "Checked in 3 Waiting to check in 1" at bounding box center [828, 147] width 1181 height 59
click at [397, 165] on button "Waiting to check in 1" at bounding box center [411, 158] width 124 height 36
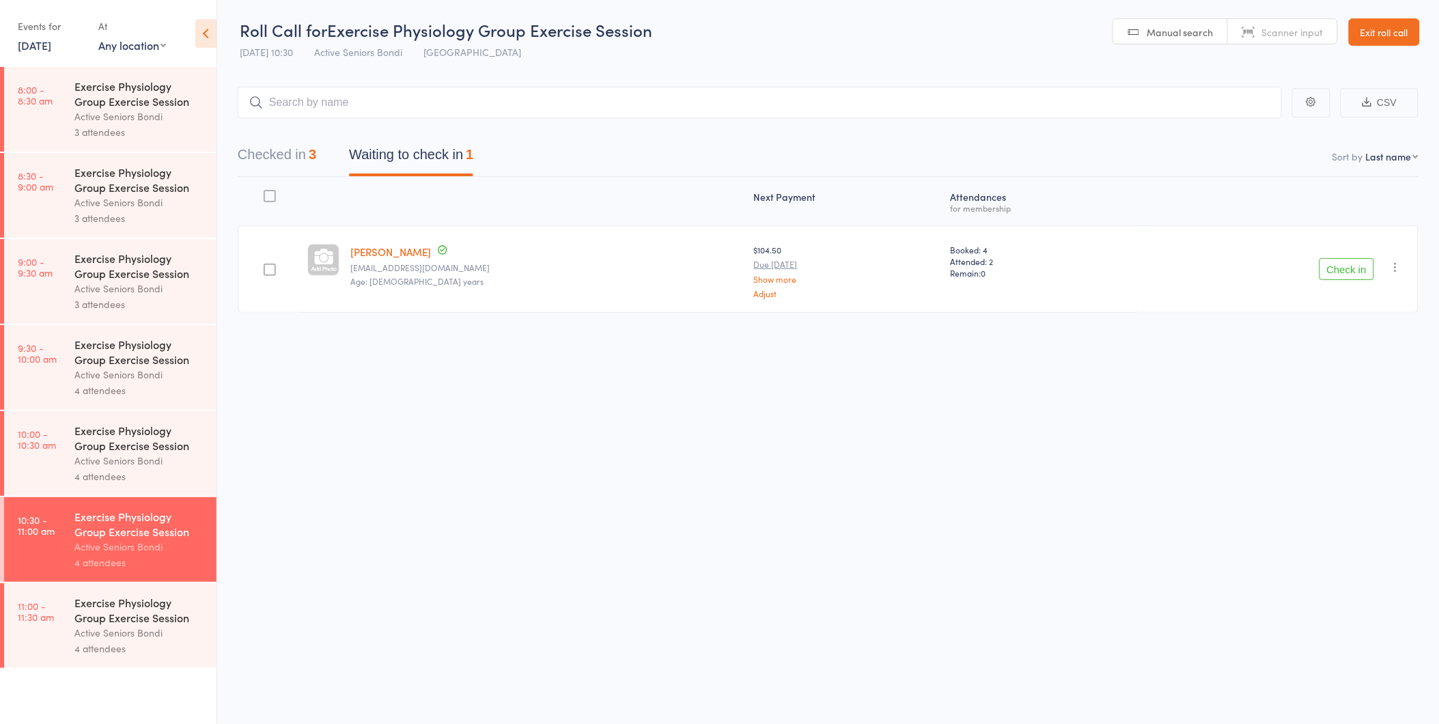
click at [101, 595] on div "Exercise Physiology Group Exercise Session Active Seniors Bondi 4 attendees" at bounding box center [145, 625] width 142 height 85
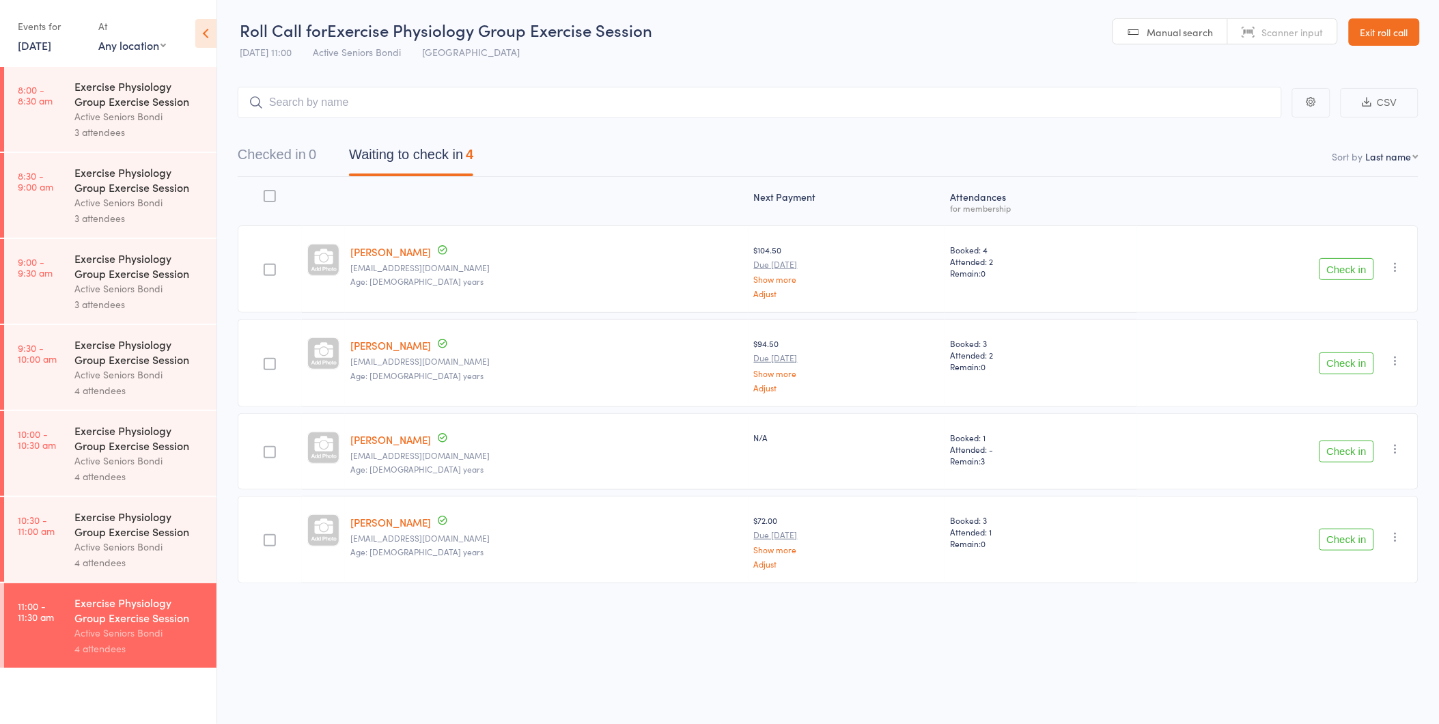
click at [173, 546] on div "Active Seniors Bondi" at bounding box center [139, 547] width 130 height 16
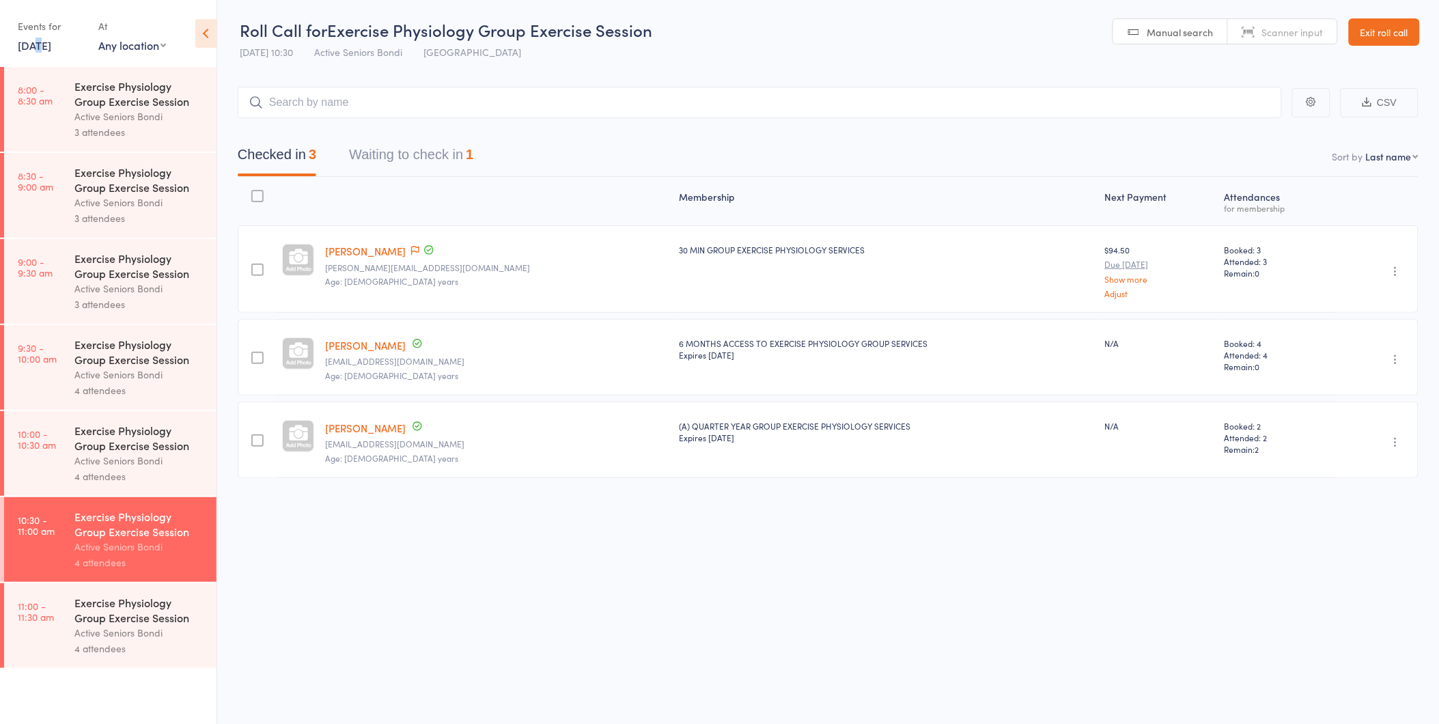
click at [35, 48] on link "[DATE]" at bounding box center [34, 45] width 33 height 15
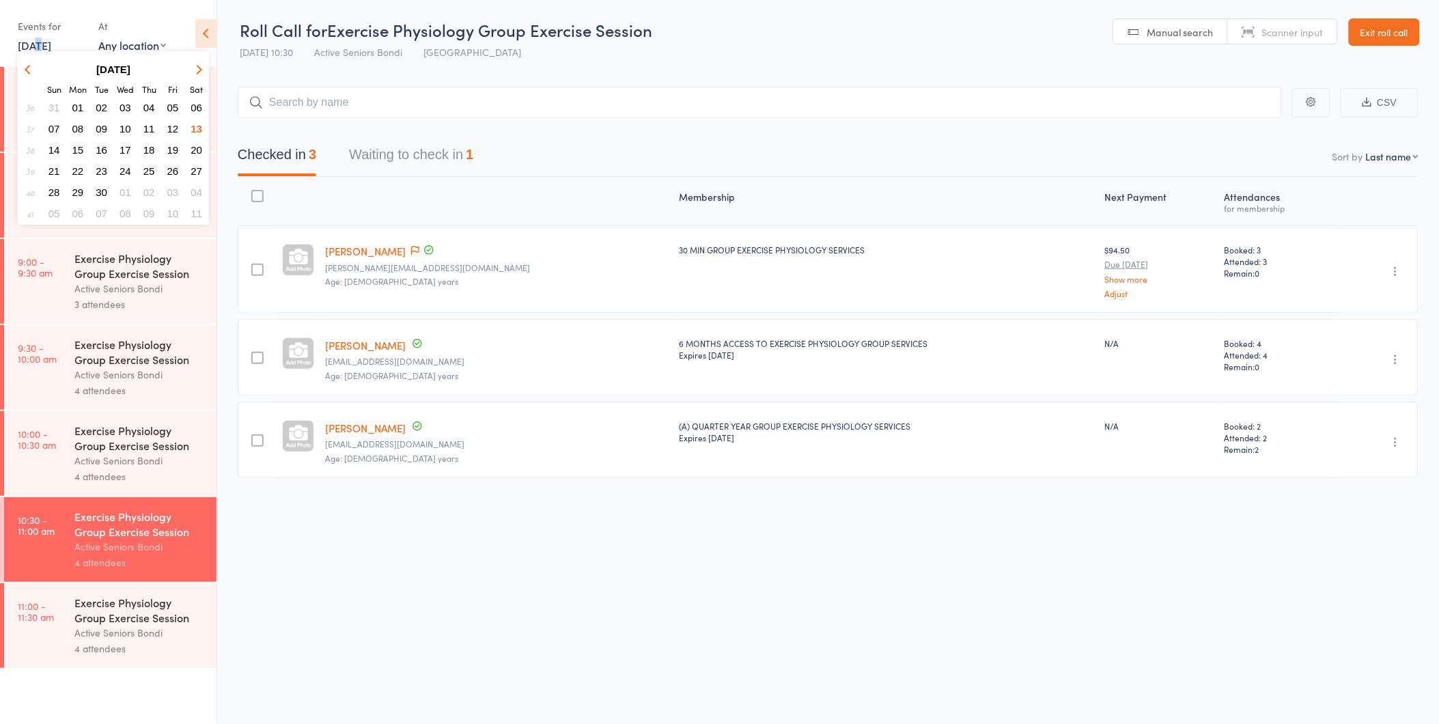
drag, startPoint x: 35, startPoint y: 48, endPoint x: 99, endPoint y: 141, distance: 112.9
click at [99, 141] on button "16" at bounding box center [101, 150] width 21 height 18
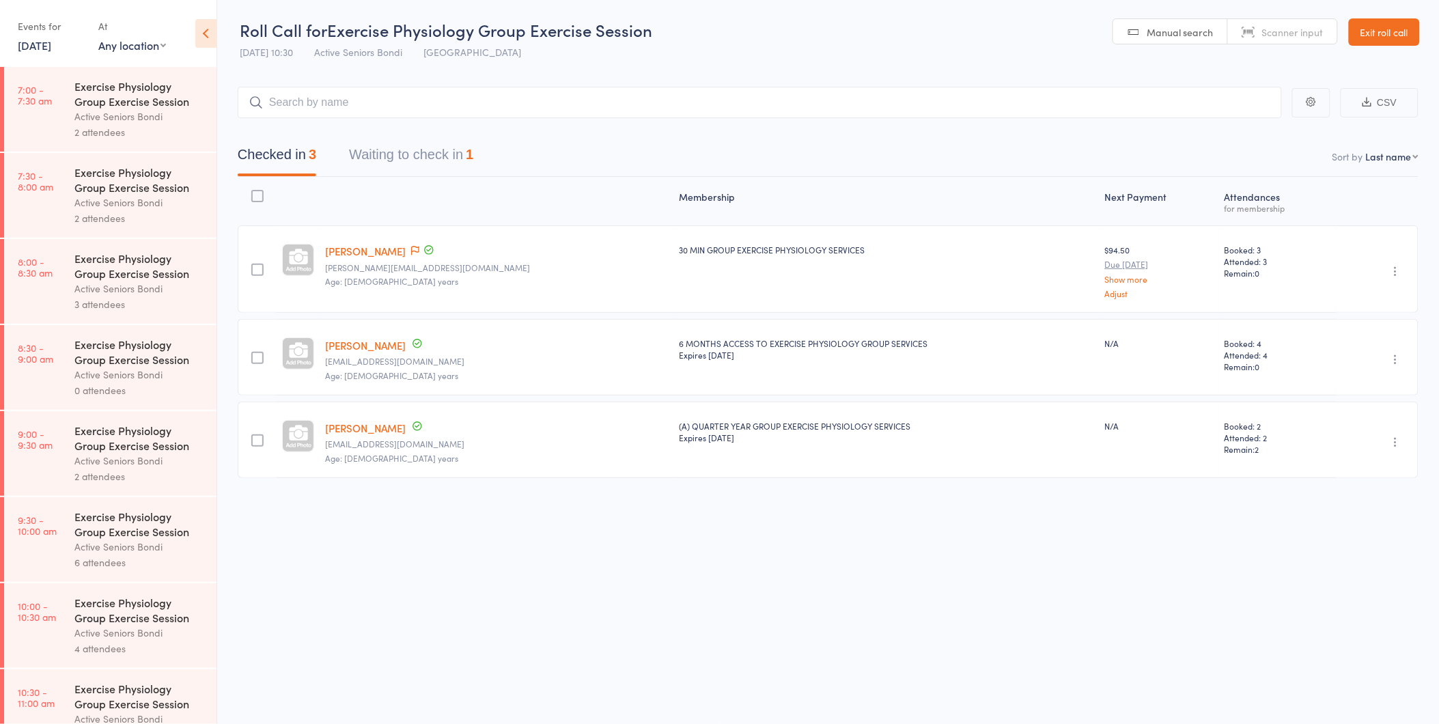
click at [51, 43] on link "[DATE]" at bounding box center [34, 45] width 33 height 15
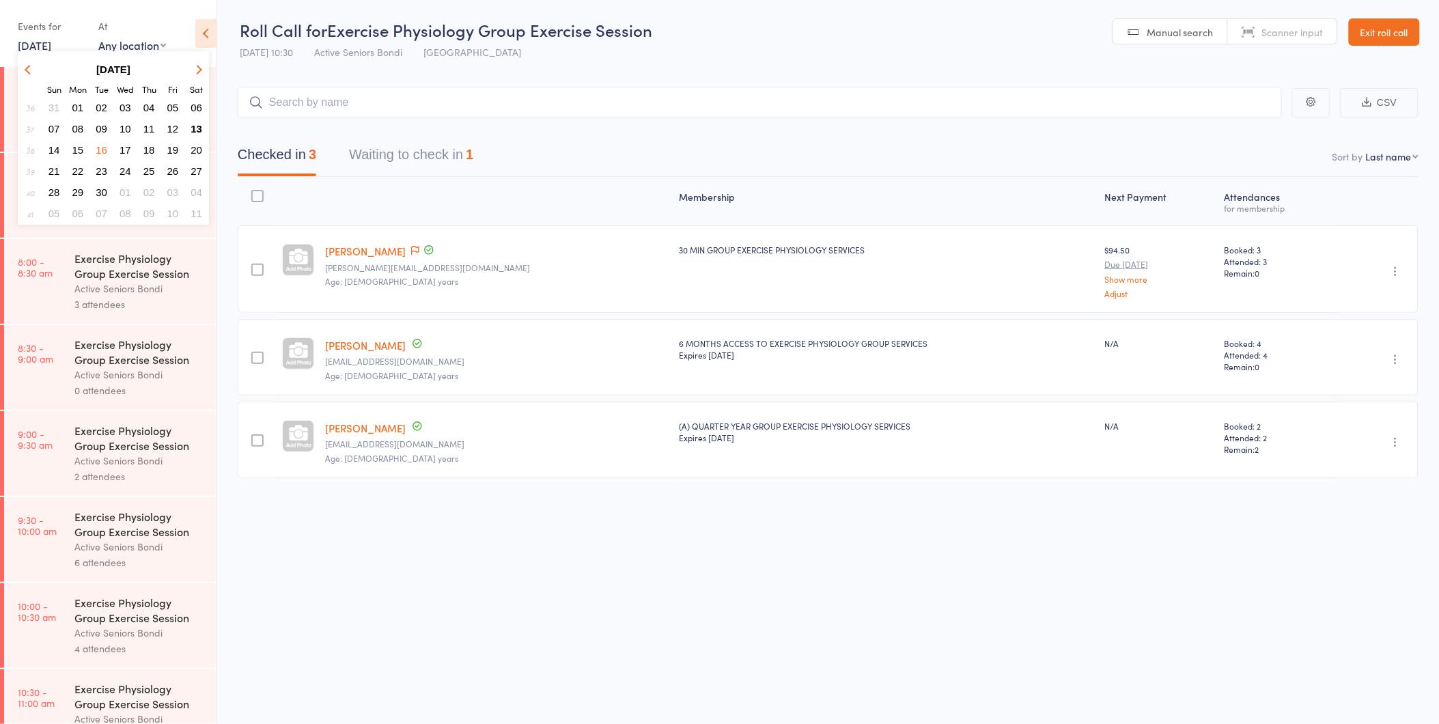
click at [104, 141] on button "16" at bounding box center [101, 150] width 21 height 18
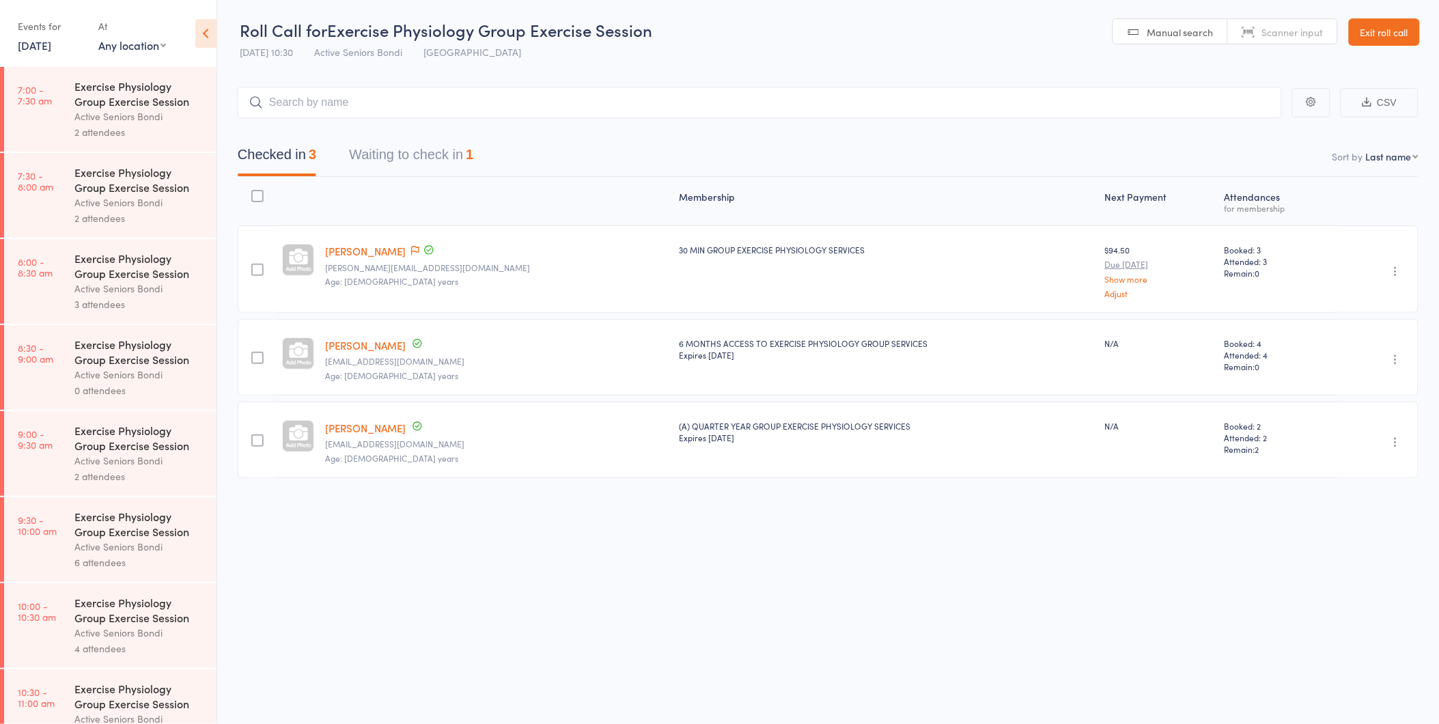
click at [90, 520] on div "Exercise Physiology Group Exercise Session" at bounding box center [139, 524] width 130 height 30
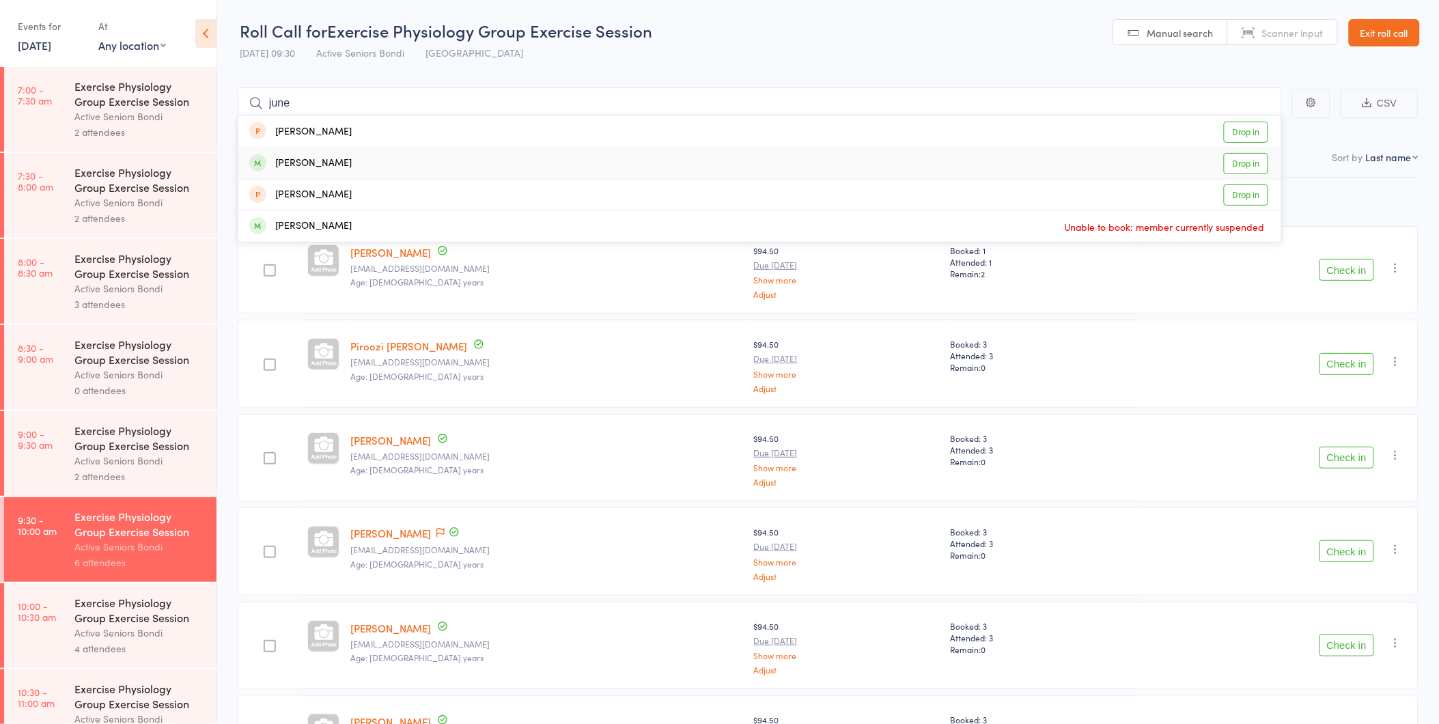
type input "june"
click at [1247, 167] on link "Drop in" at bounding box center [1246, 163] width 44 height 21
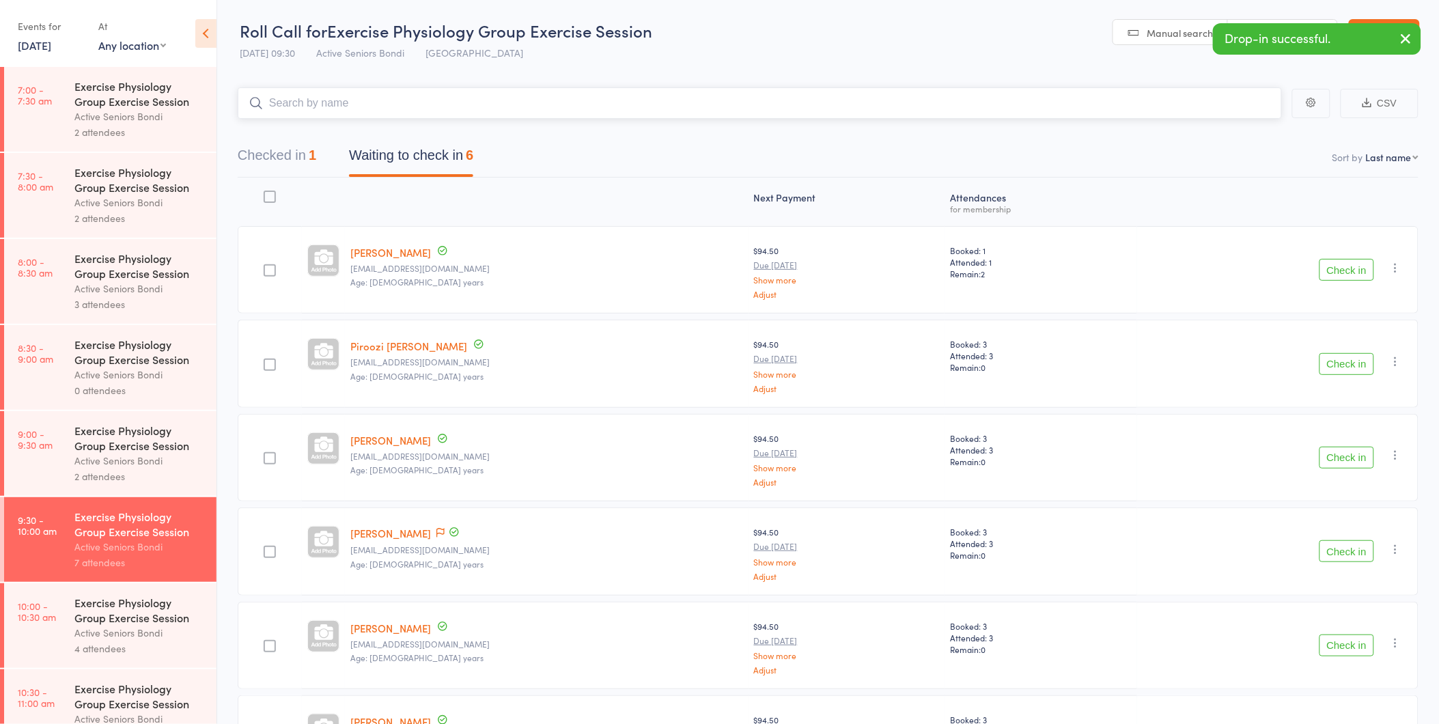
click at [302, 158] on button "Checked in 1" at bounding box center [277, 159] width 79 height 36
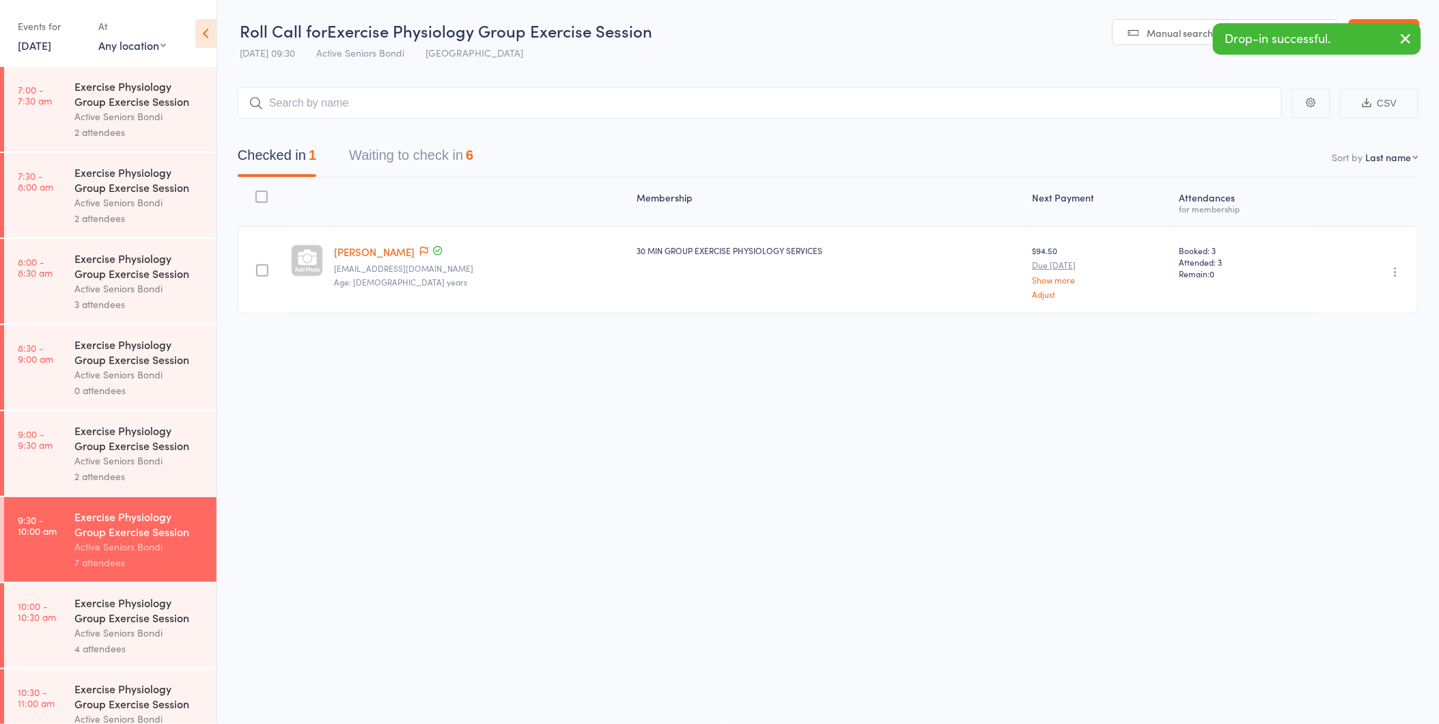
click at [1400, 272] on icon "button" at bounding box center [1396, 272] width 14 height 14
click at [1374, 295] on li "Undo check-in" at bounding box center [1346, 298] width 113 height 17
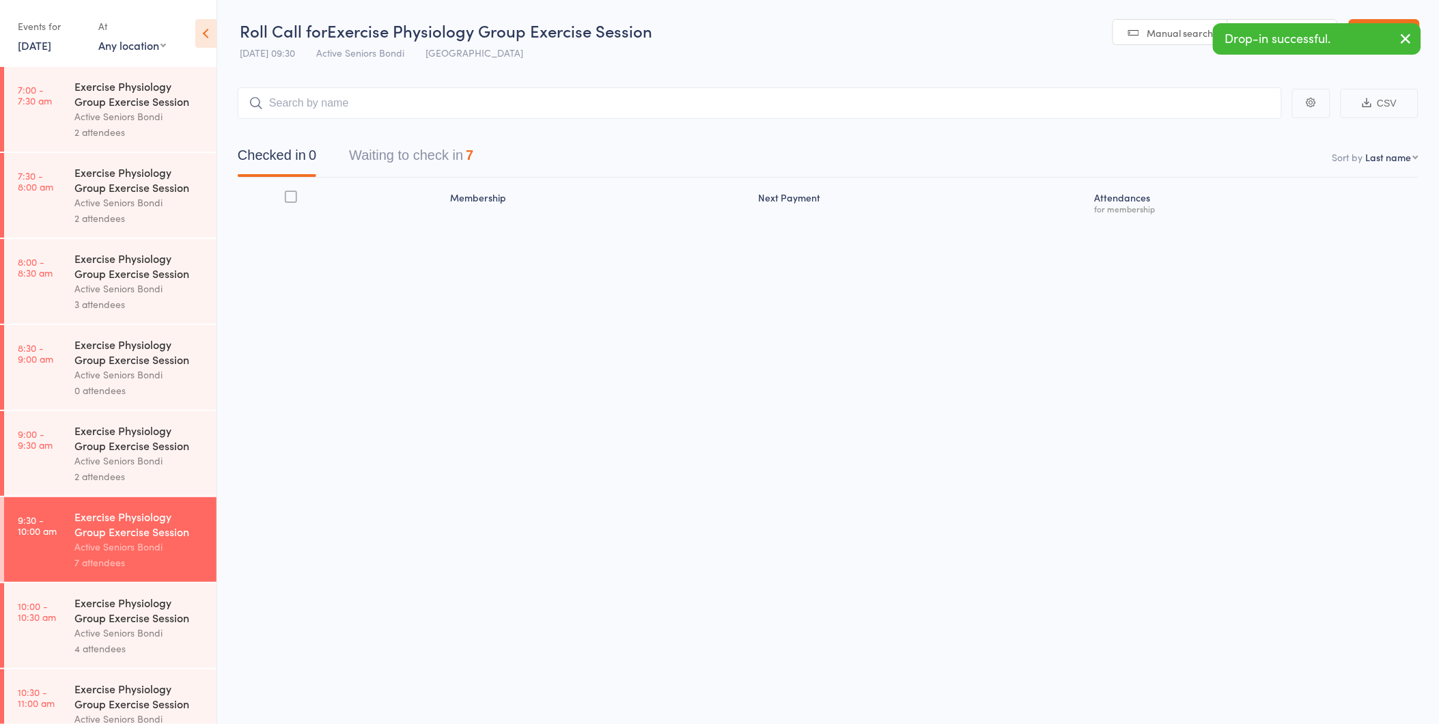
click at [454, 148] on button "Waiting to check in 7" at bounding box center [411, 159] width 124 height 36
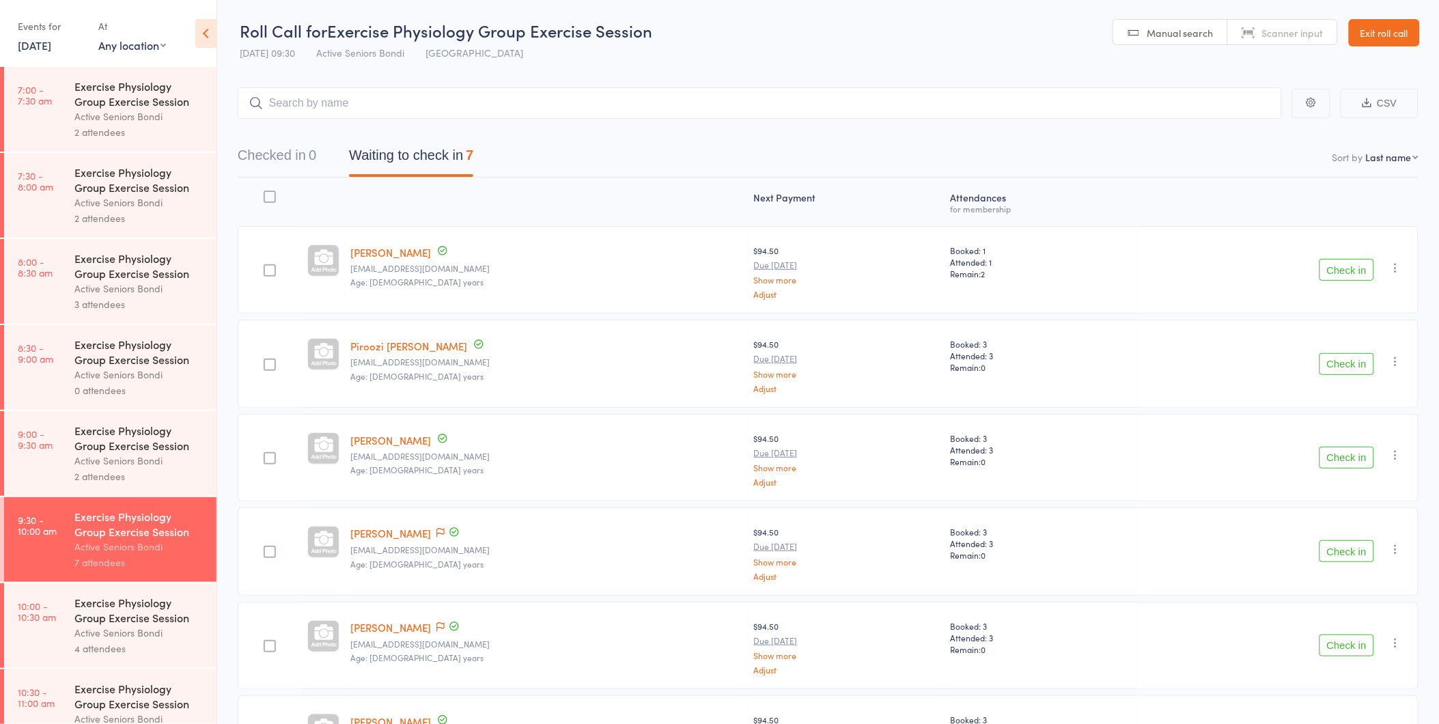
click at [1354, 37] on link "Exit roll call" at bounding box center [1384, 32] width 71 height 27
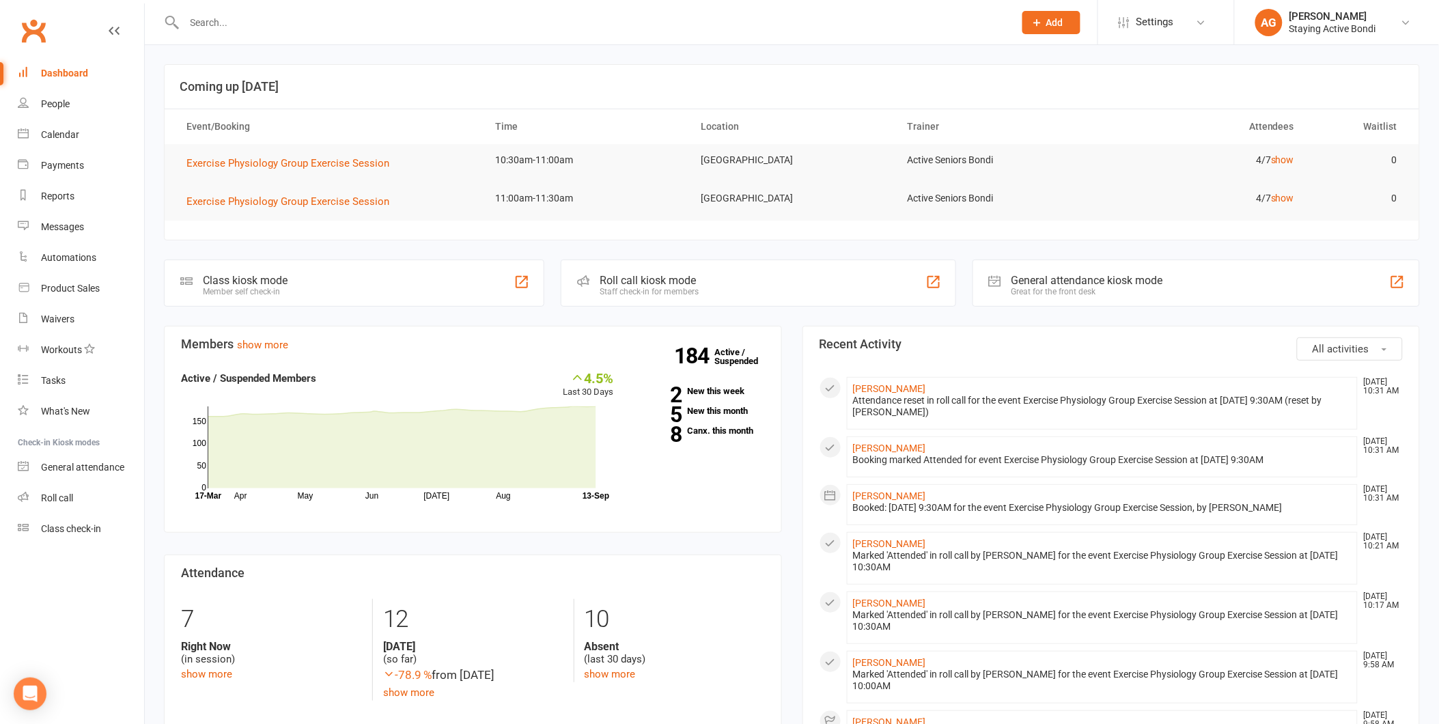
click at [43, 492] on div "Roll call" at bounding box center [57, 497] width 32 height 11
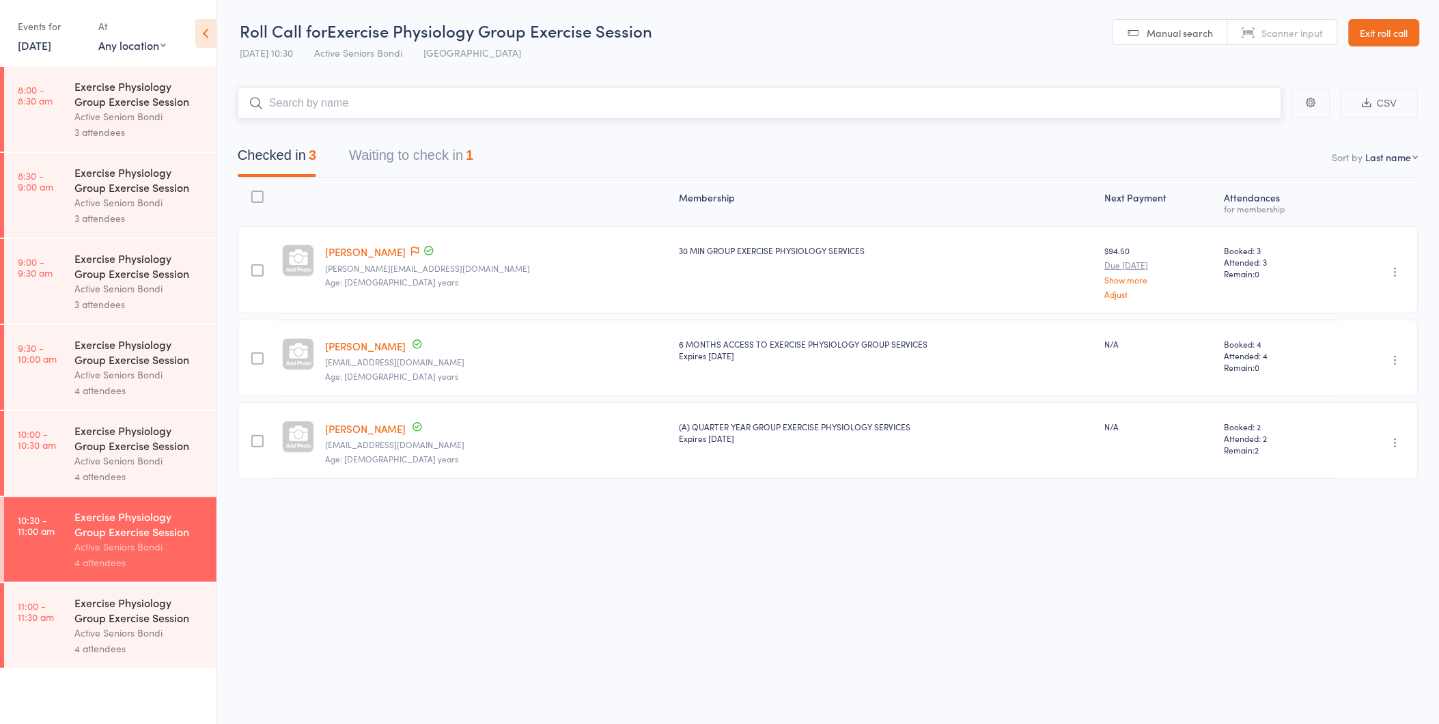
click at [424, 153] on button "Waiting to check in 1" at bounding box center [411, 159] width 124 height 36
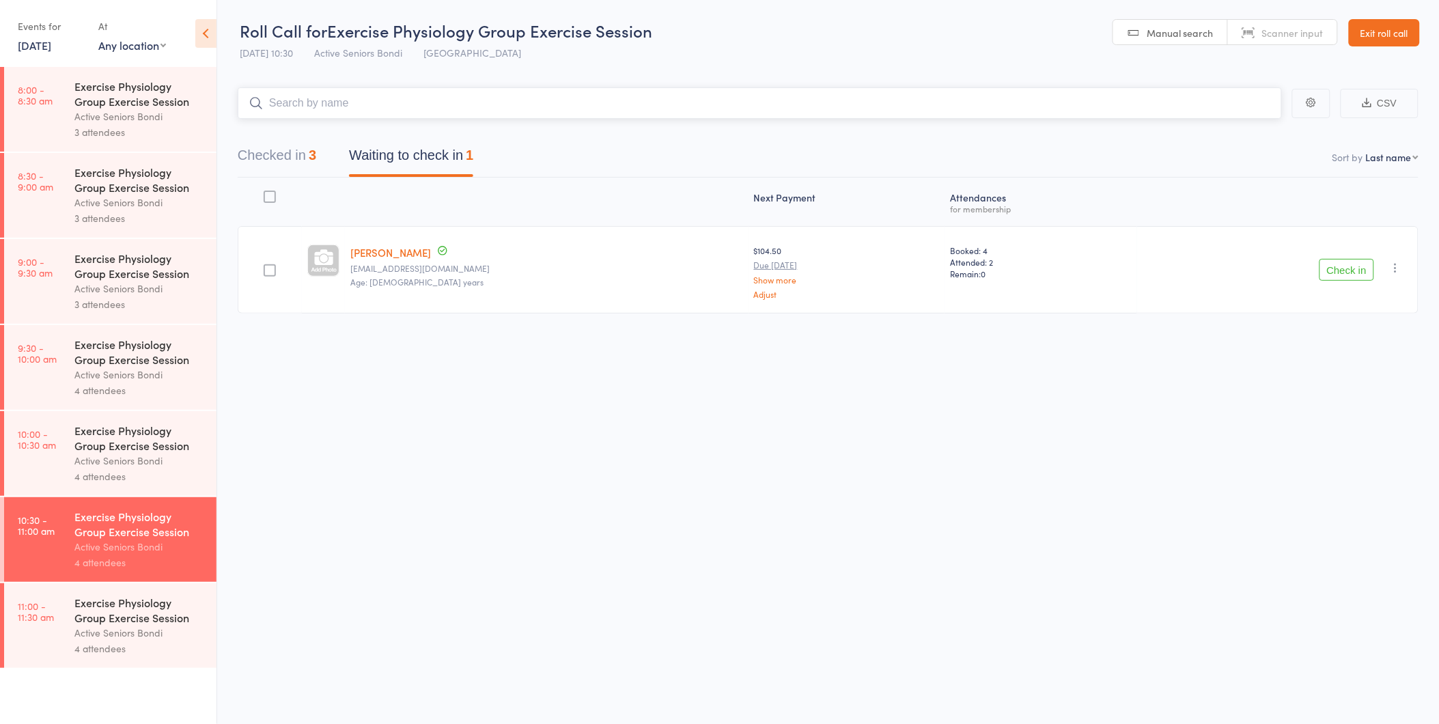
scroll to position [1, 0]
click at [1323, 254] on div "Check in Check in Send message Add Note Add Task Add Flag Remove Mark absent" at bounding box center [1277, 268] width 281 height 87
click at [1337, 260] on button "Check in" at bounding box center [1346, 269] width 55 height 22
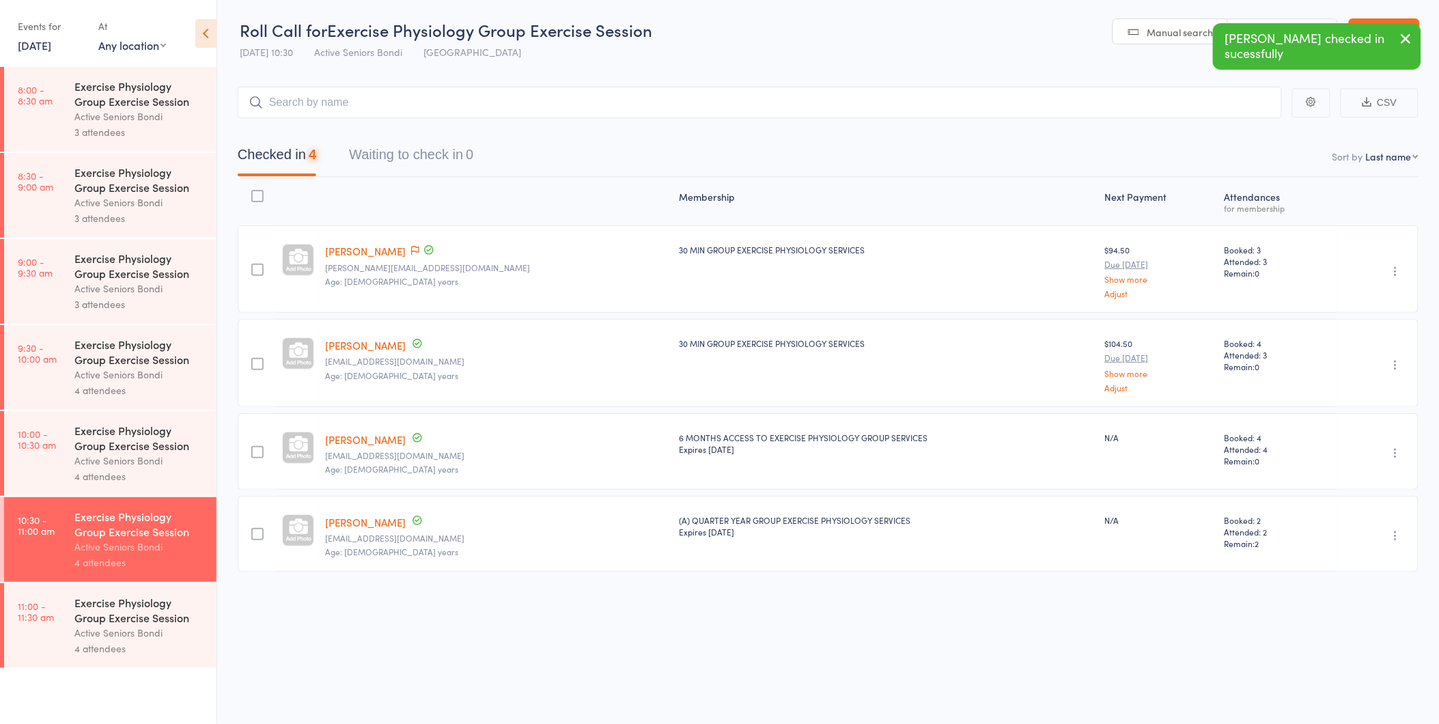
click at [138, 604] on div "Exercise Physiology Group Exercise Session" at bounding box center [139, 610] width 130 height 30
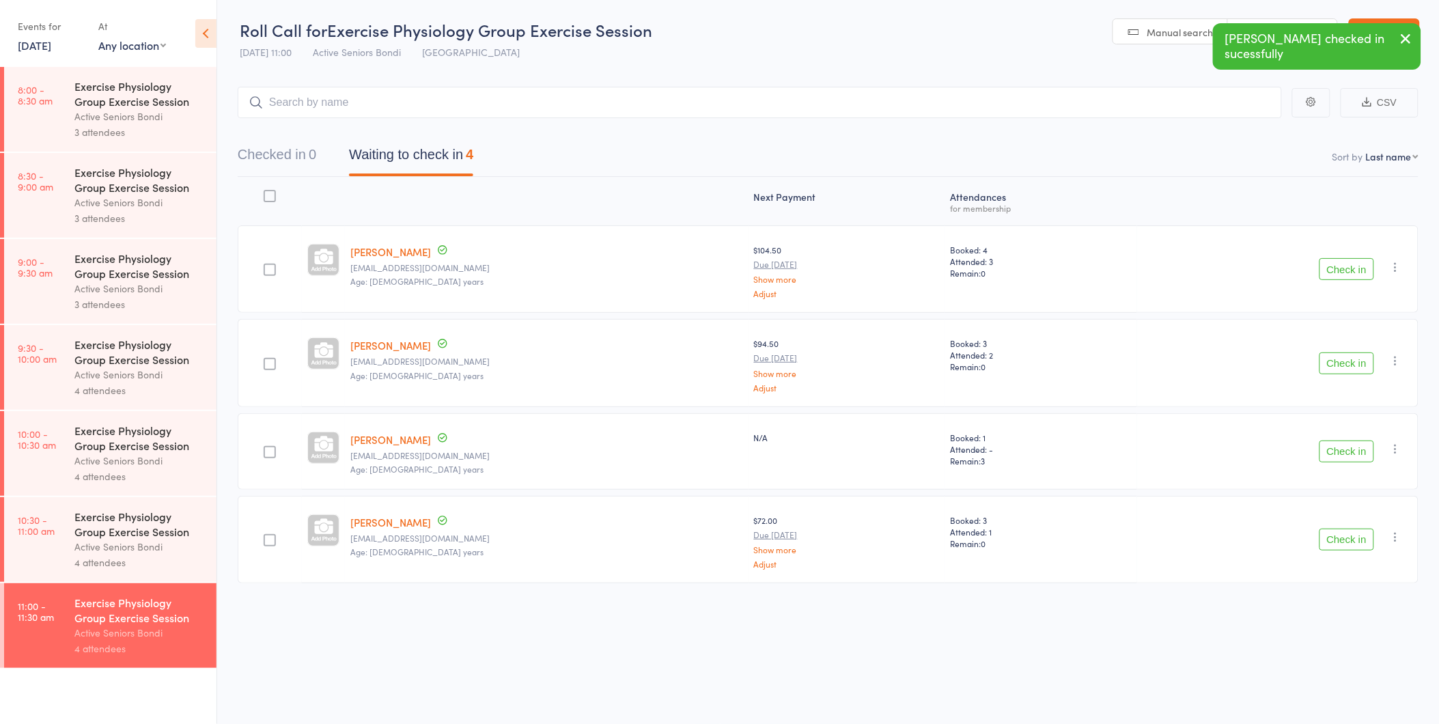
click at [1325, 277] on button "Check in" at bounding box center [1346, 269] width 55 height 22
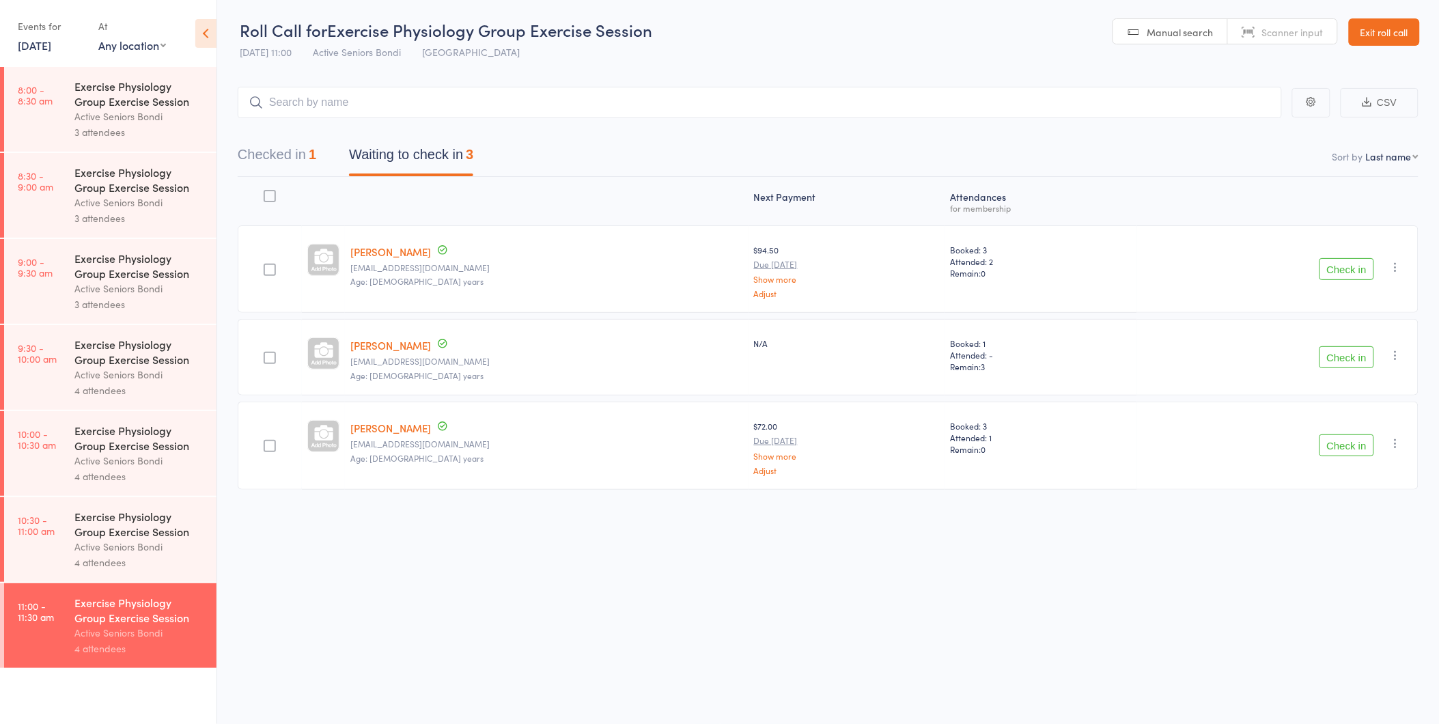
click at [1362, 451] on button "Check in" at bounding box center [1346, 445] width 55 height 22
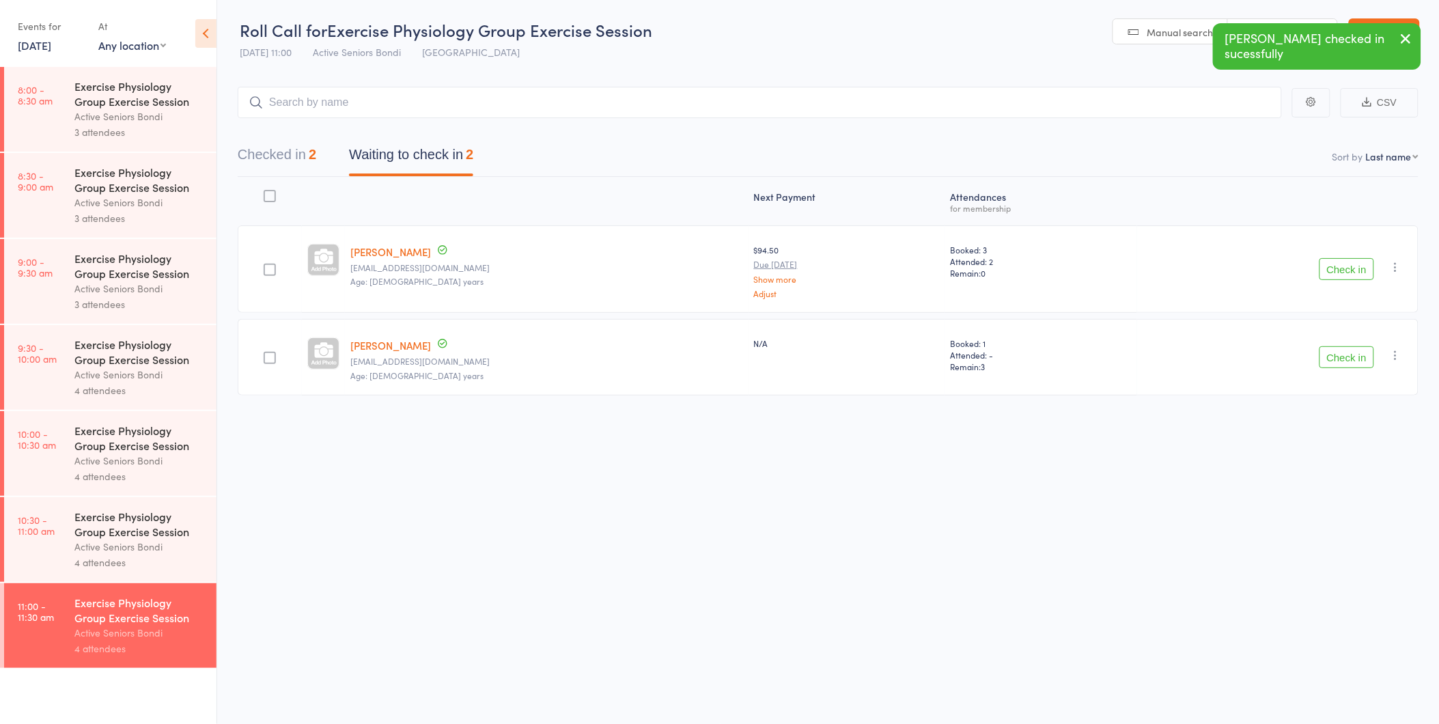
click at [316, 168] on button "Checked in 2" at bounding box center [277, 158] width 79 height 36
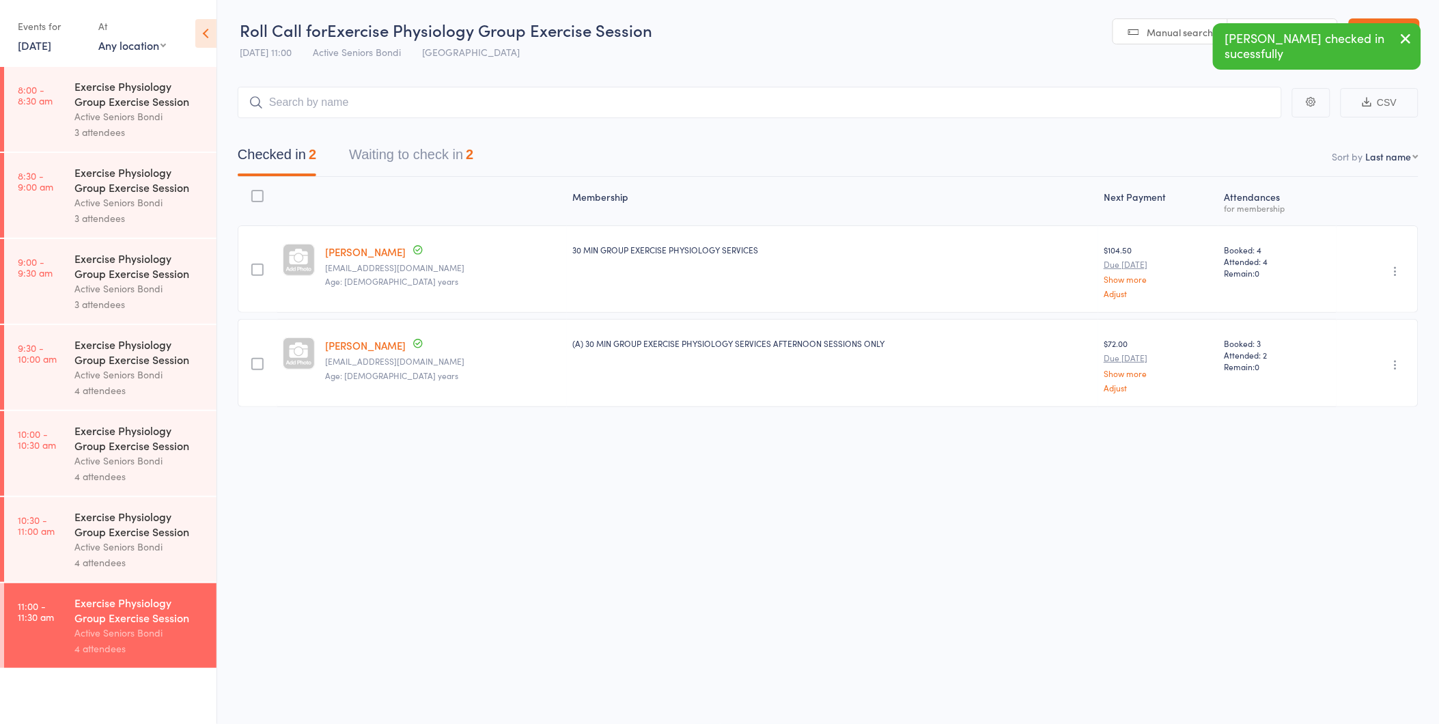
click at [401, 156] on button "Waiting to check in 2" at bounding box center [411, 158] width 124 height 36
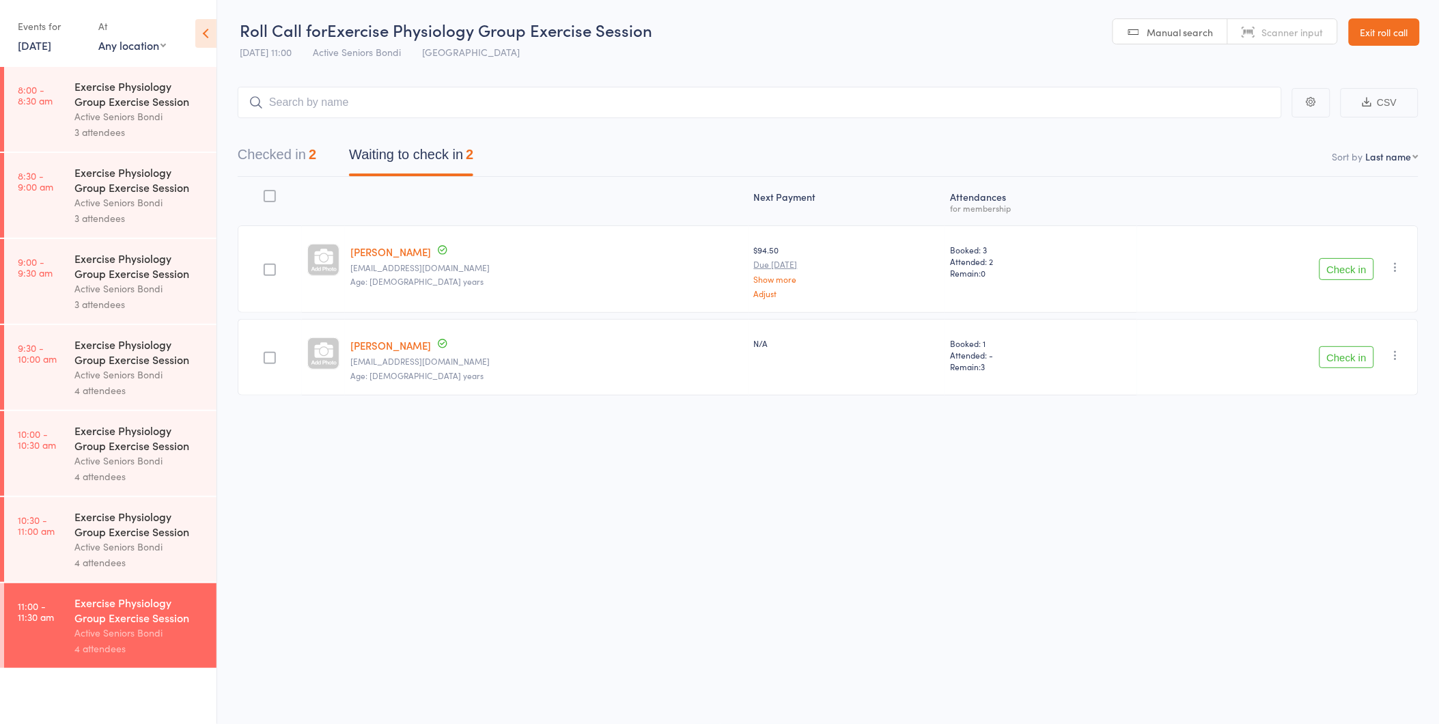
click at [50, 38] on link "13 Sep, 2025" at bounding box center [34, 45] width 33 height 15
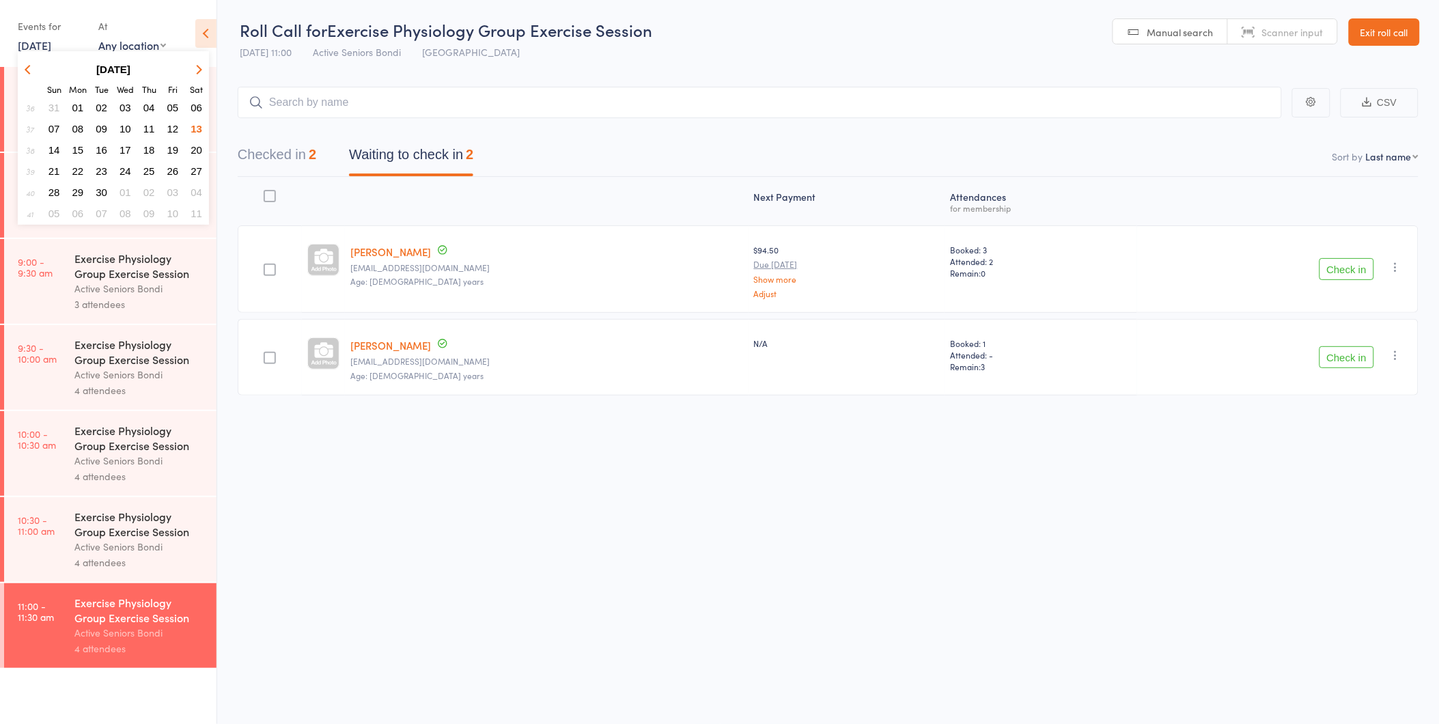
click at [73, 165] on span "22" at bounding box center [78, 171] width 12 height 12
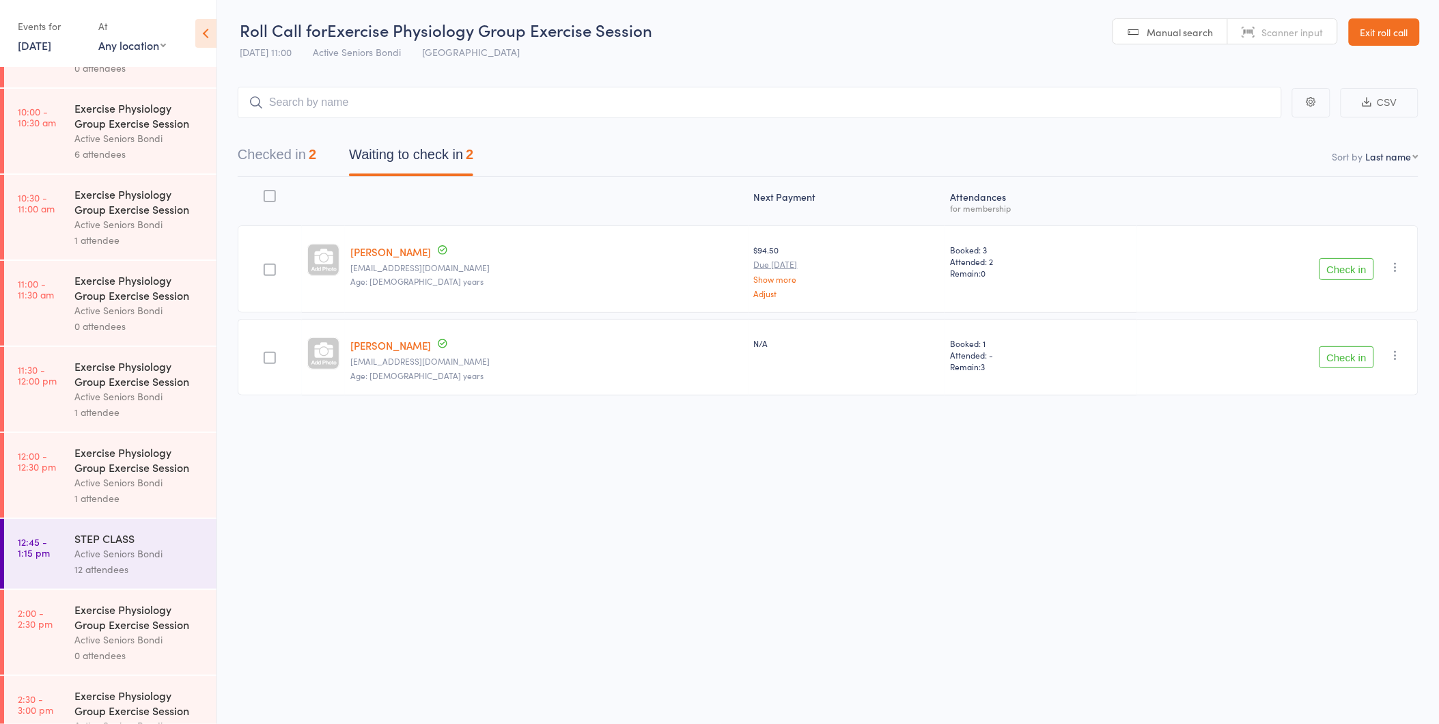
scroll to position [531, 0]
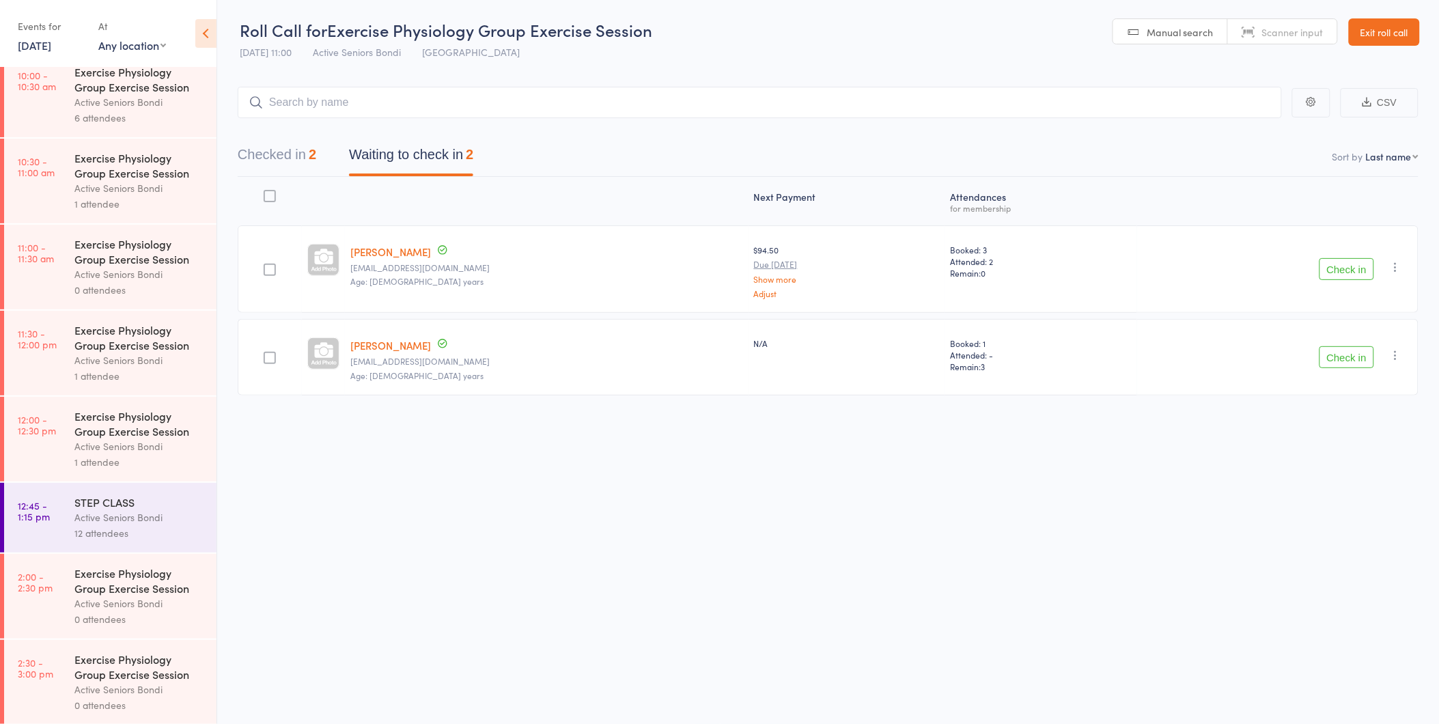
click at [98, 509] on div "STEP CLASS" at bounding box center [139, 501] width 130 height 15
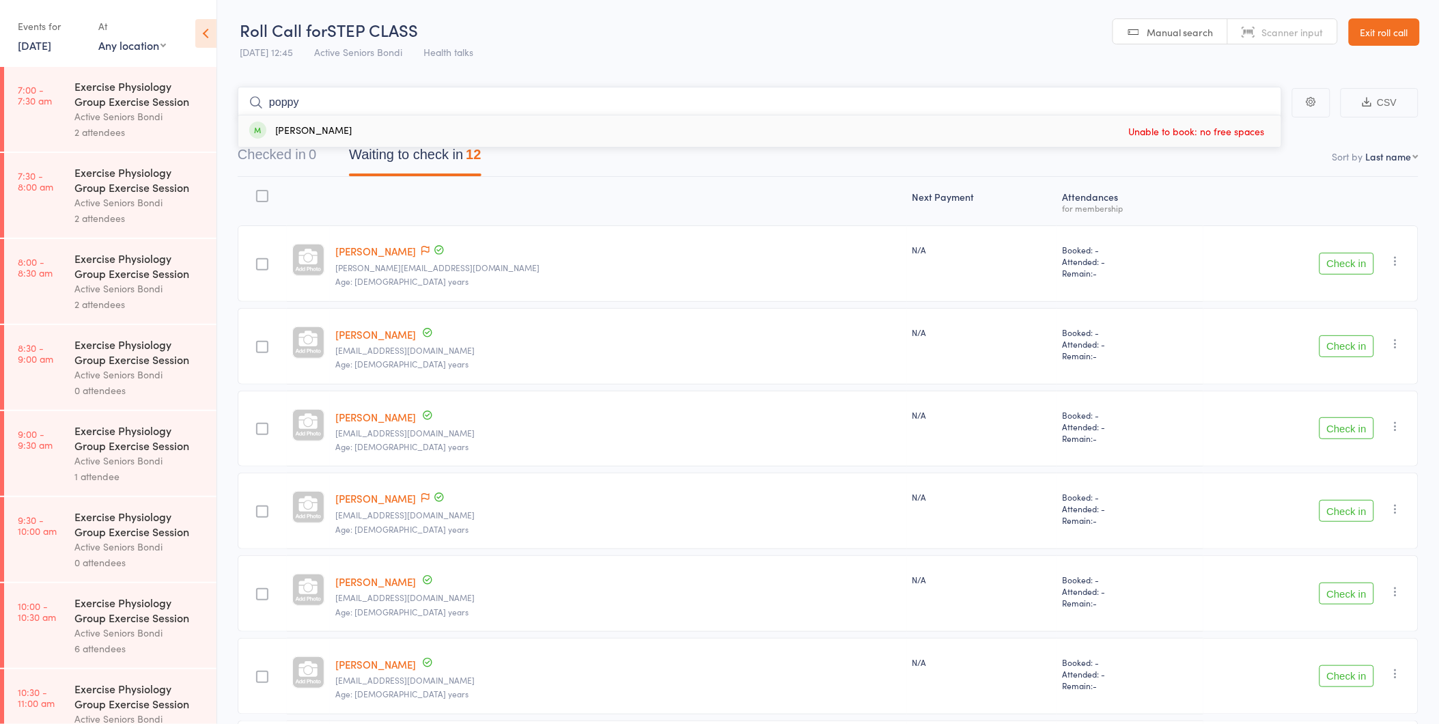
type input "poppy"
click at [907, 188] on div "Next Payment" at bounding box center [982, 201] width 150 height 36
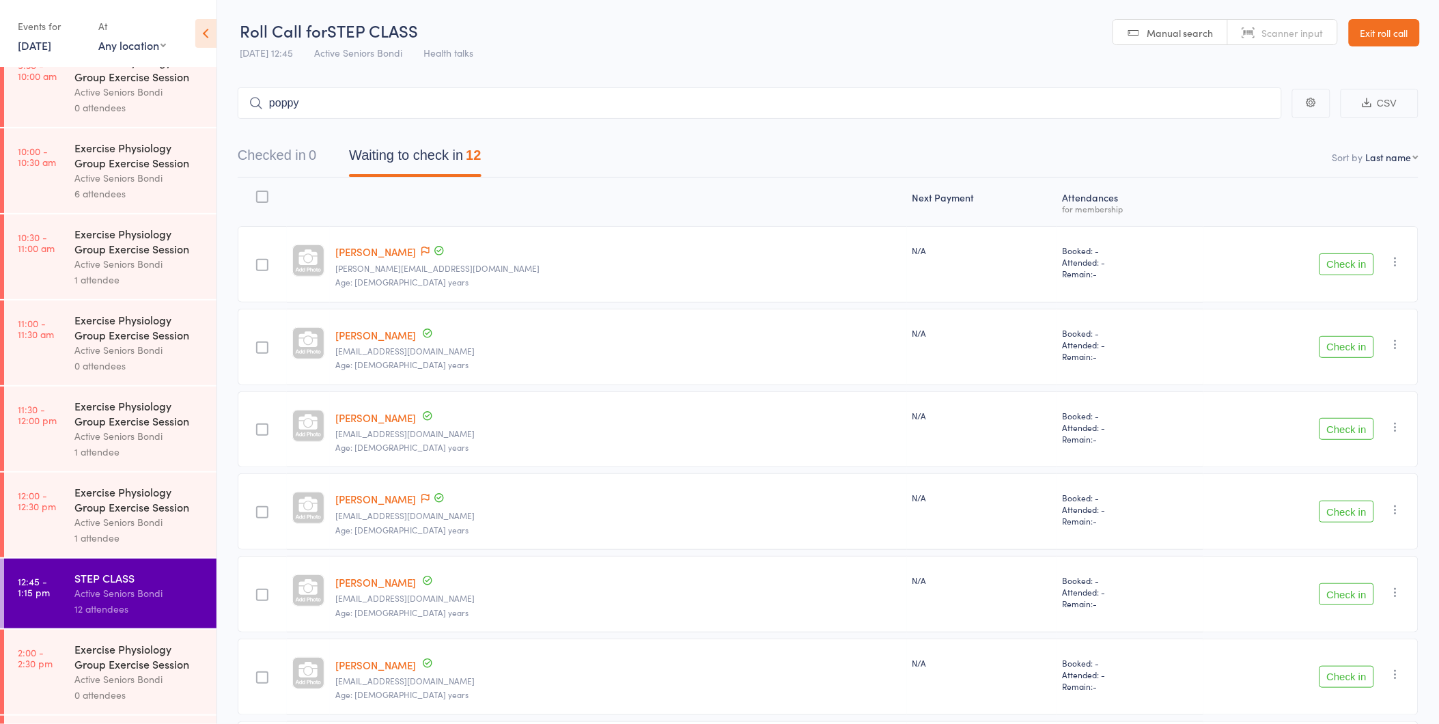
scroll to position [709, 0]
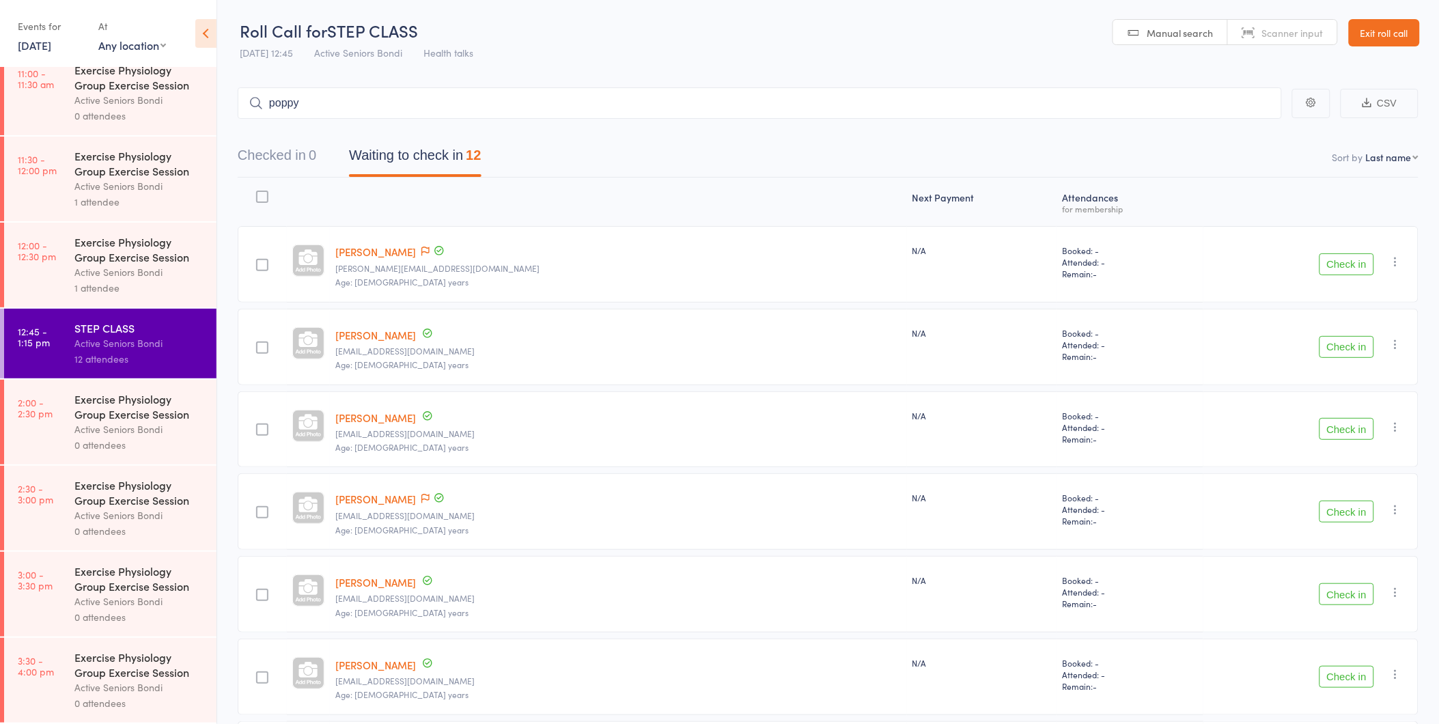
click at [1359, 42] on link "Exit roll call" at bounding box center [1384, 32] width 71 height 27
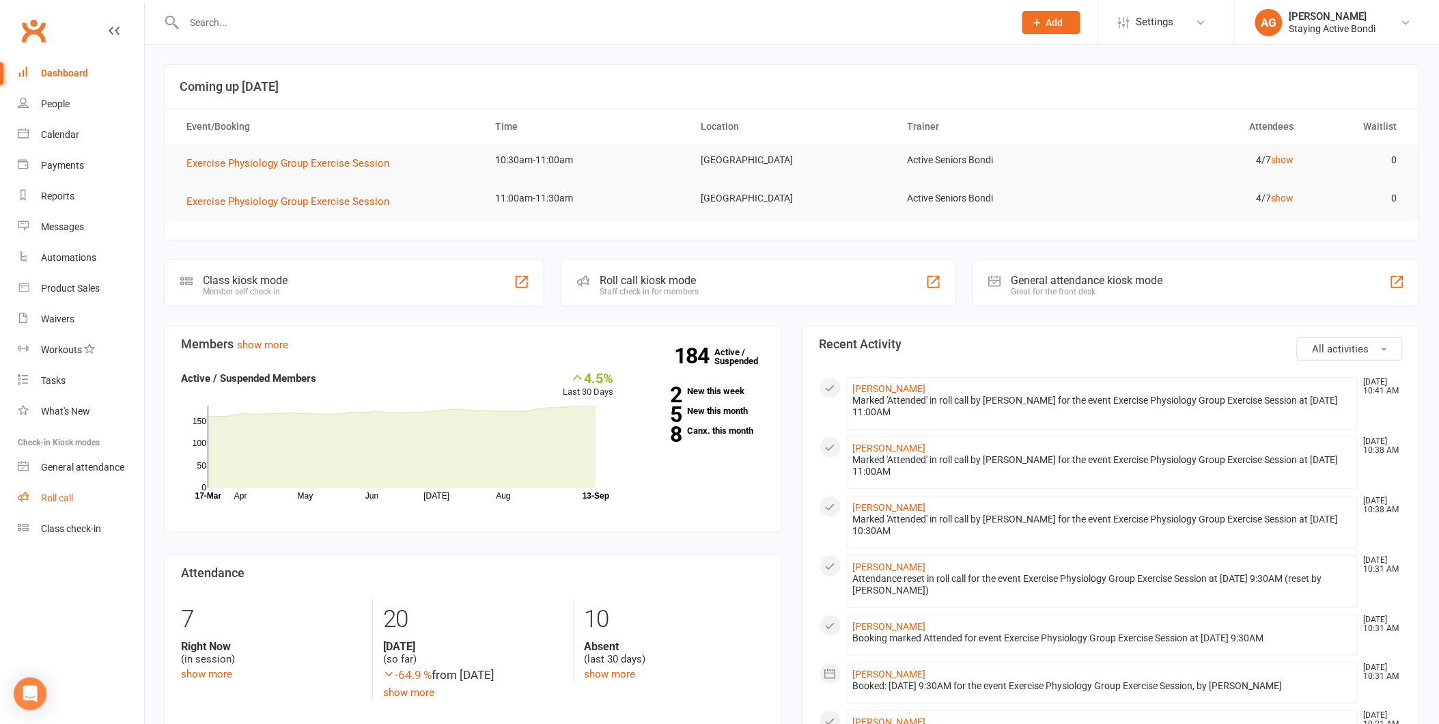
click at [38, 512] on link "Roll call" at bounding box center [81, 498] width 126 height 31
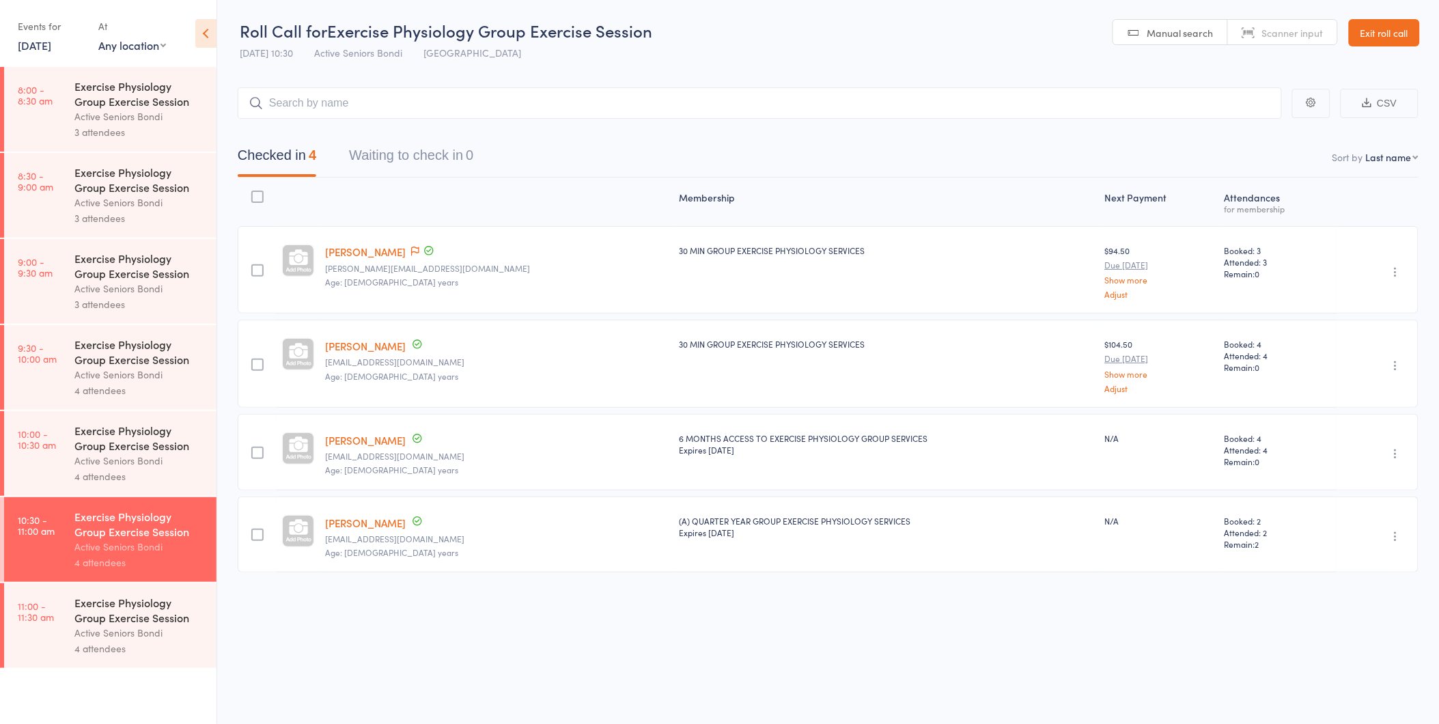
click at [111, 635] on div "Active Seniors Bondi" at bounding box center [139, 633] width 130 height 16
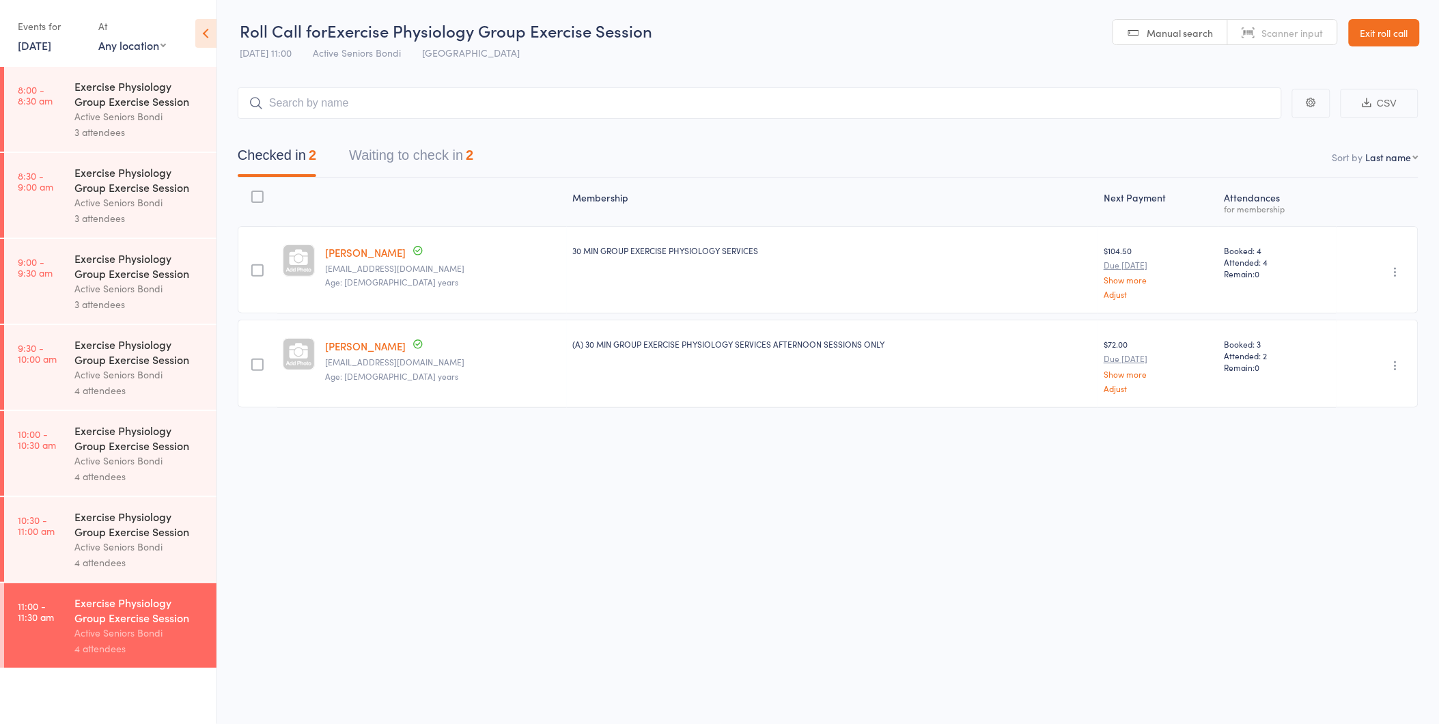
click at [428, 147] on button "Waiting to check in 2" at bounding box center [411, 159] width 124 height 36
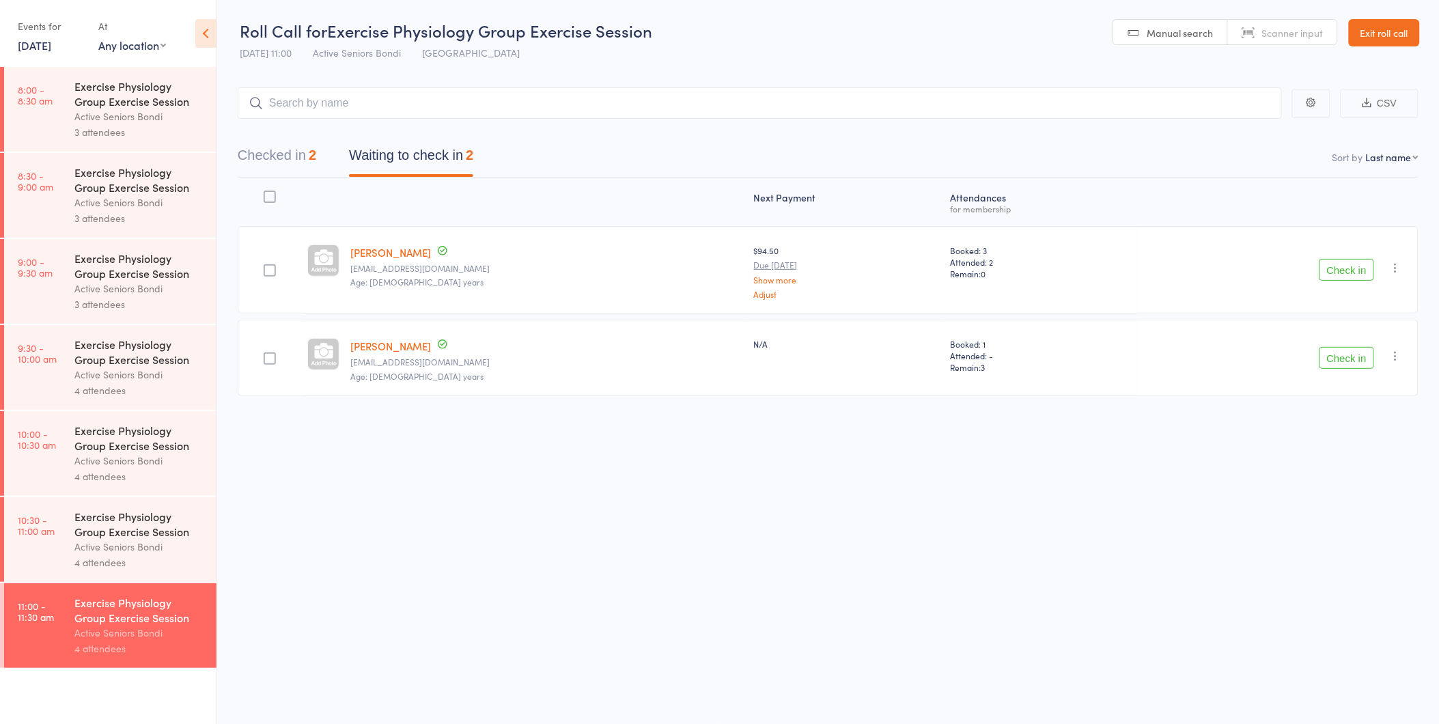
click at [1349, 366] on button "Check in" at bounding box center [1346, 358] width 55 height 22
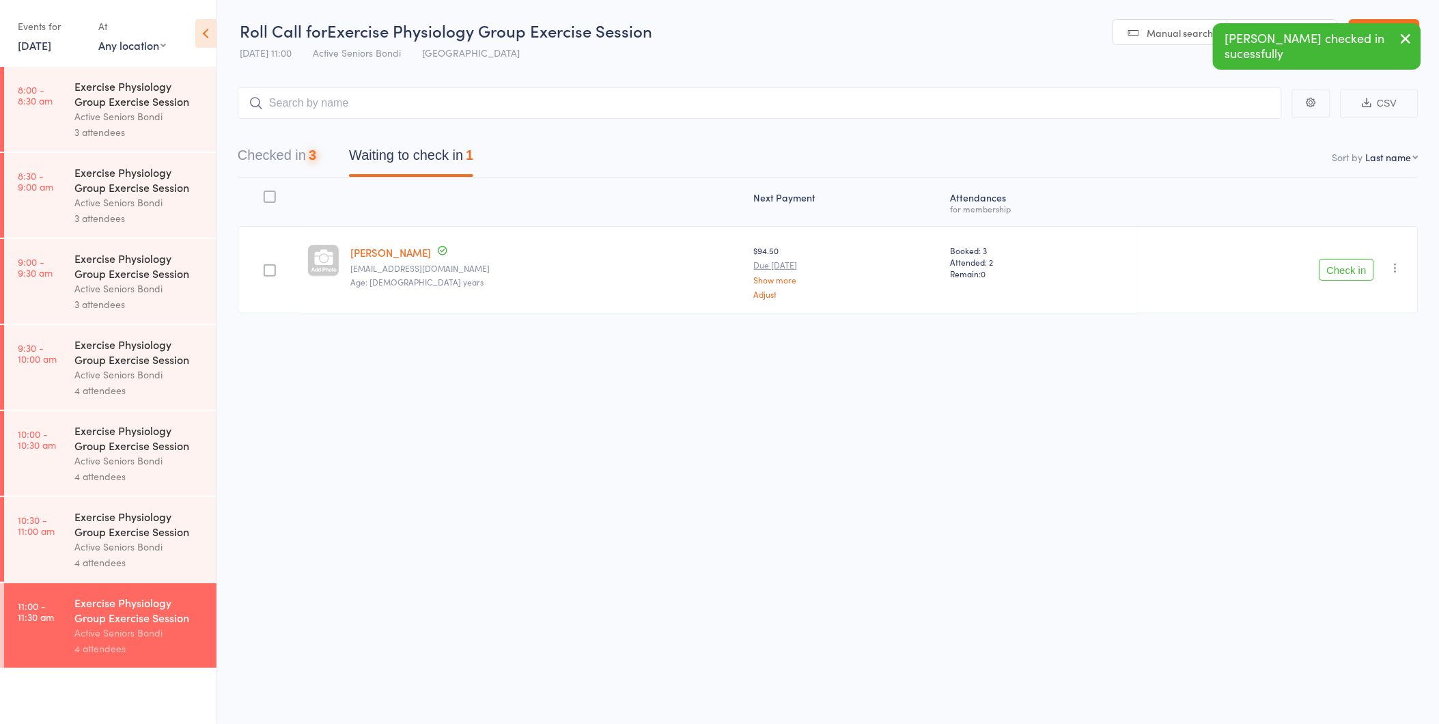
click at [319, 155] on div "Checked in 3 Waiting to check in 1" at bounding box center [355, 159] width 268 height 36
click at [316, 157] on div "3" at bounding box center [313, 154] width 8 height 15
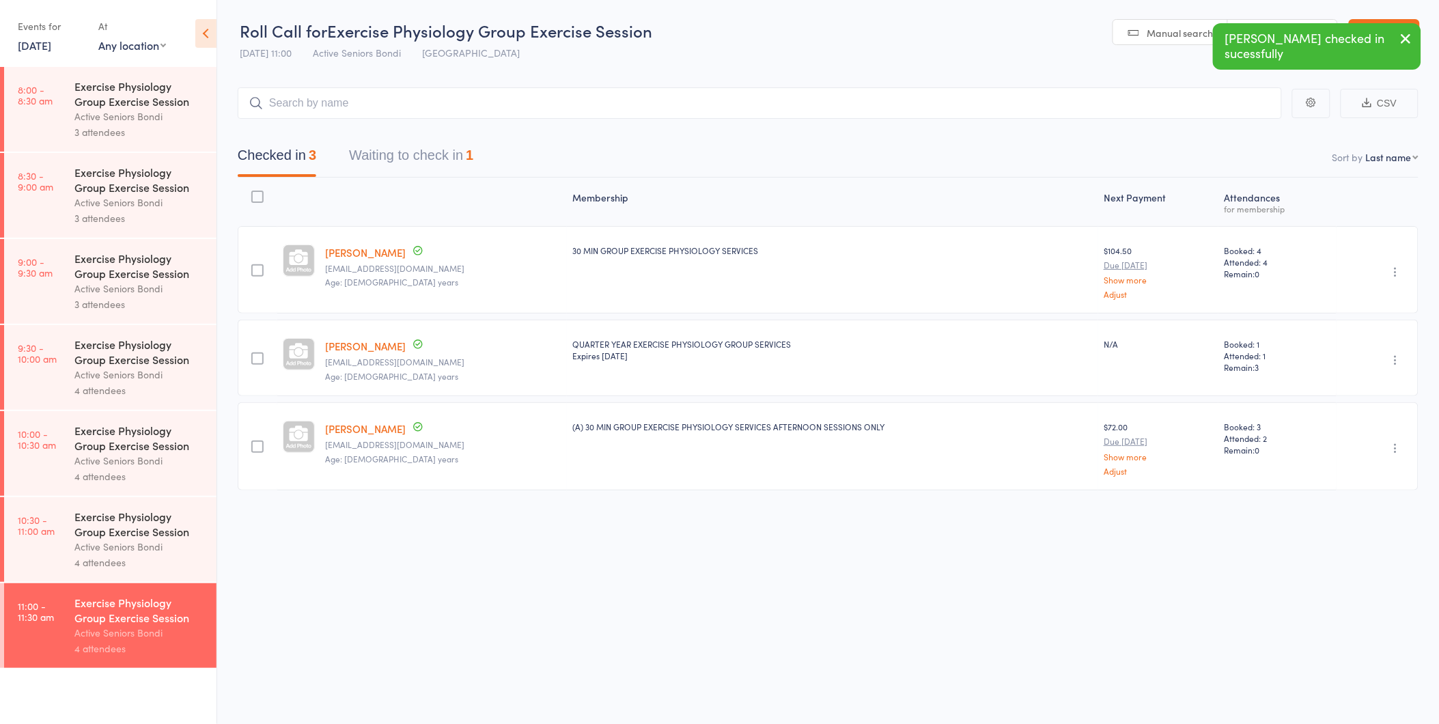
click at [415, 155] on button "Waiting to check in 1" at bounding box center [411, 159] width 124 height 36
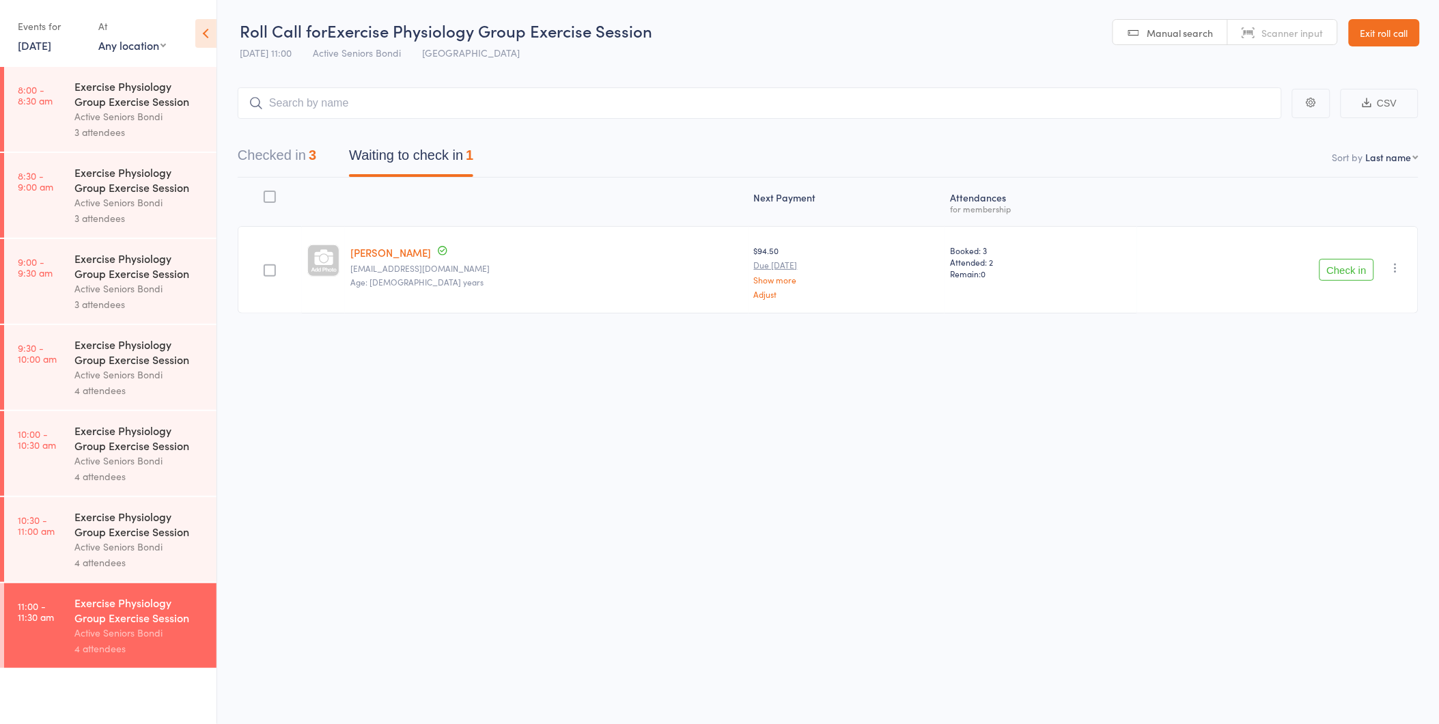
click at [1373, 36] on link "Exit roll call" at bounding box center [1384, 32] width 71 height 27
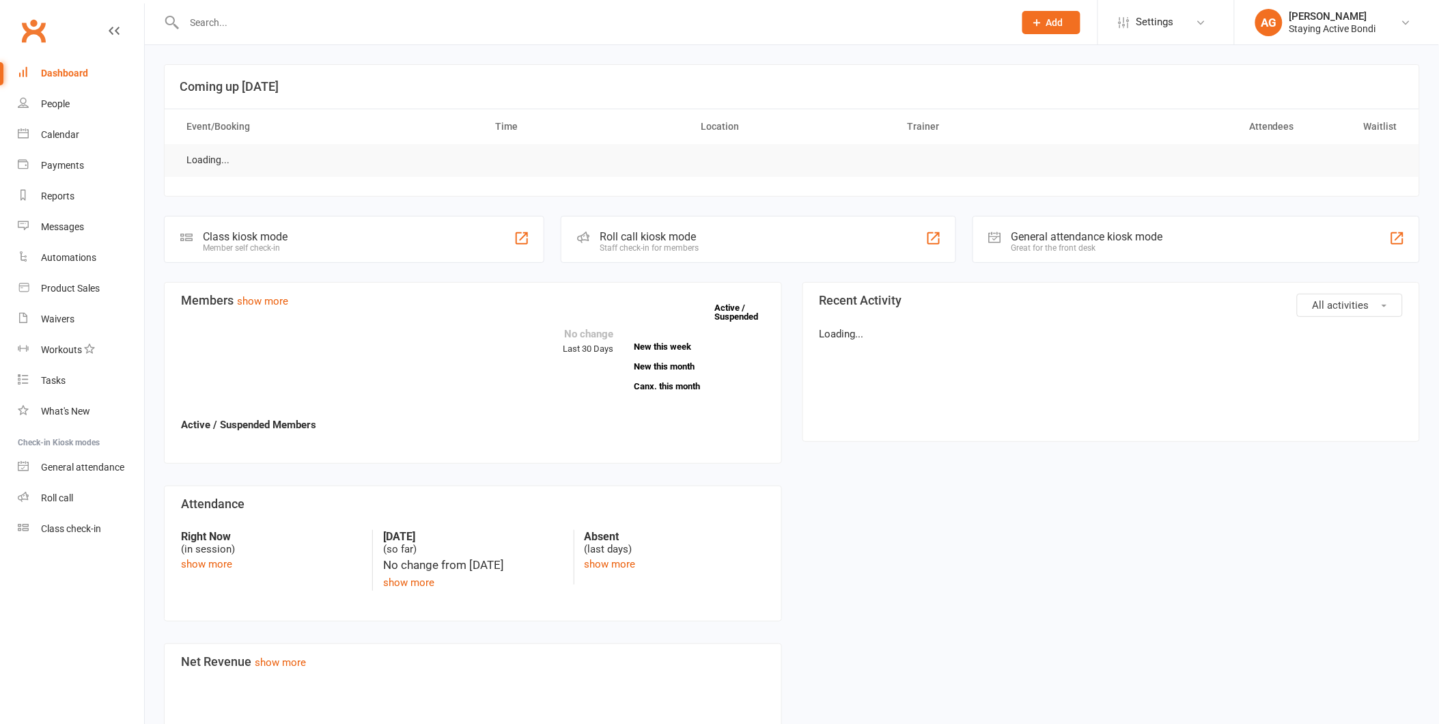
click at [240, 27] on input "text" at bounding box center [592, 22] width 824 height 19
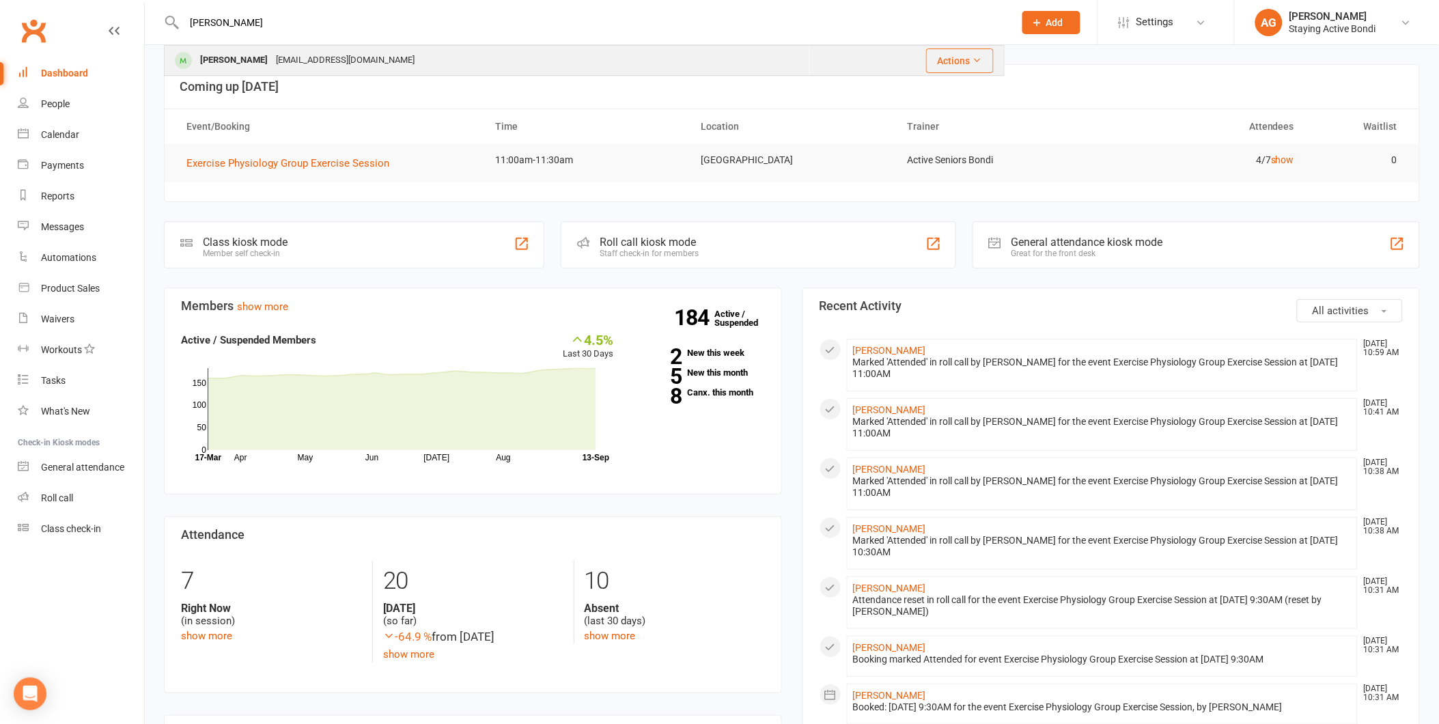
type input "dinah"
click at [248, 64] on div "[PERSON_NAME]" at bounding box center [234, 61] width 76 height 20
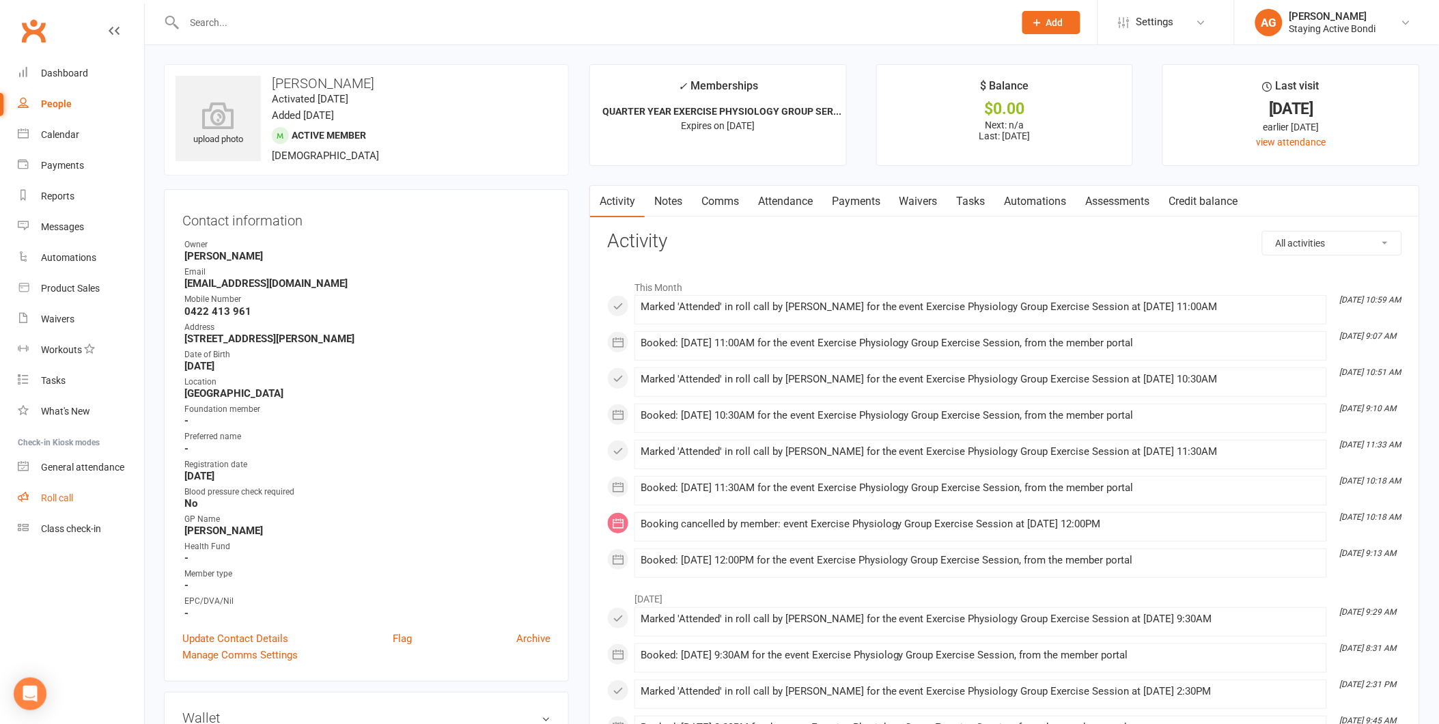
click at [64, 494] on div "Roll call" at bounding box center [57, 497] width 32 height 11
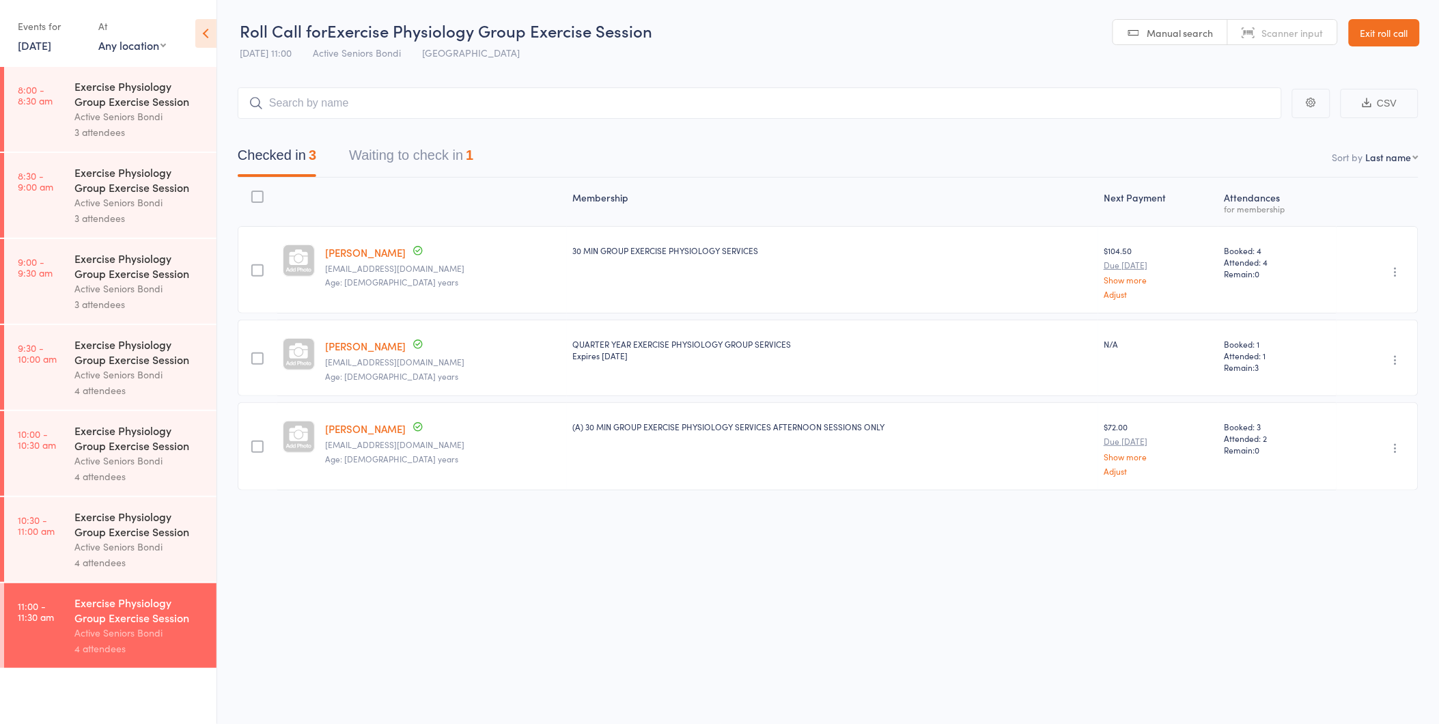
click at [469, 159] on button "Waiting to check in 1" at bounding box center [411, 159] width 124 height 36
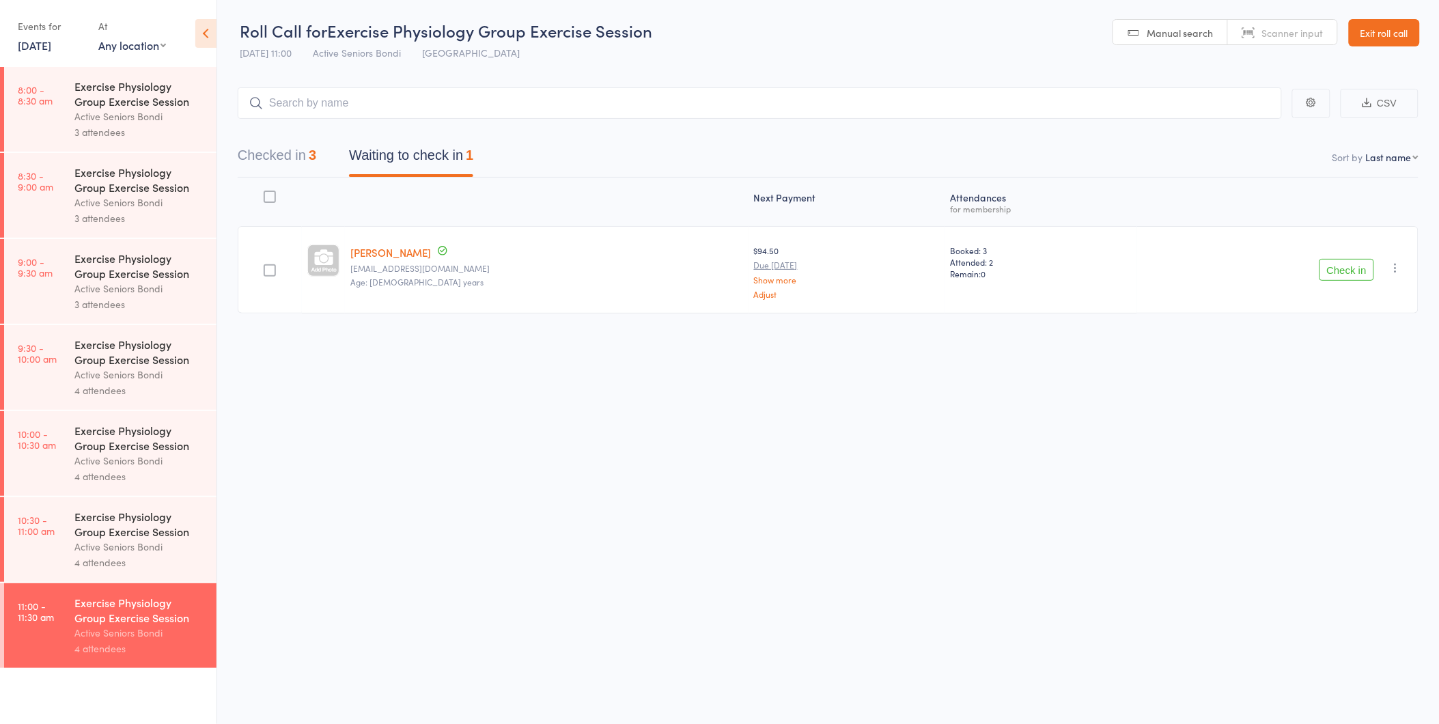
click at [1400, 268] on icon "button" at bounding box center [1396, 268] width 14 height 14
click at [1372, 408] on li "Mark absent" at bounding box center [1346, 404] width 113 height 18
click at [1374, 38] on link "Exit roll call" at bounding box center [1384, 32] width 71 height 27
